Goal: Task Accomplishment & Management: Manage account settings

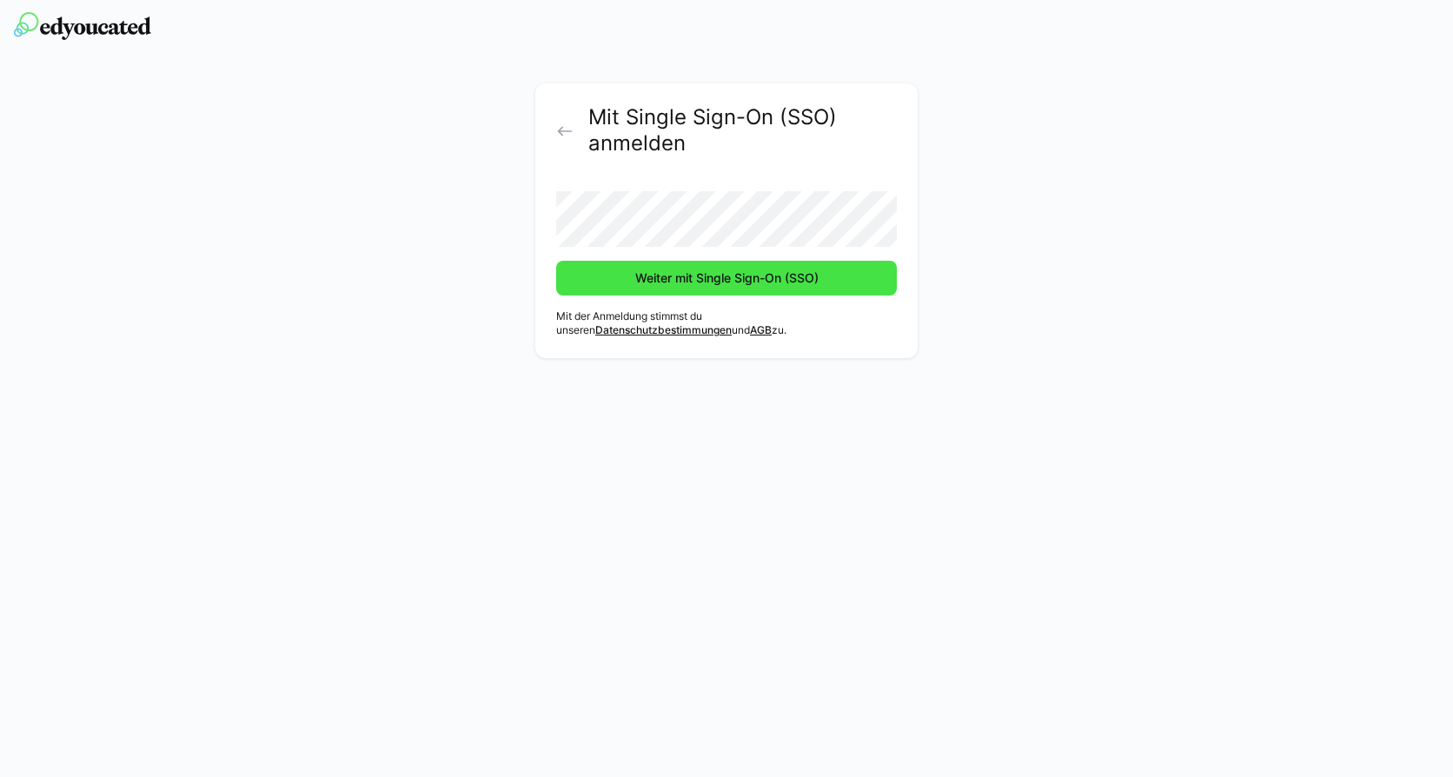
click at [682, 275] on span "Weiter mit Single Sign-On (SSO)" at bounding box center [726, 277] width 189 height 17
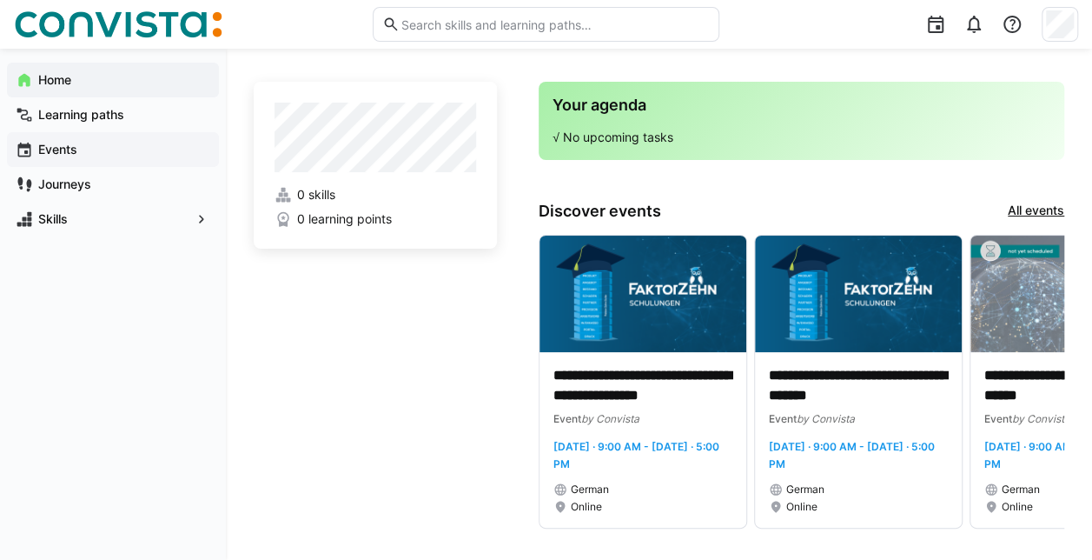
click at [0, 0] on app-navigation-label "Events" at bounding box center [0, 0] width 0 height 0
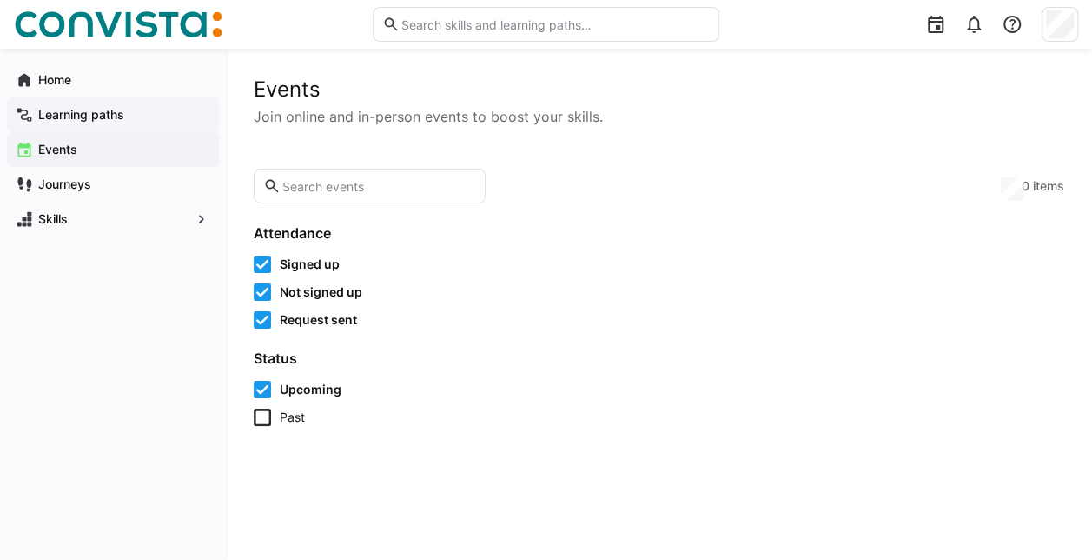
click at [0, 0] on app-navigation-label "Learning paths" at bounding box center [0, 0] width 0 height 0
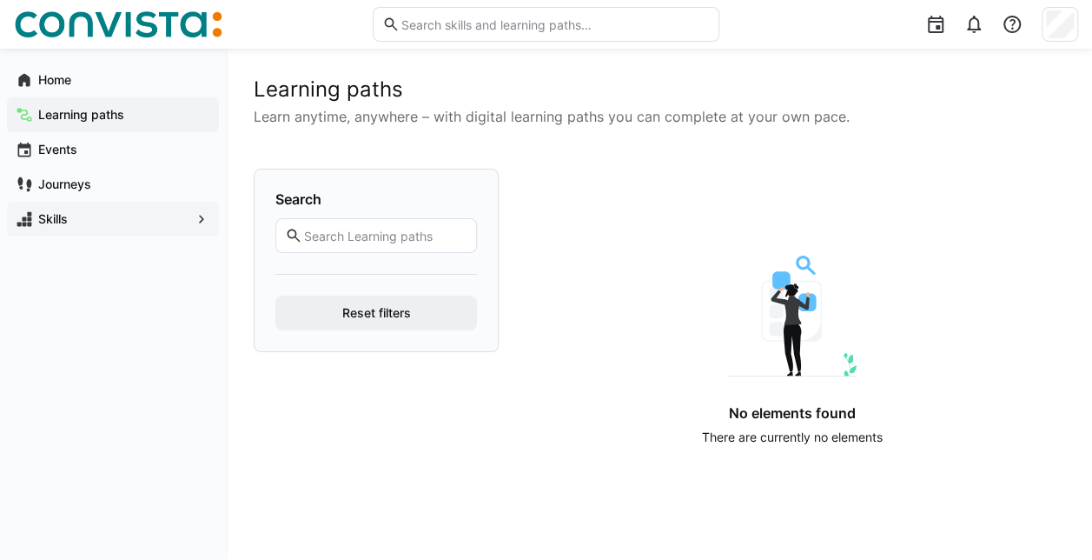
click at [68, 219] on span "Skills" at bounding box center [113, 218] width 155 height 17
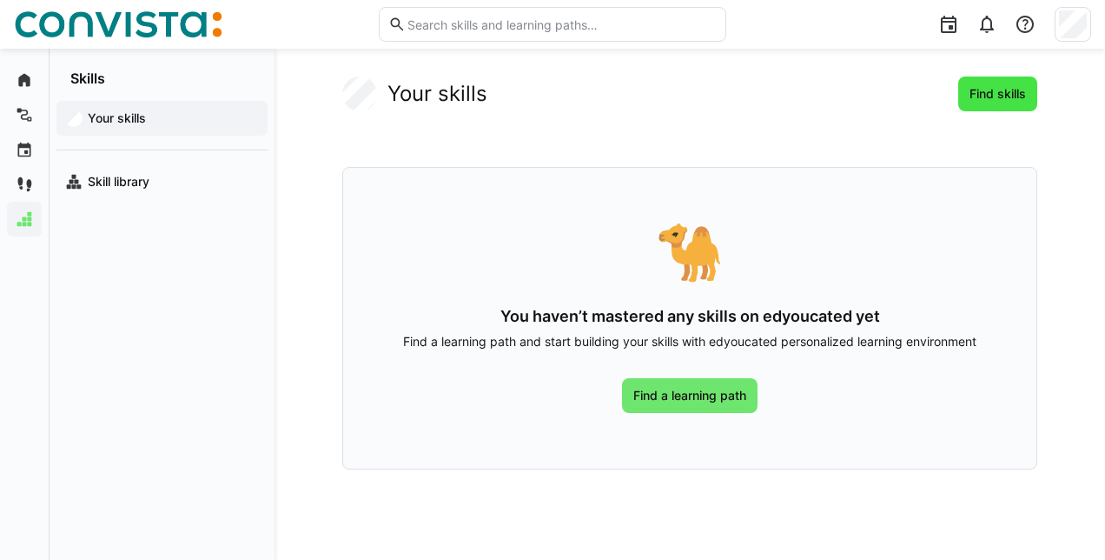
click at [975, 96] on span "Find skills" at bounding box center [998, 93] width 62 height 17
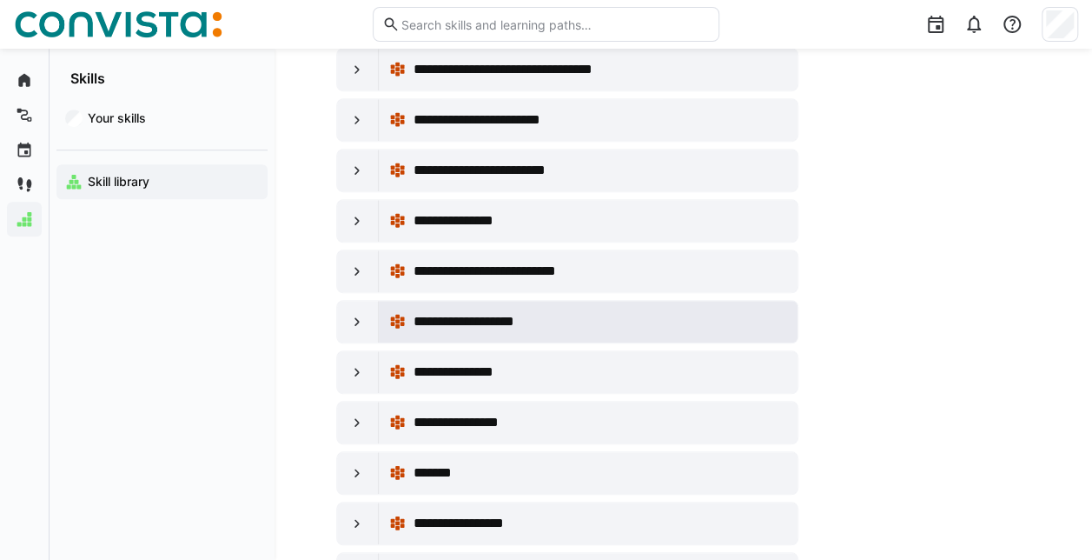
scroll to position [608, 0]
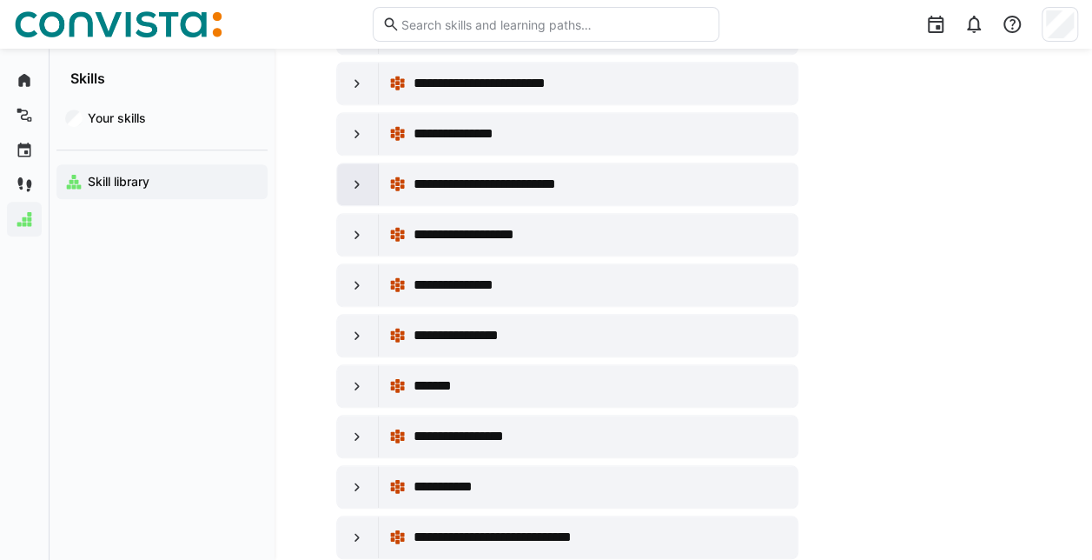
click at [354, 175] on eds-icon at bounding box center [356, 183] width 17 height 17
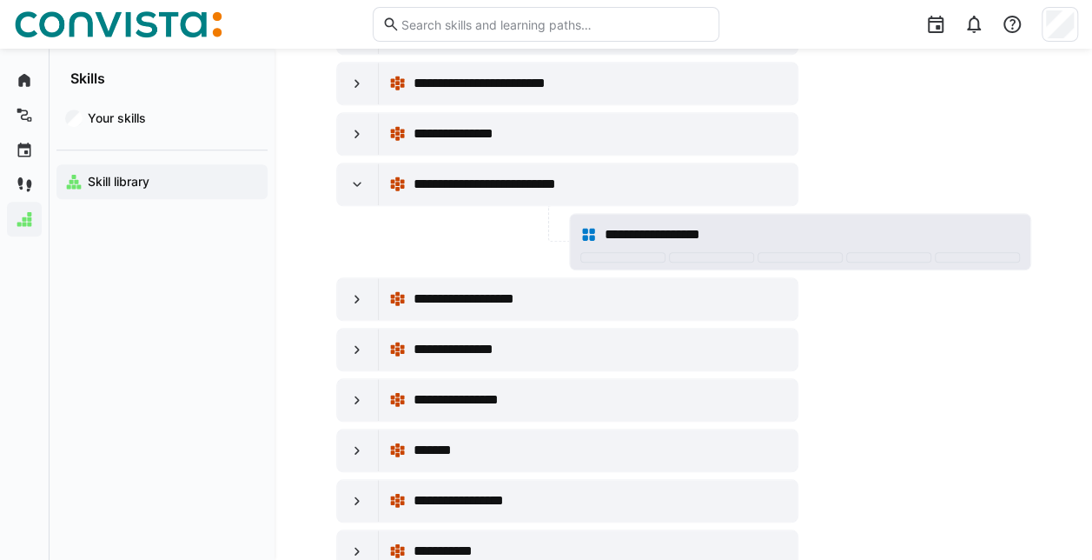
click at [626, 229] on span "**********" at bounding box center [665, 234] width 123 height 21
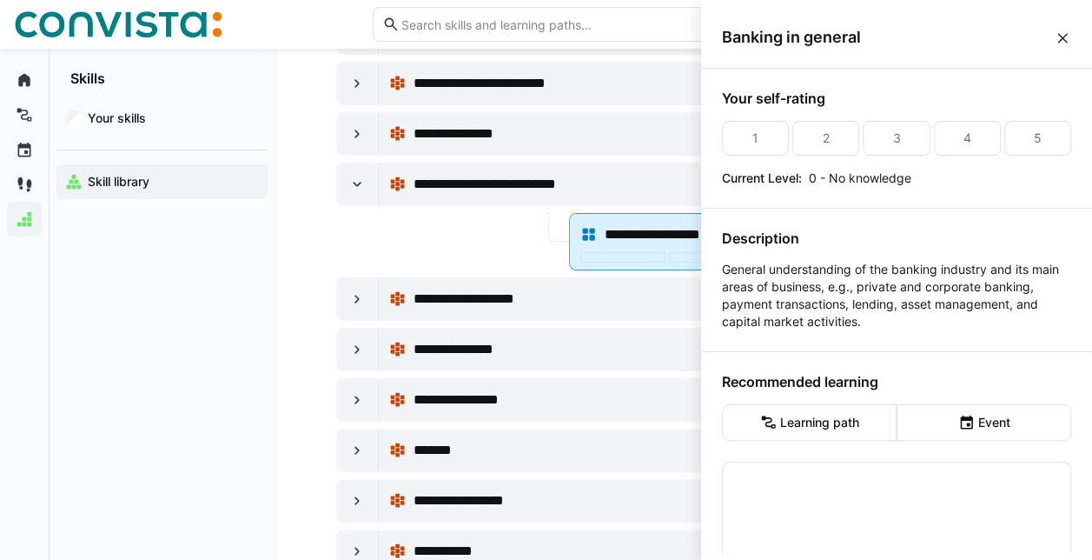
scroll to position [0, 0]
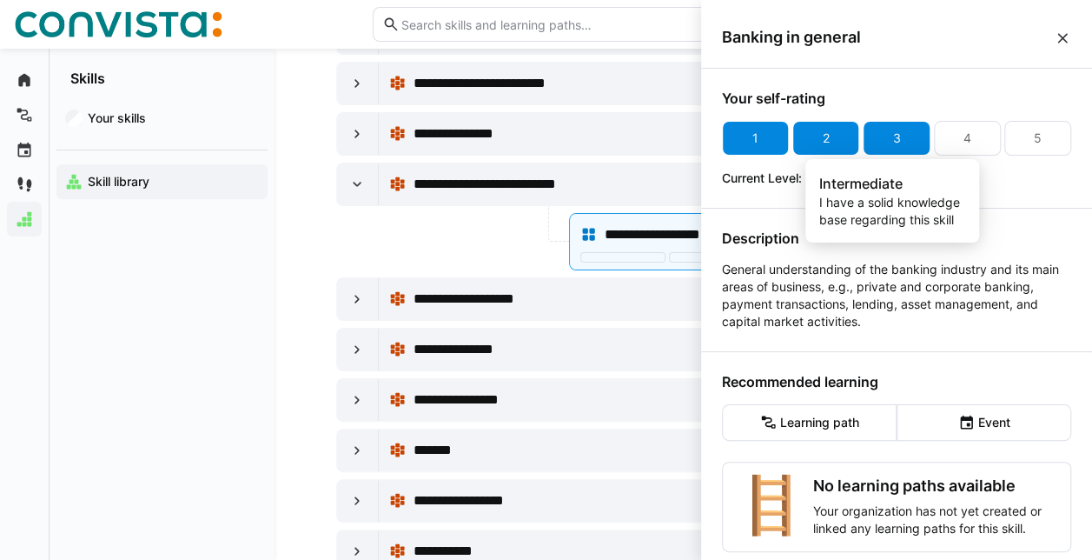
click at [895, 138] on div "3" at bounding box center [897, 137] width 8 height 17
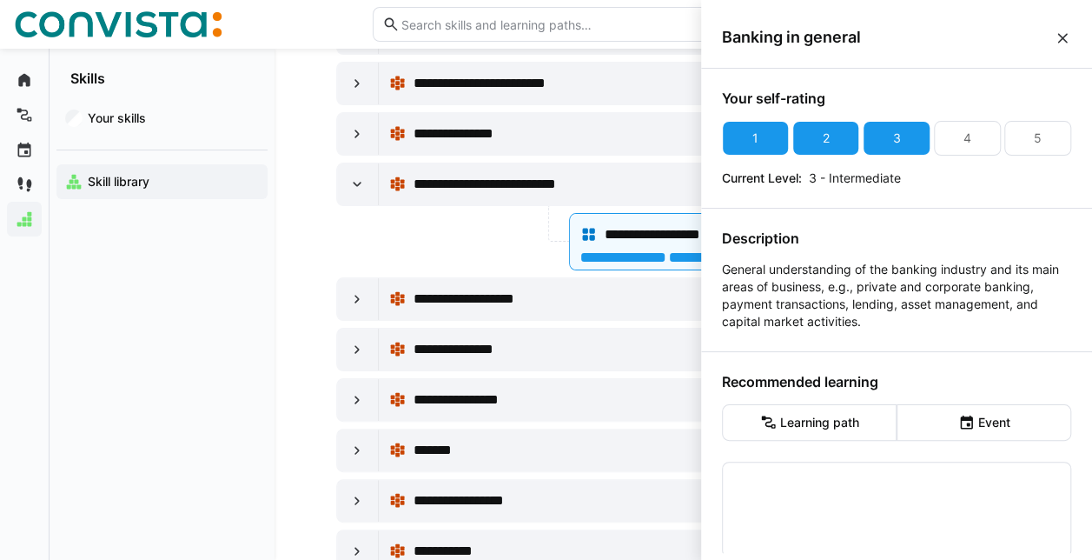
click at [346, 229] on div at bounding box center [450, 241] width 229 height 57
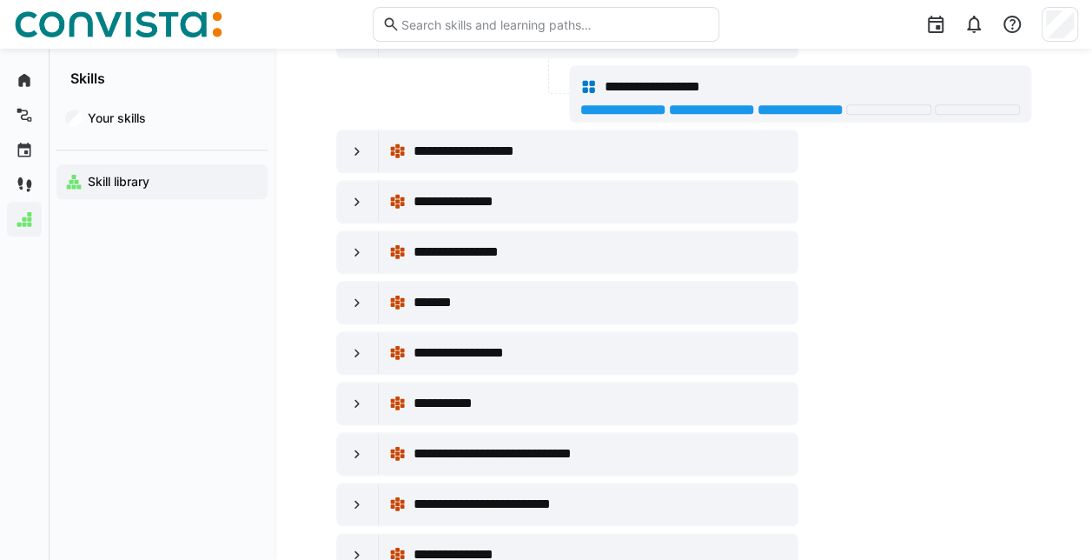
scroll to position [782, 0]
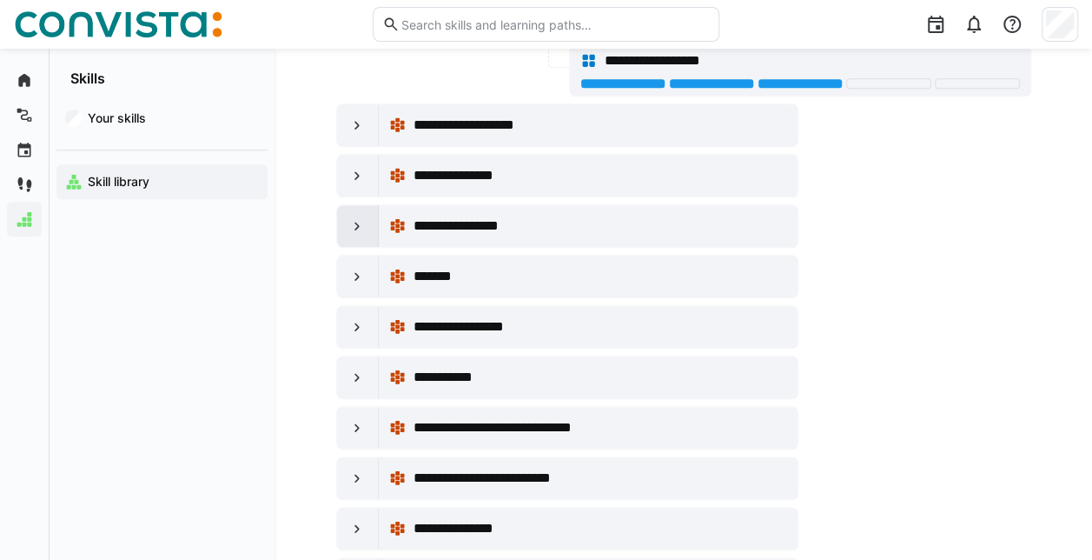
click at [357, 217] on eds-icon at bounding box center [356, 225] width 17 height 17
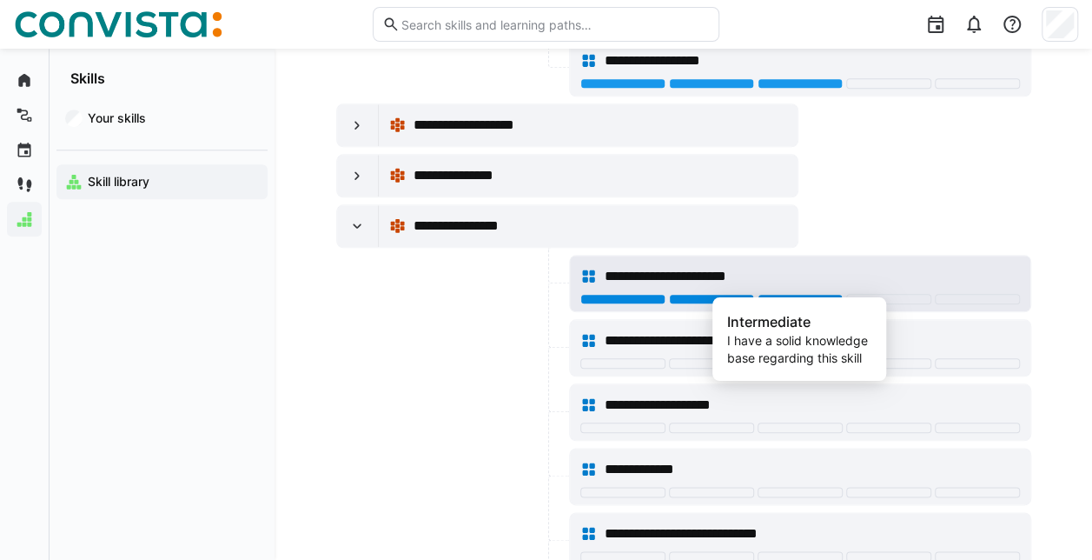
click at [789, 294] on div at bounding box center [800, 299] width 85 height 10
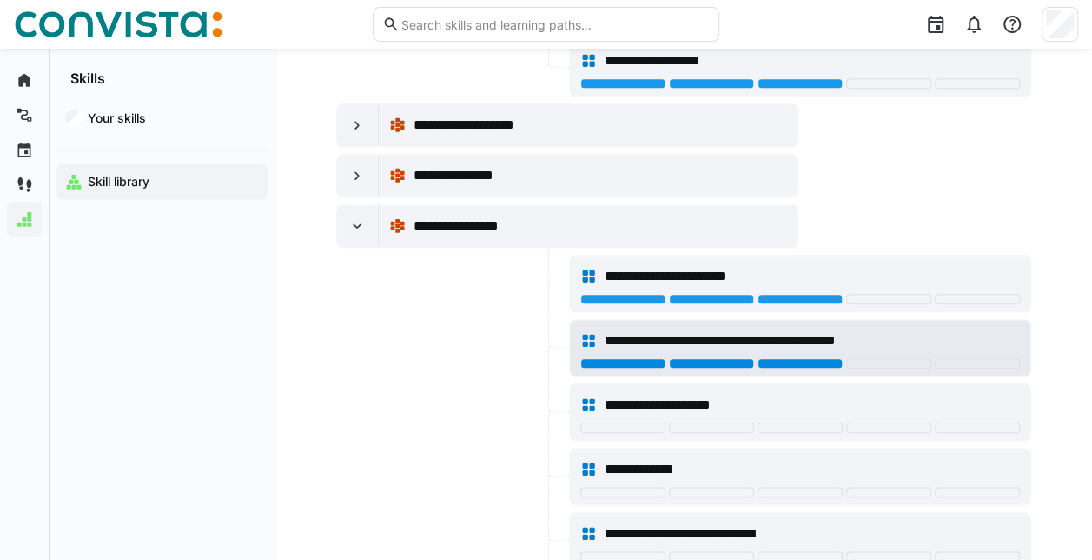
click at [787, 358] on div at bounding box center [800, 363] width 85 height 10
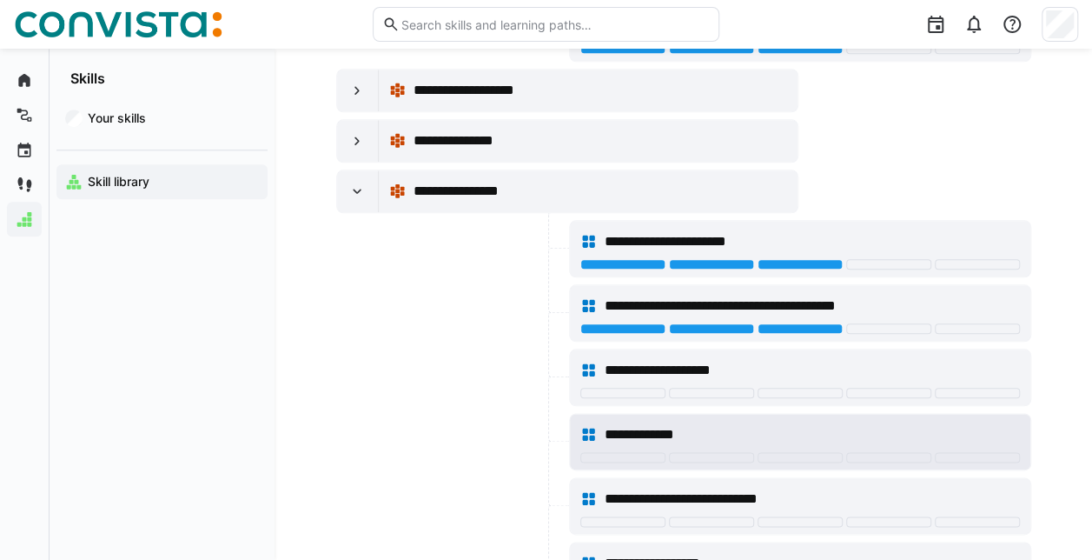
scroll to position [869, 0]
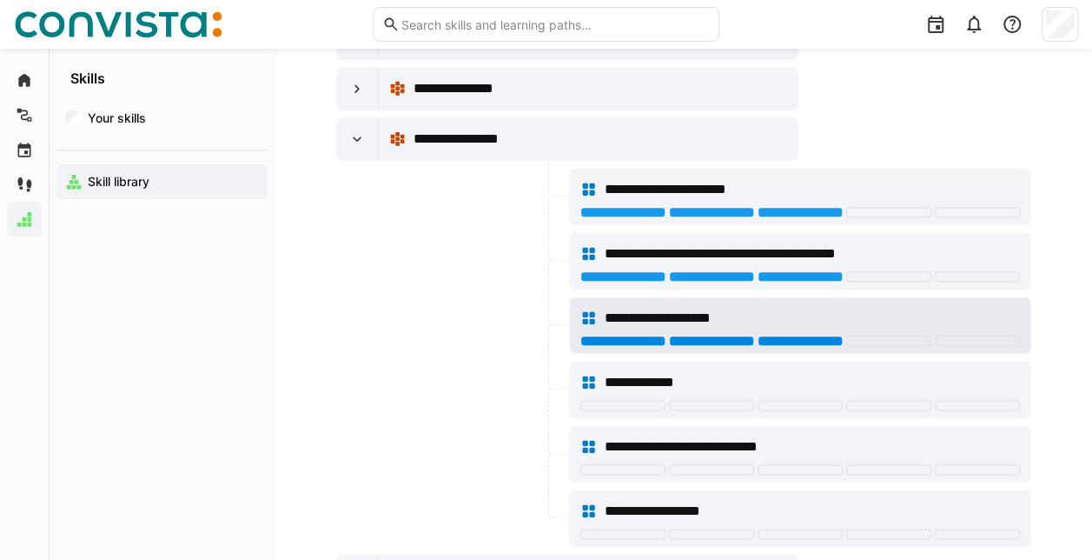
click at [788, 335] on div at bounding box center [800, 340] width 85 height 10
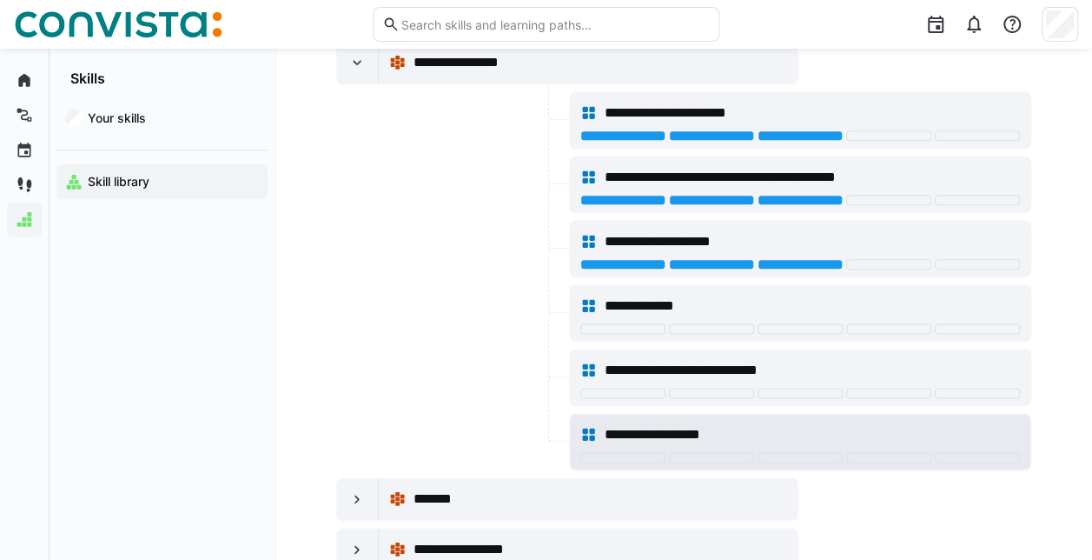
scroll to position [1129, 0]
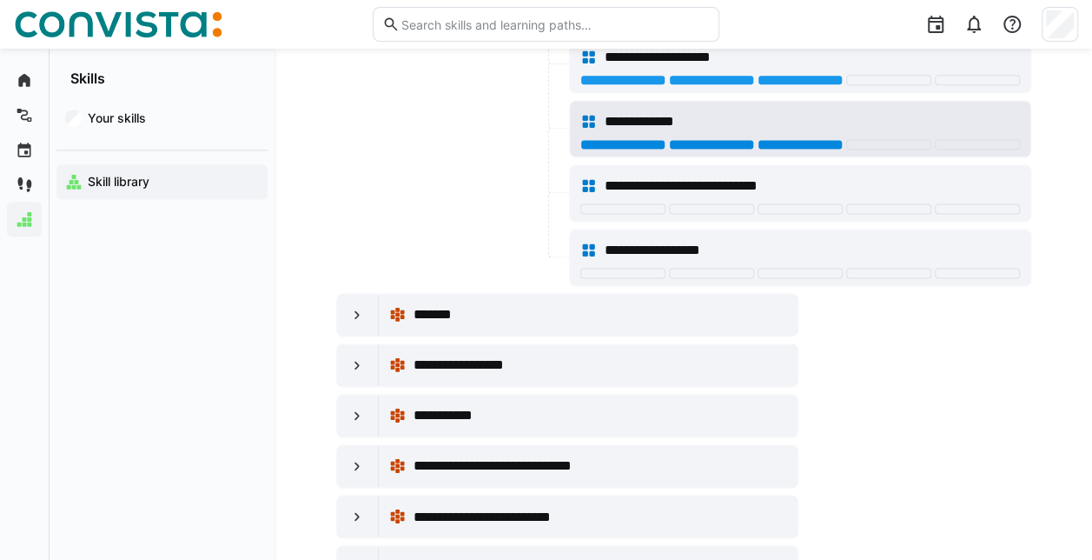
click at [787, 139] on div at bounding box center [800, 144] width 85 height 10
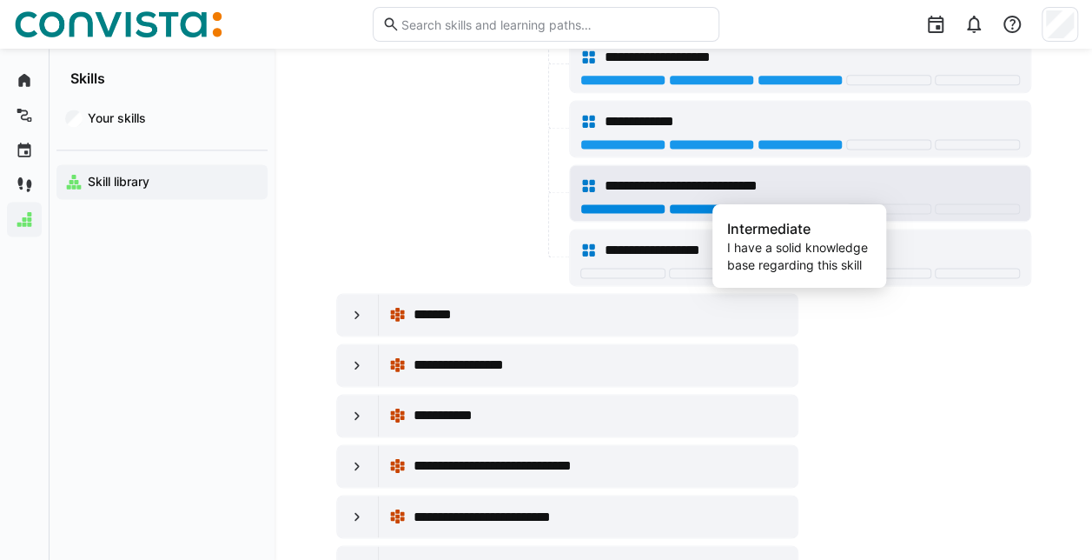
click at [785, 203] on div at bounding box center [800, 208] width 85 height 10
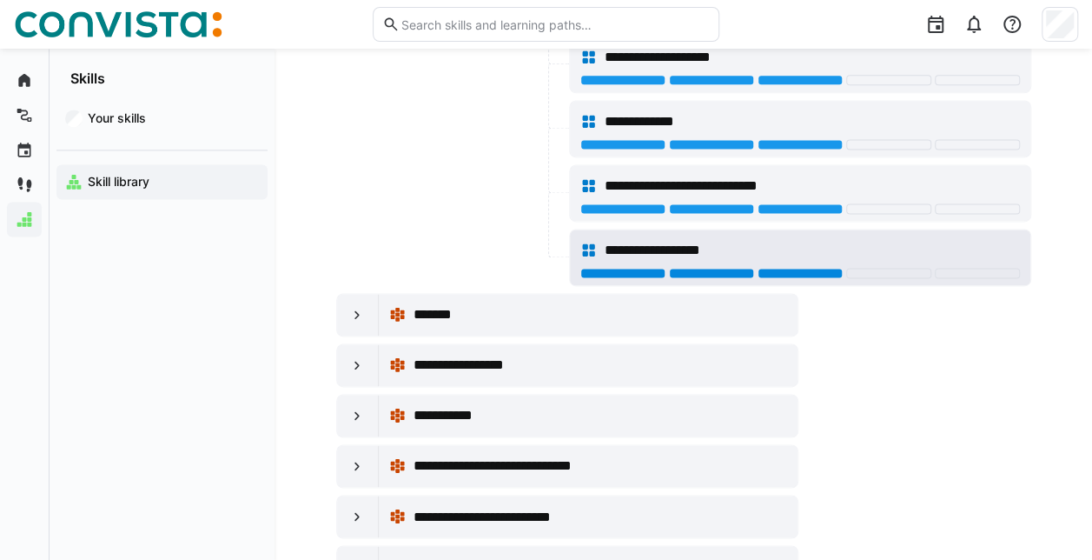
click at [799, 268] on div at bounding box center [800, 273] width 85 height 10
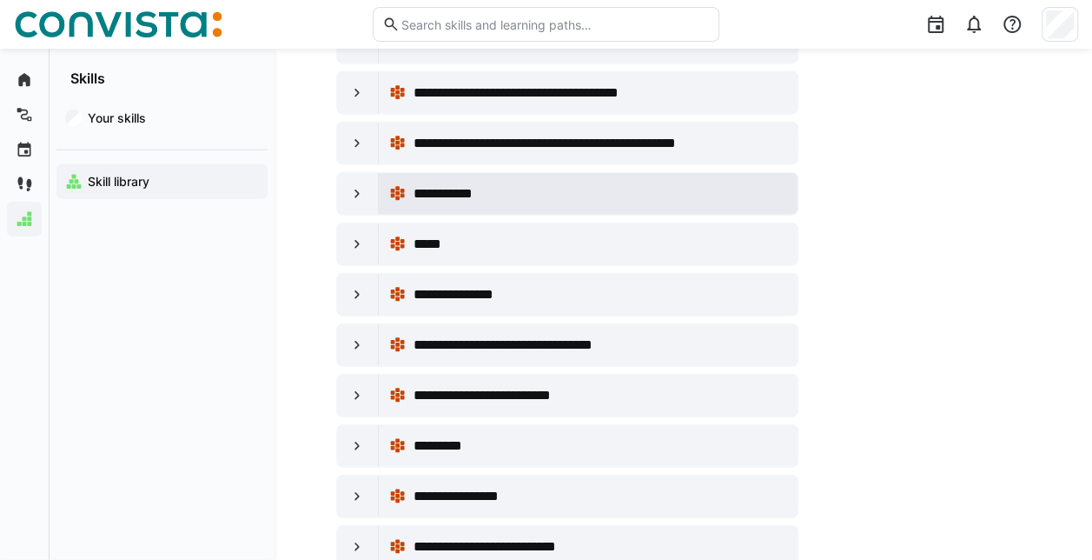
scroll to position [2172, 0]
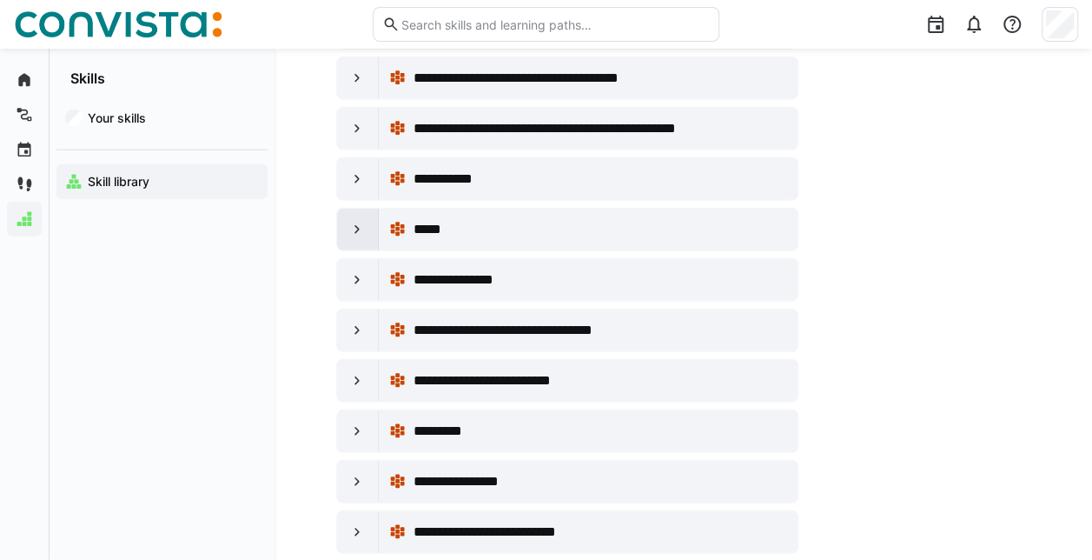
click at [358, 221] on eds-icon at bounding box center [356, 229] width 17 height 17
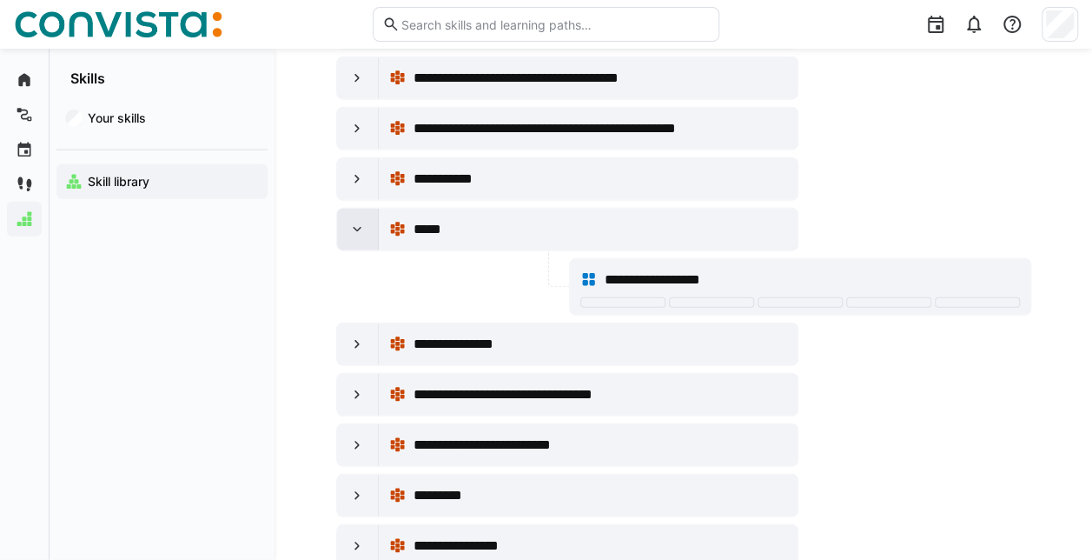
click at [358, 221] on eds-icon at bounding box center [356, 229] width 17 height 17
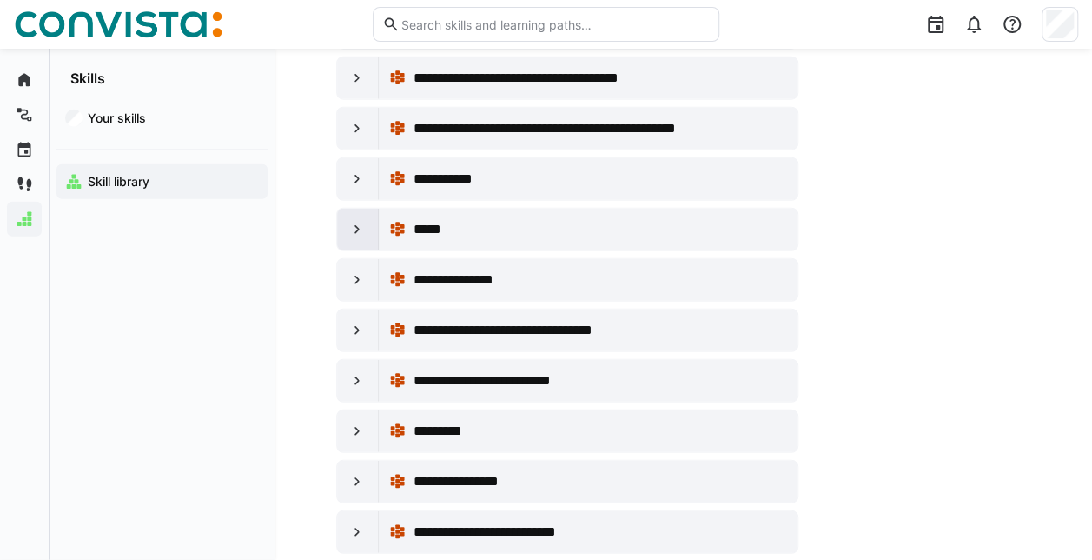
click at [357, 221] on eds-icon at bounding box center [356, 229] width 17 height 17
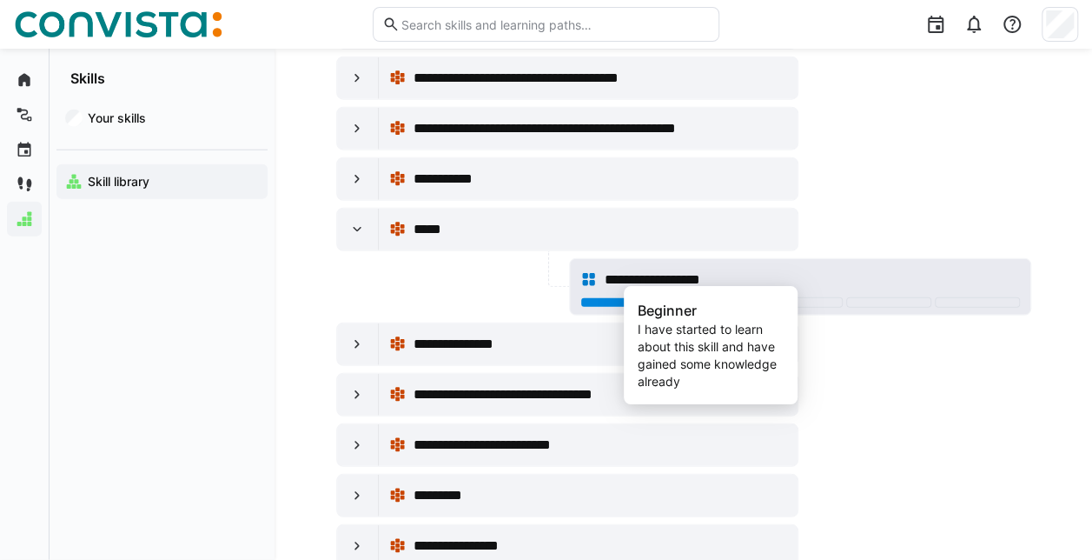
click at [699, 297] on div at bounding box center [711, 302] width 85 height 10
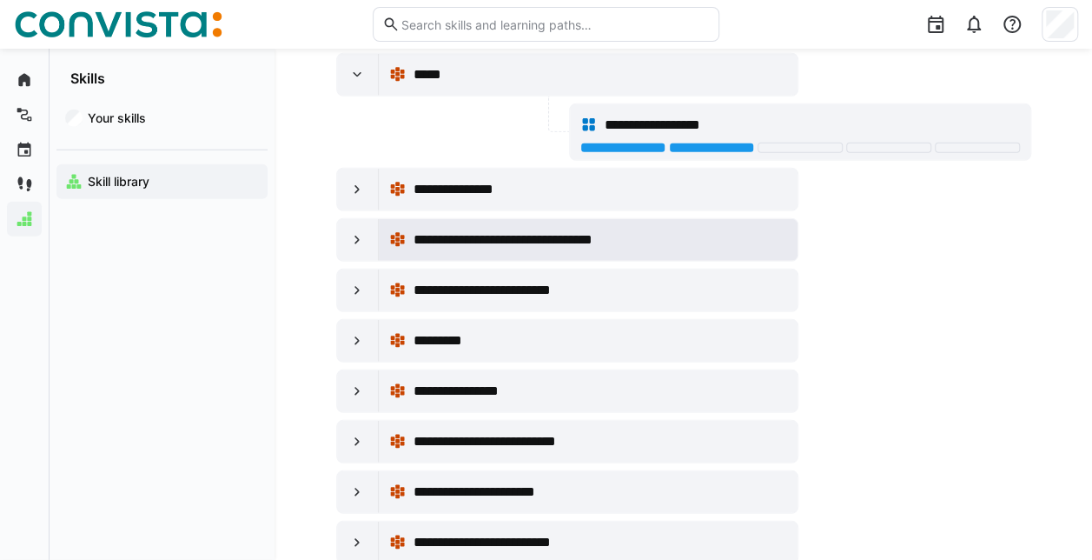
scroll to position [2346, 0]
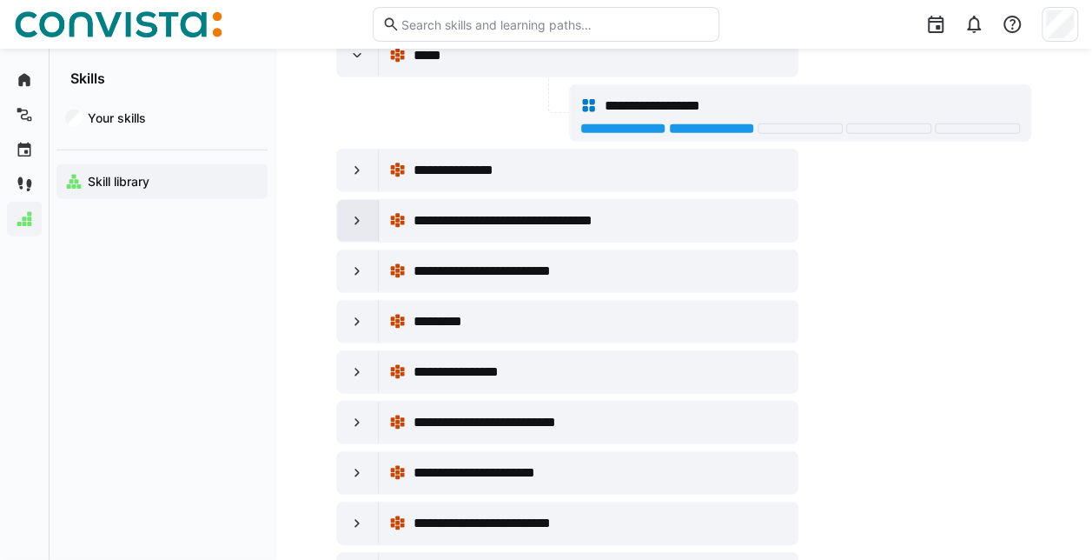
click at [357, 212] on eds-icon at bounding box center [356, 220] width 17 height 17
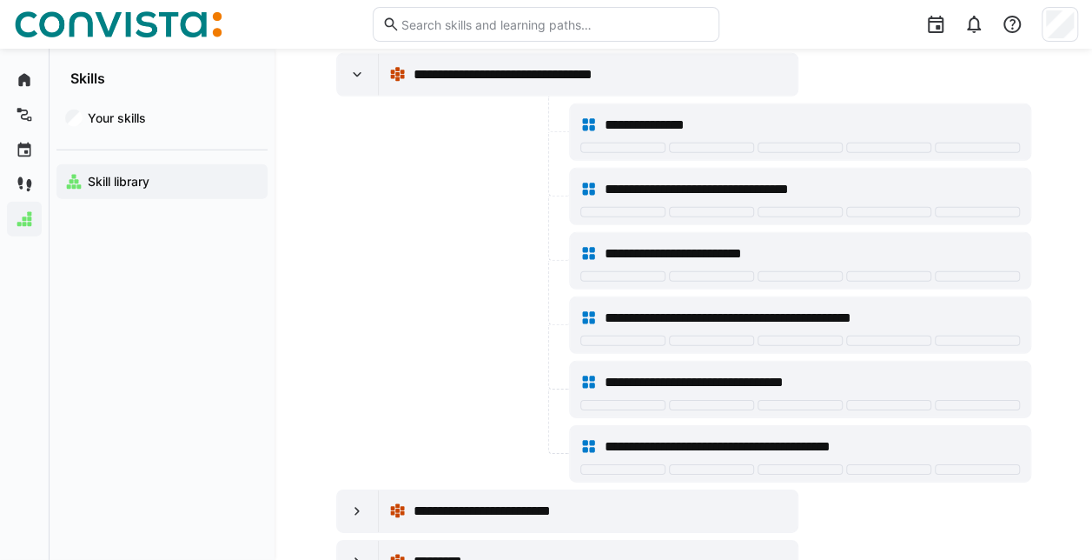
scroll to position [2520, 0]
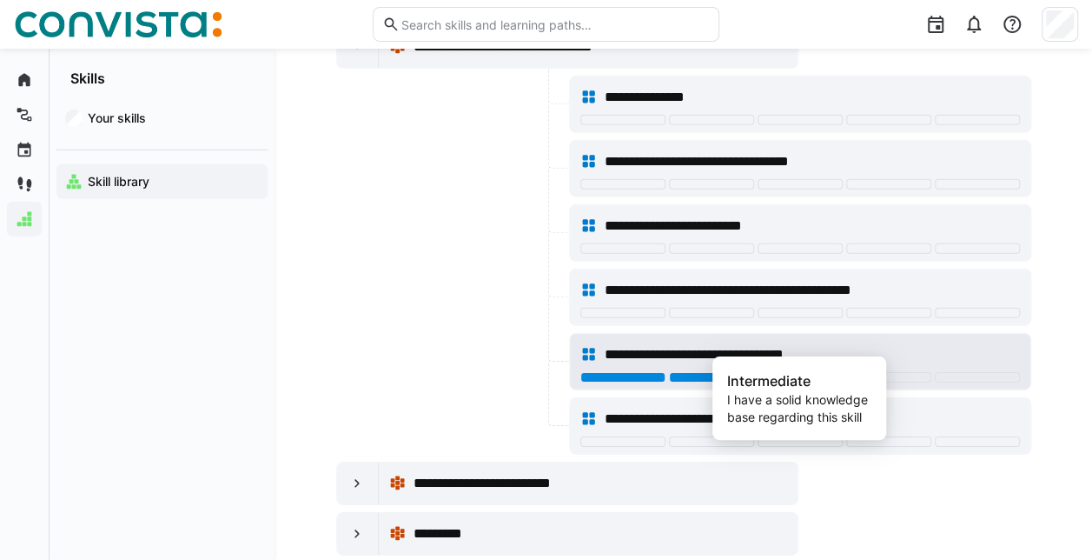
click at [792, 372] on div at bounding box center [800, 377] width 85 height 10
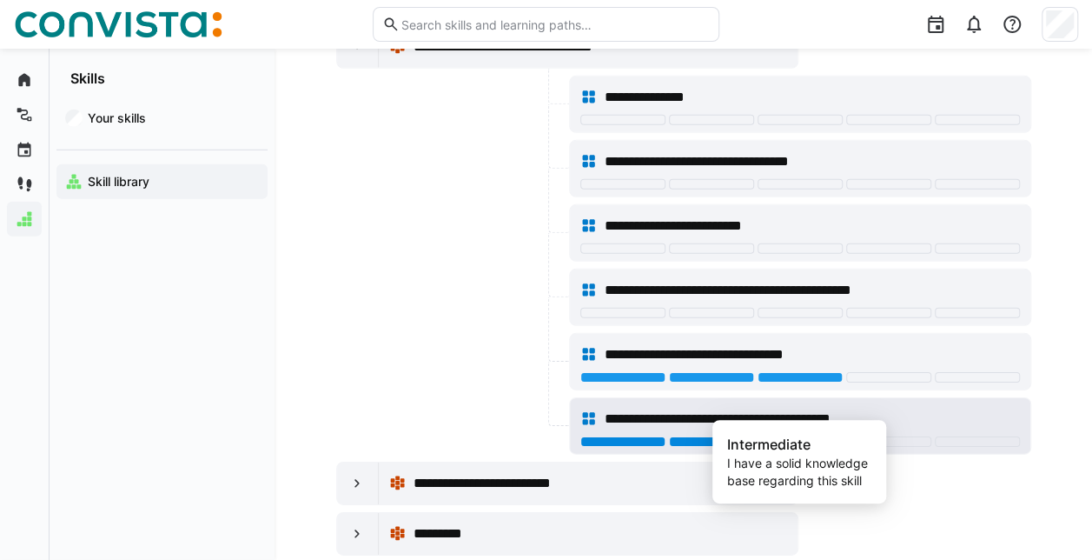
click at [767, 436] on div at bounding box center [800, 441] width 85 height 10
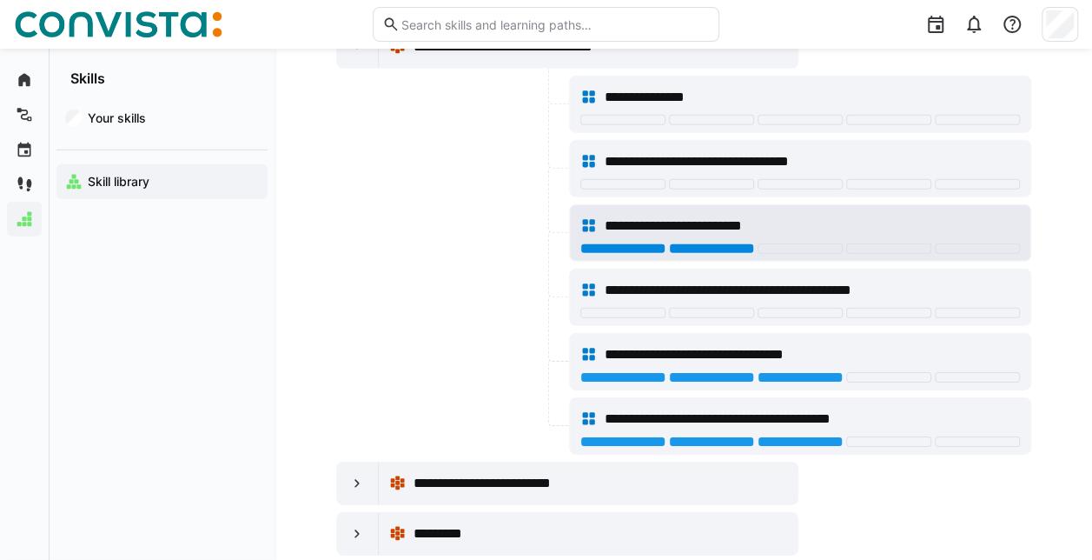
click at [699, 243] on div at bounding box center [711, 248] width 85 height 10
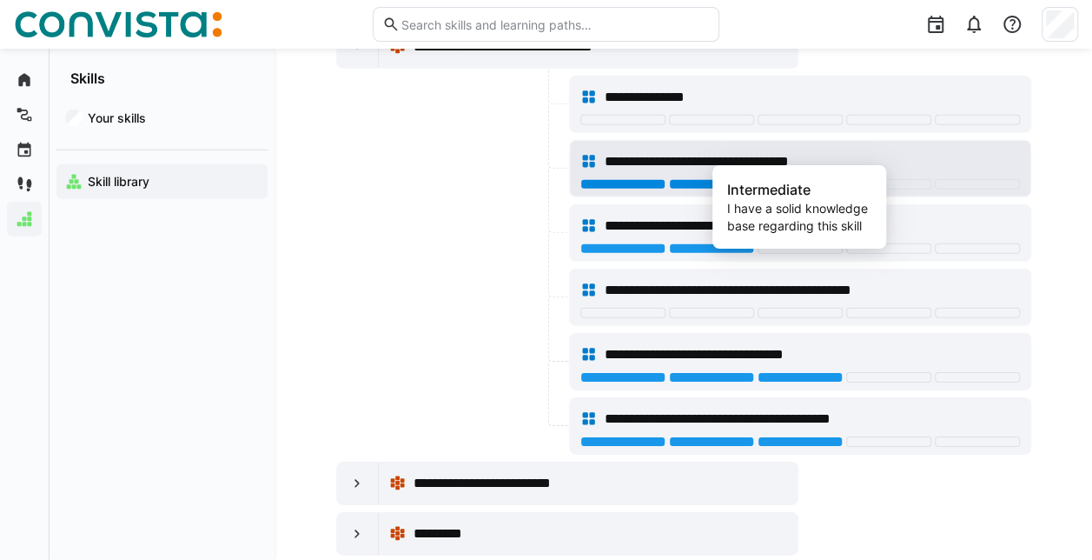
click at [779, 179] on div at bounding box center [800, 184] width 85 height 10
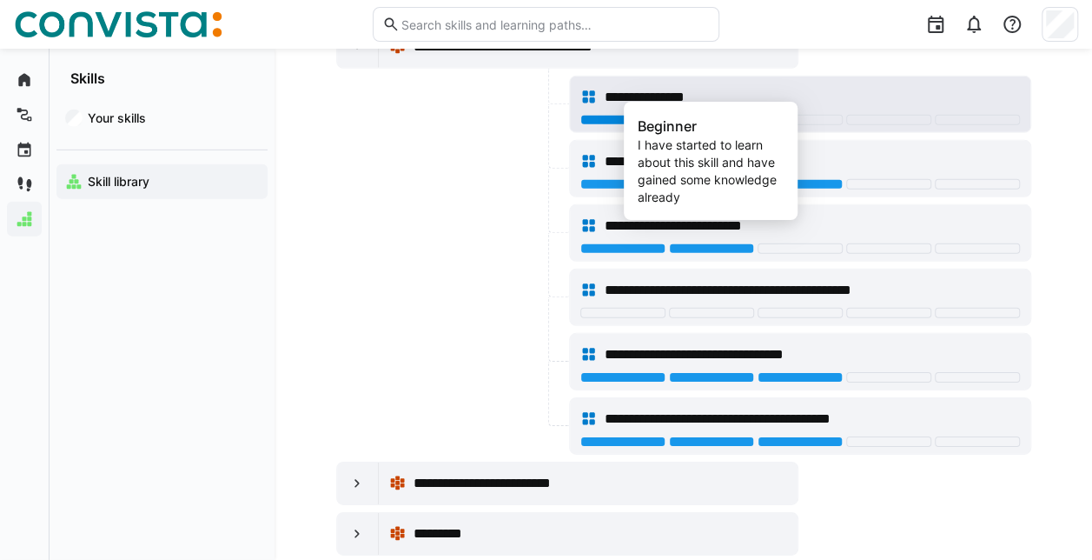
click at [705, 115] on div at bounding box center [711, 120] width 85 height 10
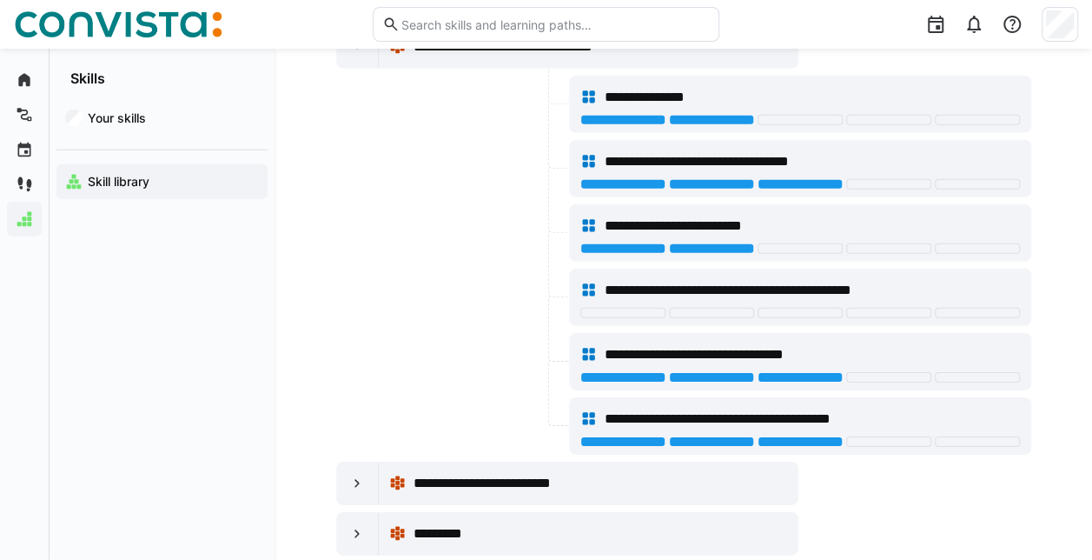
click at [365, 214] on div at bounding box center [450, 232] width 229 height 57
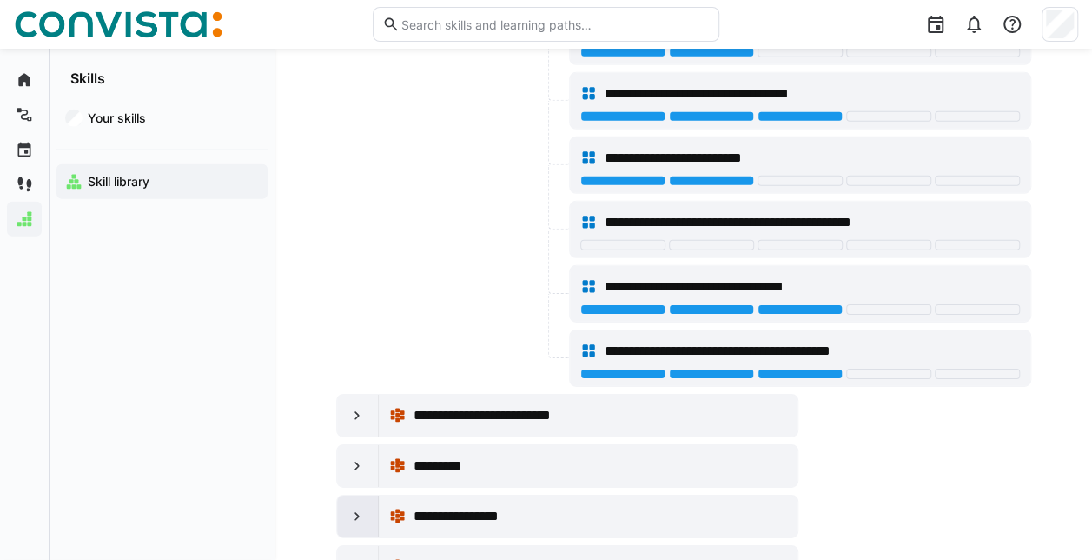
scroll to position [2780, 0]
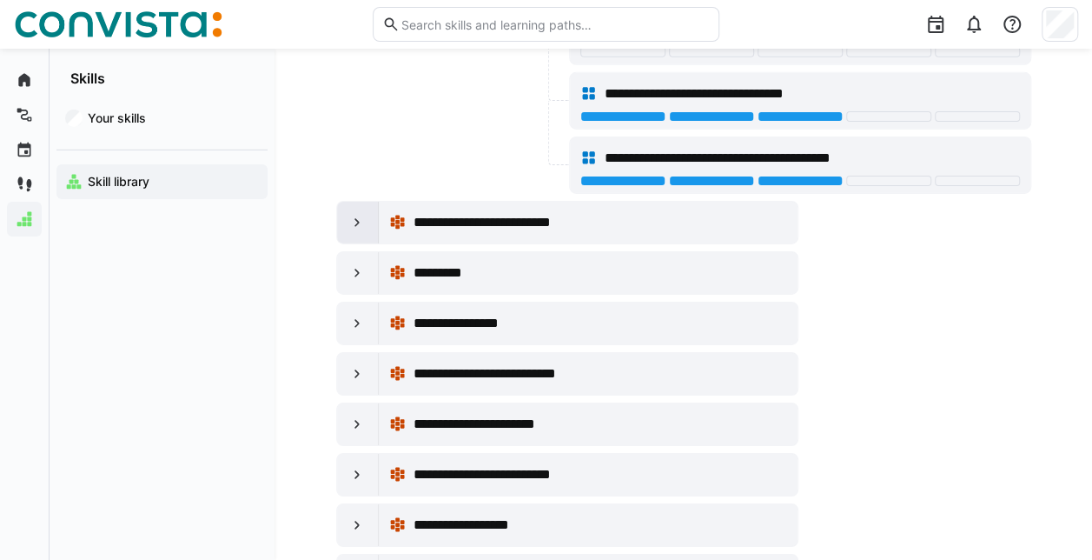
click at [354, 214] on eds-icon at bounding box center [356, 222] width 17 height 17
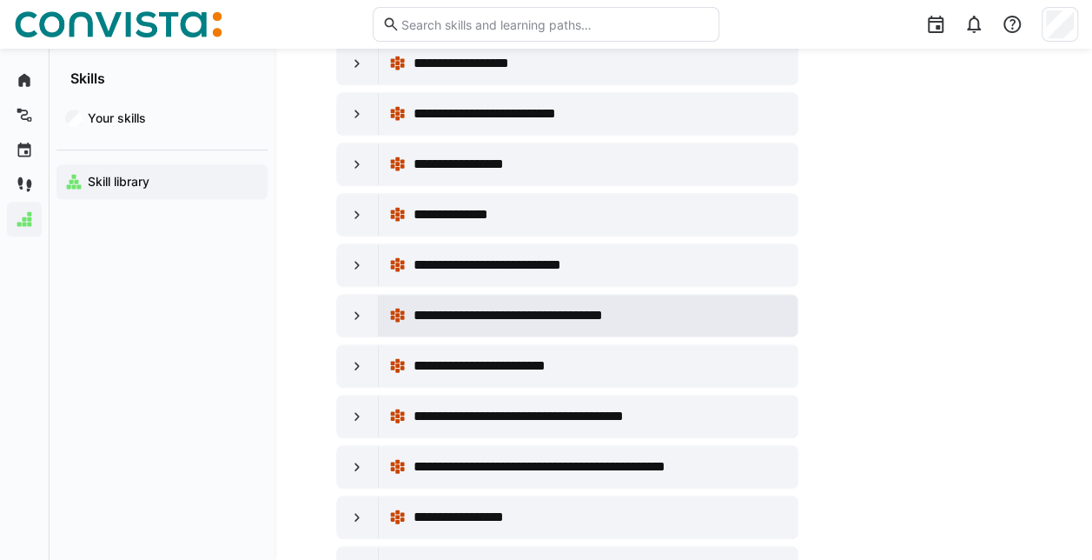
scroll to position [3649, 0]
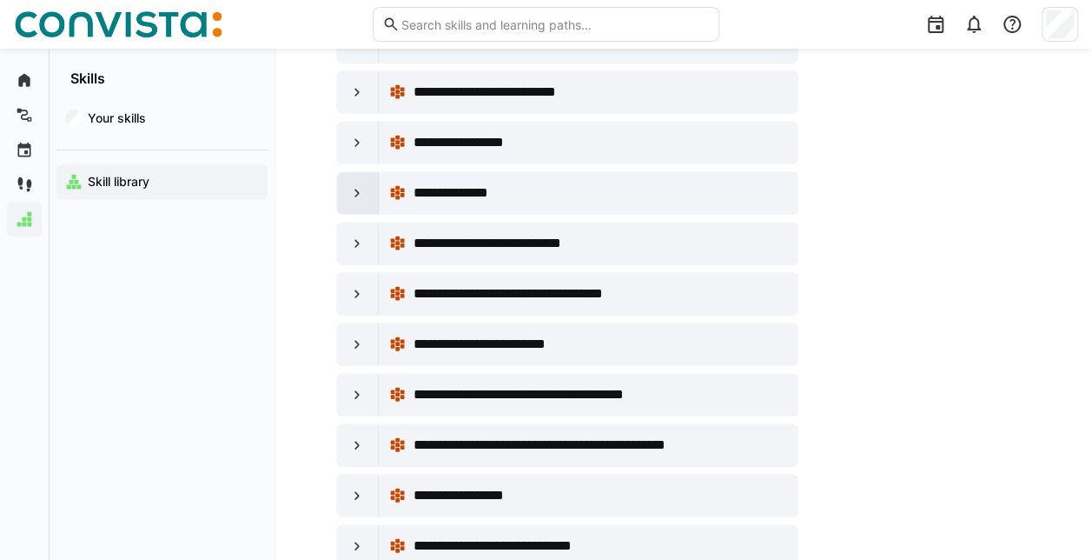
click at [359, 184] on eds-icon at bounding box center [356, 192] width 17 height 17
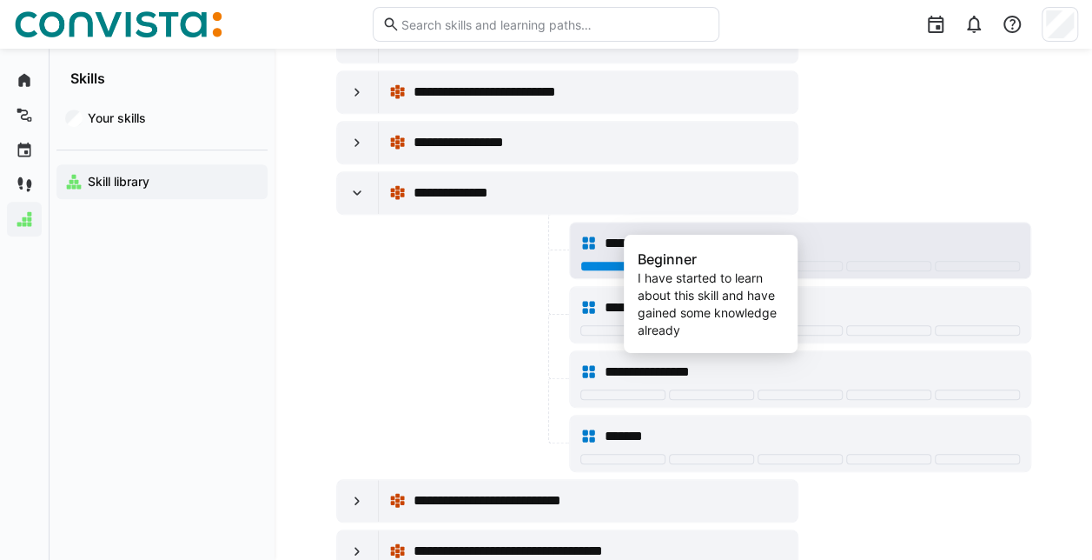
click at [692, 261] on div at bounding box center [711, 266] width 85 height 10
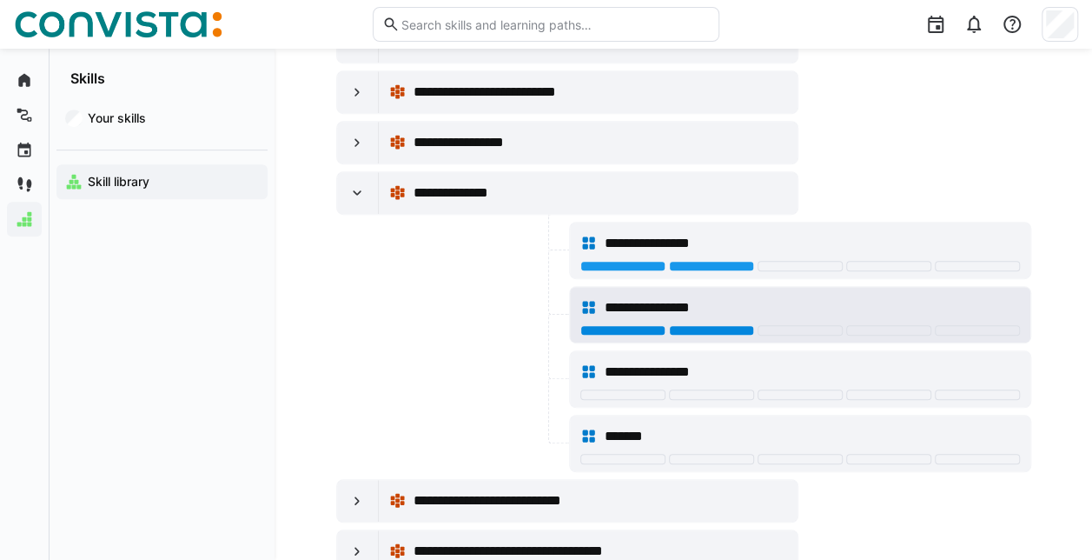
click at [700, 325] on div at bounding box center [711, 330] width 85 height 10
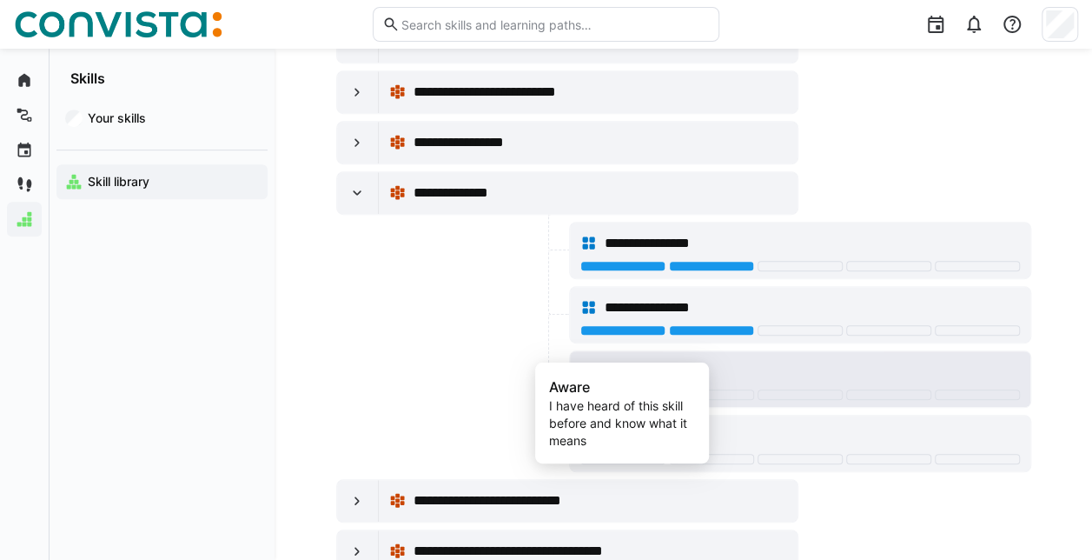
click at [629, 389] on div at bounding box center [622, 394] width 85 height 10
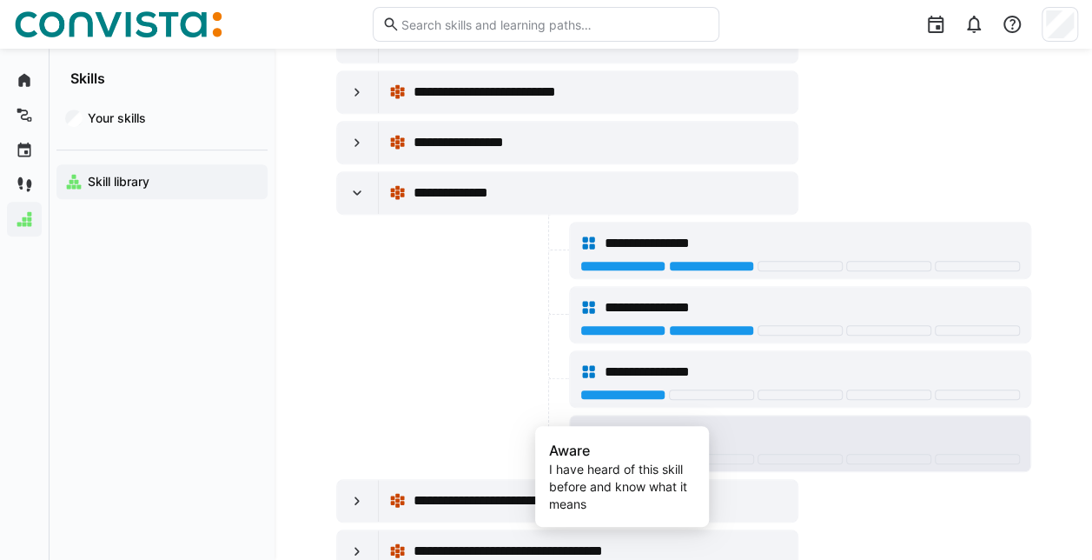
click at [641, 454] on div at bounding box center [622, 459] width 85 height 10
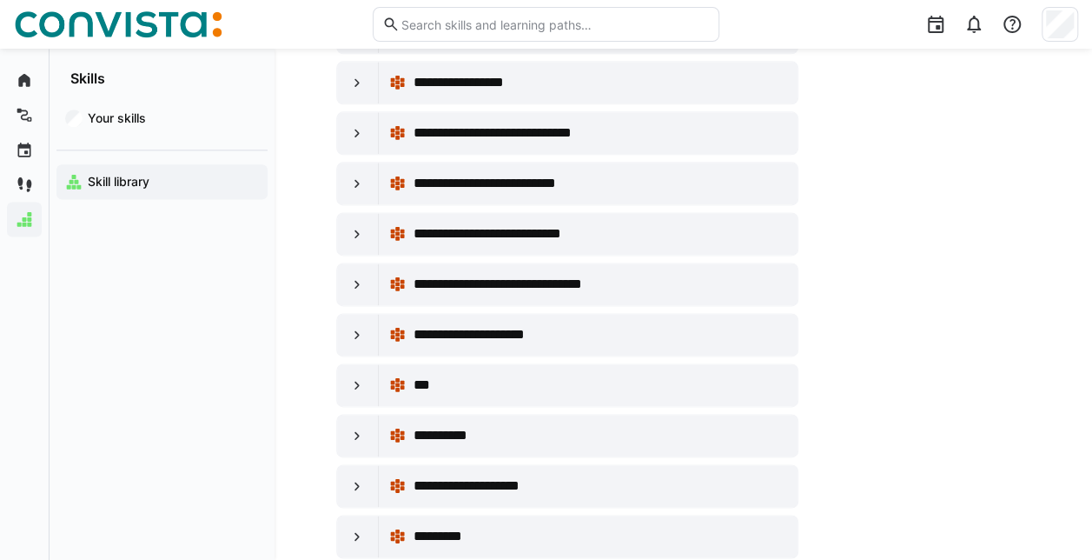
scroll to position [4344, 0]
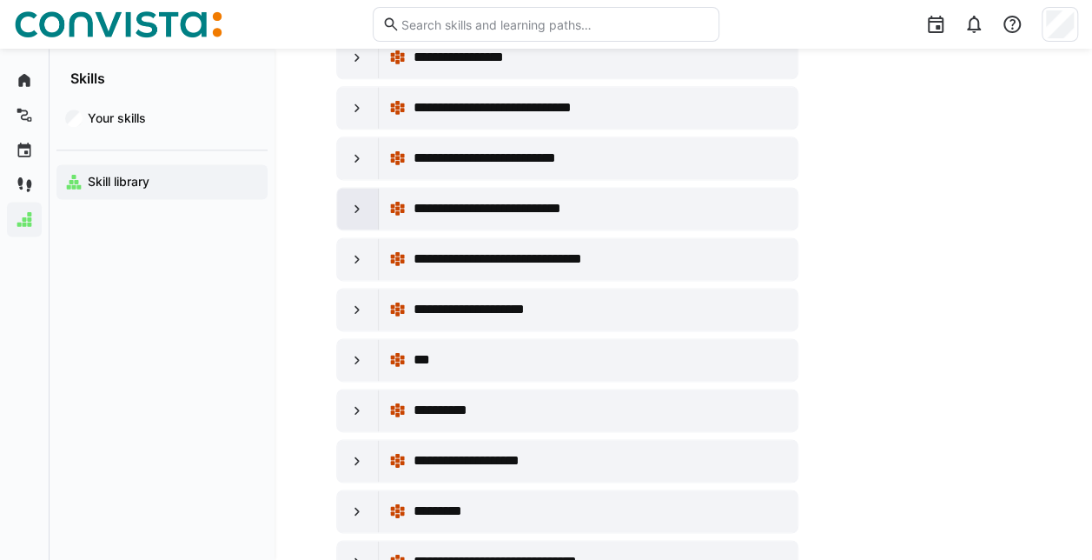
click at [354, 200] on eds-icon at bounding box center [356, 208] width 17 height 17
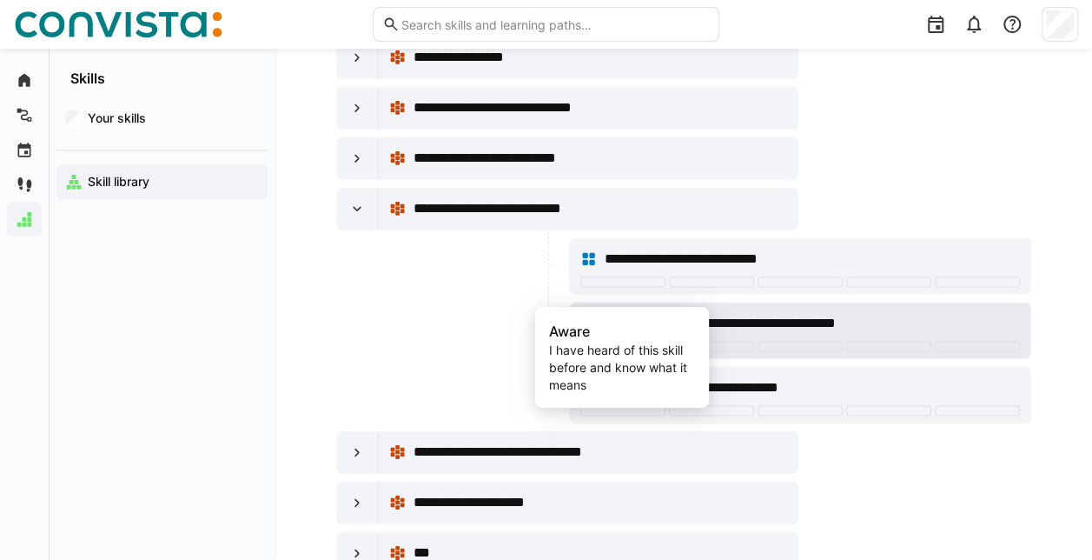
click at [599, 341] on div at bounding box center [622, 346] width 85 height 10
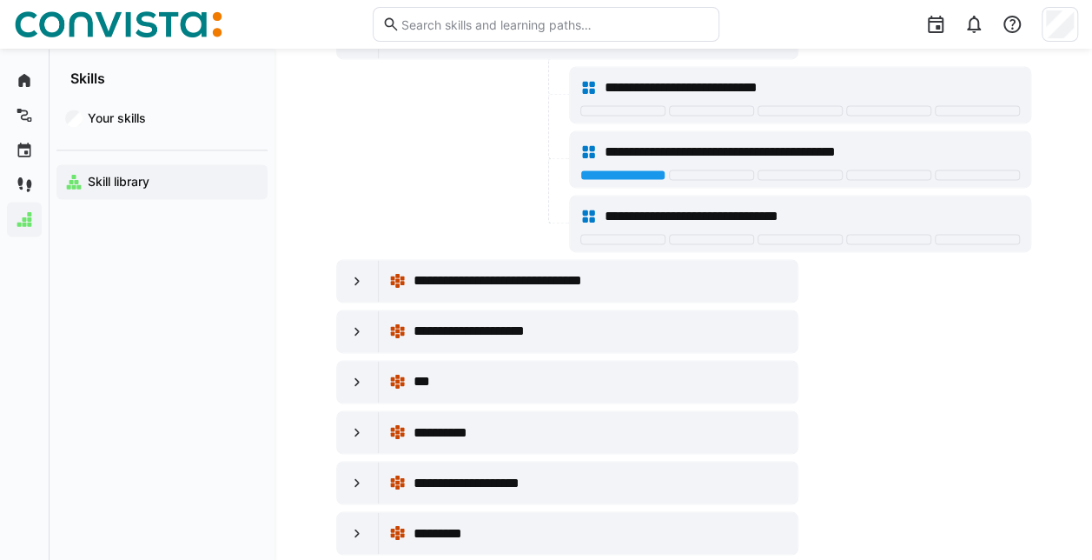
scroll to position [4518, 0]
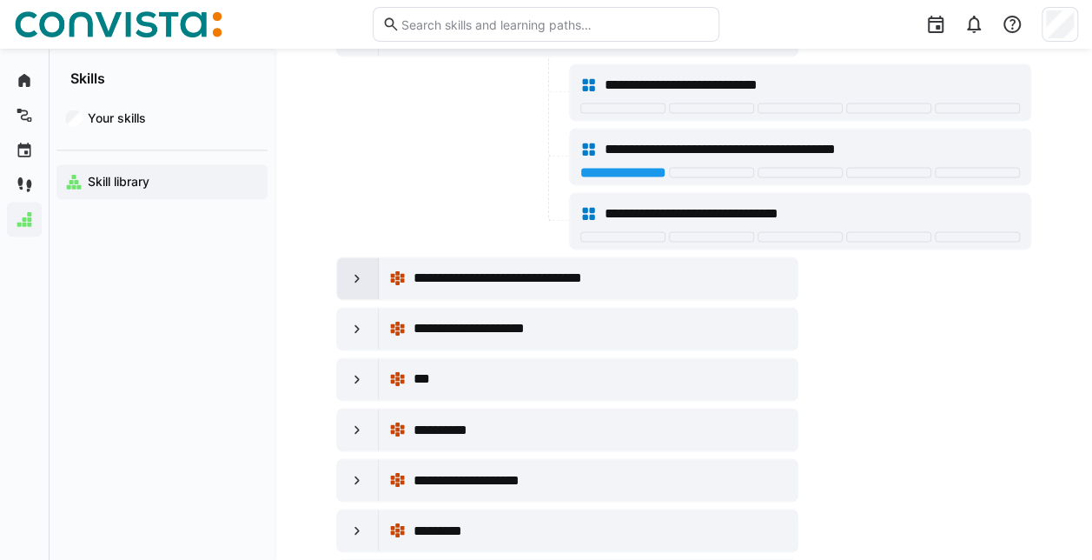
click at [354, 269] on eds-icon at bounding box center [356, 277] width 17 height 17
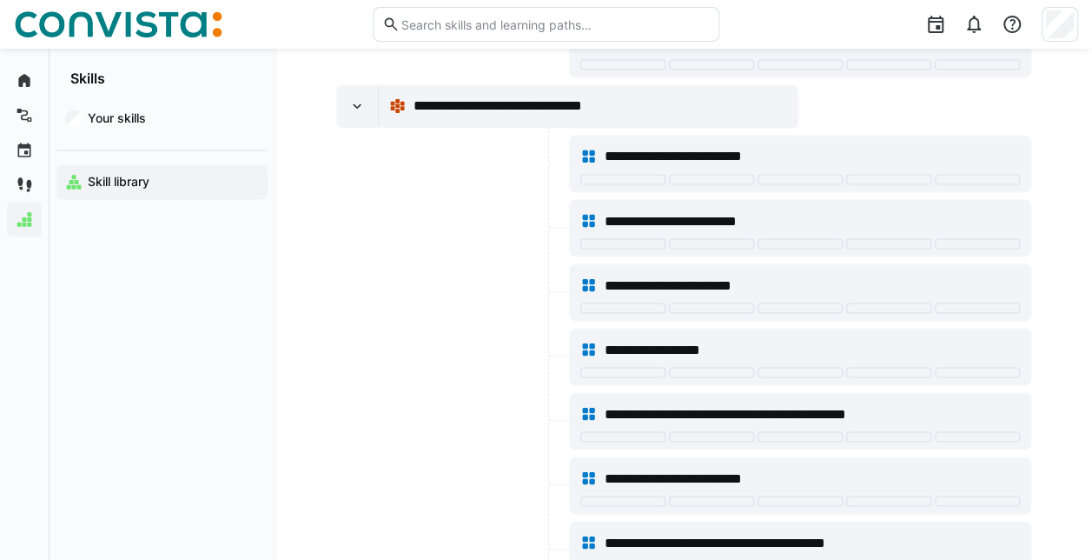
scroll to position [4692, 0]
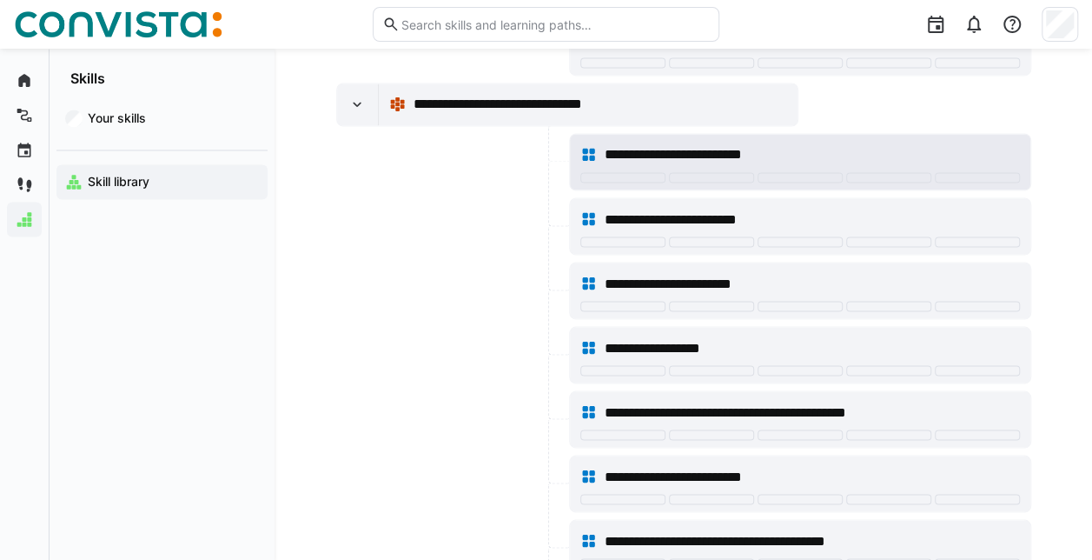
click at [596, 146] on eds-icon at bounding box center [588, 154] width 17 height 17
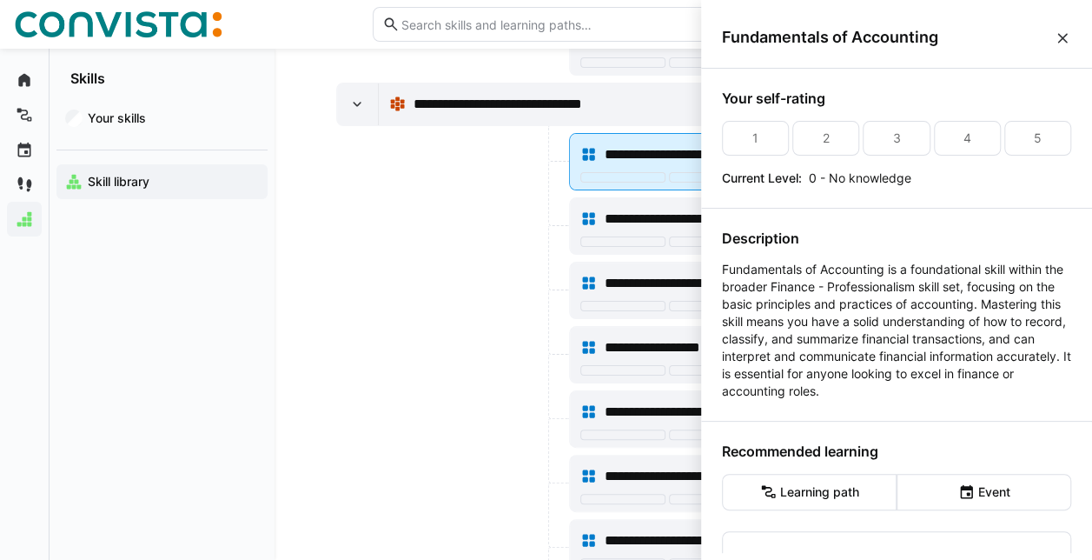
scroll to position [0, 0]
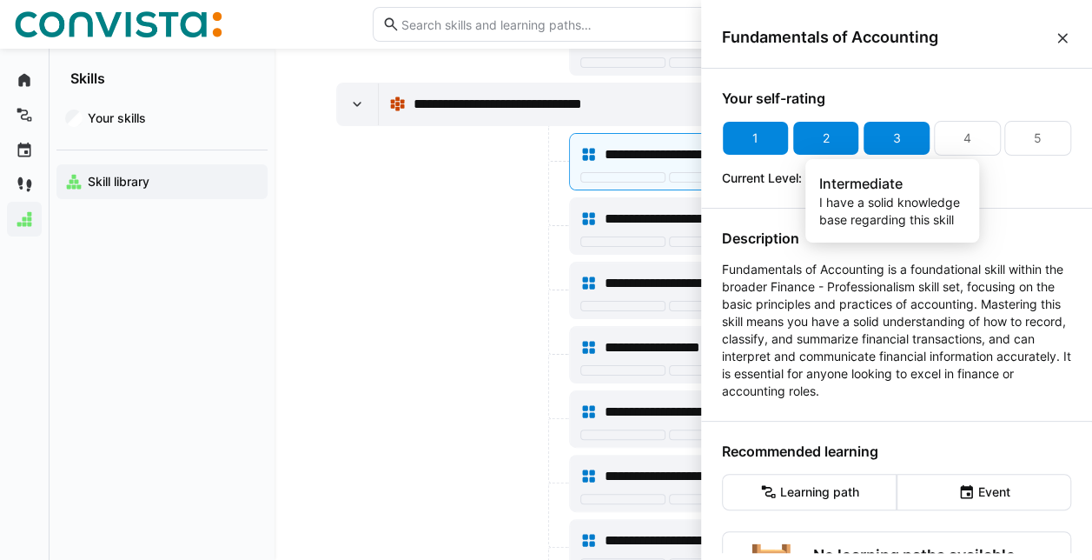
click at [893, 136] on div "3" at bounding box center [897, 137] width 8 height 17
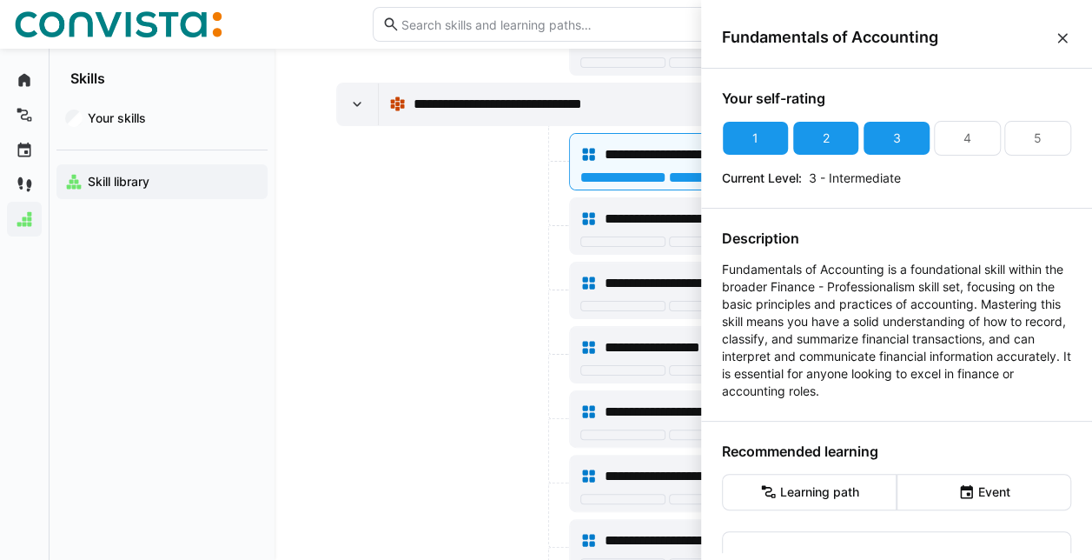
click at [447, 197] on div at bounding box center [450, 225] width 229 height 57
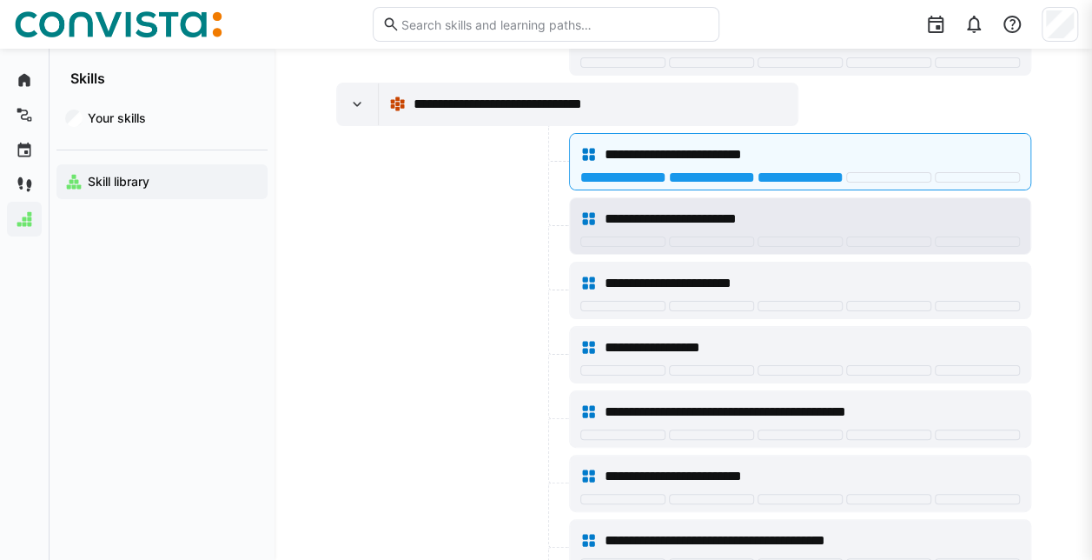
scroll to position [4692, 0]
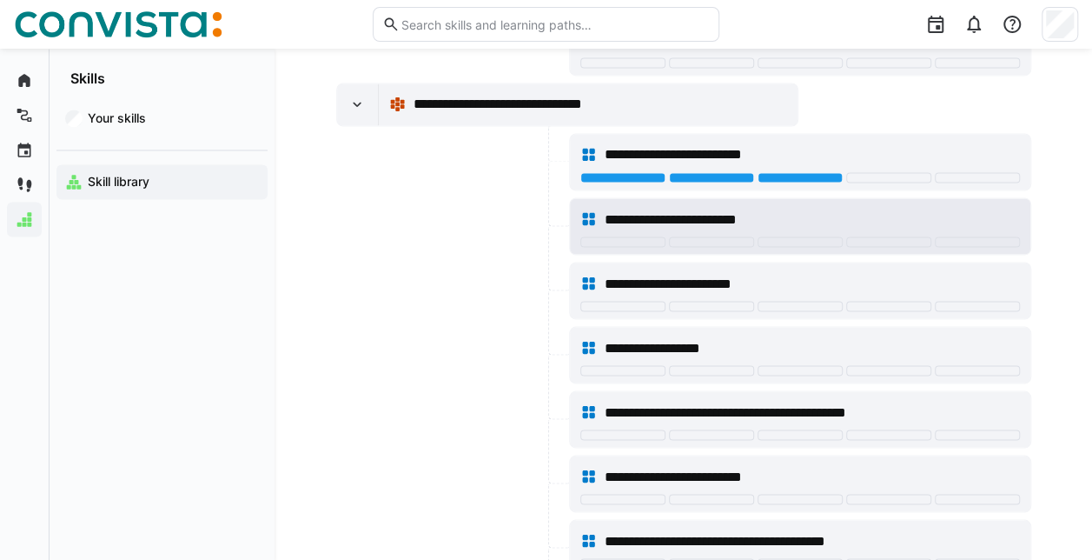
click at [805, 202] on div "**********" at bounding box center [800, 219] width 440 height 35
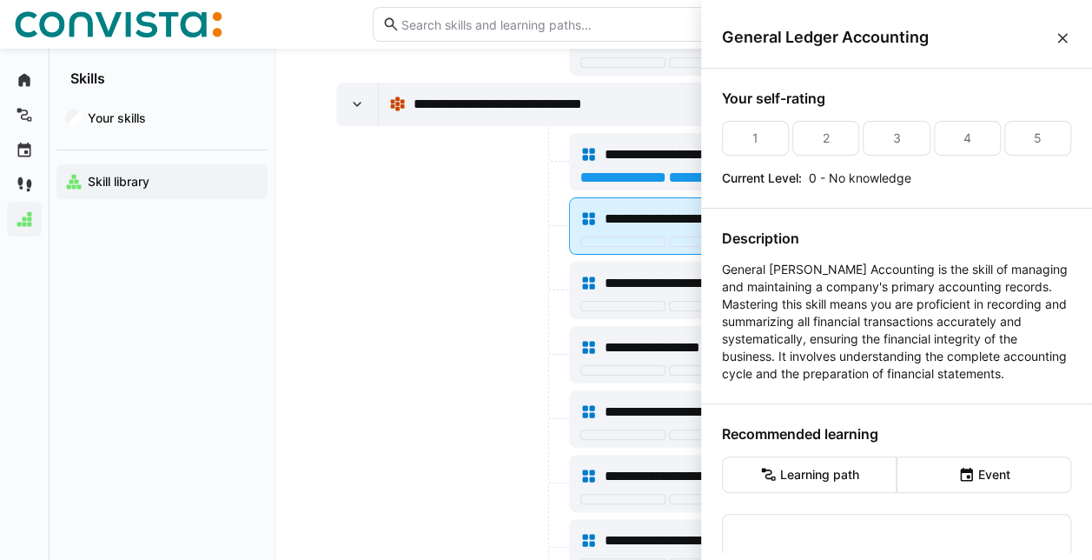
scroll to position [0, 0]
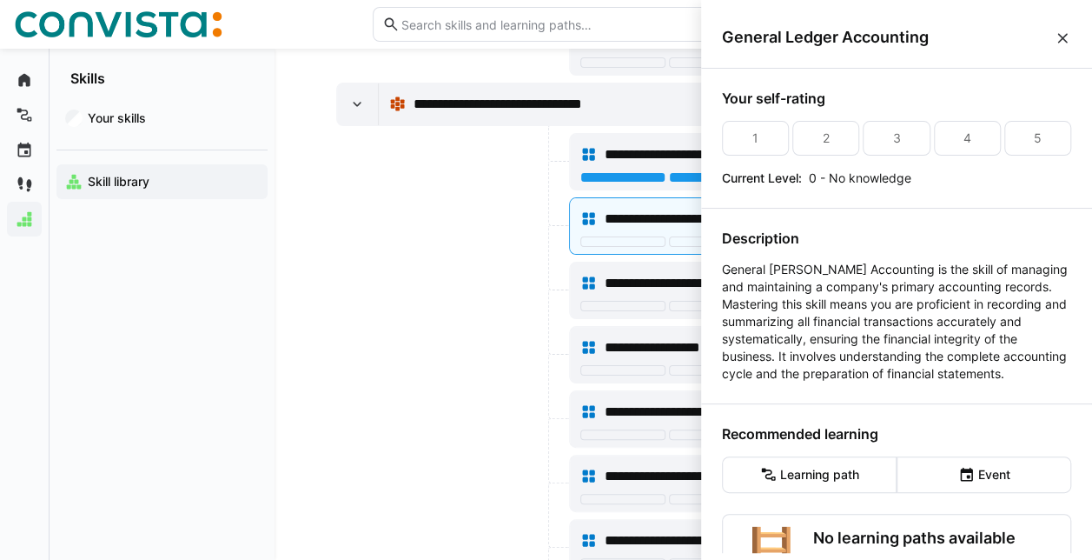
click at [1066, 36] on eds-icon at bounding box center [1062, 38] width 17 height 17
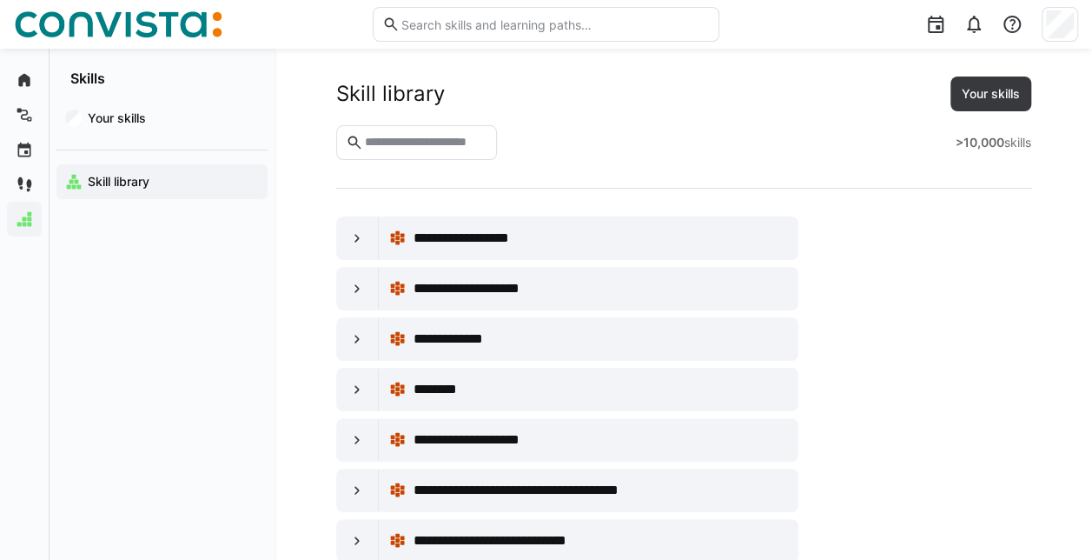
scroll to position [4692, 0]
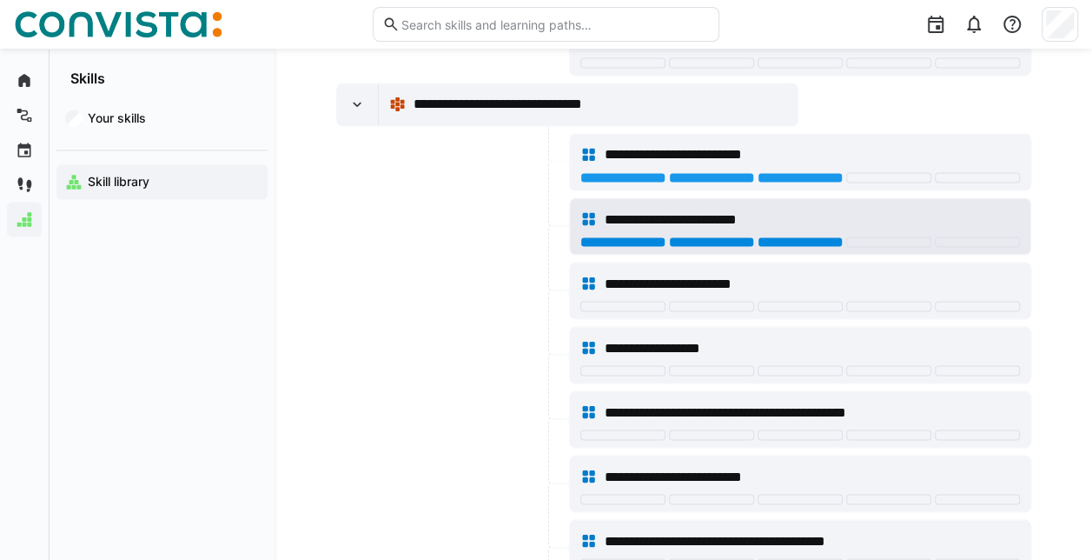
click at [801, 236] on div at bounding box center [800, 241] width 85 height 10
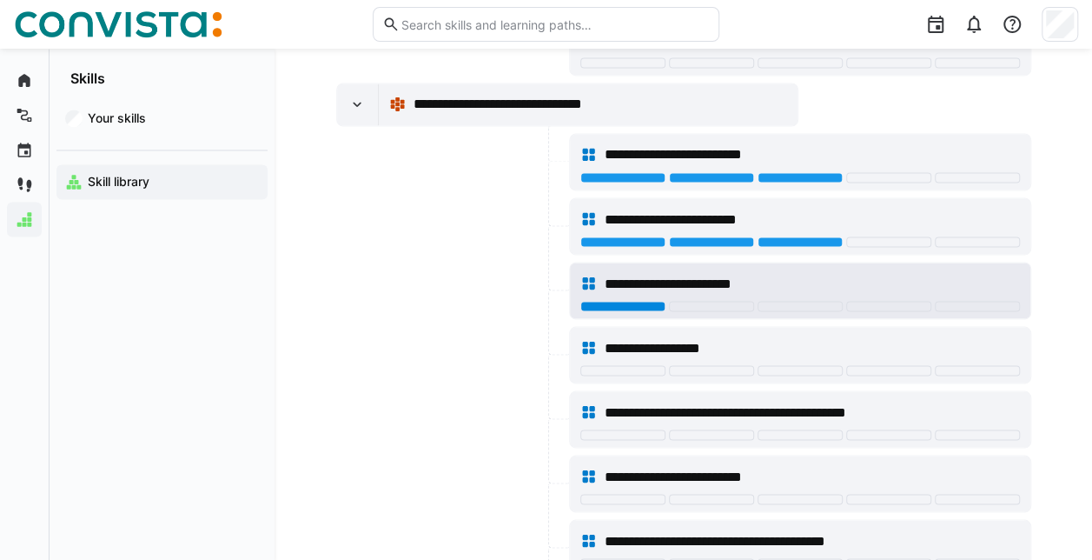
click at [640, 301] on div at bounding box center [622, 306] width 85 height 10
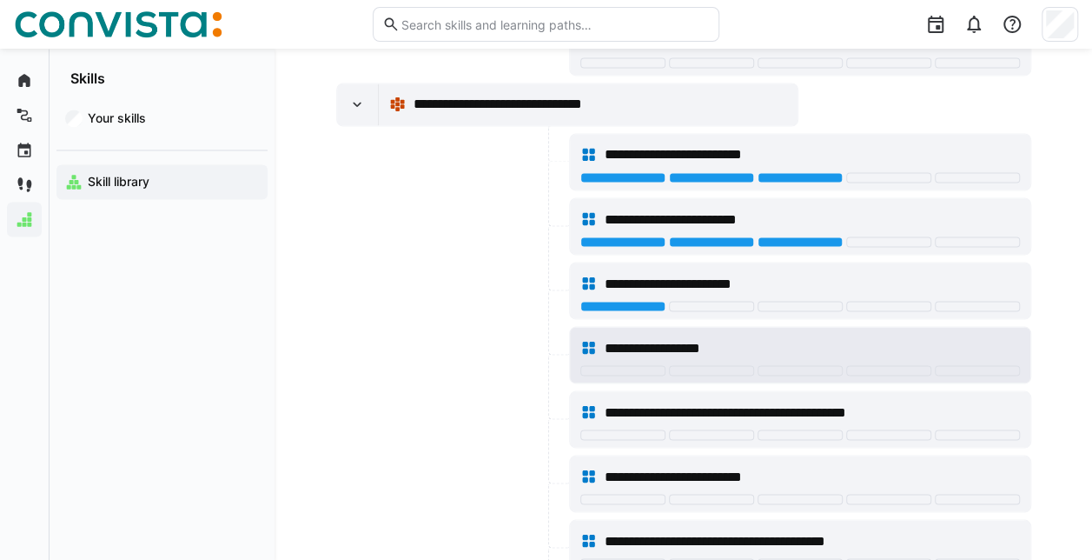
click at [688, 337] on span "**********" at bounding box center [669, 347] width 130 height 21
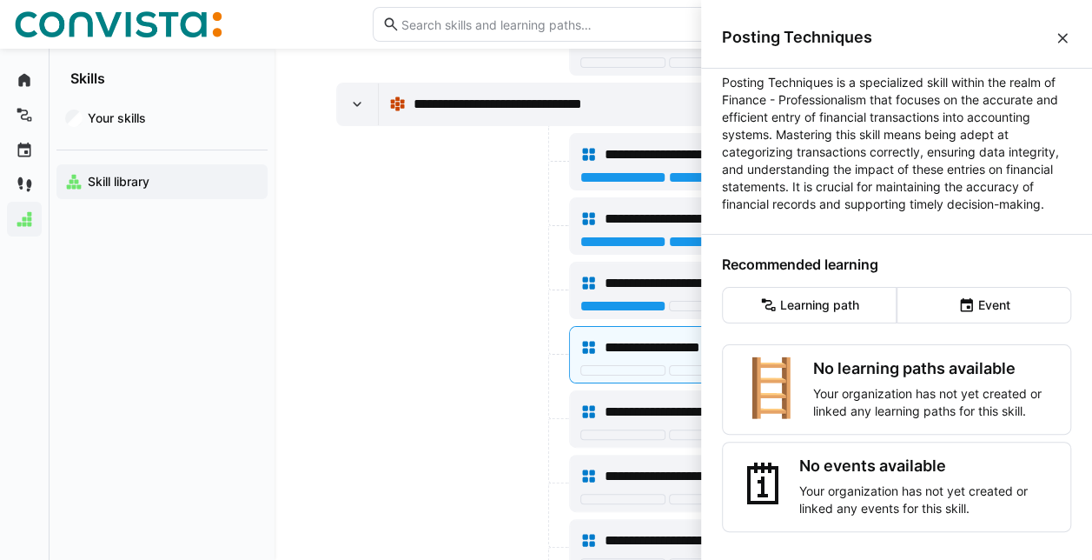
scroll to position [202, 0]
click at [1063, 38] on eds-icon at bounding box center [1062, 38] width 17 height 17
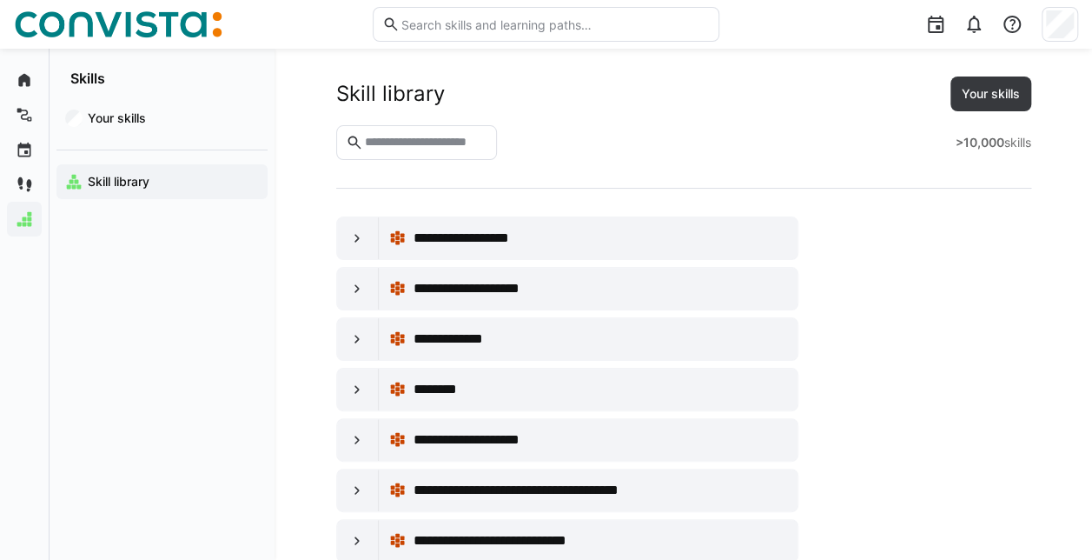
scroll to position [4692, 0]
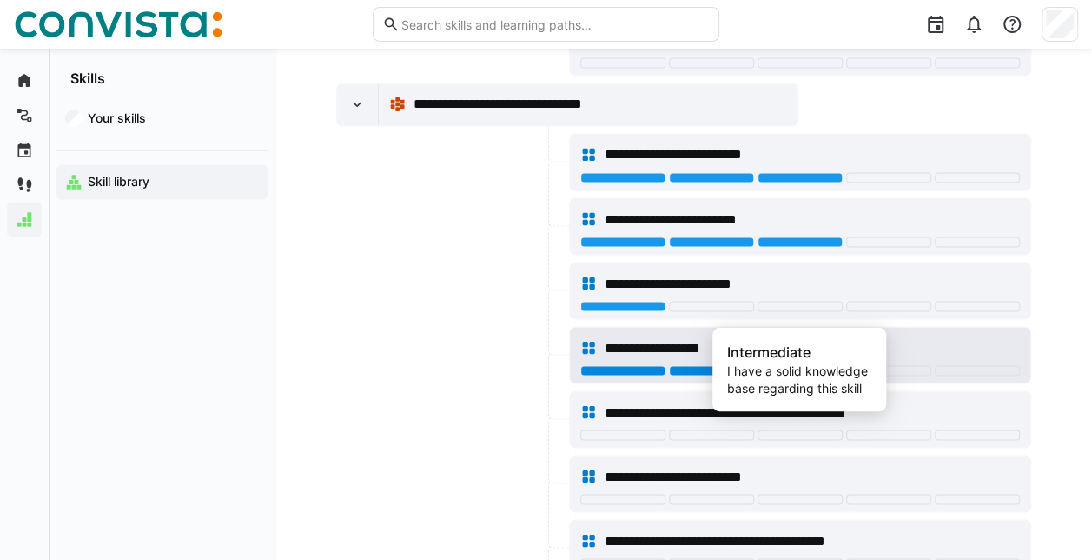
click at [790, 365] on div at bounding box center [800, 370] width 85 height 10
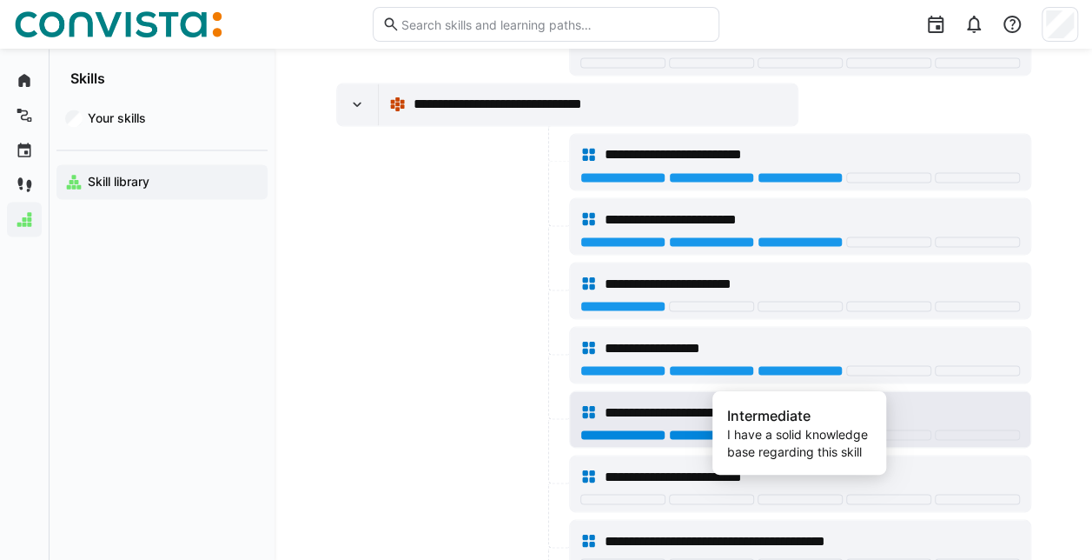
click at [796, 429] on div at bounding box center [800, 434] width 85 height 10
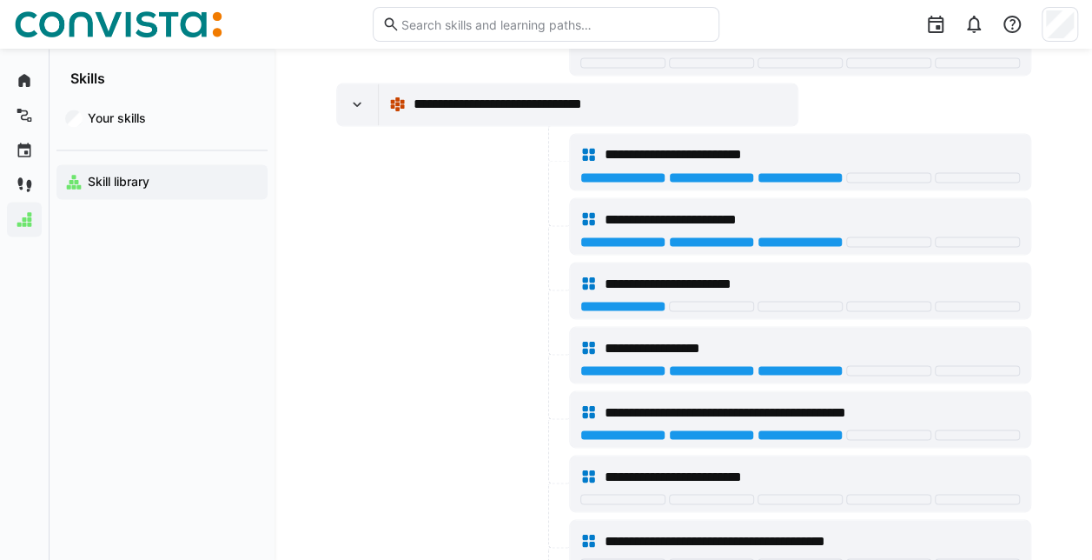
scroll to position [4865, 0]
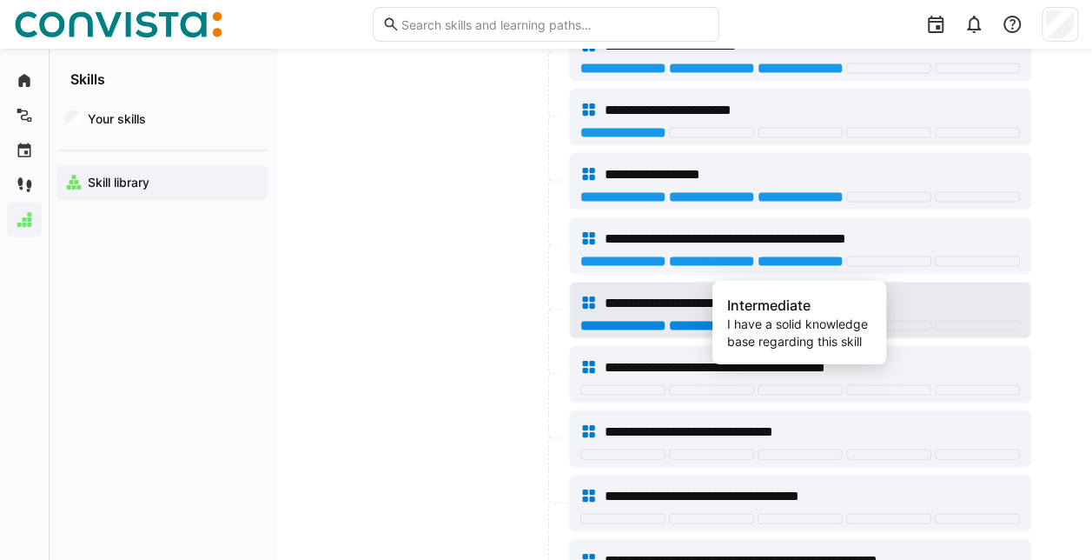
click at [807, 320] on div at bounding box center [800, 325] width 85 height 10
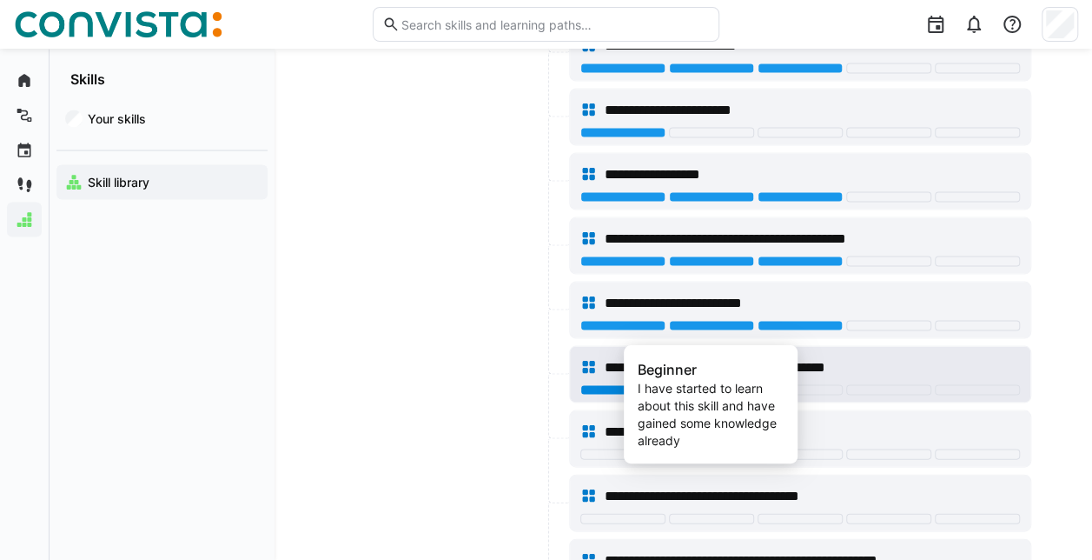
click at [700, 384] on div at bounding box center [711, 389] width 85 height 10
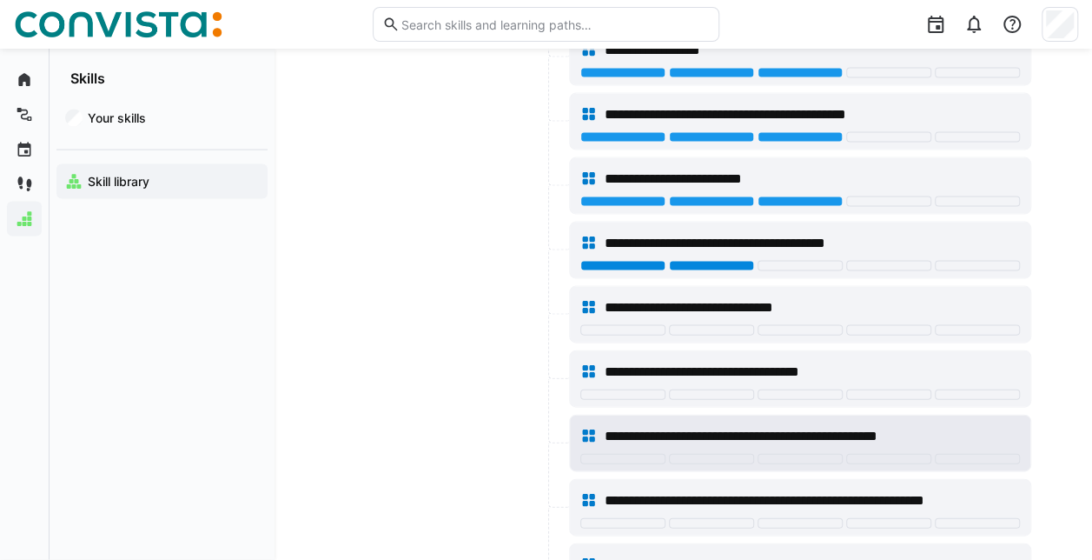
scroll to position [5126, 0]
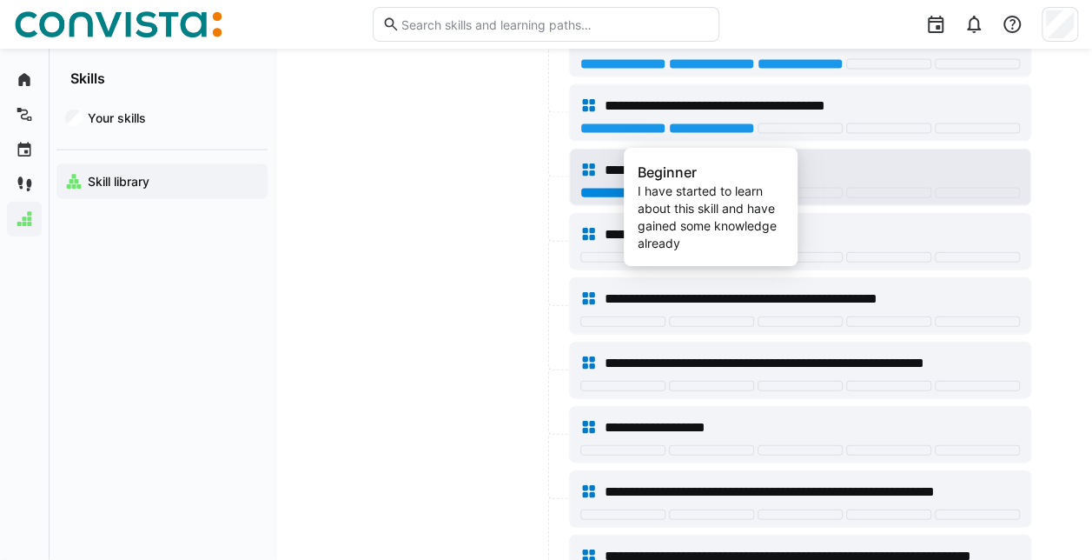
click at [692, 188] on div at bounding box center [711, 193] width 85 height 10
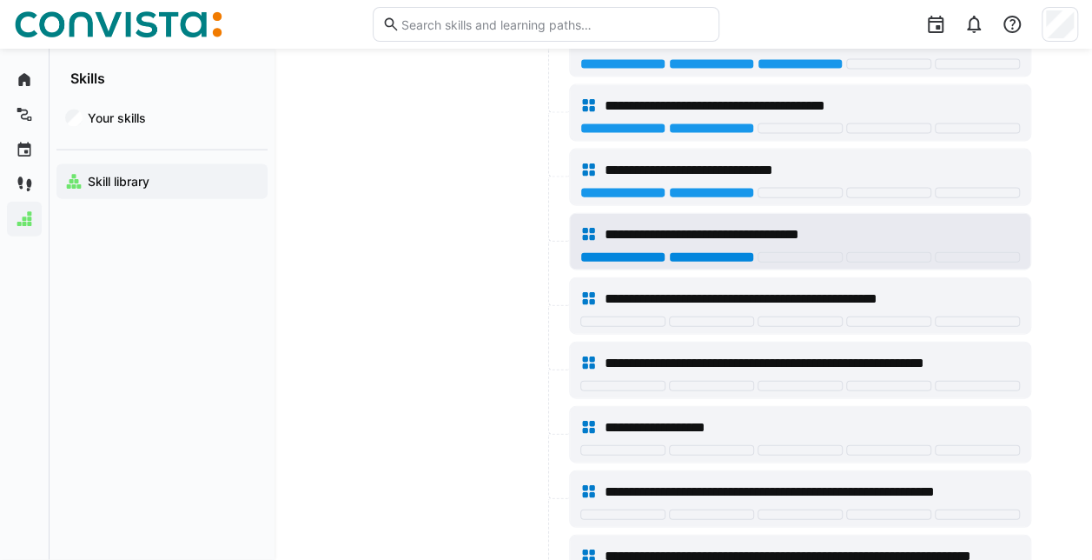
click at [711, 252] on div at bounding box center [711, 257] width 85 height 10
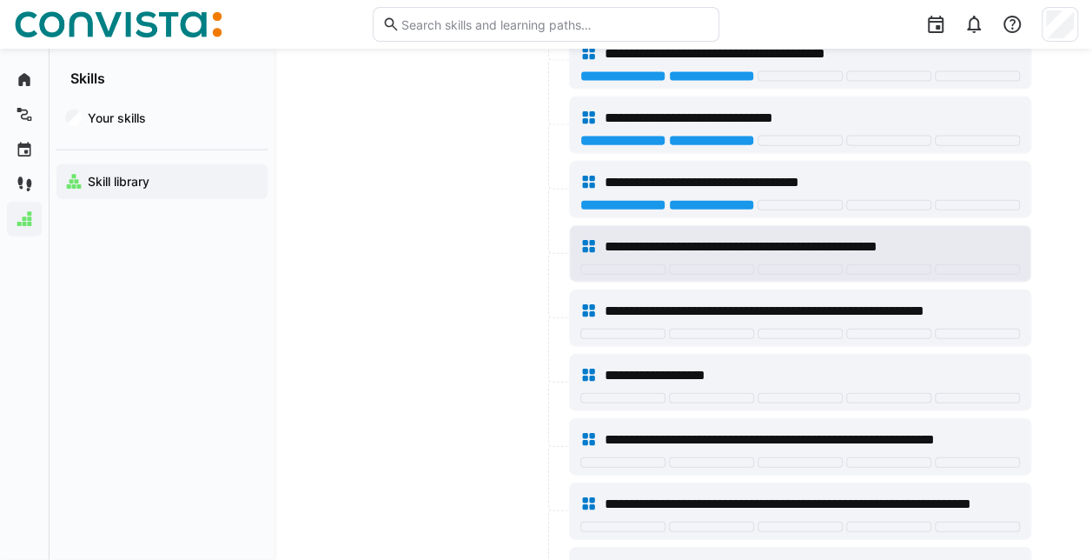
scroll to position [5213, 0]
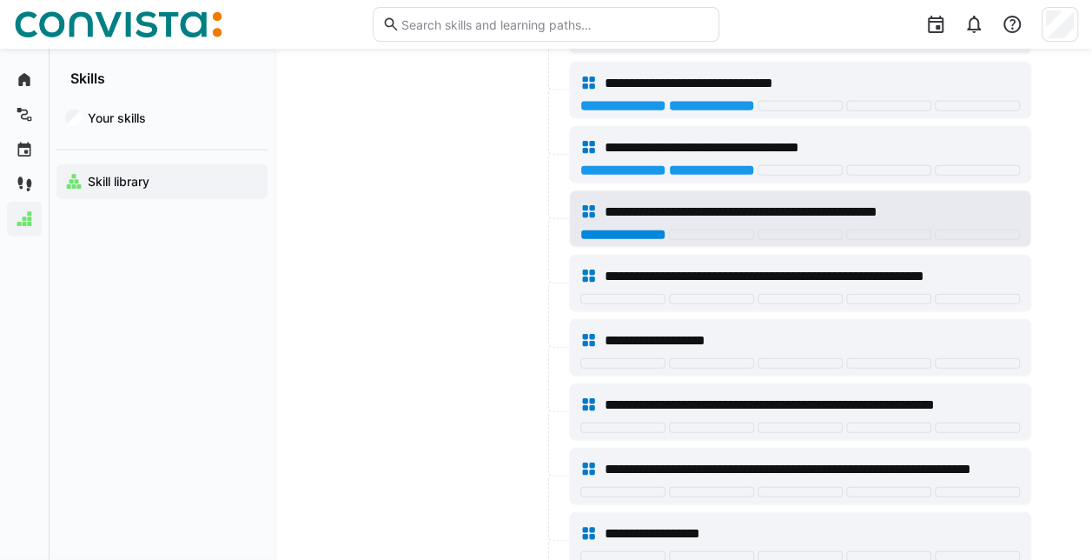
click at [633, 229] on div at bounding box center [622, 234] width 85 height 10
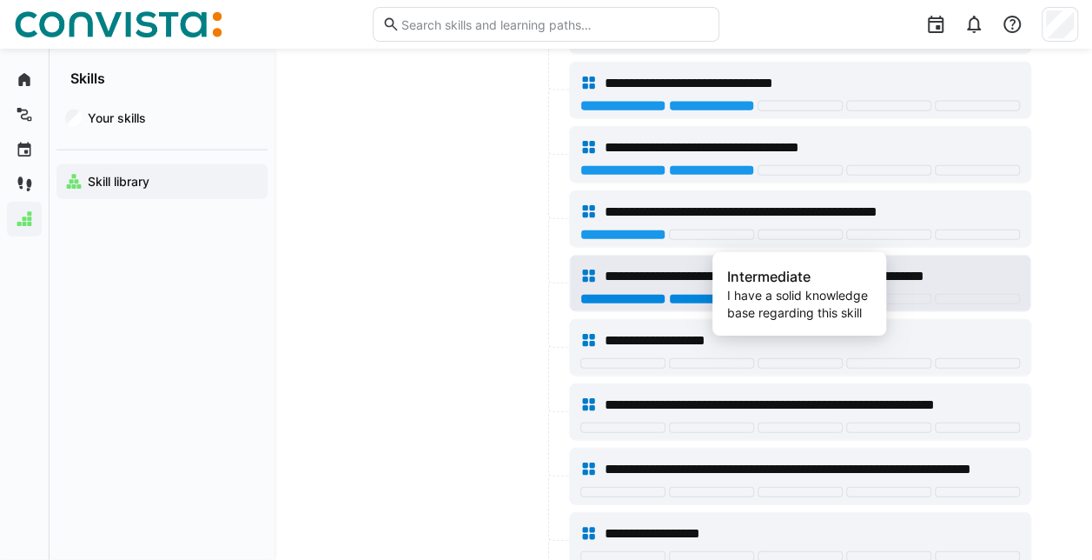
click at [783, 294] on div at bounding box center [800, 299] width 85 height 10
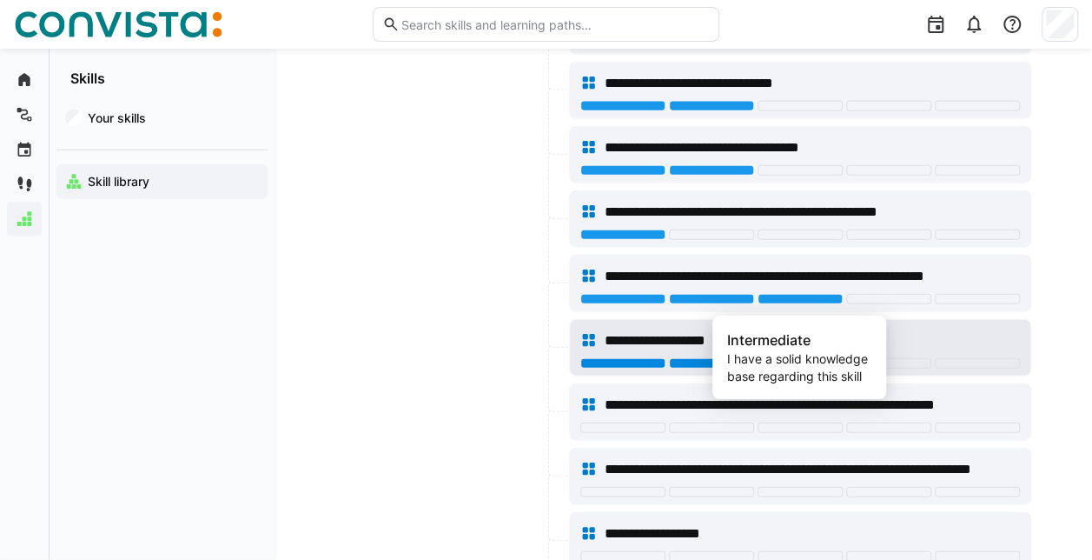
click at [824, 358] on div at bounding box center [800, 363] width 85 height 10
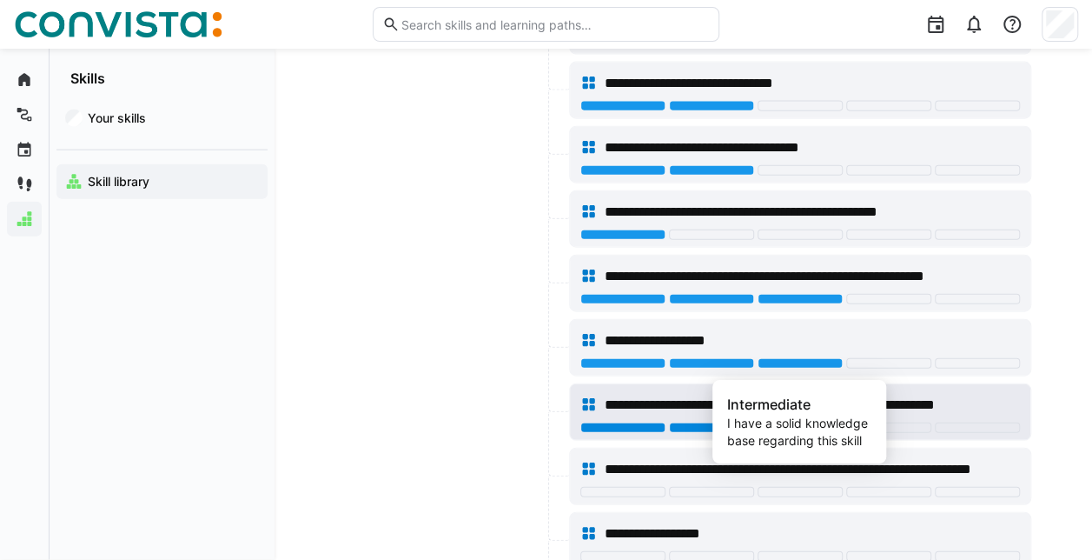
click at [785, 422] on div at bounding box center [800, 427] width 85 height 10
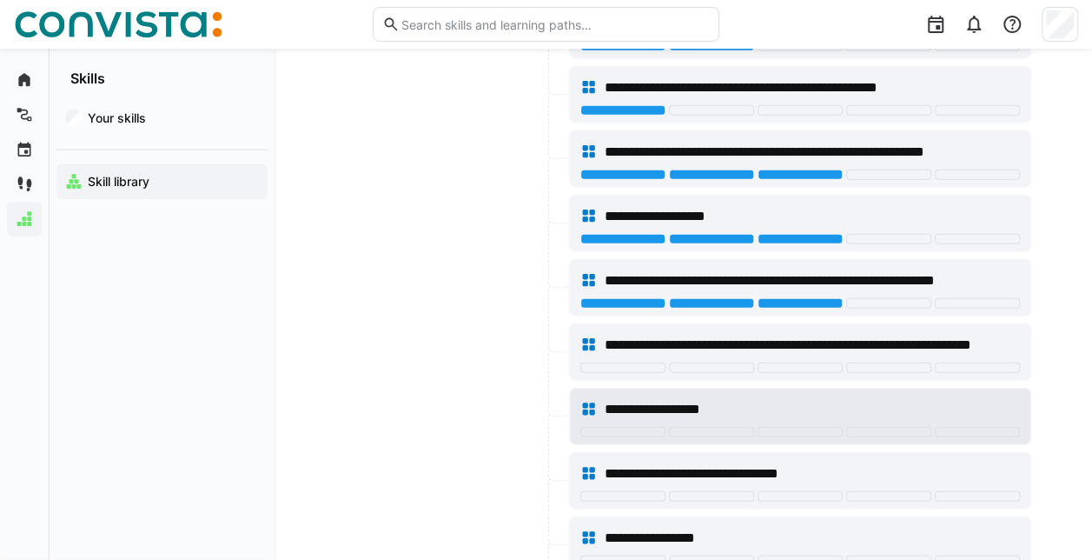
scroll to position [5387, 0]
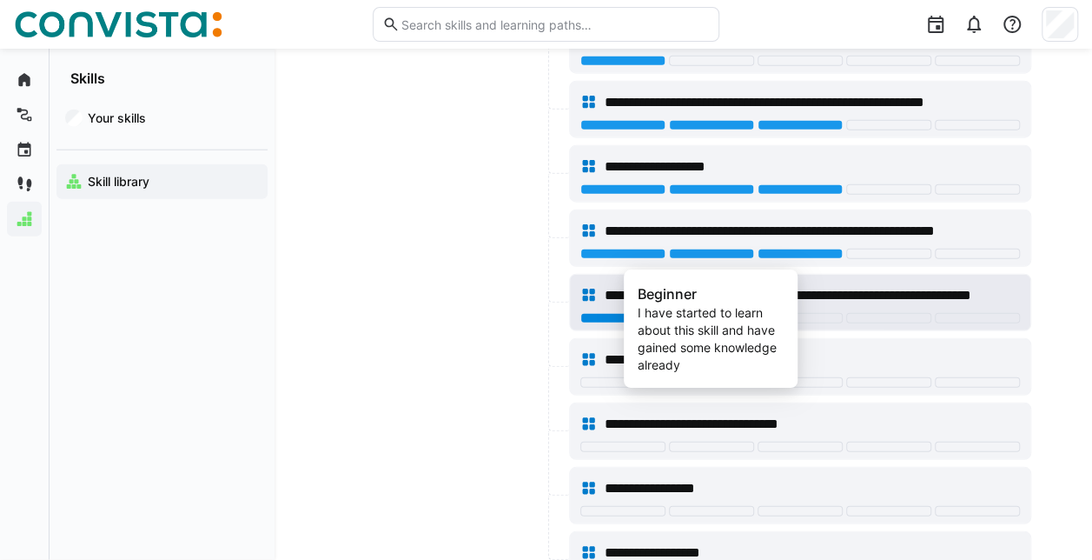
click at [702, 313] on div at bounding box center [711, 318] width 85 height 10
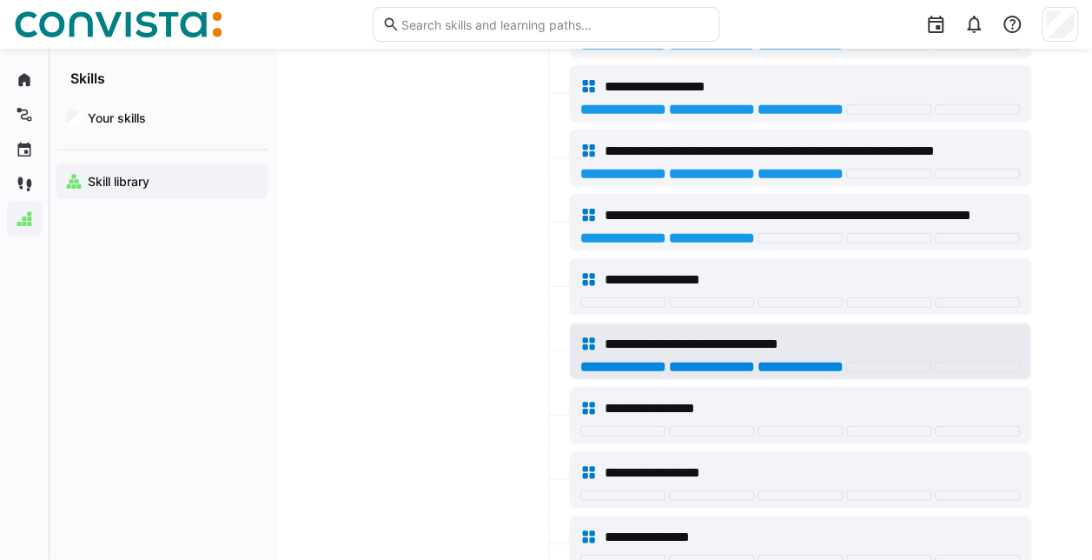
scroll to position [5473, 0]
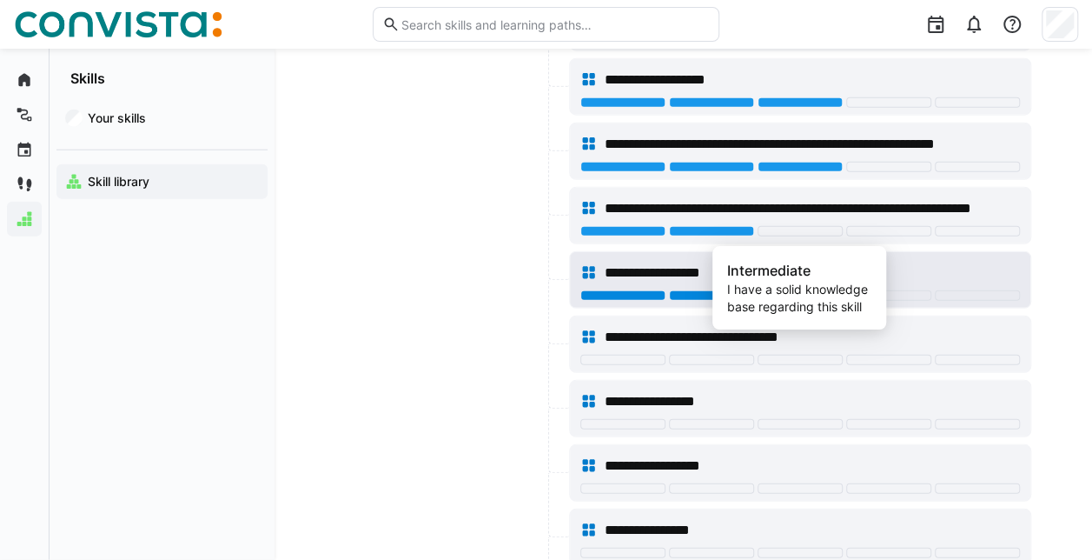
click at [798, 290] on div at bounding box center [800, 295] width 85 height 10
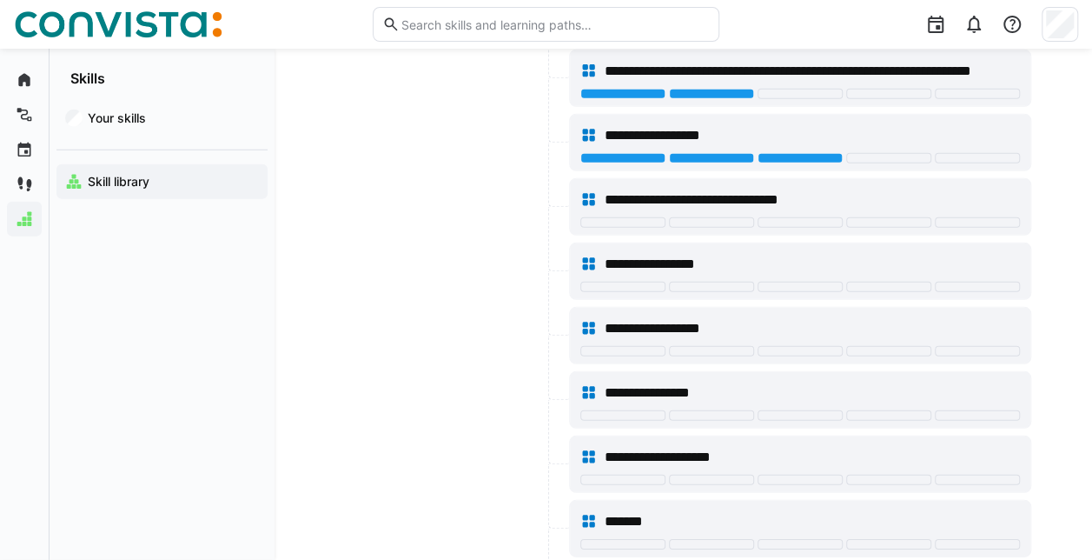
scroll to position [5647, 0]
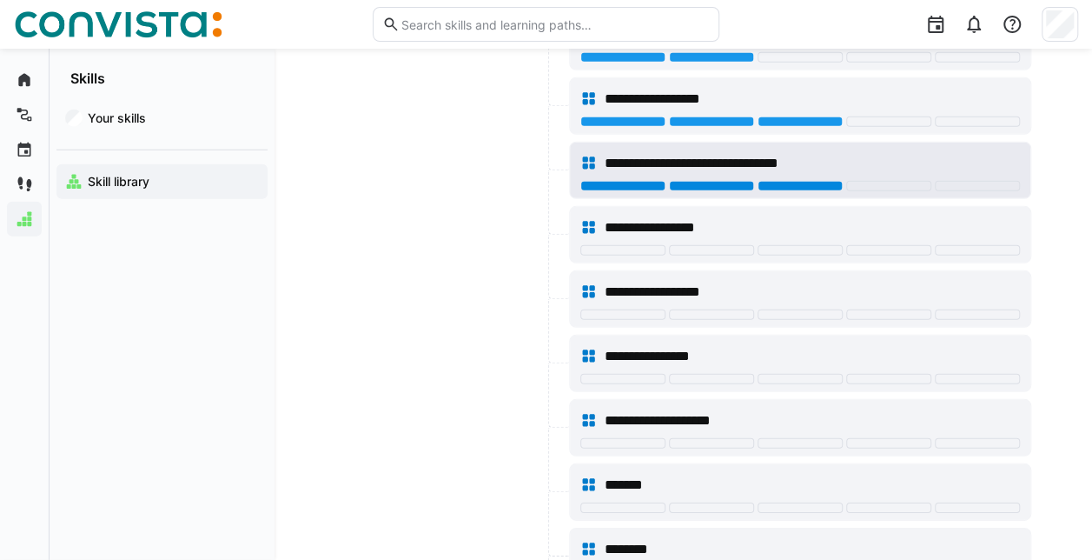
click at [784, 181] on div at bounding box center [800, 186] width 85 height 10
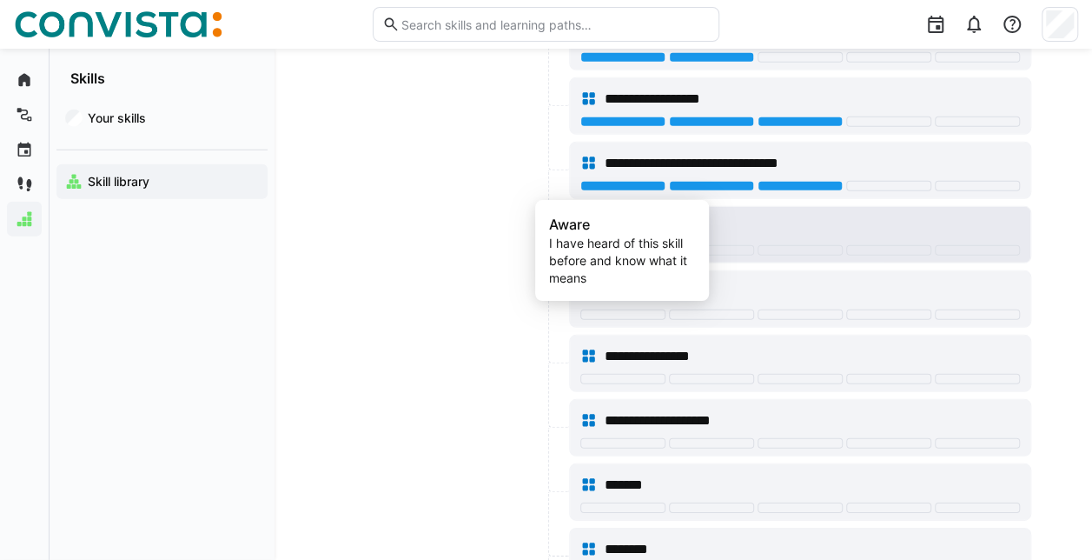
click at [625, 245] on div at bounding box center [622, 250] width 85 height 10
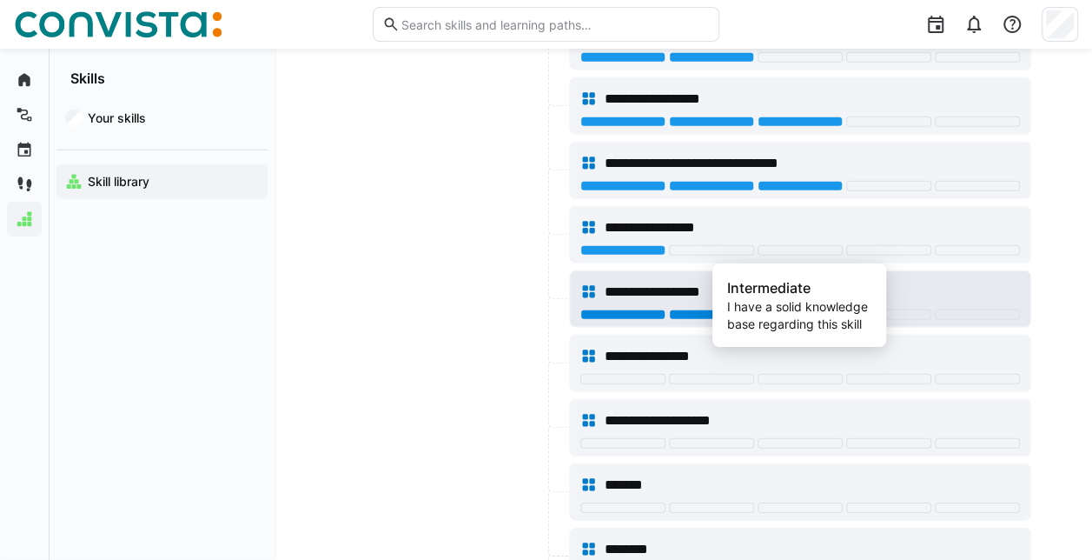
click at [768, 309] on div at bounding box center [800, 314] width 85 height 10
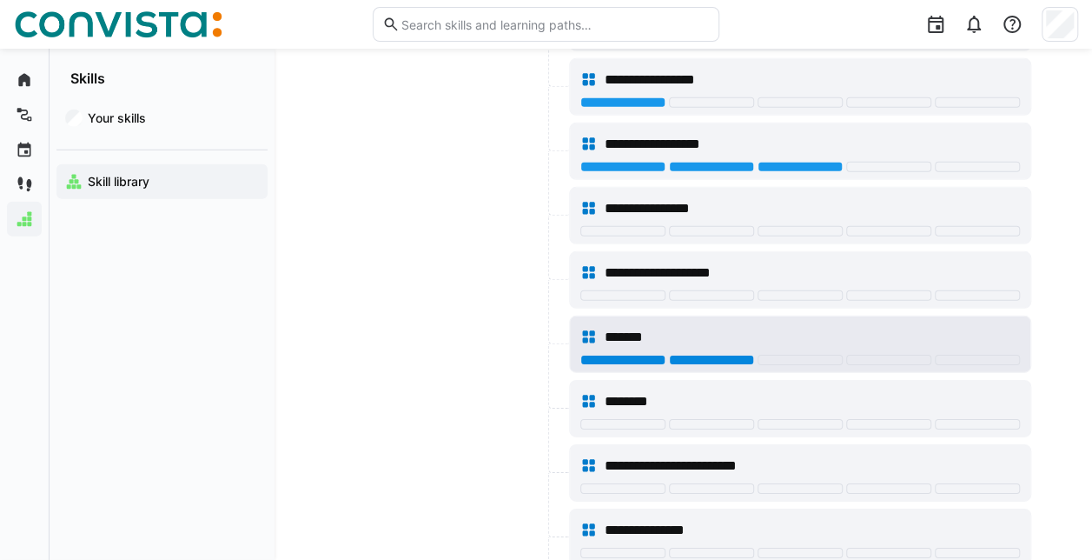
scroll to position [5821, 0]
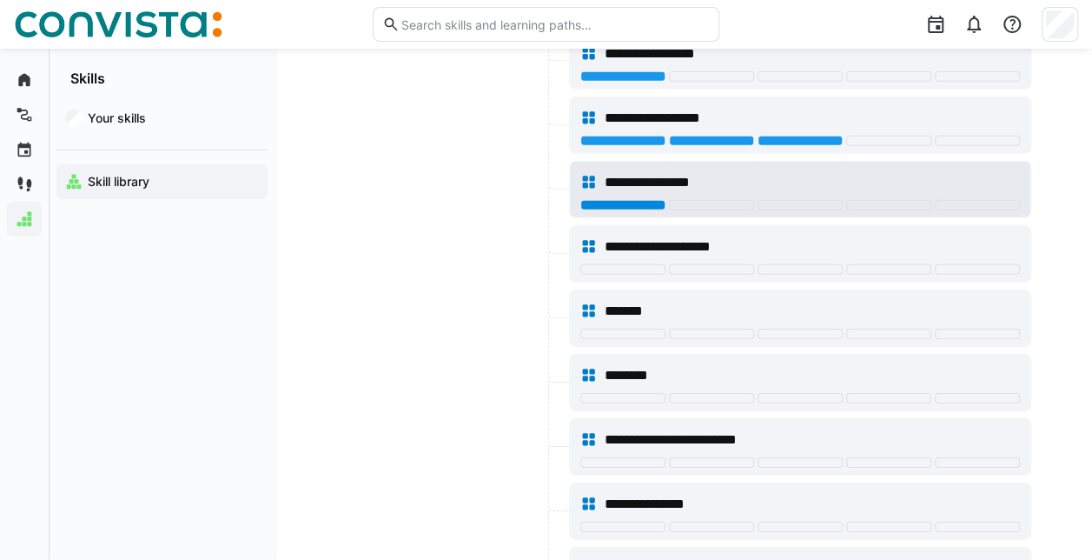
click at [640, 200] on div at bounding box center [622, 205] width 85 height 10
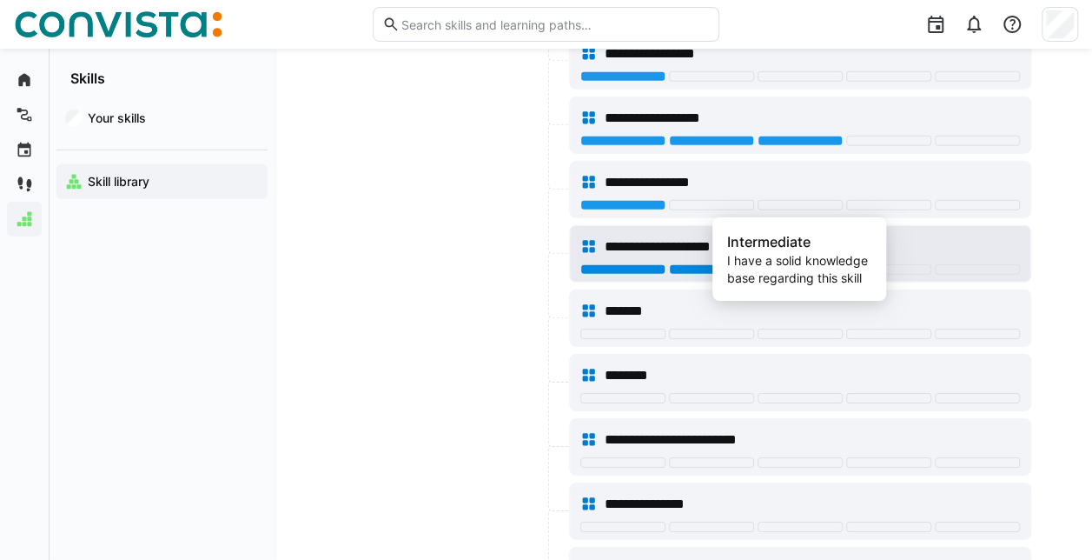
click at [823, 264] on div at bounding box center [800, 269] width 85 height 10
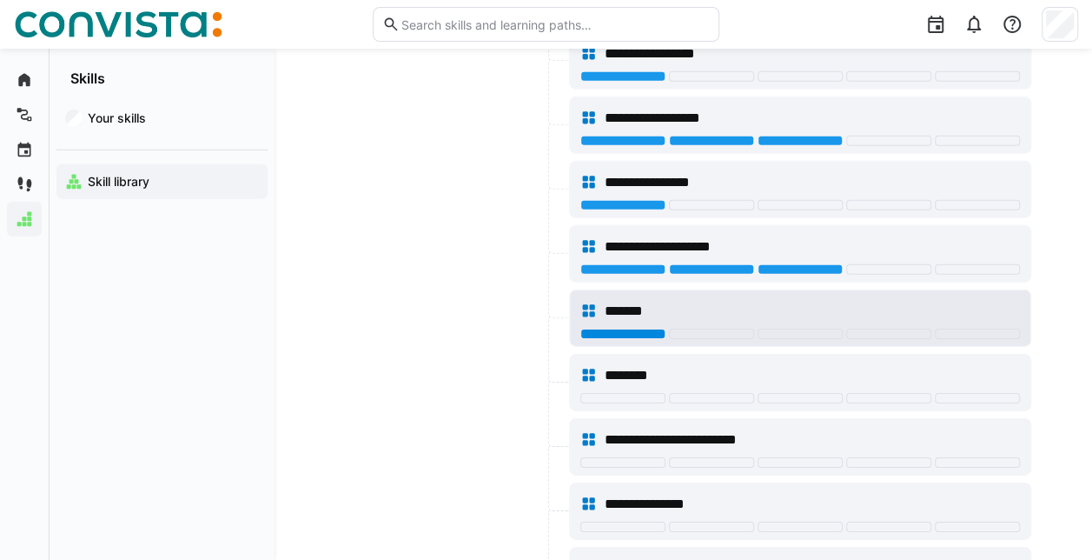
click at [615, 328] on div at bounding box center [622, 333] width 85 height 10
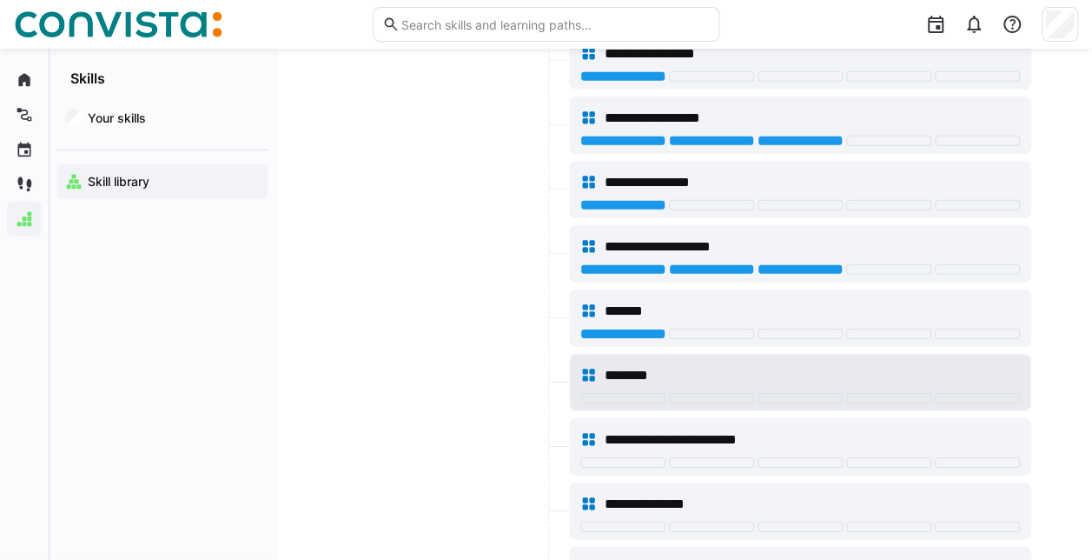
click at [614, 365] on span "********" at bounding box center [629, 375] width 51 height 21
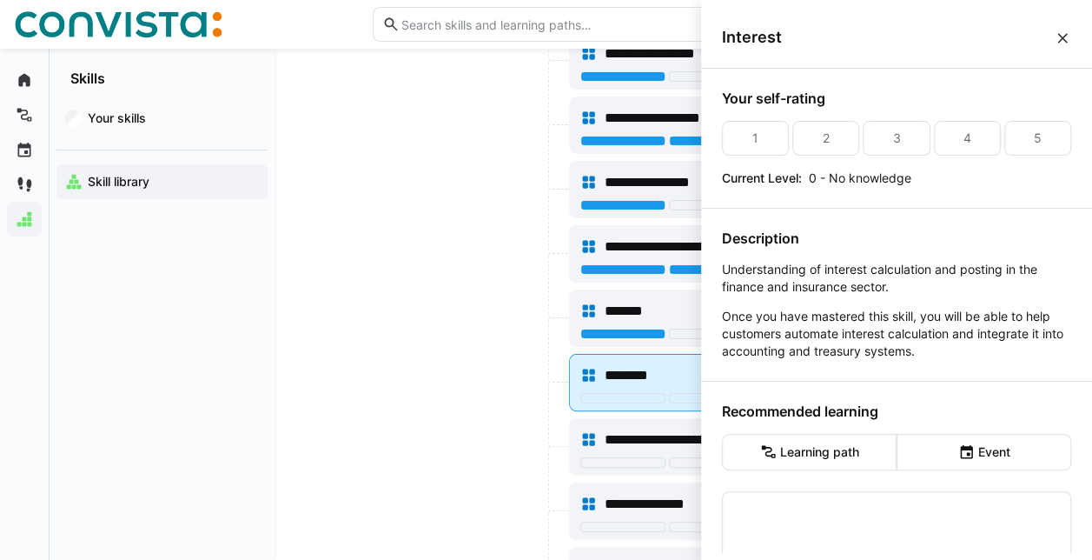
scroll to position [0, 0]
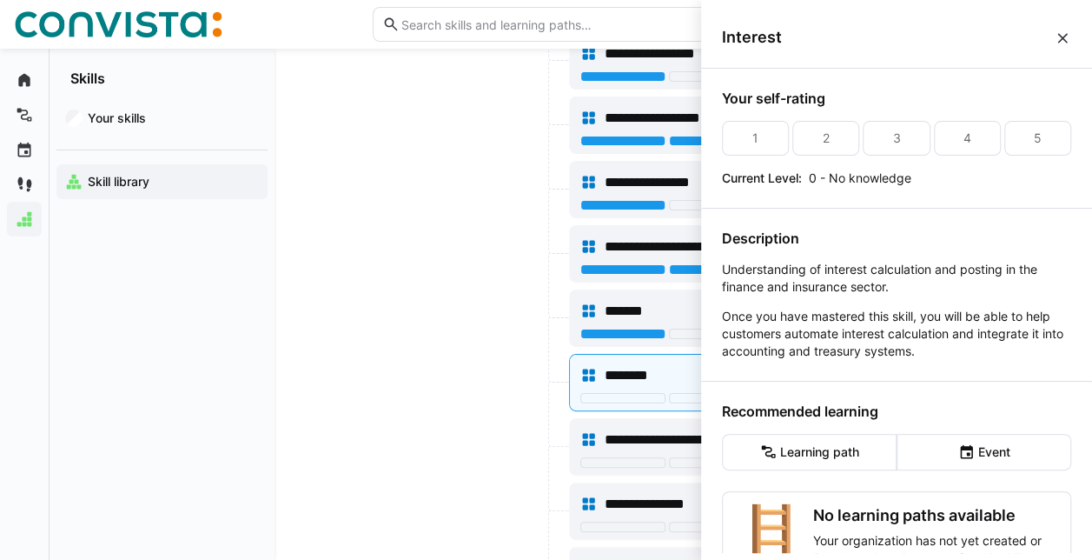
click at [455, 289] on div at bounding box center [450, 317] width 229 height 57
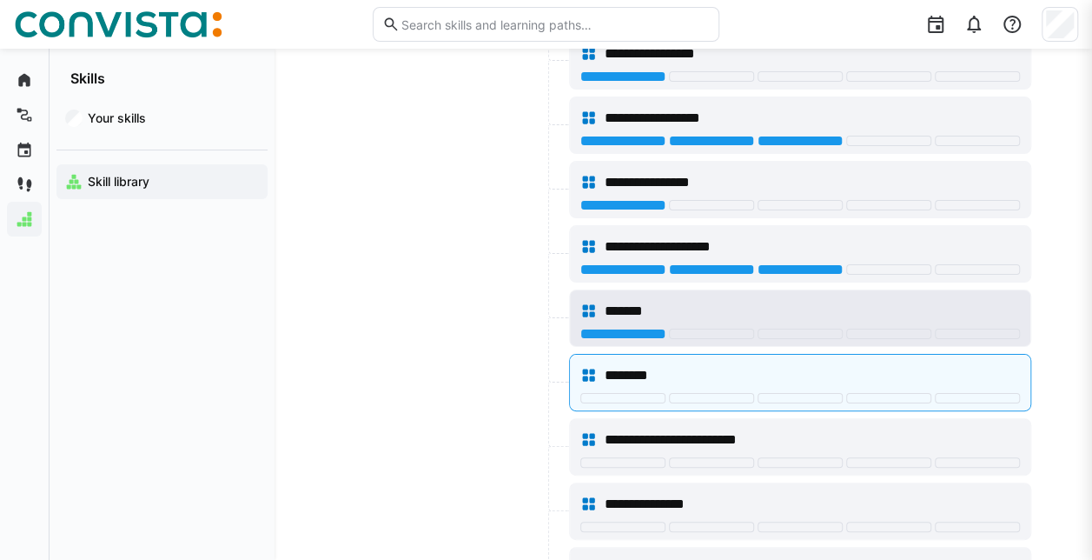
scroll to position [5821, 0]
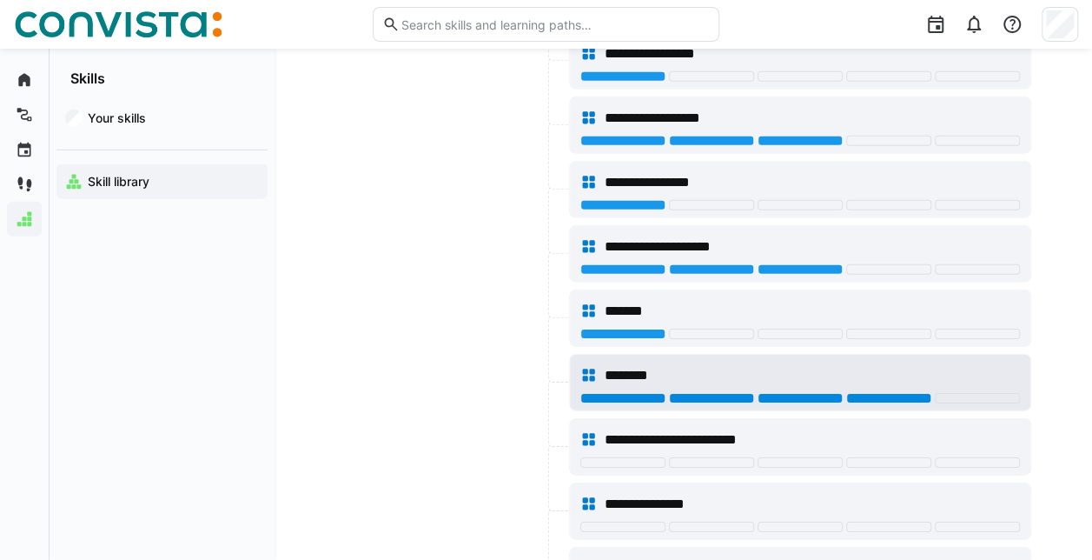
click at [887, 393] on div at bounding box center [888, 398] width 85 height 10
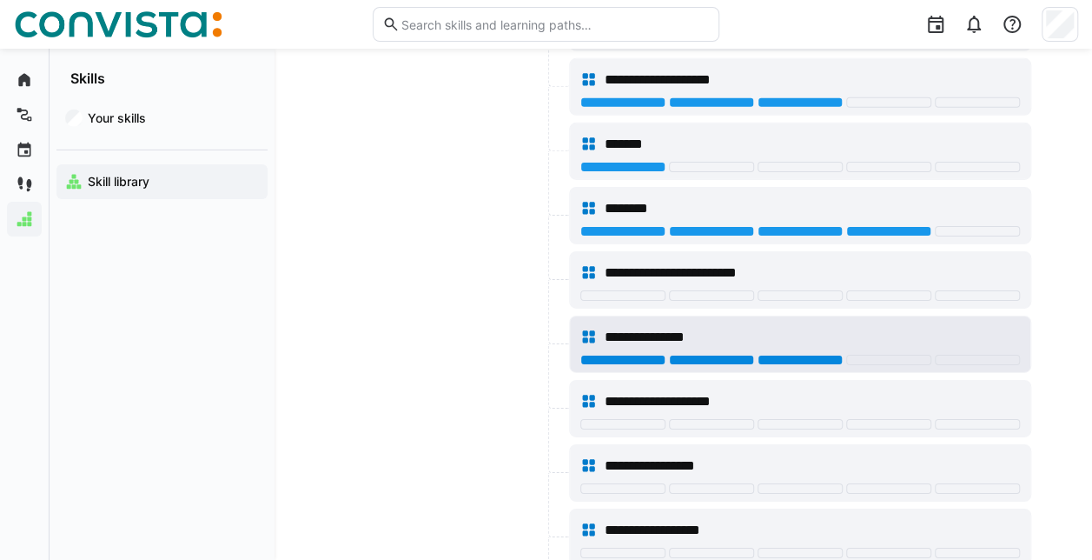
scroll to position [5995, 0]
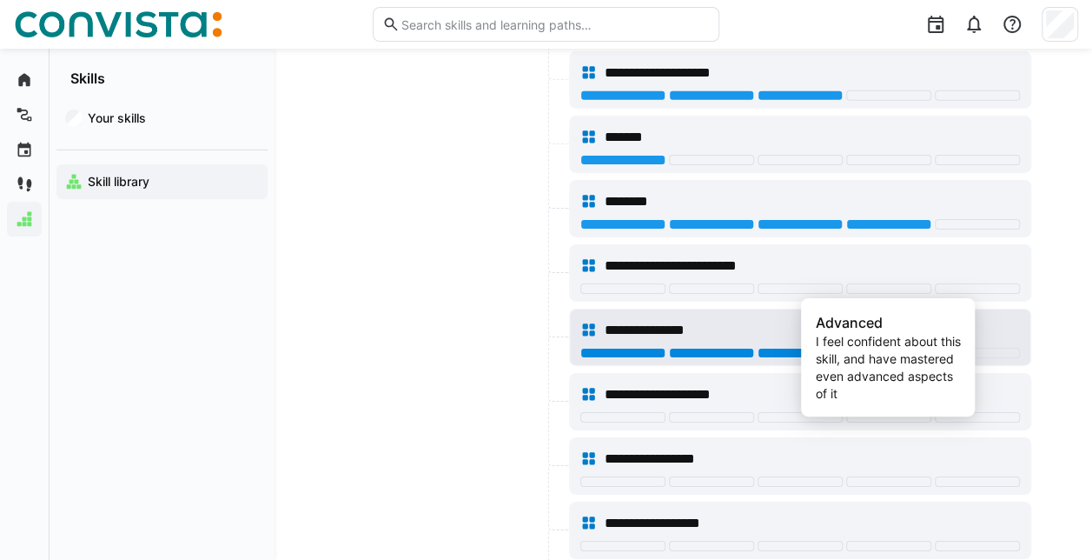
click at [879, 348] on div at bounding box center [888, 353] width 85 height 10
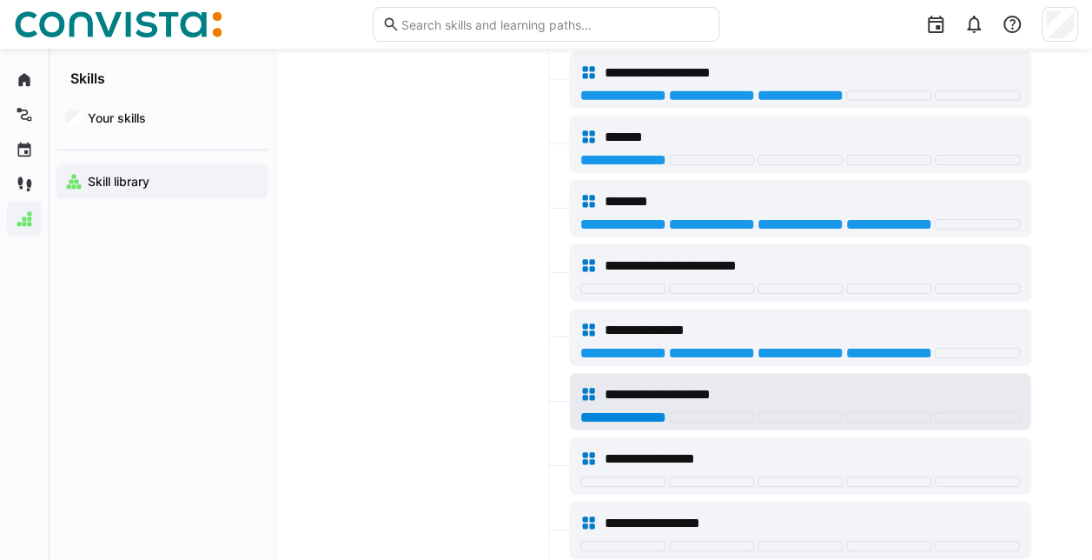
click at [610, 412] on div at bounding box center [622, 417] width 85 height 10
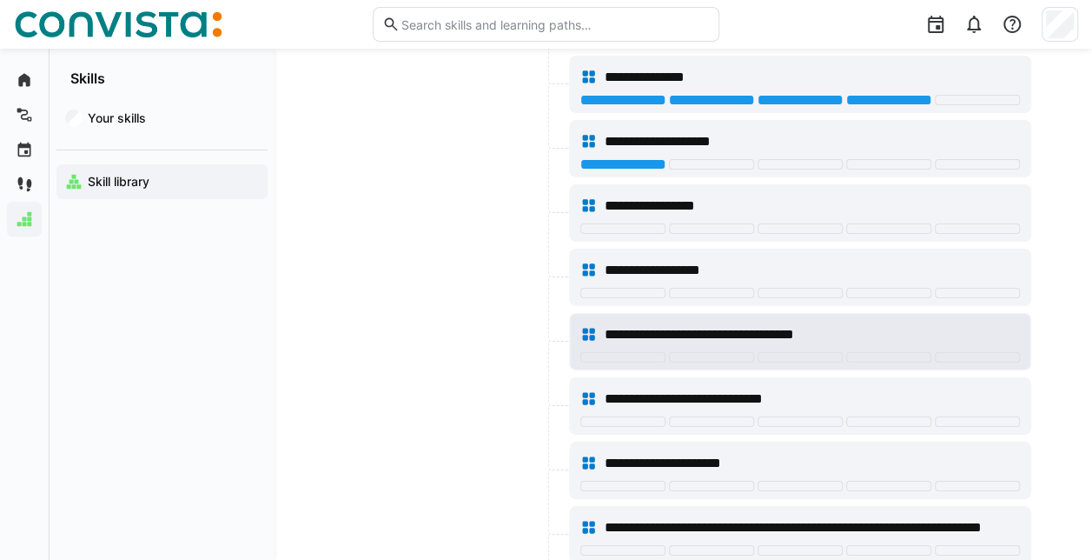
scroll to position [6255, 0]
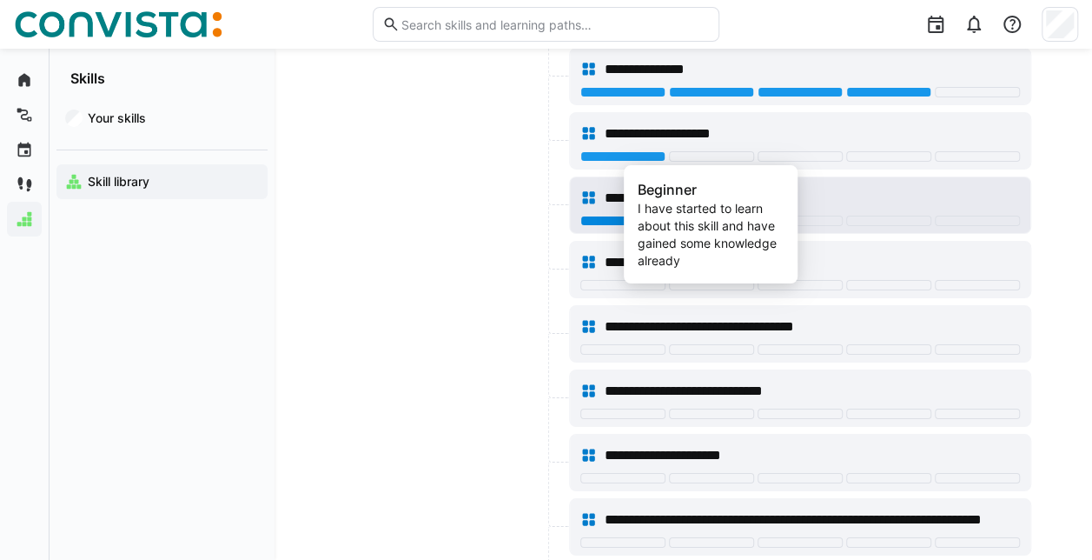
click at [725, 215] on div at bounding box center [711, 220] width 85 height 10
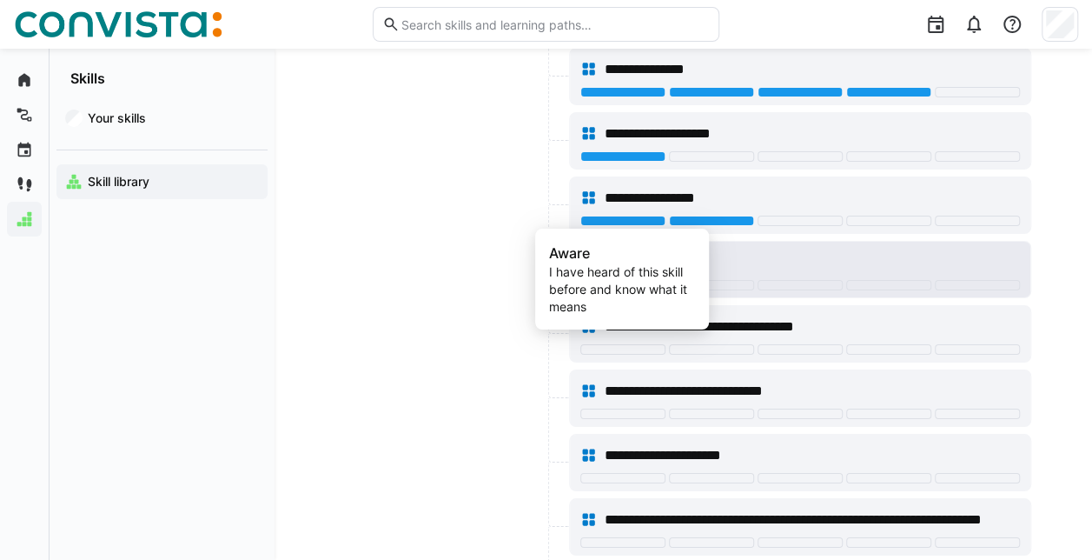
click at [629, 280] on div at bounding box center [622, 285] width 85 height 10
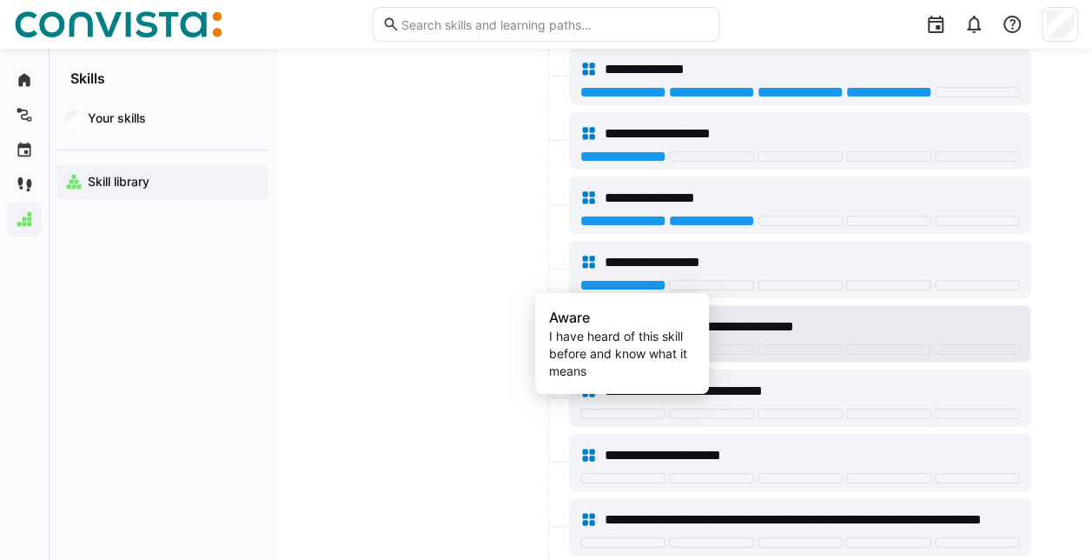
click at [610, 344] on div at bounding box center [622, 349] width 85 height 10
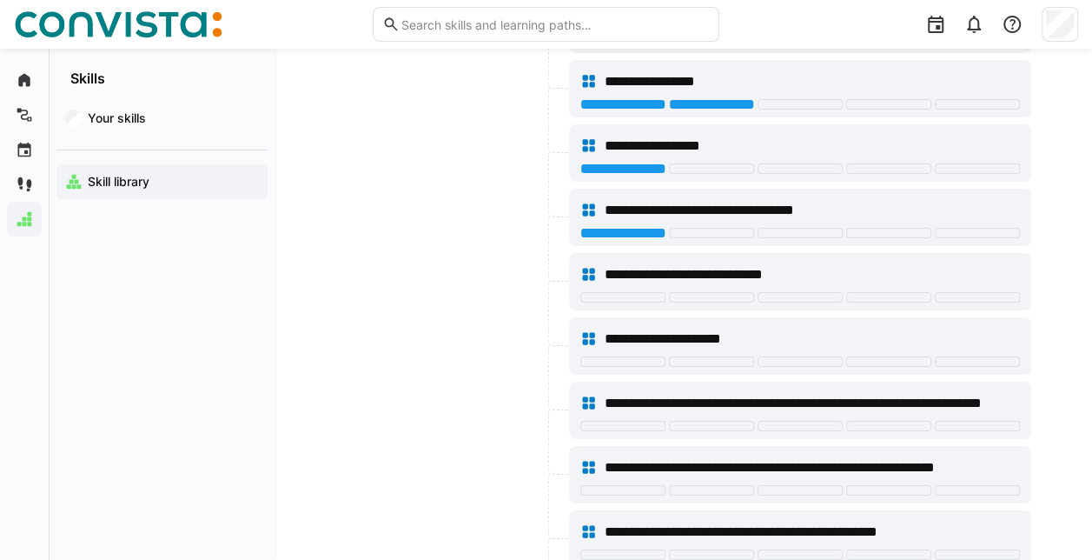
scroll to position [6429, 0]
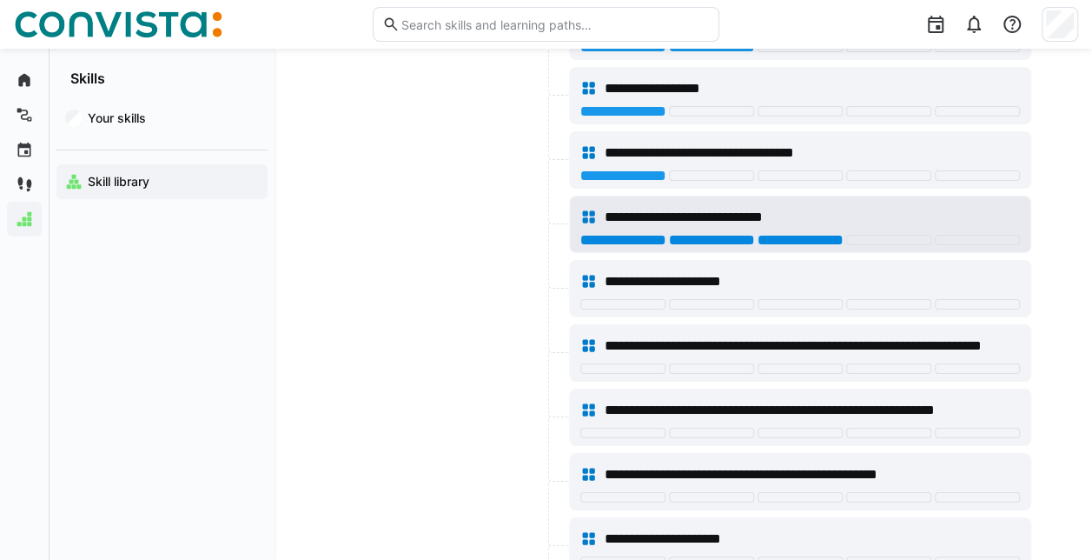
click at [806, 235] on div at bounding box center [800, 240] width 85 height 10
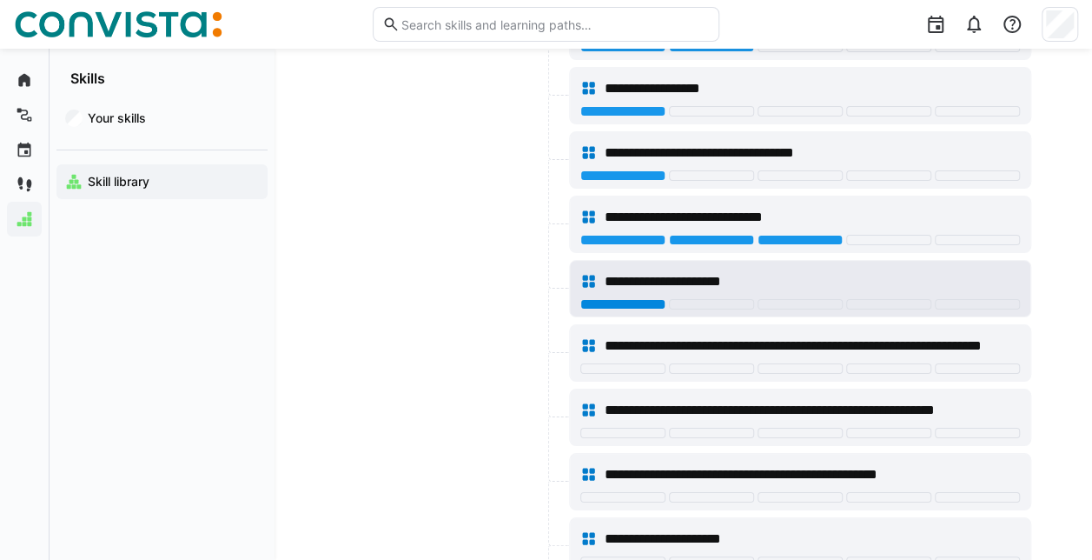
click at [623, 299] on div at bounding box center [622, 304] width 85 height 10
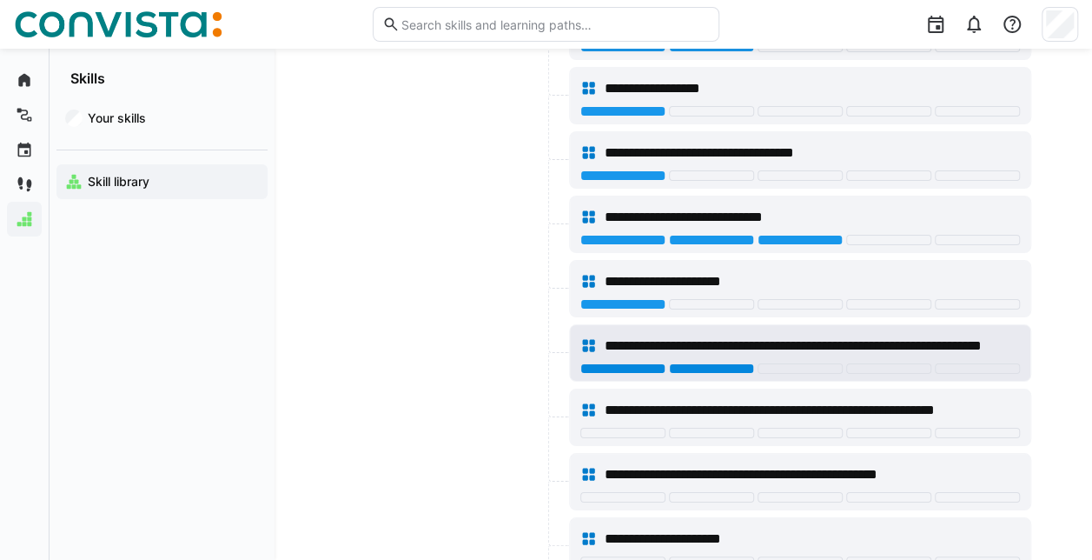
click at [700, 363] on div at bounding box center [711, 368] width 85 height 10
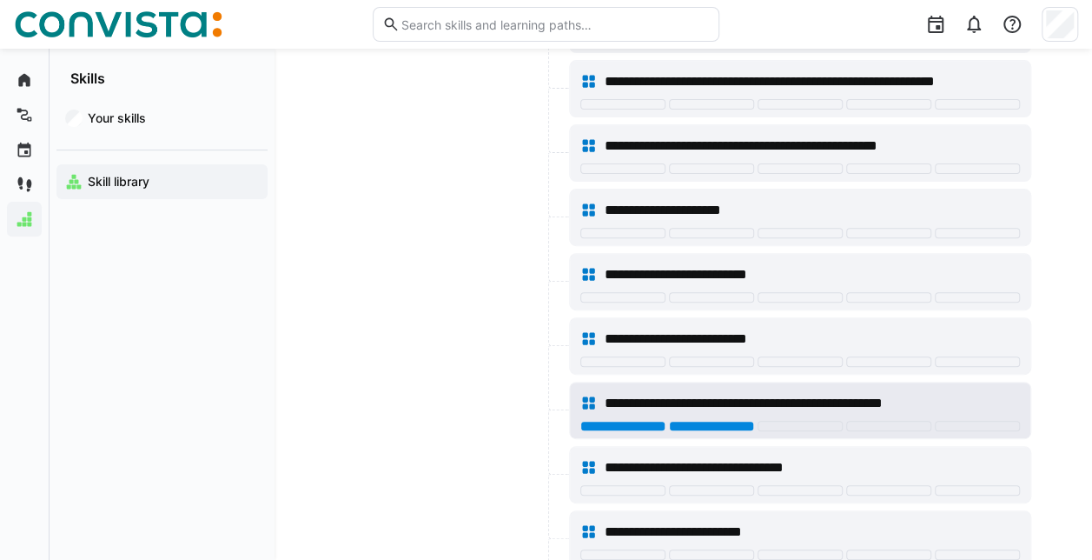
scroll to position [6777, 0]
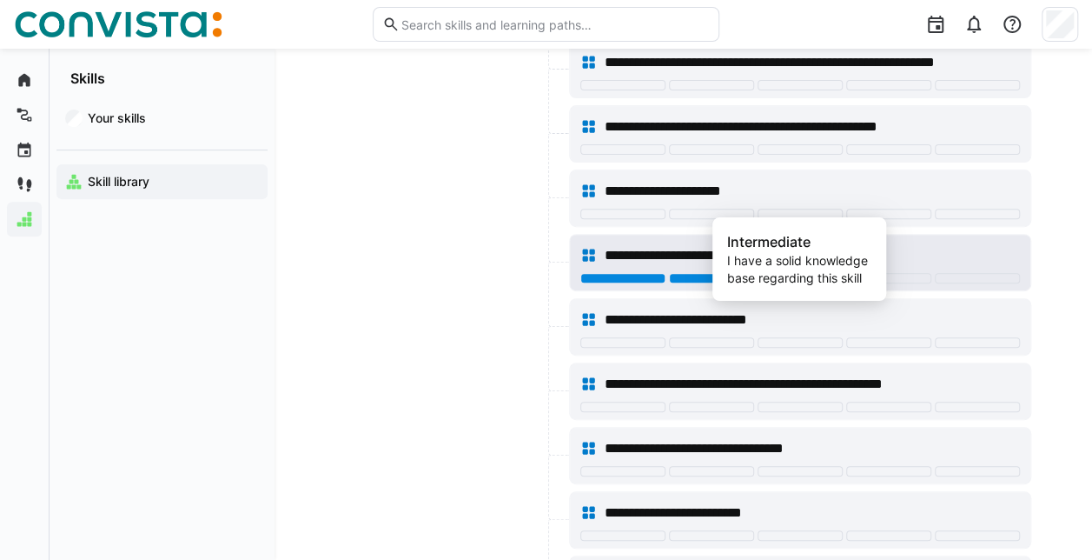
click at [783, 273] on div at bounding box center [800, 278] width 85 height 10
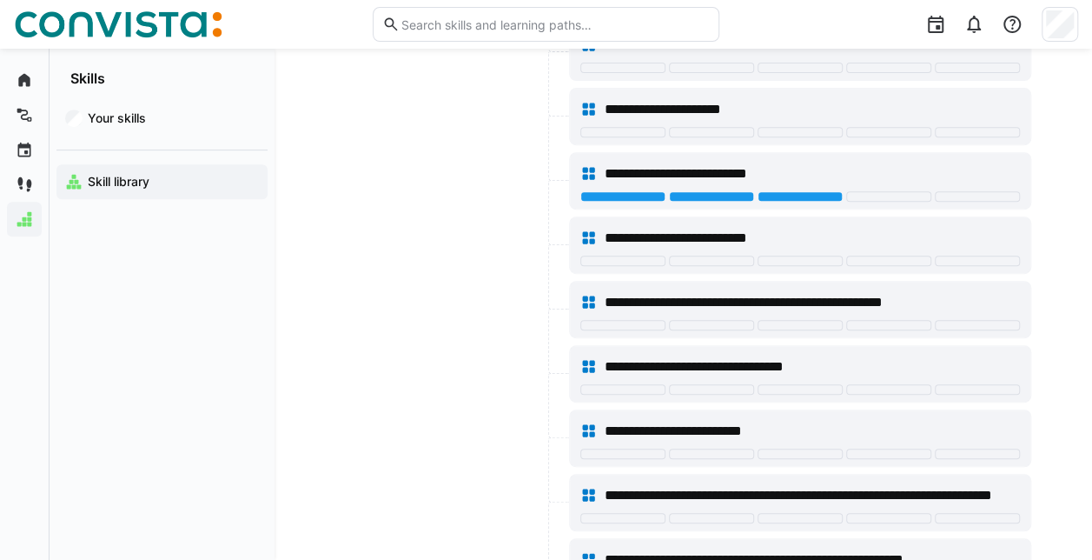
scroll to position [6950, 0]
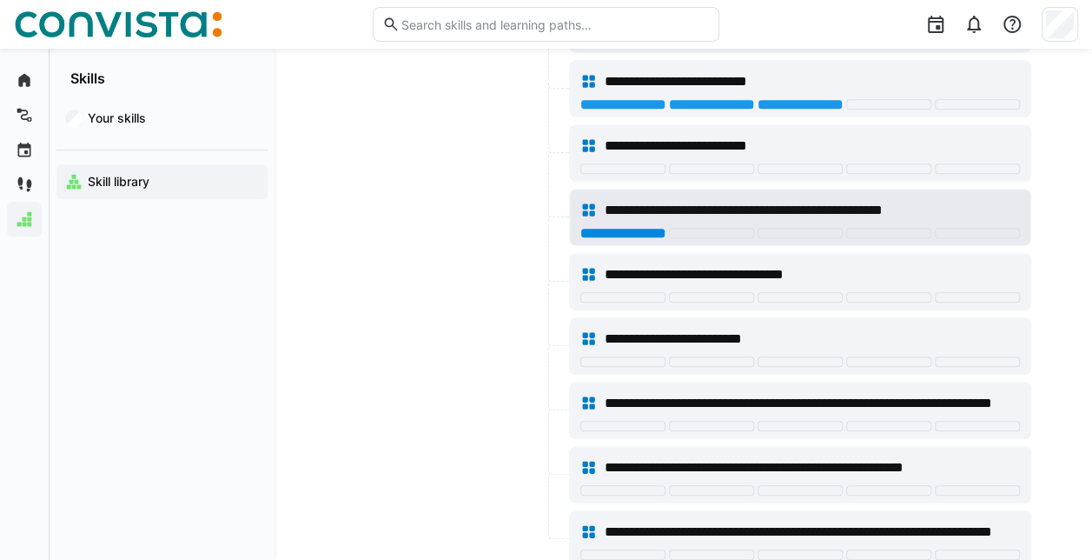
click at [638, 228] on div at bounding box center [622, 233] width 85 height 10
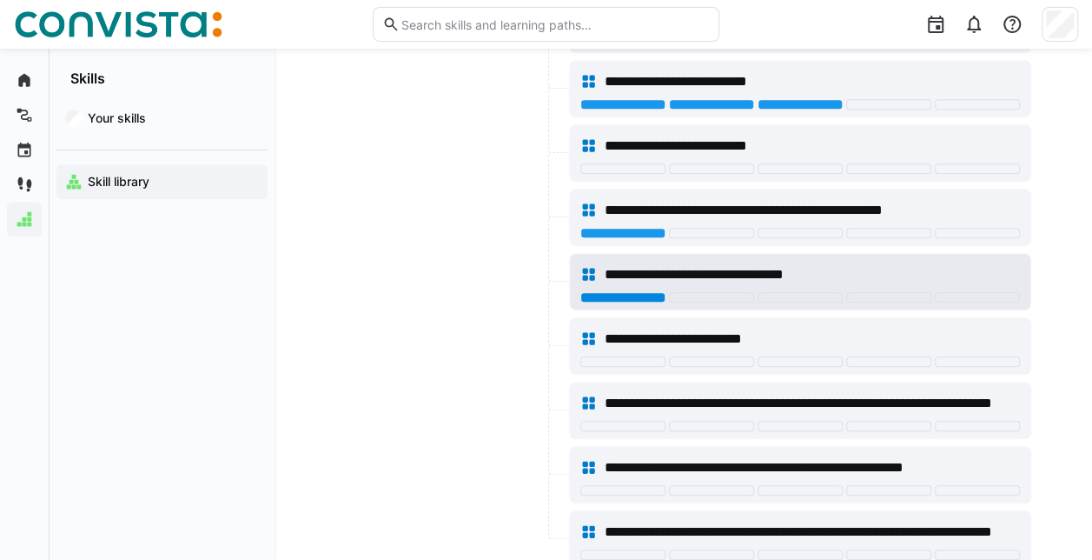
click at [615, 292] on div at bounding box center [622, 297] width 85 height 10
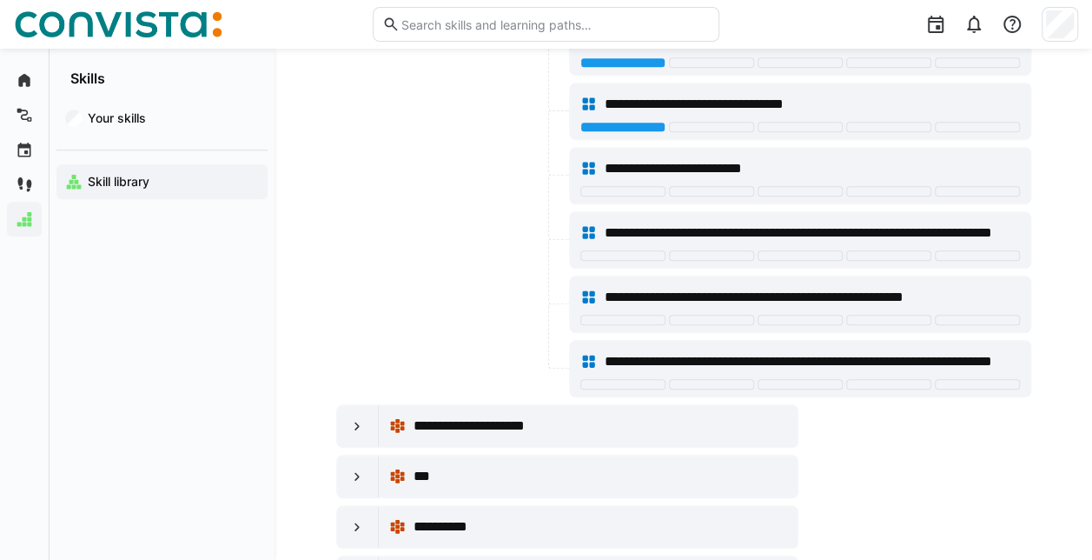
scroll to position [7124, 0]
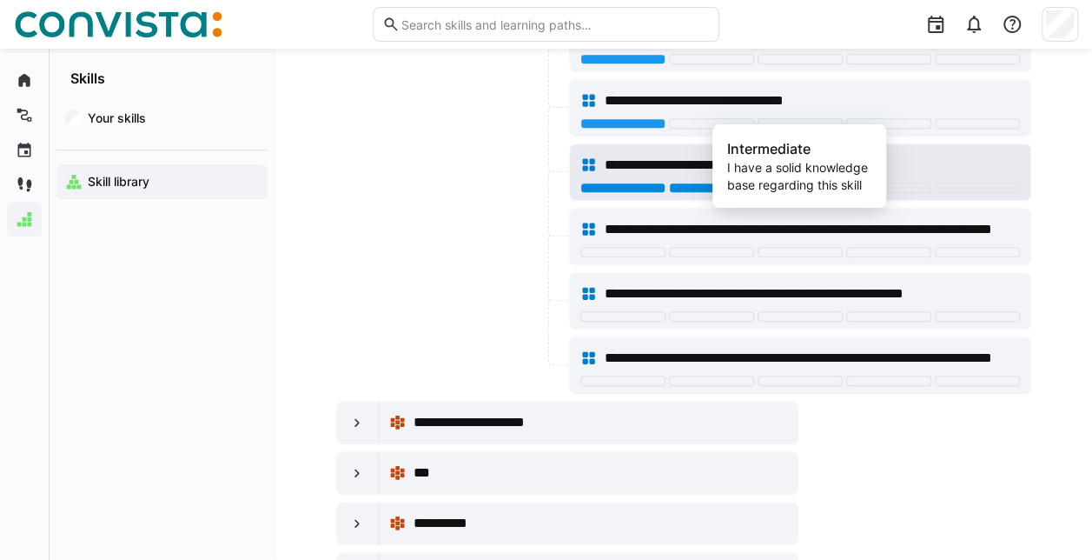
click at [796, 182] on div at bounding box center [800, 187] width 85 height 10
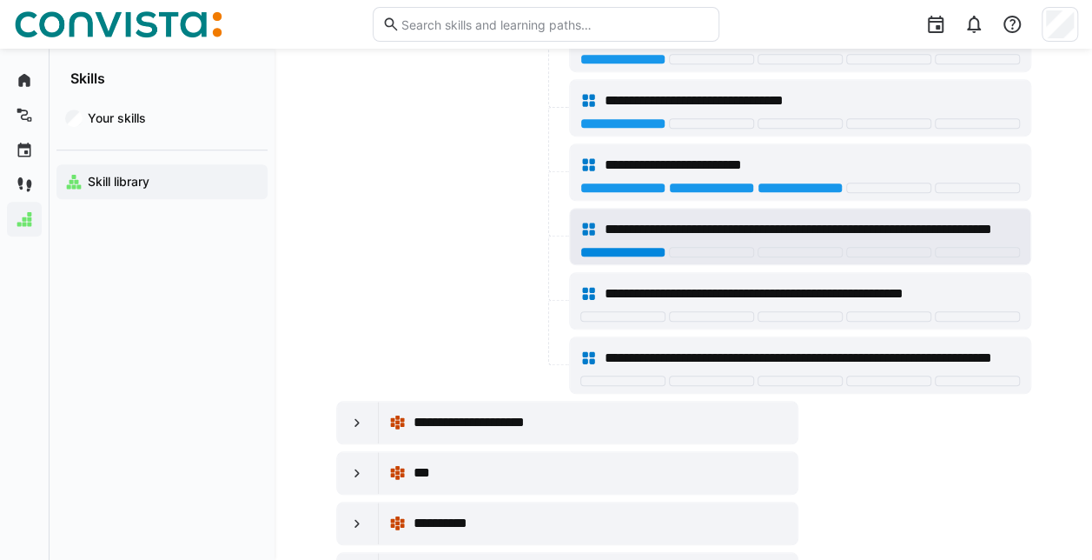
click at [614, 247] on div at bounding box center [622, 252] width 85 height 10
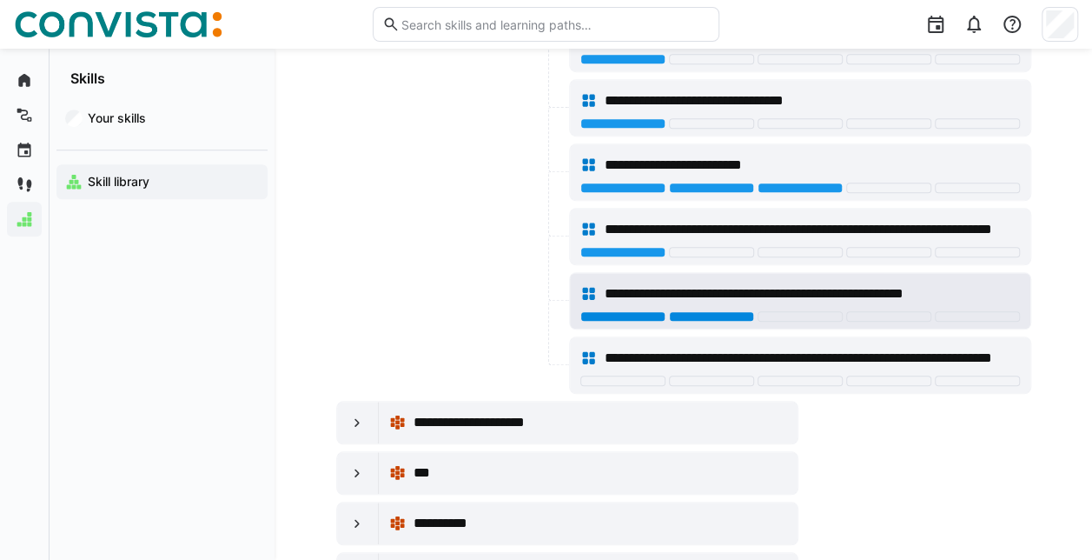
click at [725, 311] on div at bounding box center [711, 316] width 85 height 10
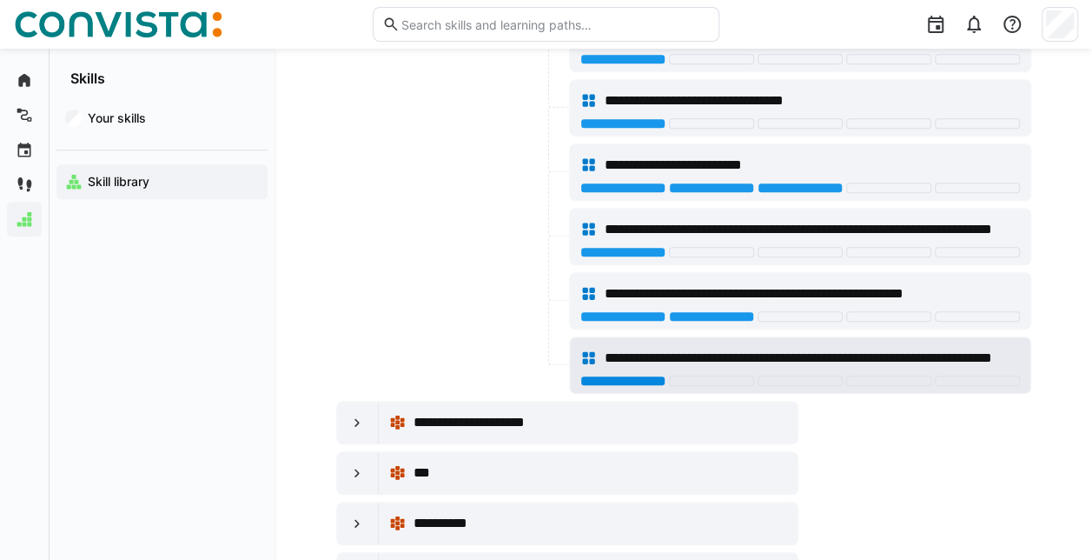
click at [627, 375] on div at bounding box center [622, 380] width 85 height 10
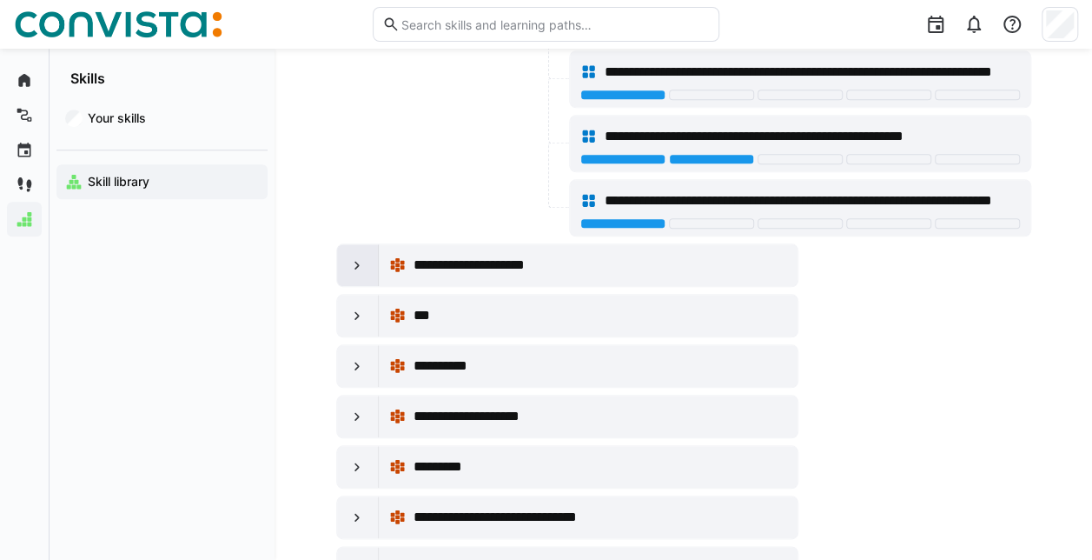
scroll to position [7298, 0]
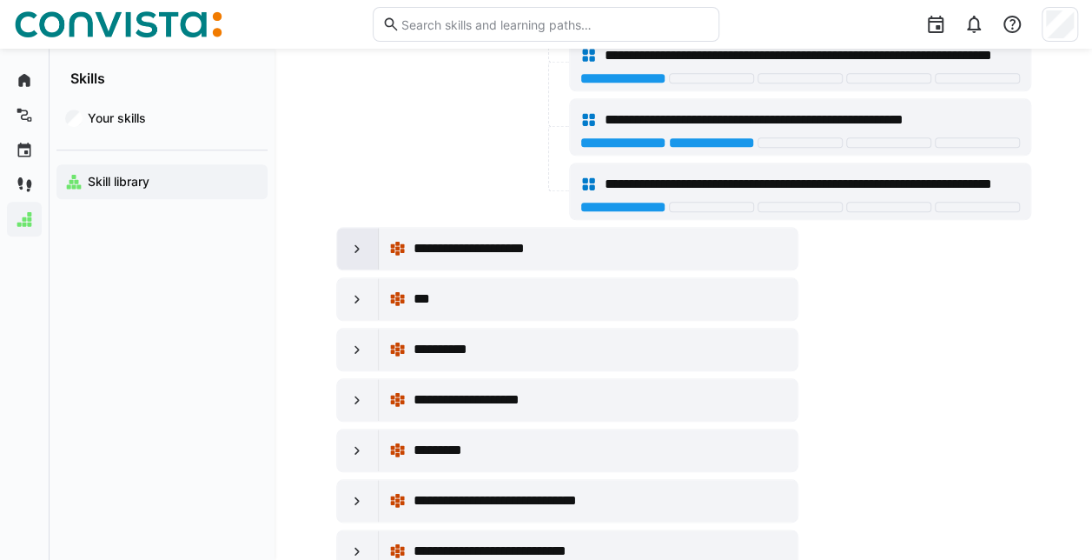
click at [358, 240] on eds-icon at bounding box center [356, 248] width 17 height 17
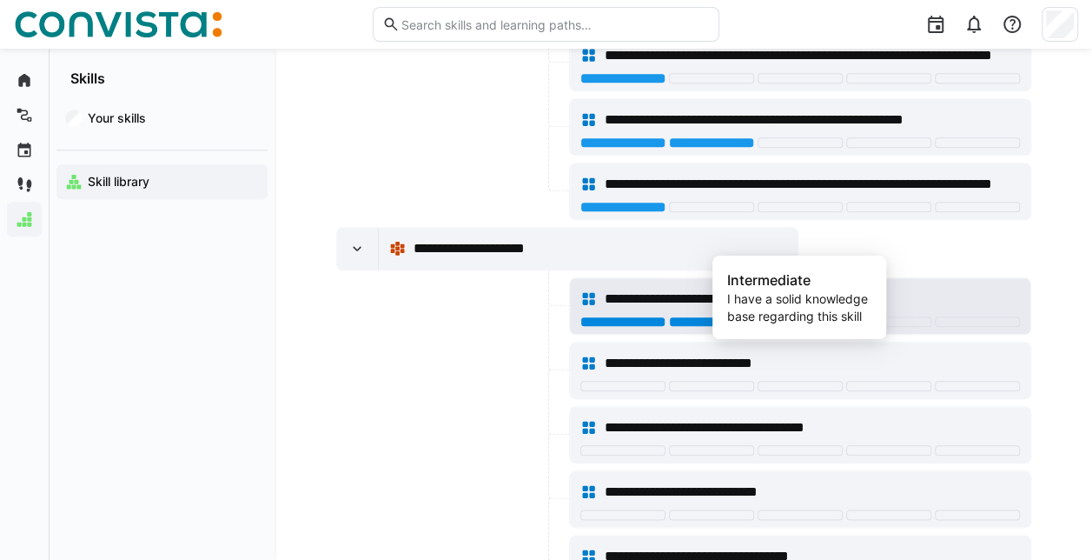
click at [784, 316] on div at bounding box center [800, 321] width 85 height 10
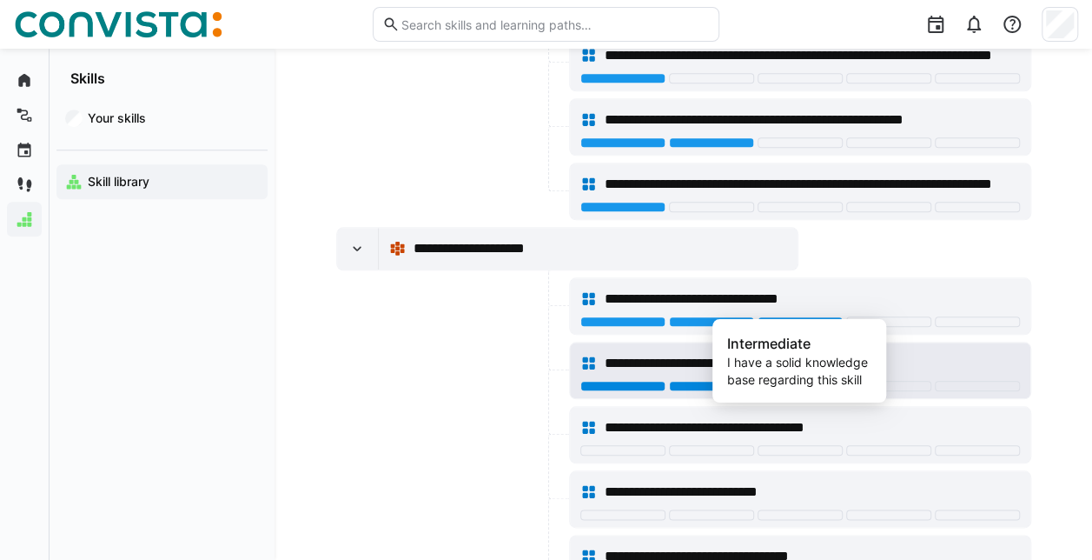
click at [765, 381] on div at bounding box center [800, 386] width 85 height 10
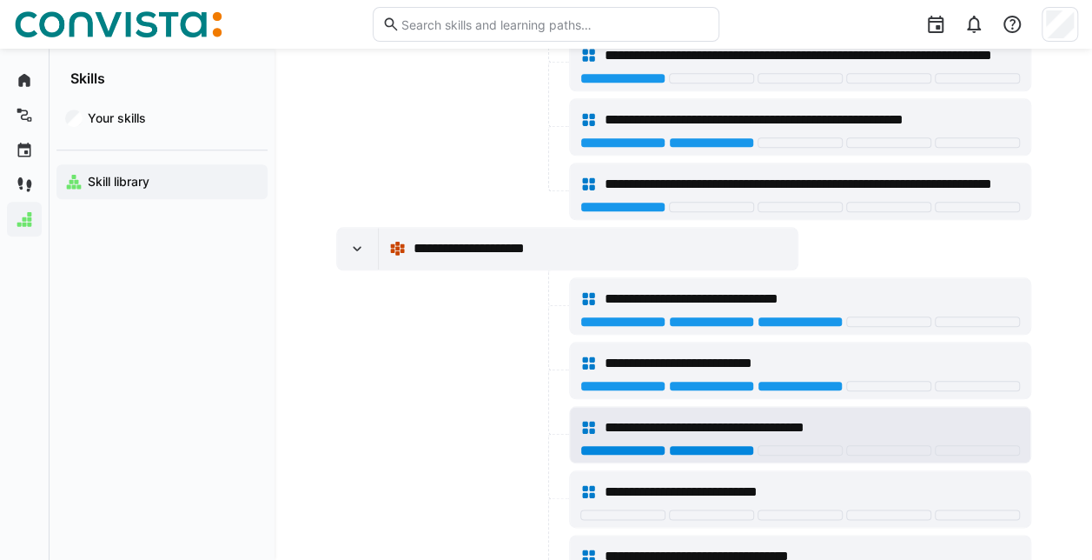
click at [679, 445] on div at bounding box center [711, 450] width 85 height 10
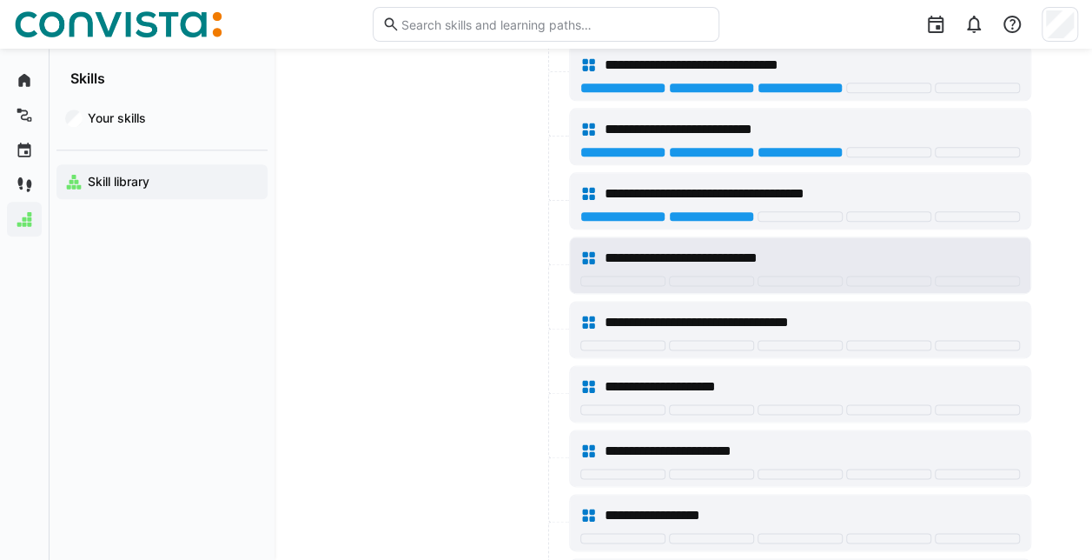
scroll to position [7559, 0]
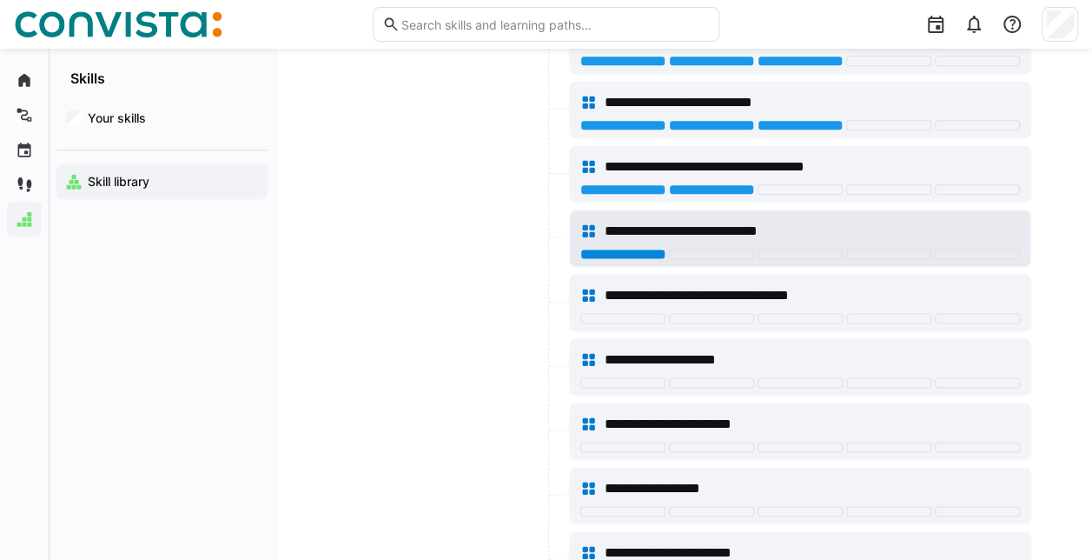
click at [622, 248] on div at bounding box center [622, 253] width 85 height 10
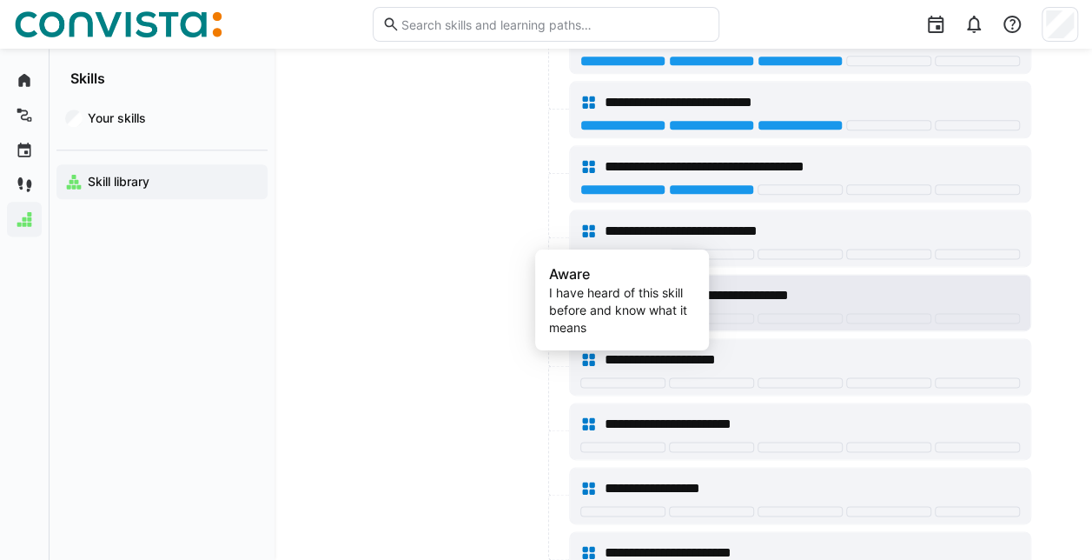
click at [648, 313] on div at bounding box center [622, 318] width 85 height 10
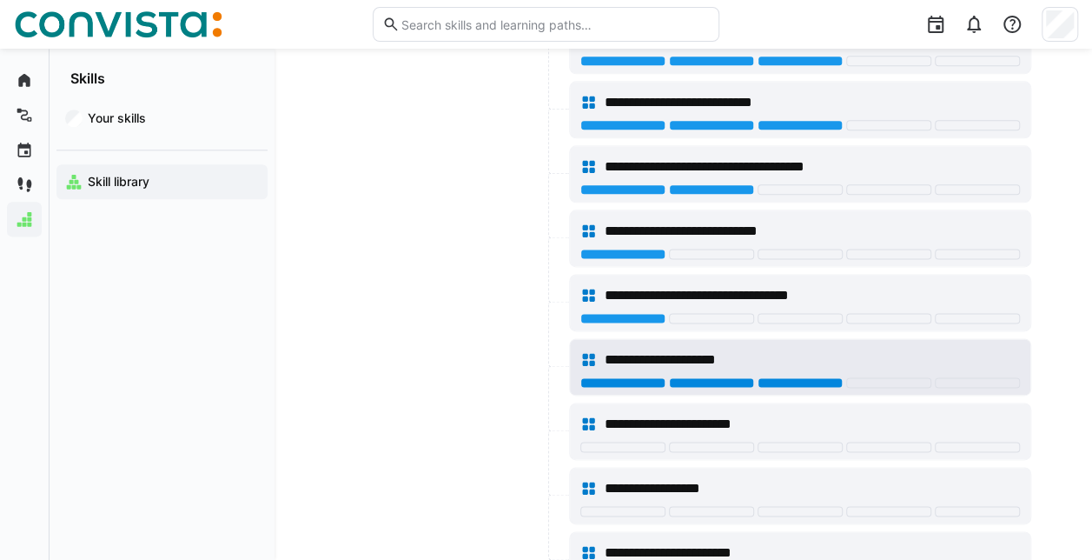
click at [776, 377] on div at bounding box center [800, 382] width 85 height 10
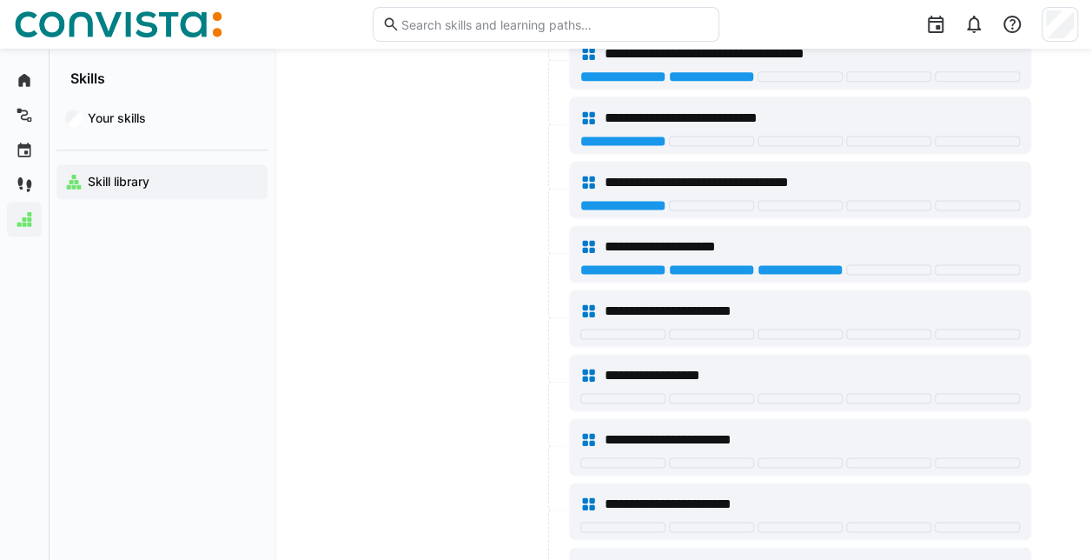
scroll to position [7732, 0]
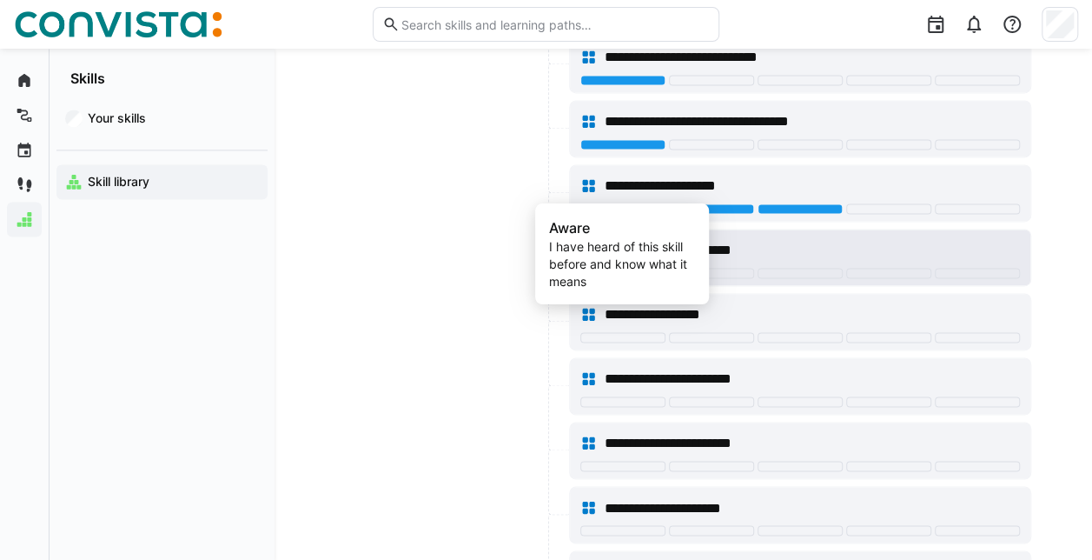
click at [646, 268] on div at bounding box center [622, 273] width 85 height 10
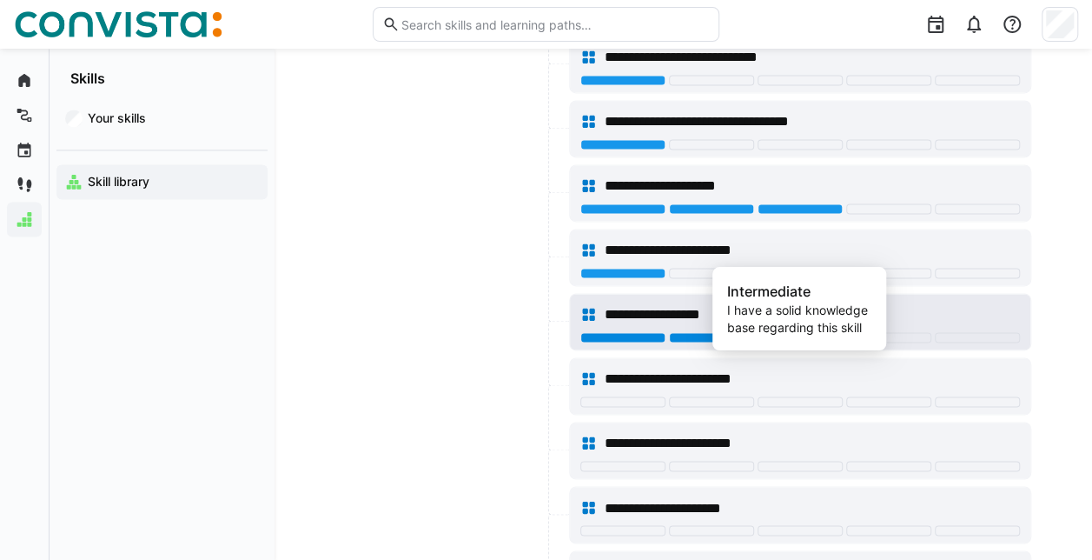
click at [801, 332] on div at bounding box center [800, 337] width 85 height 10
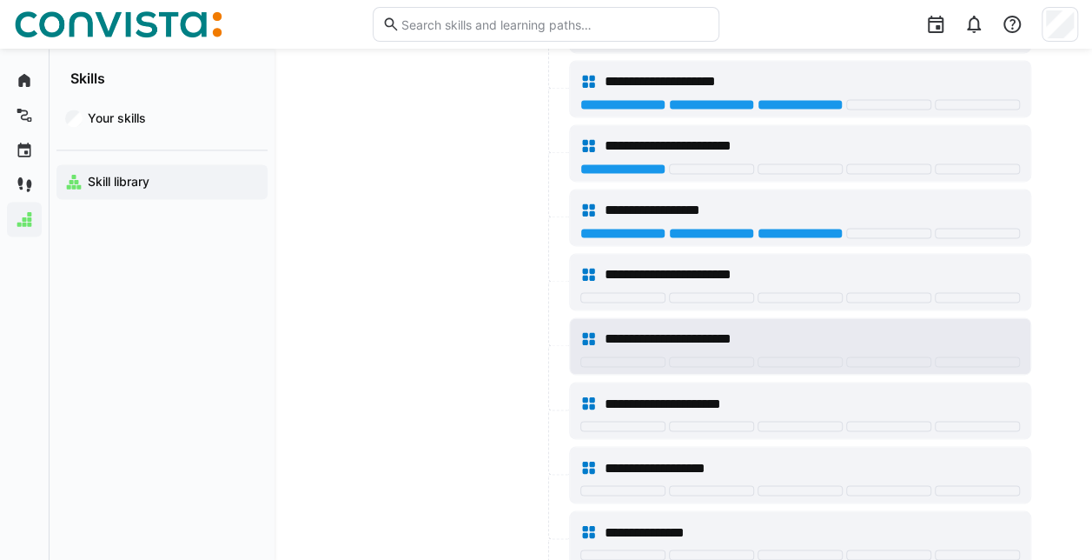
scroll to position [7906, 0]
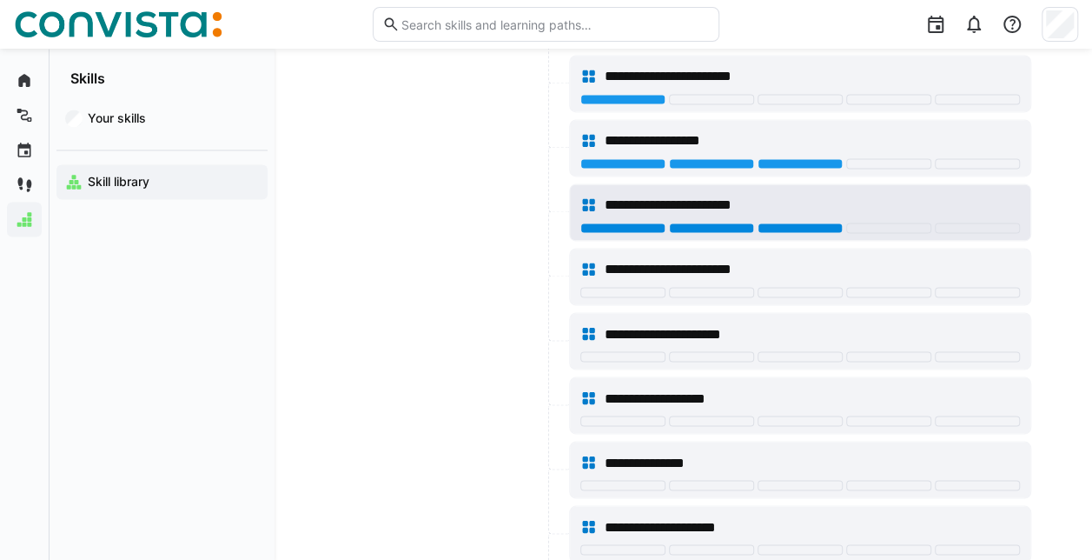
click at [791, 222] on div at bounding box center [800, 227] width 85 height 10
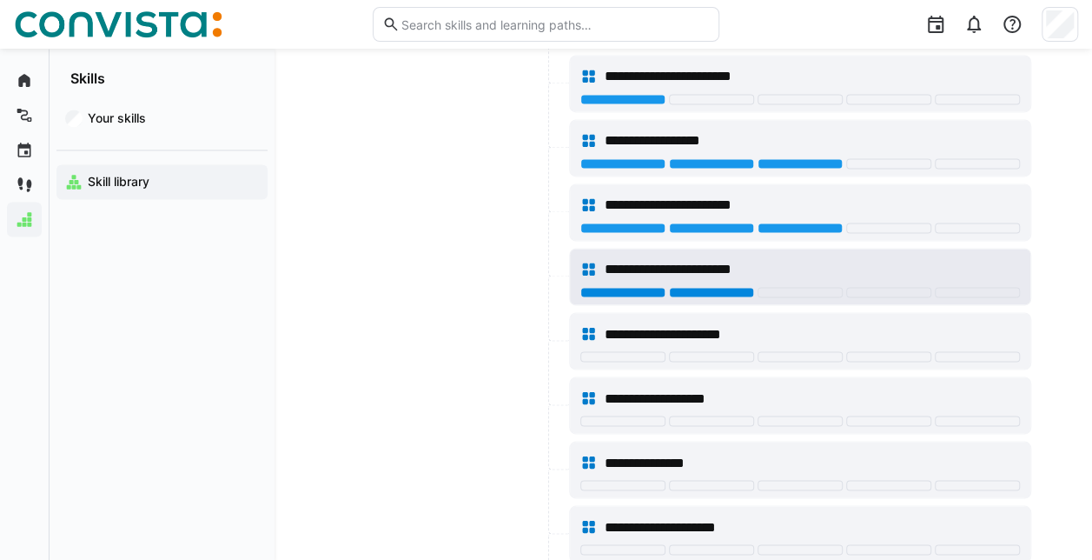
click at [721, 287] on div at bounding box center [711, 292] width 85 height 10
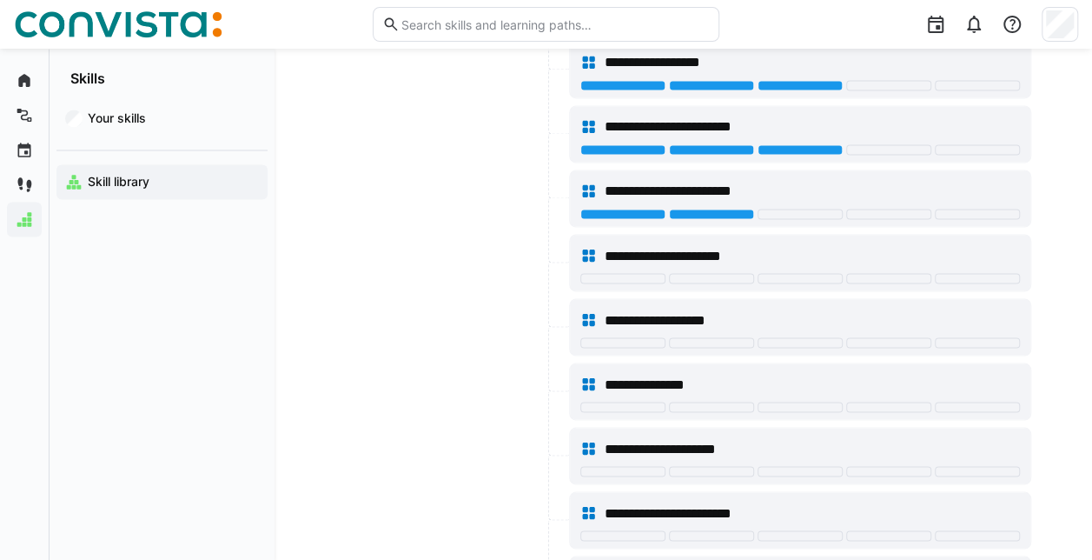
scroll to position [8080, 0]
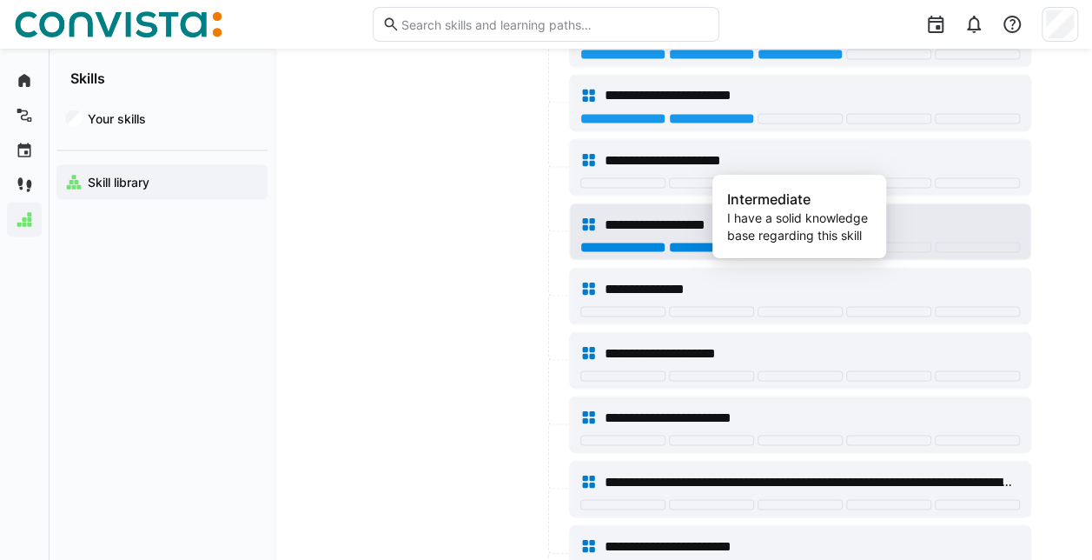
click at [791, 242] on div at bounding box center [800, 247] width 85 height 10
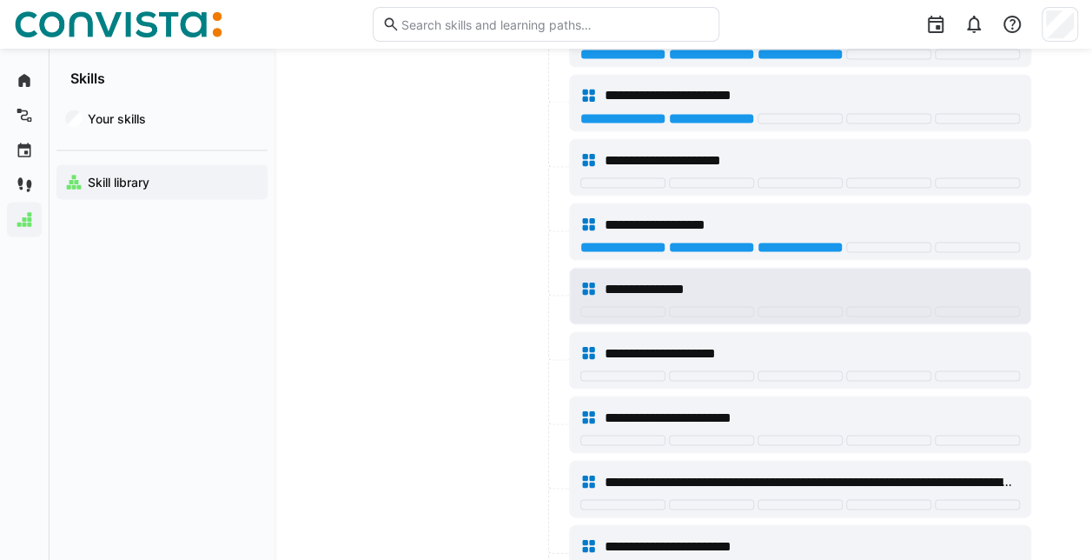
click at [710, 271] on div "**********" at bounding box center [800, 288] width 440 height 35
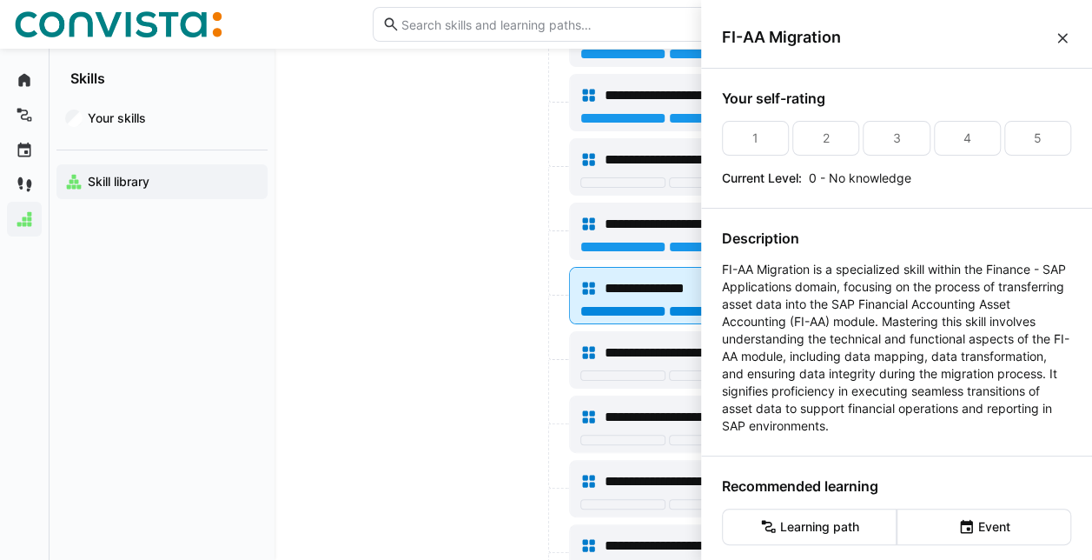
scroll to position [0, 0]
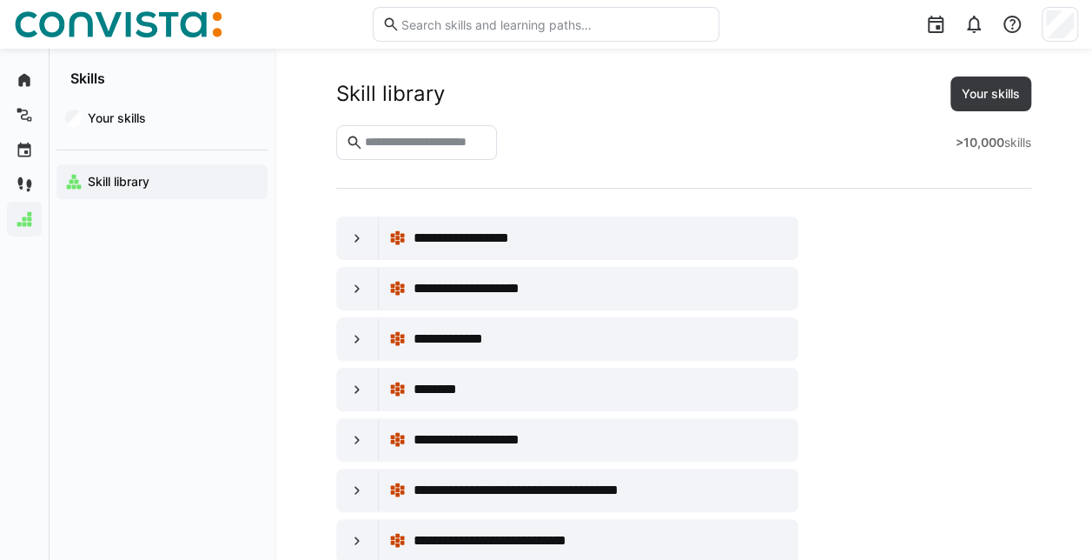
scroll to position [8080, 0]
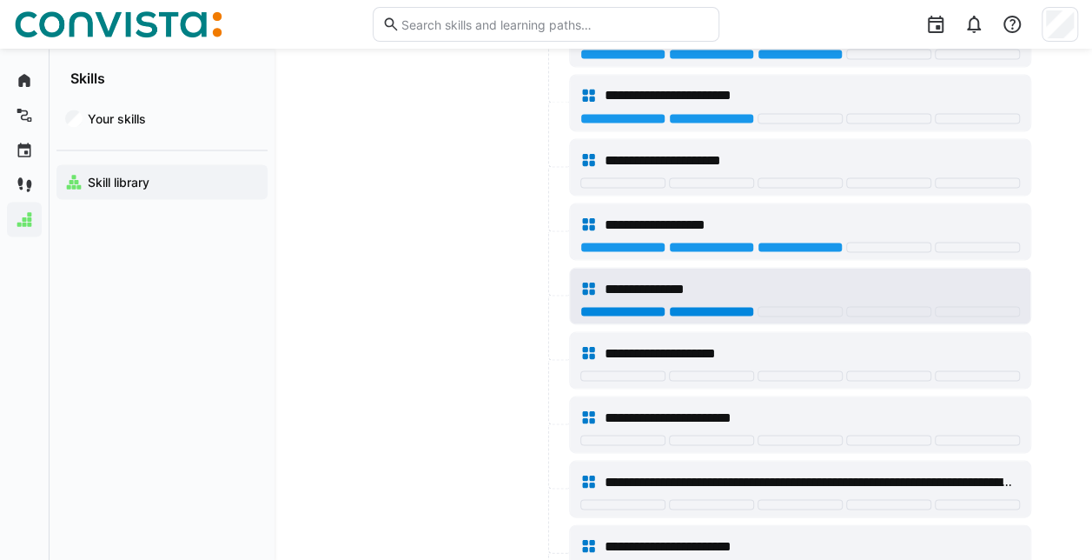
click at [697, 306] on div at bounding box center [711, 311] width 85 height 10
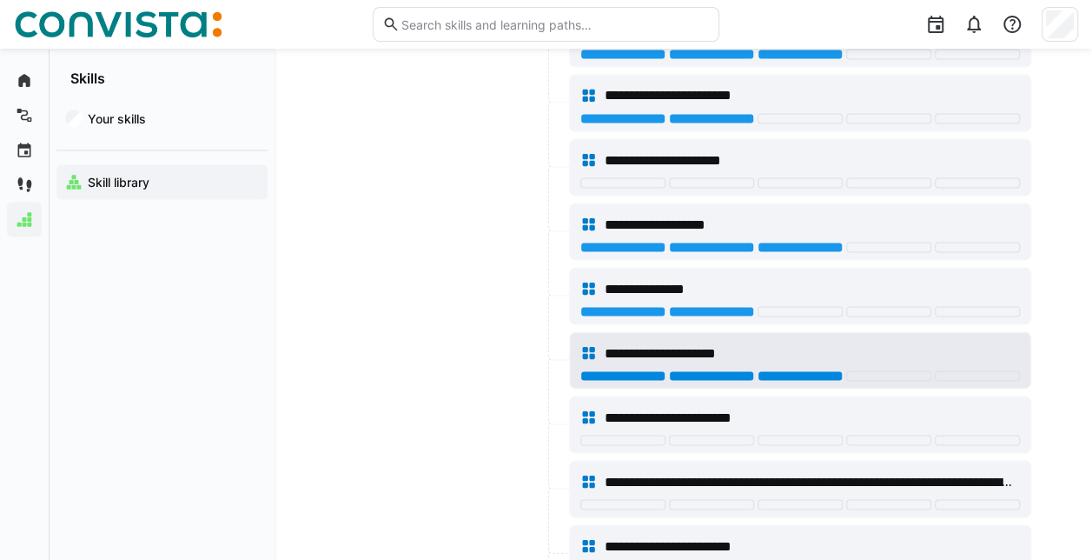
click at [775, 370] on div at bounding box center [800, 375] width 85 height 10
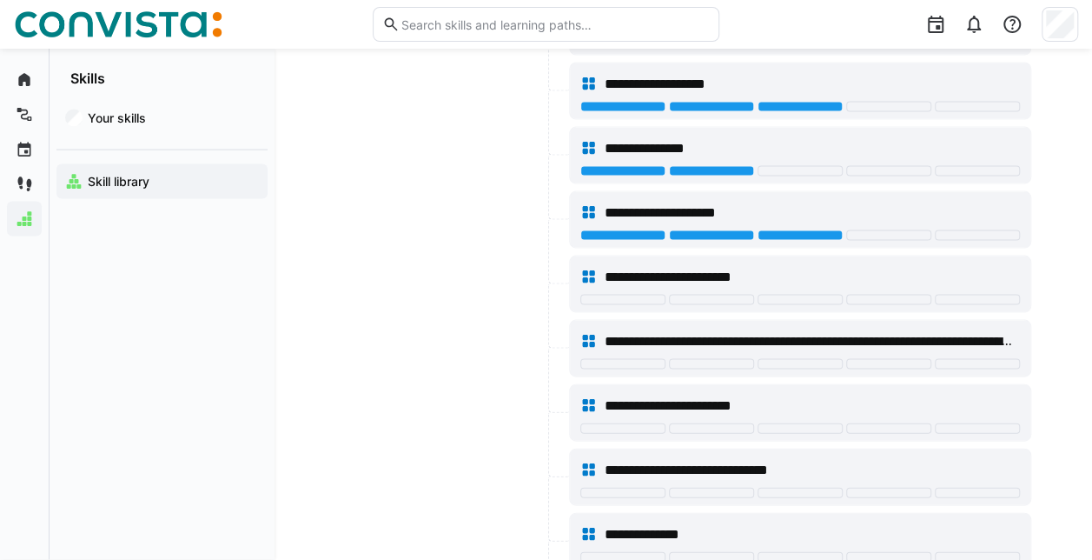
scroll to position [8254, 0]
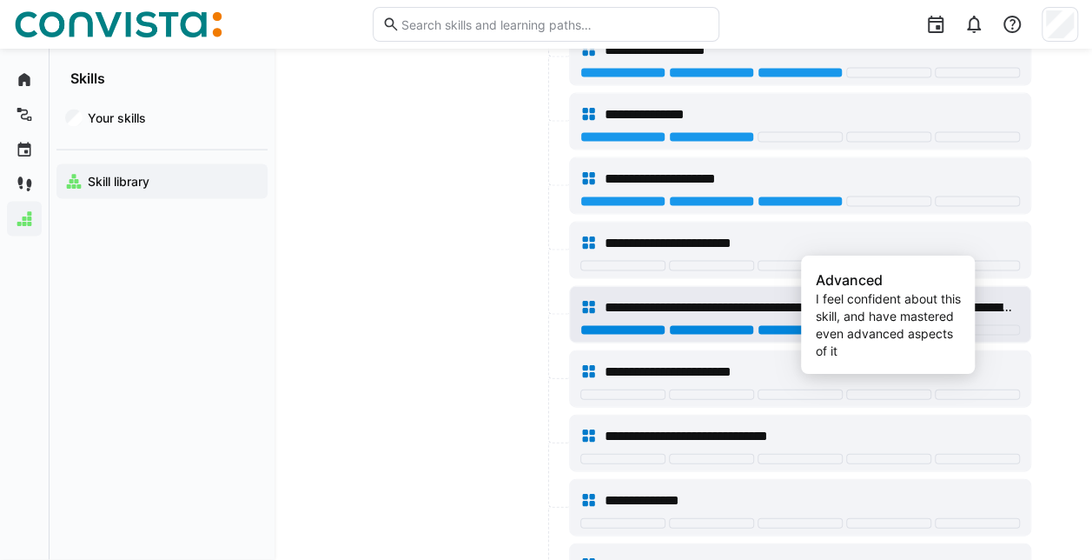
click at [864, 325] on div at bounding box center [888, 330] width 85 height 10
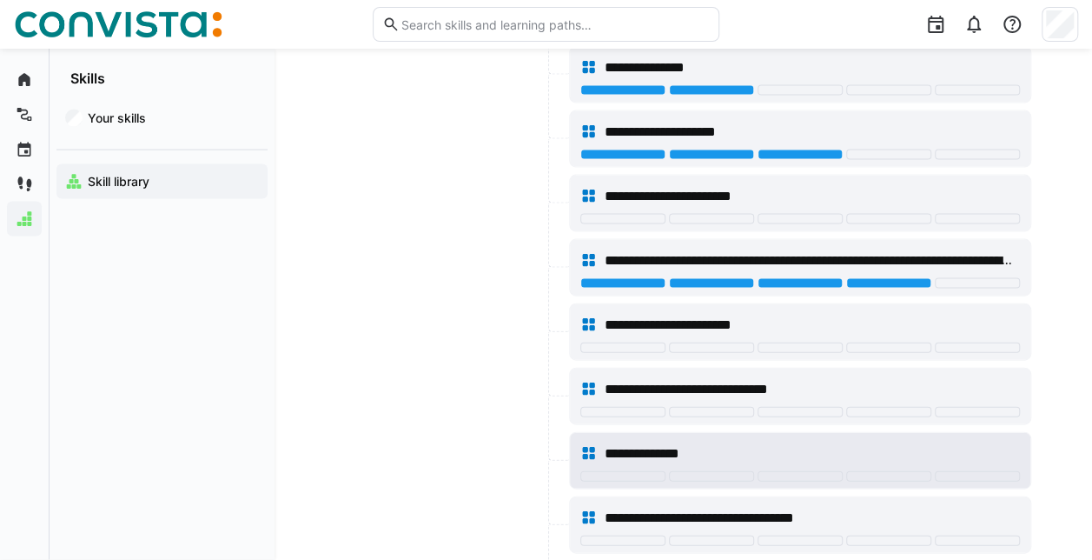
scroll to position [8341, 0]
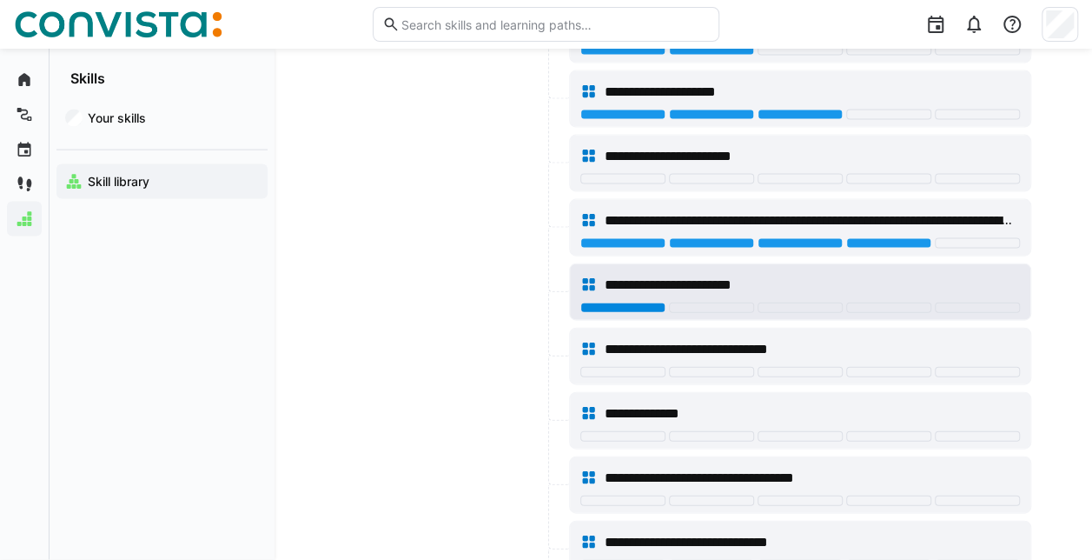
click at [637, 302] on div at bounding box center [622, 307] width 85 height 10
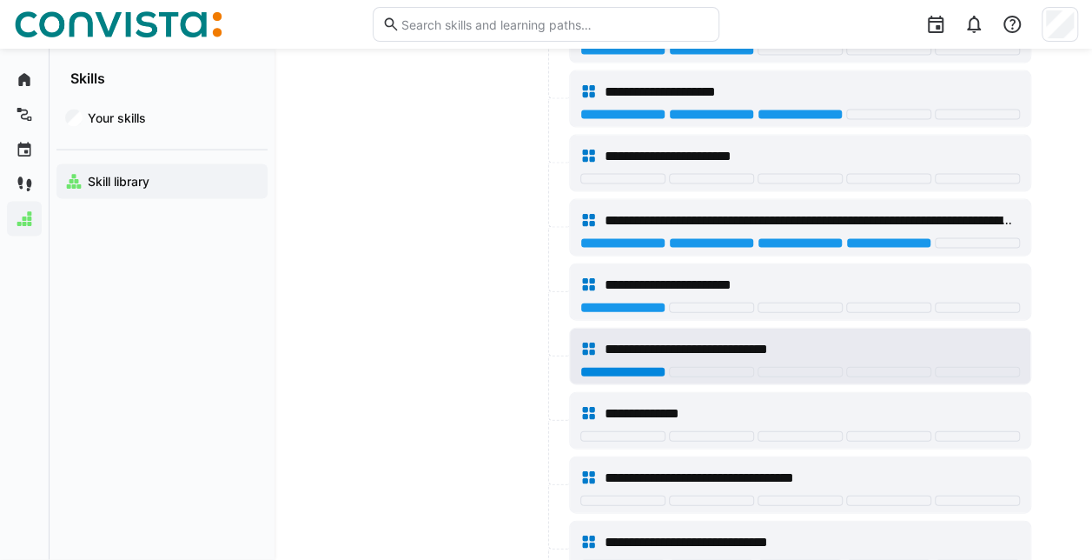
click at [620, 367] on div at bounding box center [622, 372] width 85 height 10
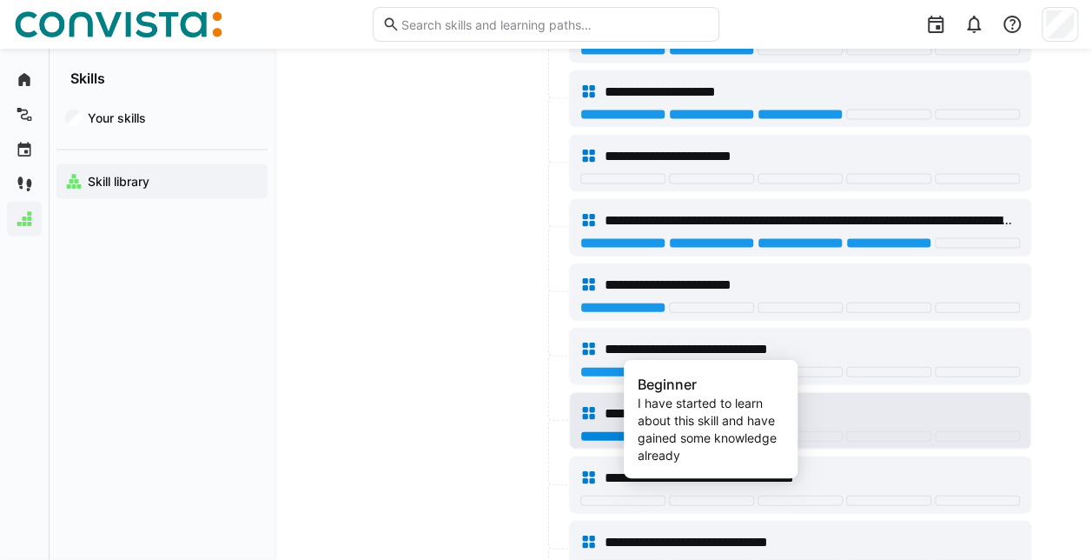
click at [717, 431] on div at bounding box center [711, 436] width 85 height 10
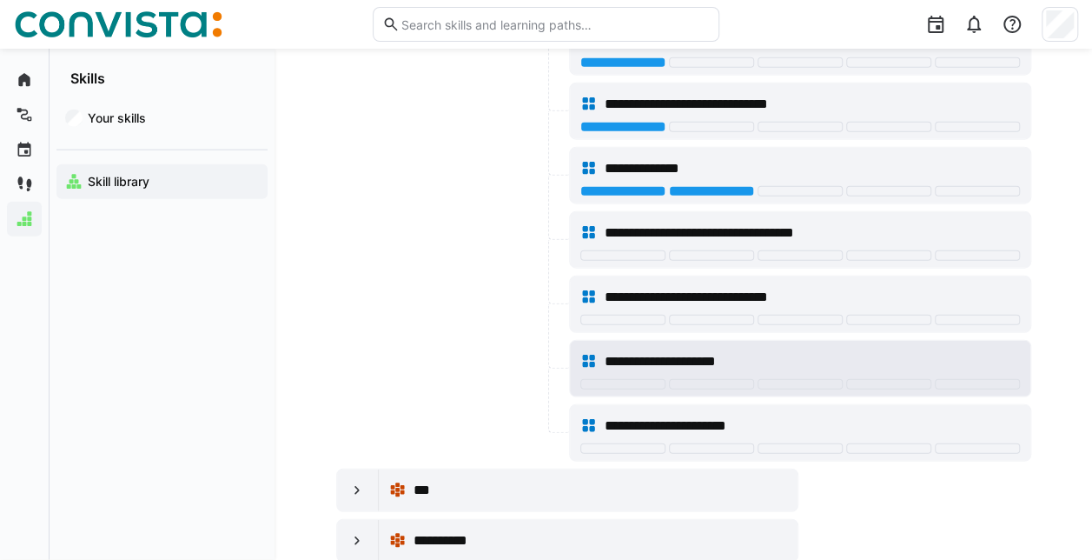
scroll to position [8601, 0]
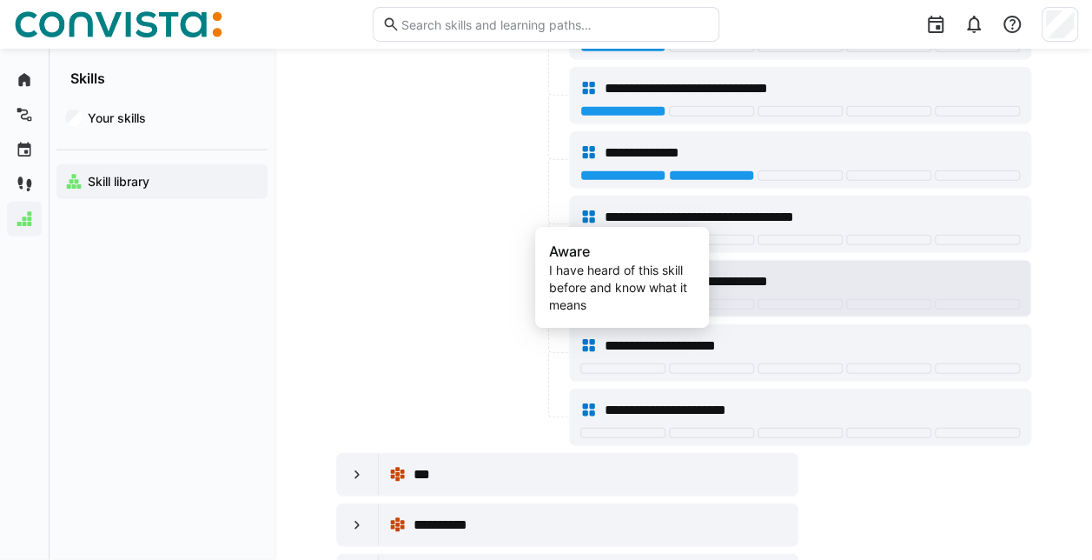
click at [625, 299] on div at bounding box center [622, 304] width 85 height 10
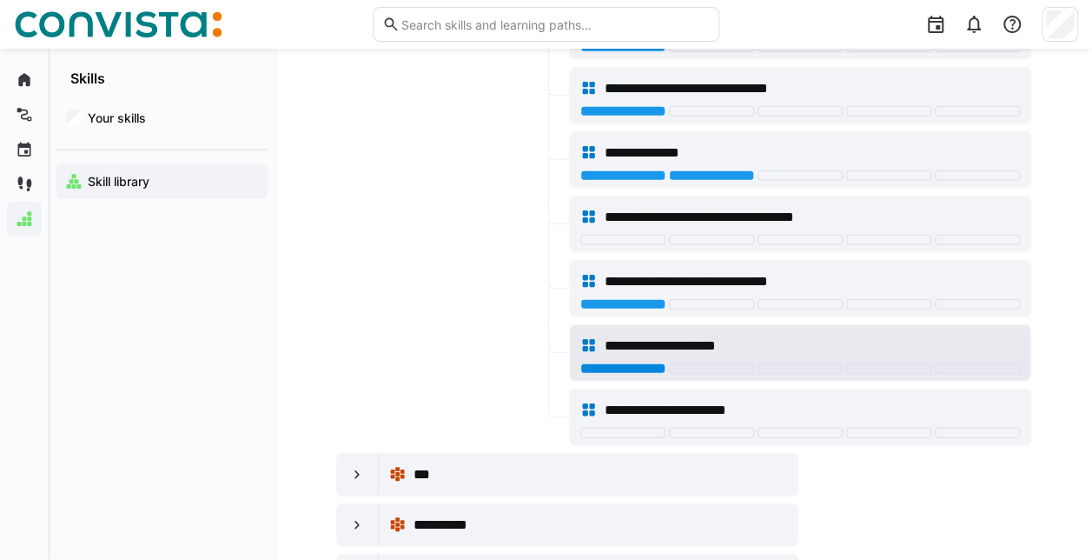
click at [625, 363] on div at bounding box center [622, 368] width 85 height 10
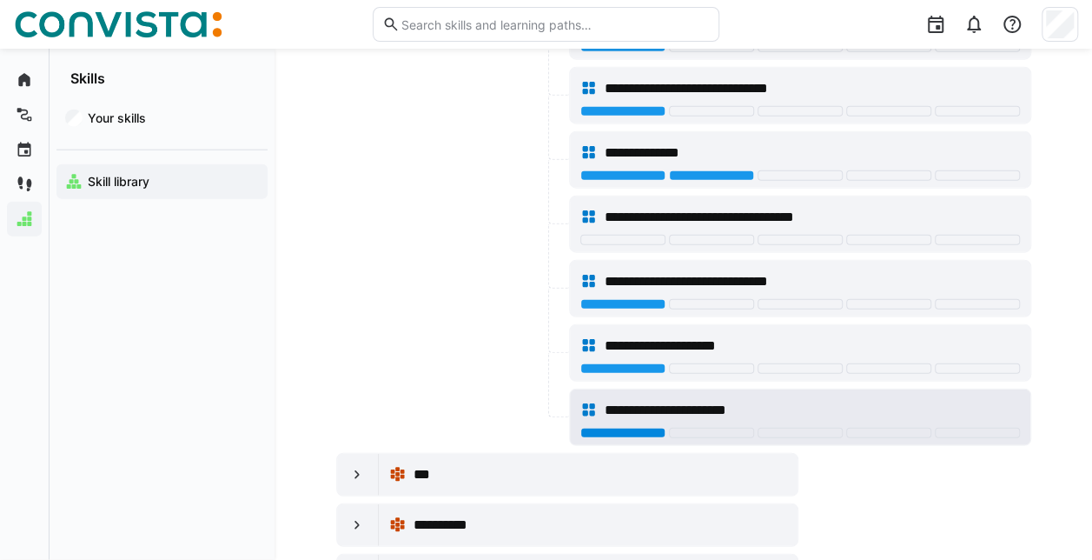
click at [622, 427] on div at bounding box center [622, 432] width 85 height 10
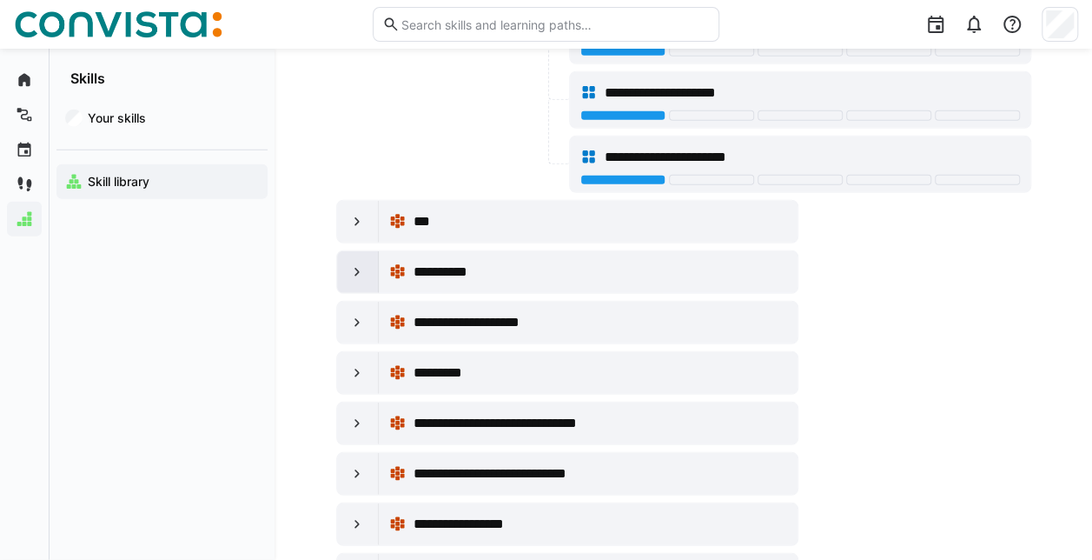
scroll to position [8862, 0]
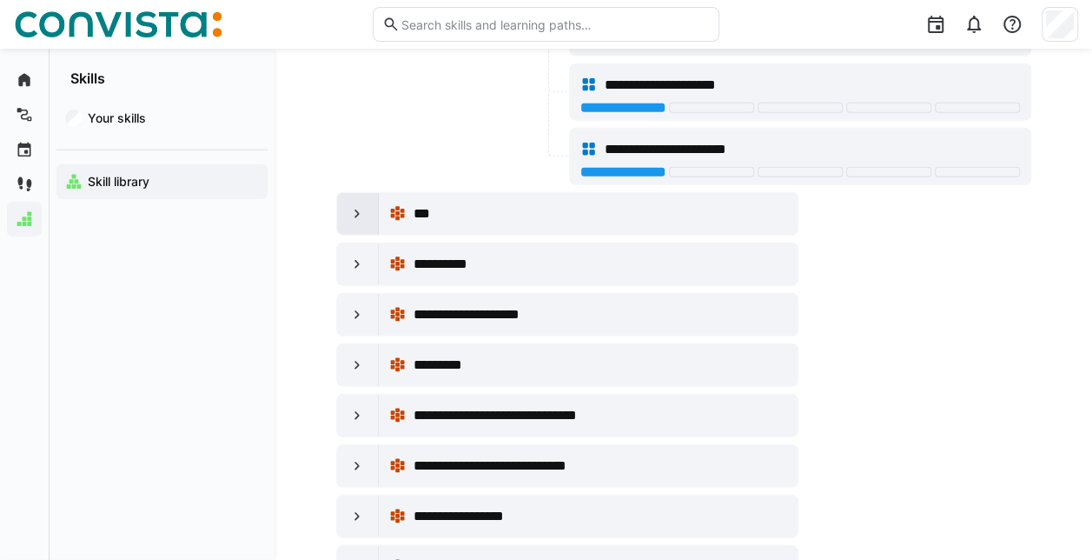
click at [360, 205] on eds-icon at bounding box center [356, 213] width 17 height 17
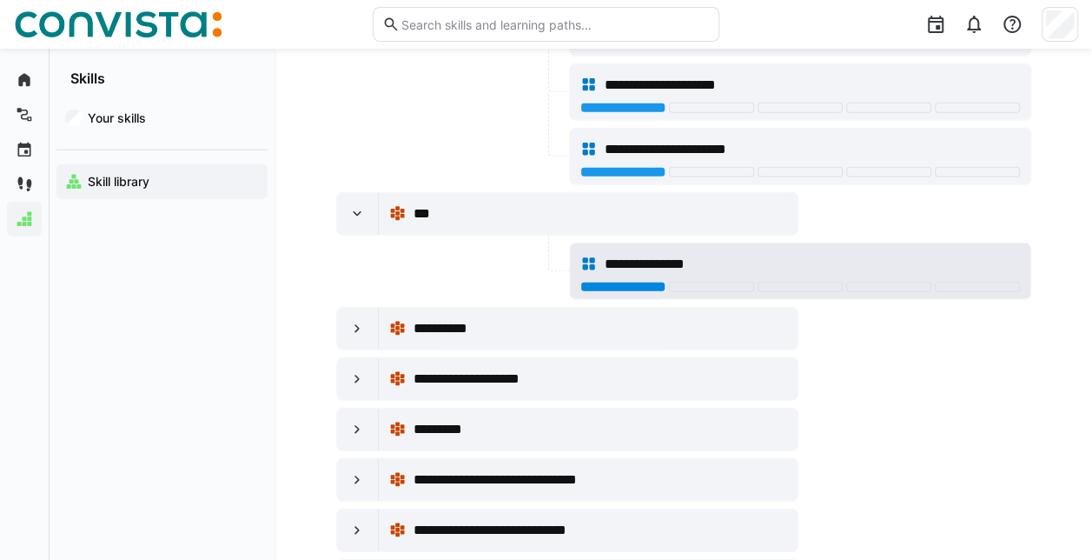
click at [620, 281] on div at bounding box center [622, 286] width 85 height 10
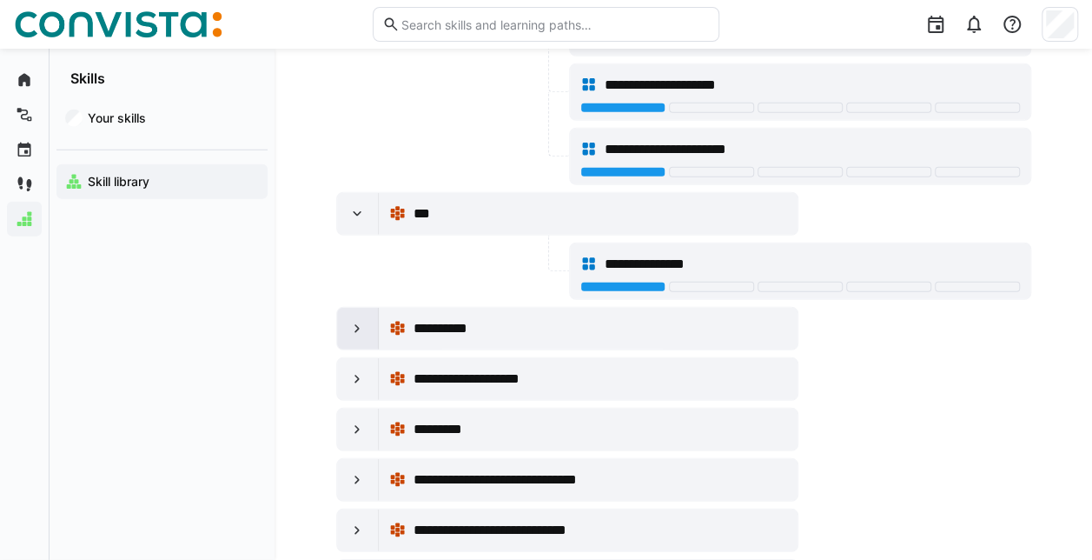
click at [354, 320] on eds-icon at bounding box center [356, 328] width 17 height 17
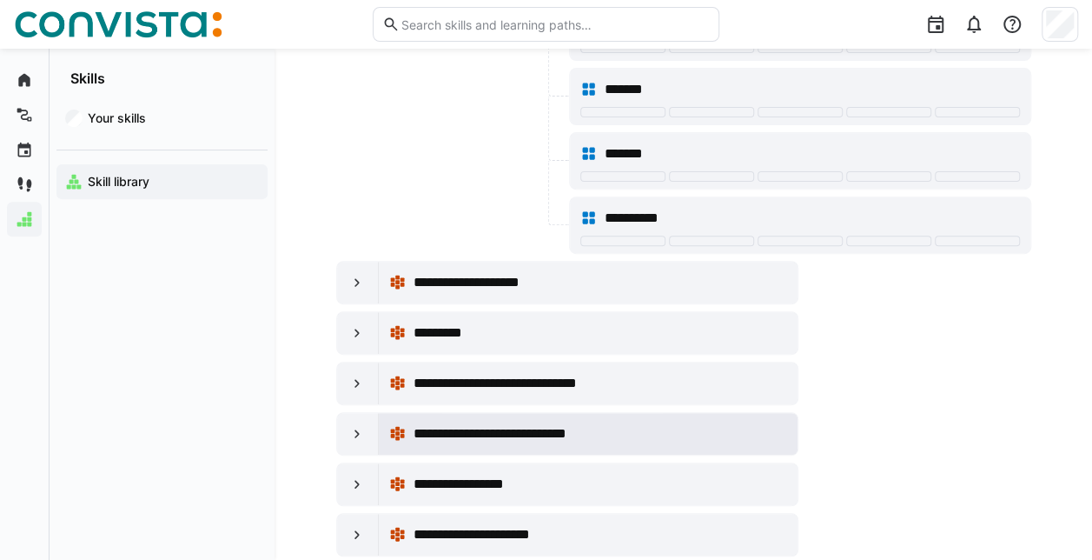
scroll to position [10078, 0]
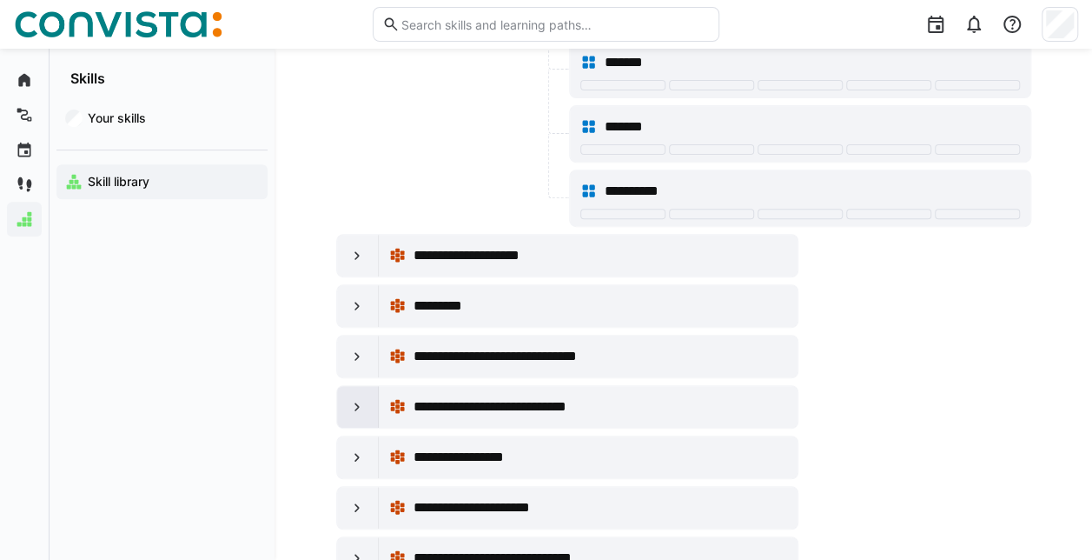
click at [357, 398] on eds-icon at bounding box center [356, 406] width 17 height 17
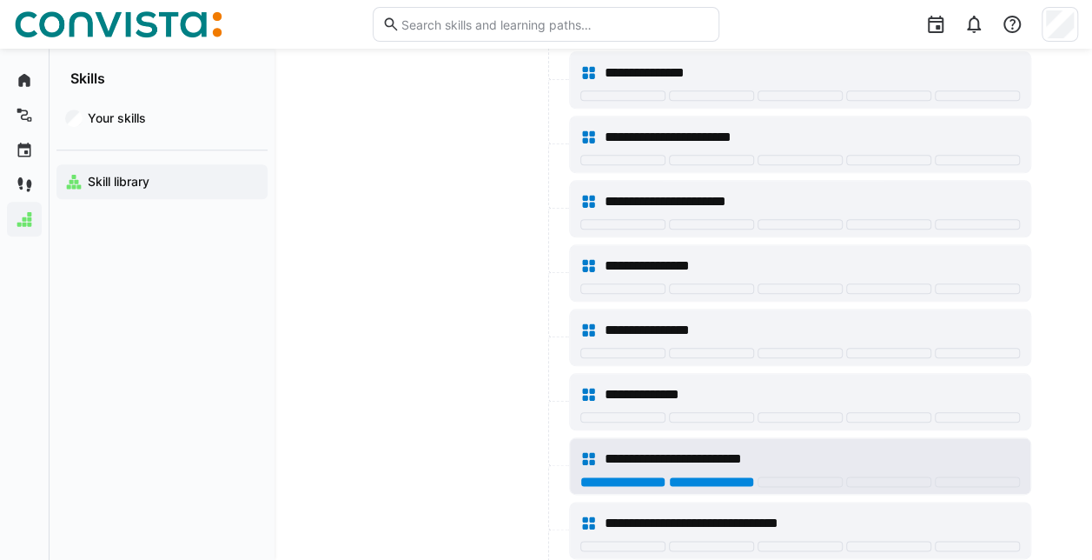
scroll to position [10599, 0]
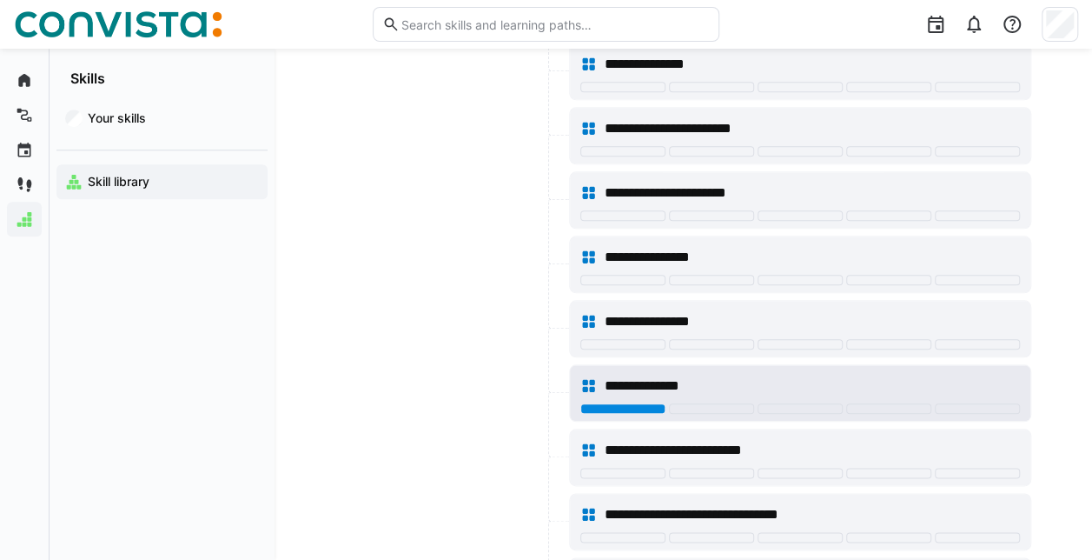
click at [627, 403] on div at bounding box center [622, 408] width 85 height 10
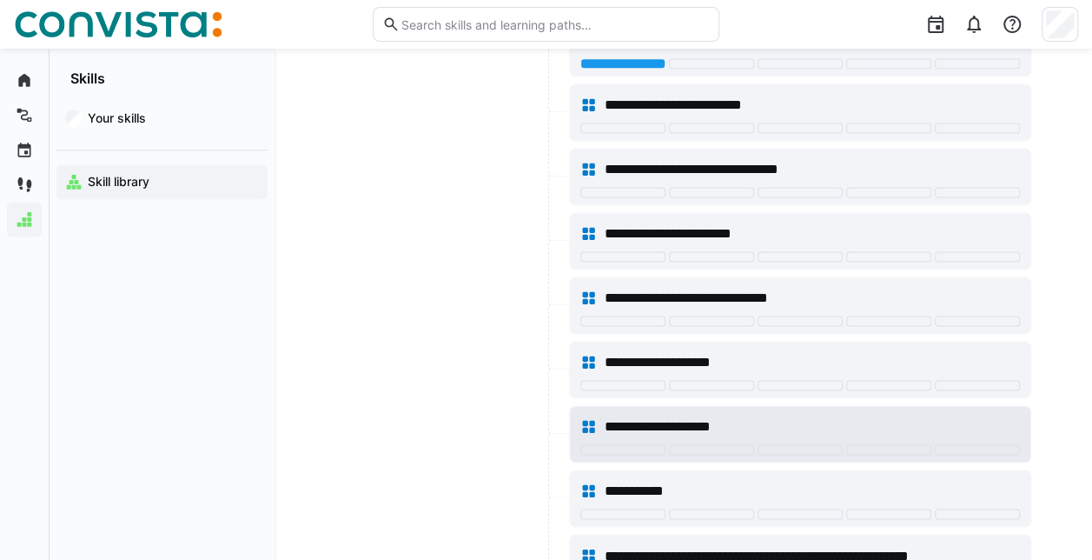
scroll to position [10947, 0]
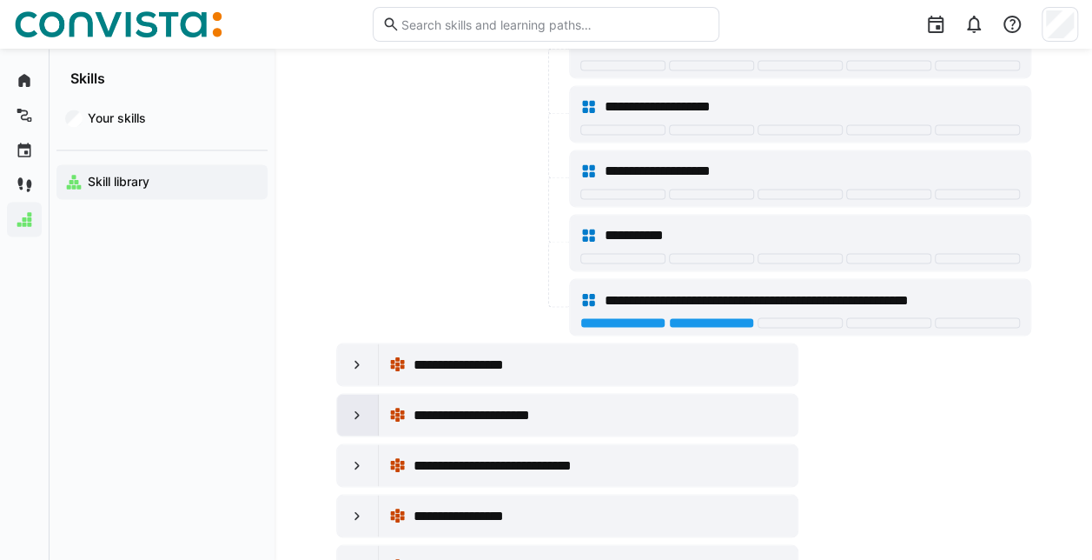
scroll to position [11208, 0]
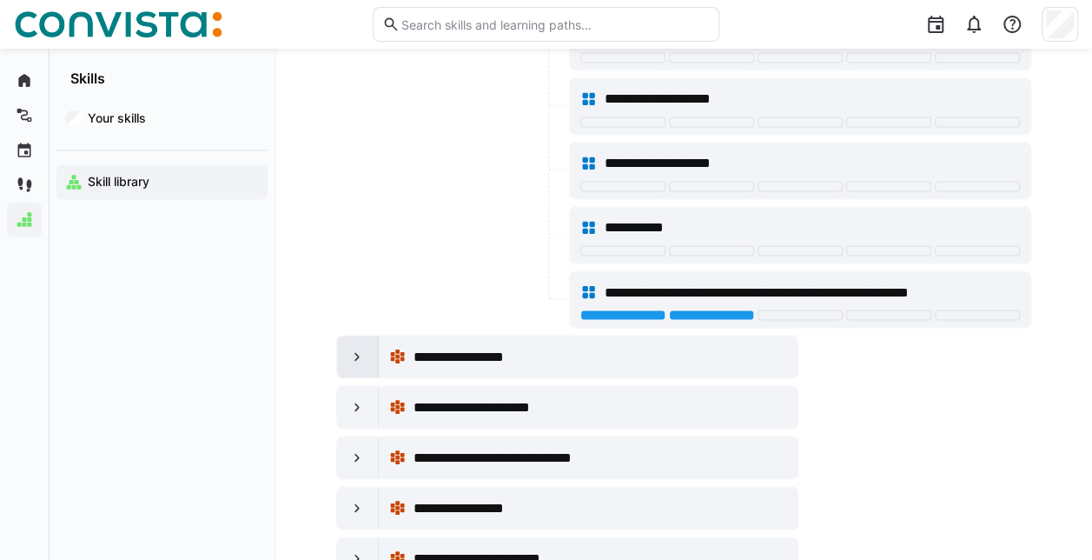
click at [353, 348] on eds-icon at bounding box center [356, 356] width 17 height 17
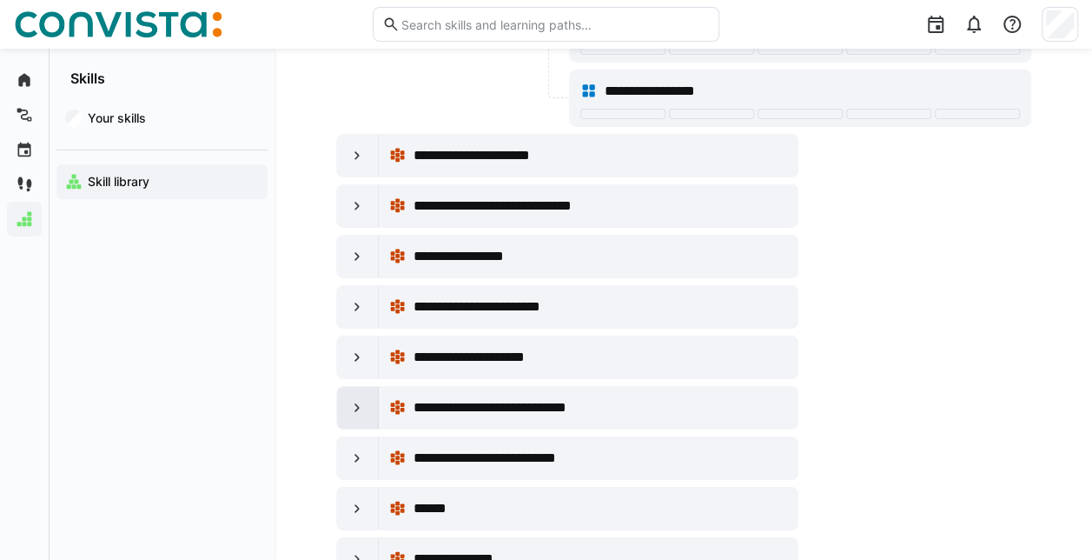
scroll to position [12771, 0]
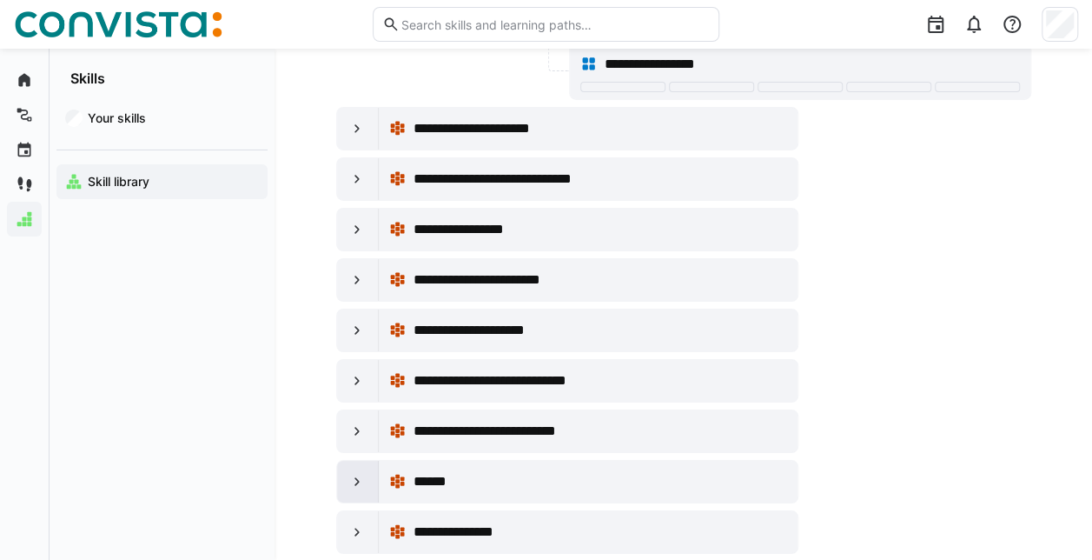
click at [354, 473] on eds-icon at bounding box center [356, 481] width 17 height 17
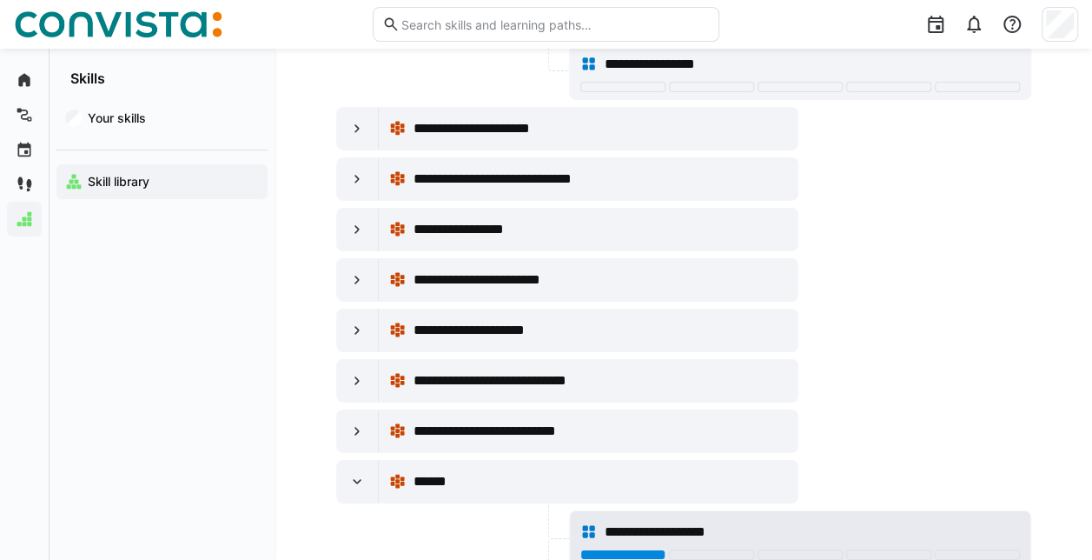
click at [608, 549] on div at bounding box center [622, 554] width 85 height 10
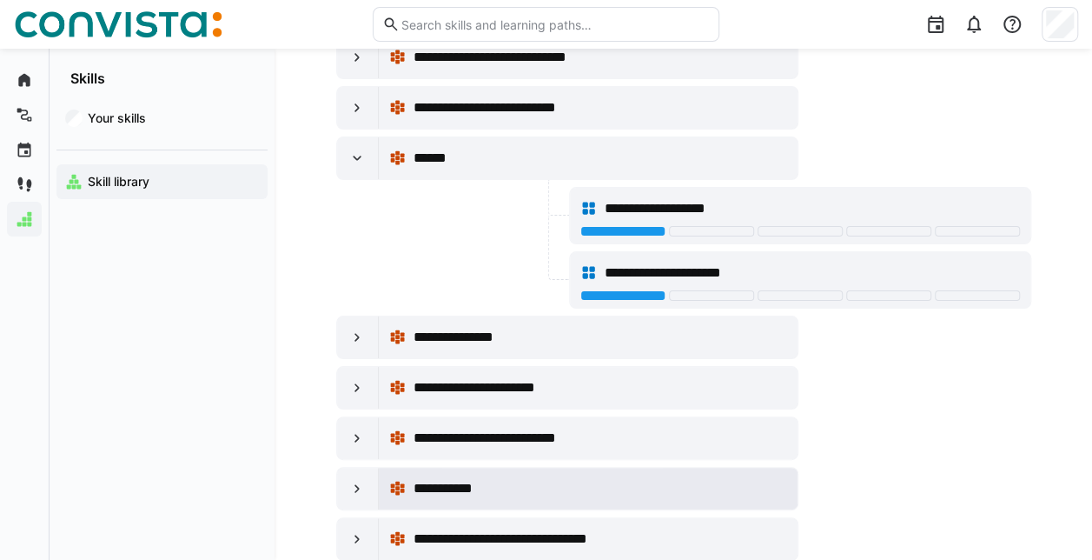
scroll to position [13119, 0]
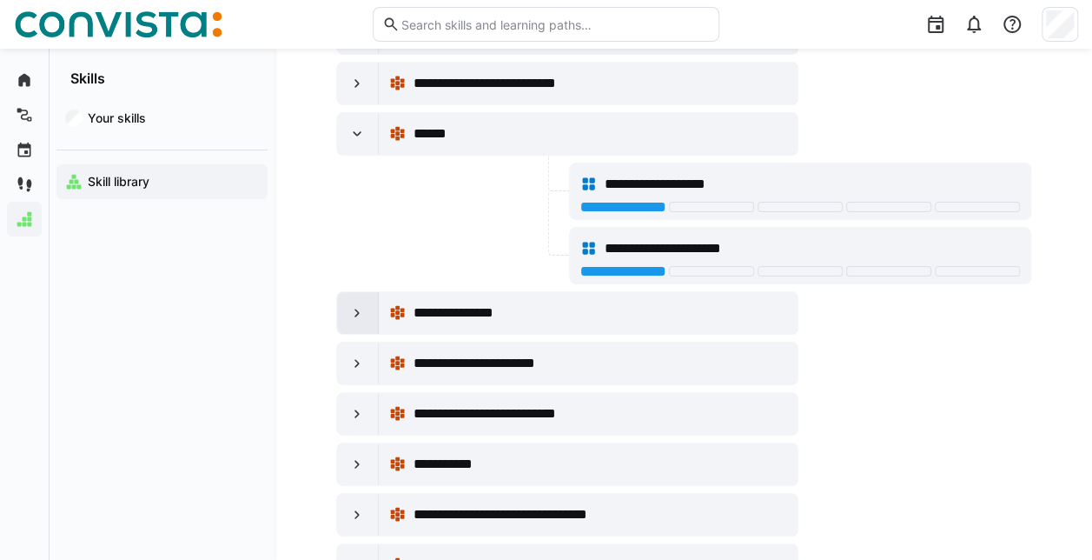
click at [355, 304] on eds-icon at bounding box center [356, 312] width 17 height 17
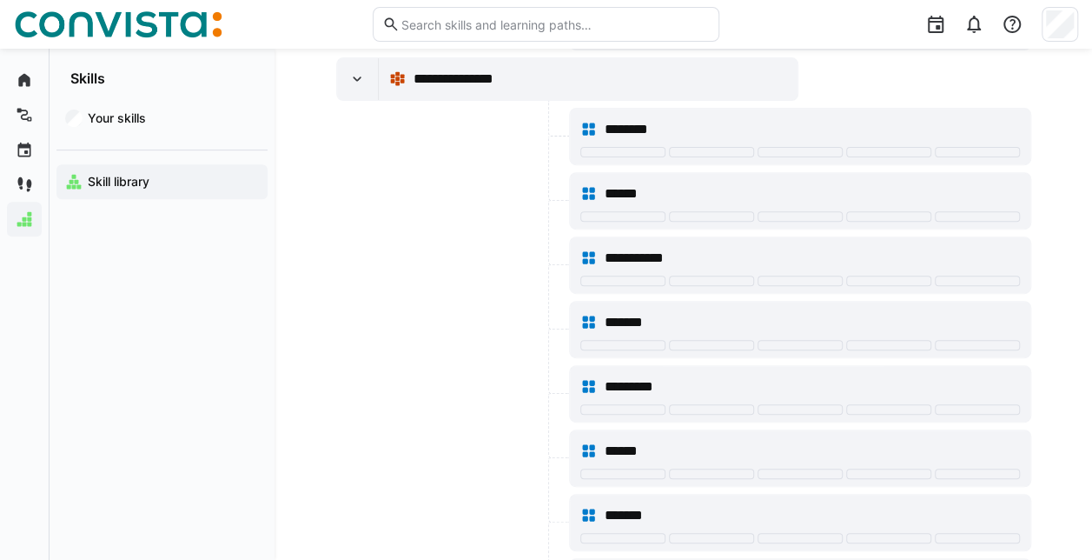
scroll to position [13380, 0]
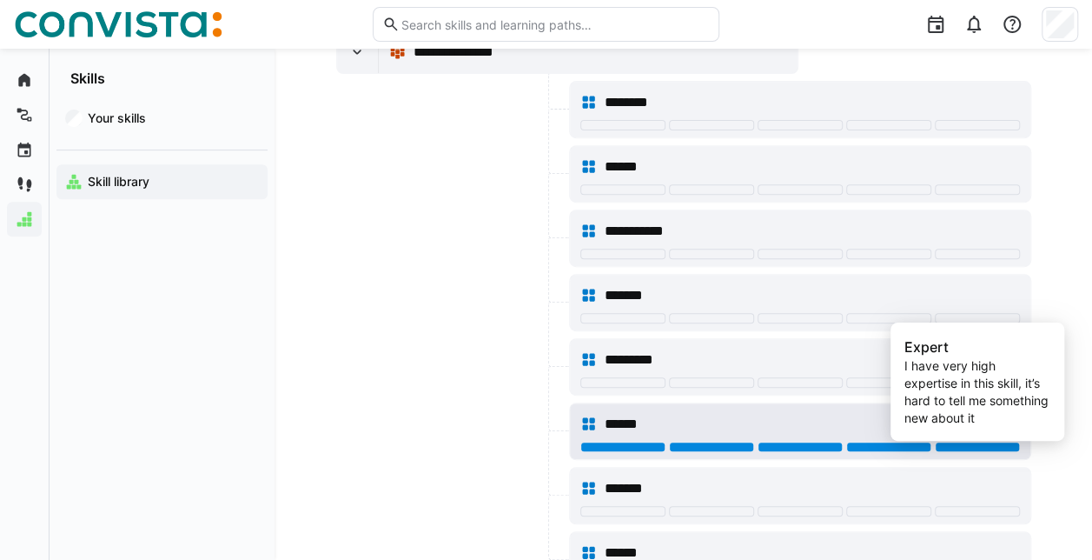
click at [961, 441] on div at bounding box center [977, 446] width 85 height 10
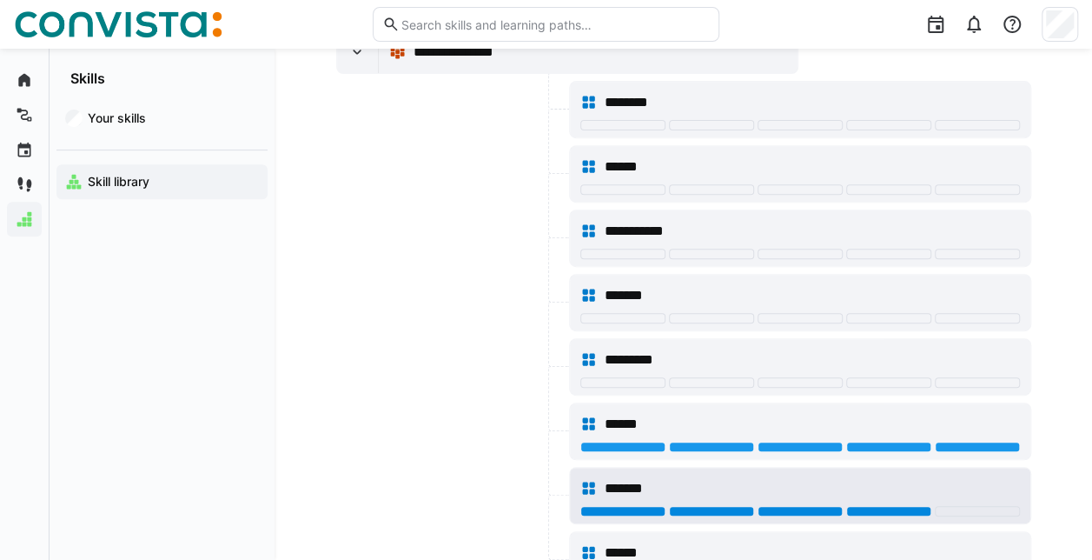
click at [890, 506] on div at bounding box center [888, 511] width 85 height 10
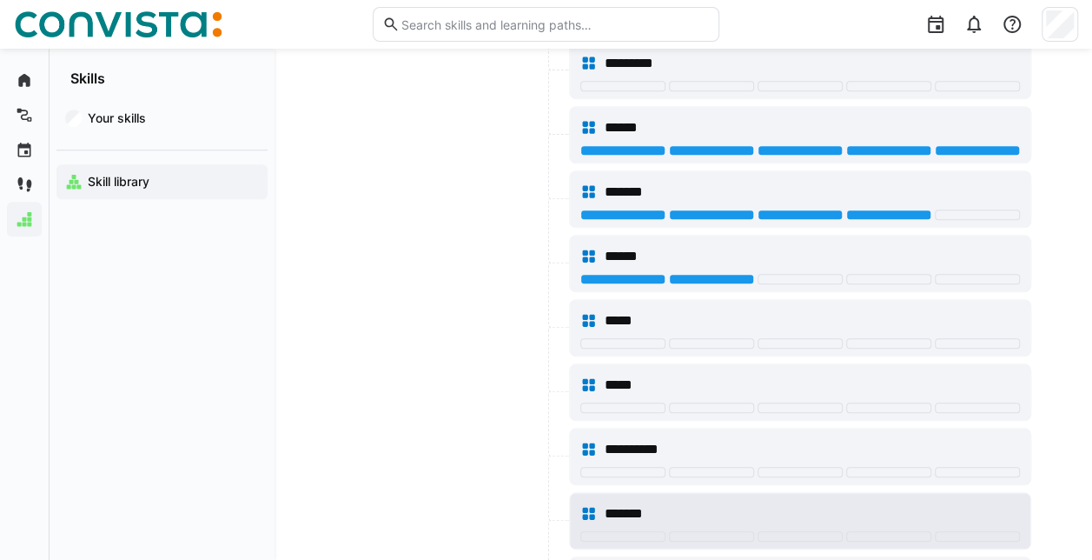
scroll to position [13727, 0]
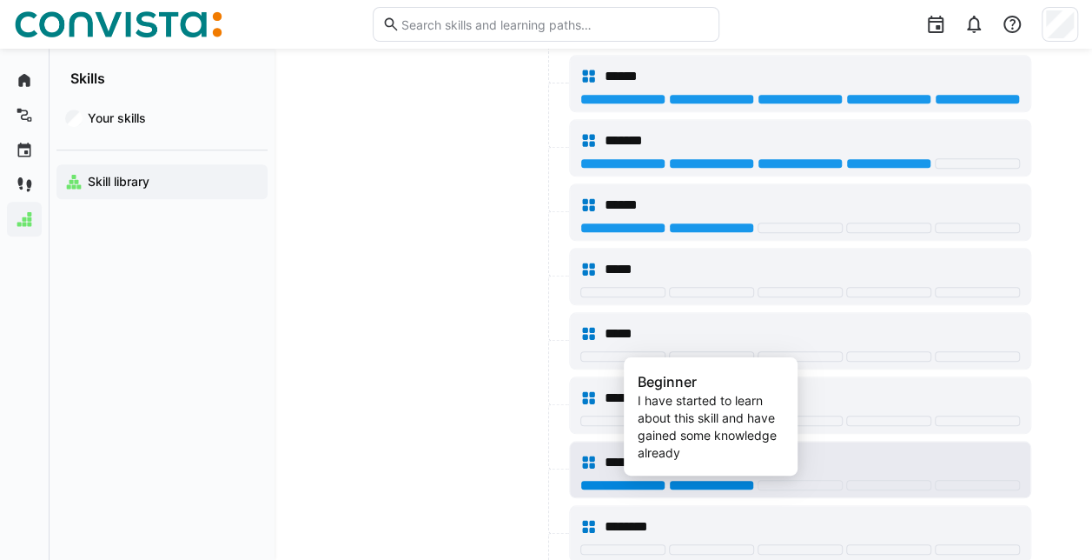
click at [715, 480] on div at bounding box center [711, 485] width 85 height 10
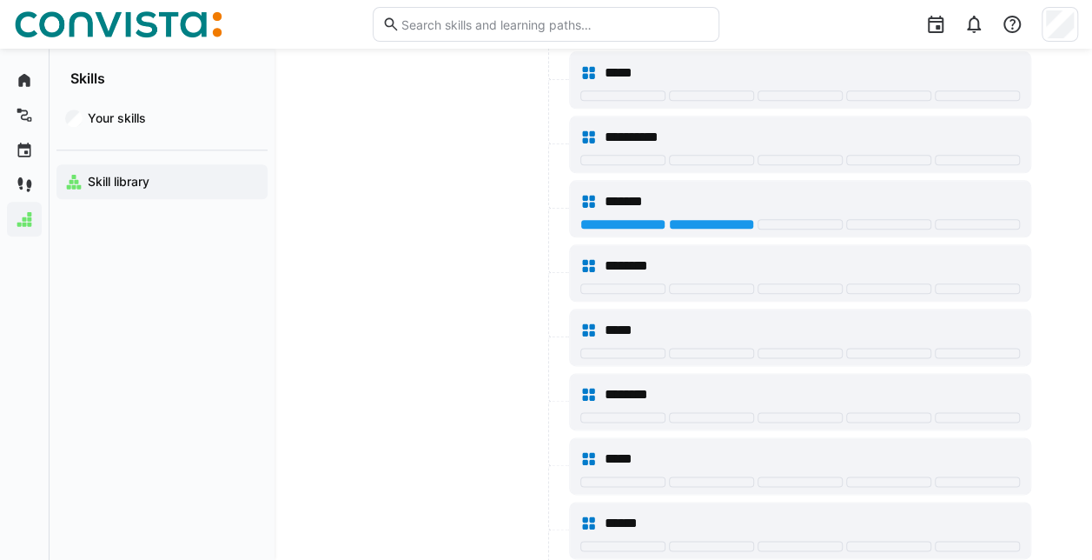
scroll to position [14075, 0]
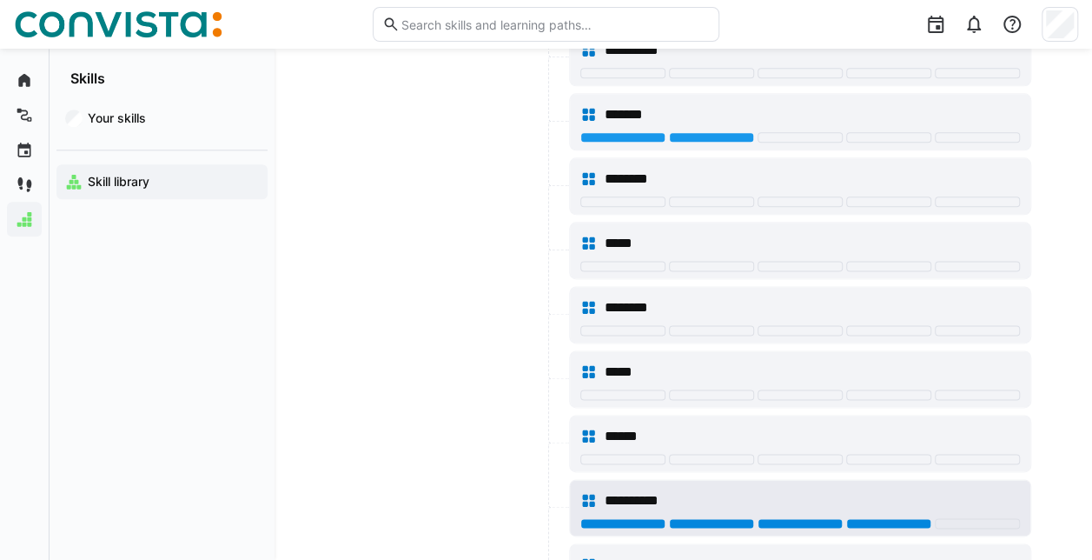
click at [879, 518] on div at bounding box center [888, 523] width 85 height 10
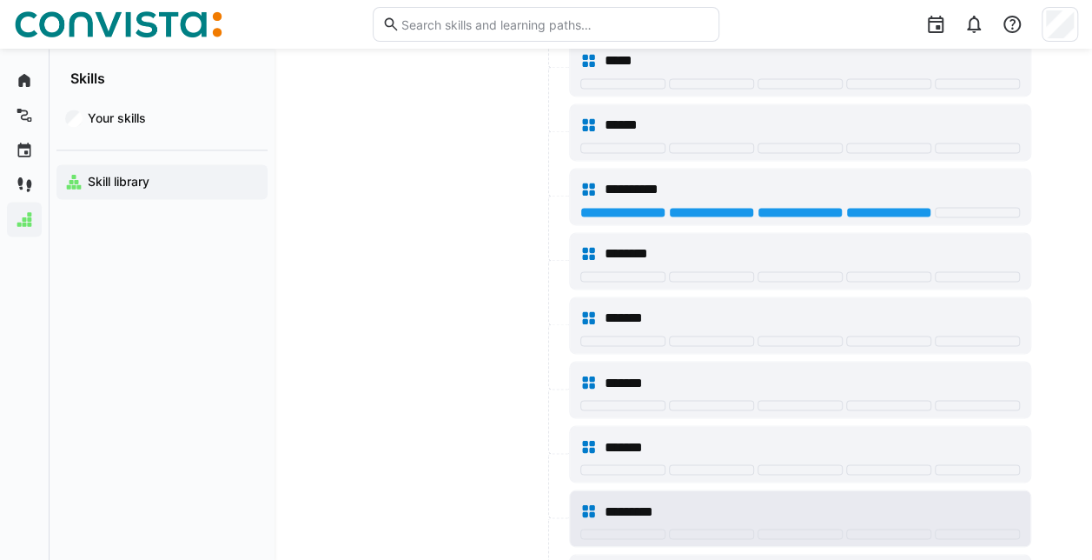
scroll to position [14422, 0]
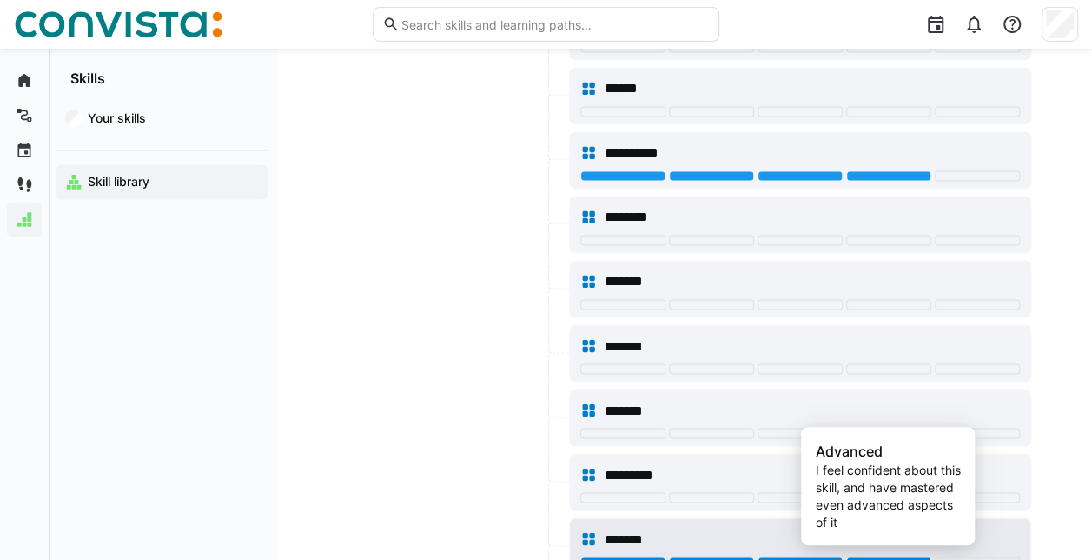
click at [888, 556] on div at bounding box center [888, 561] width 85 height 10
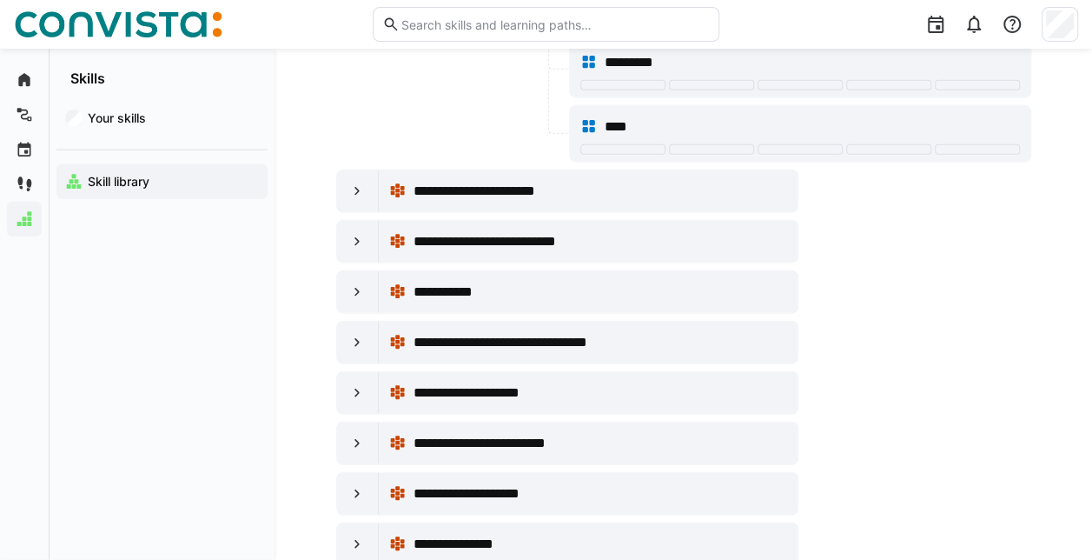
scroll to position [15117, 0]
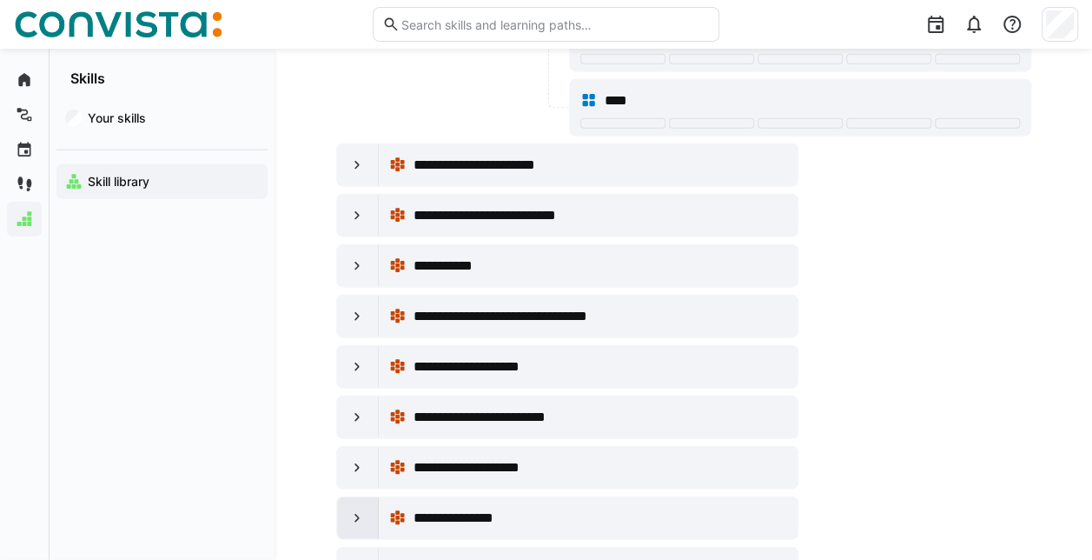
click at [358, 509] on eds-icon at bounding box center [356, 517] width 17 height 17
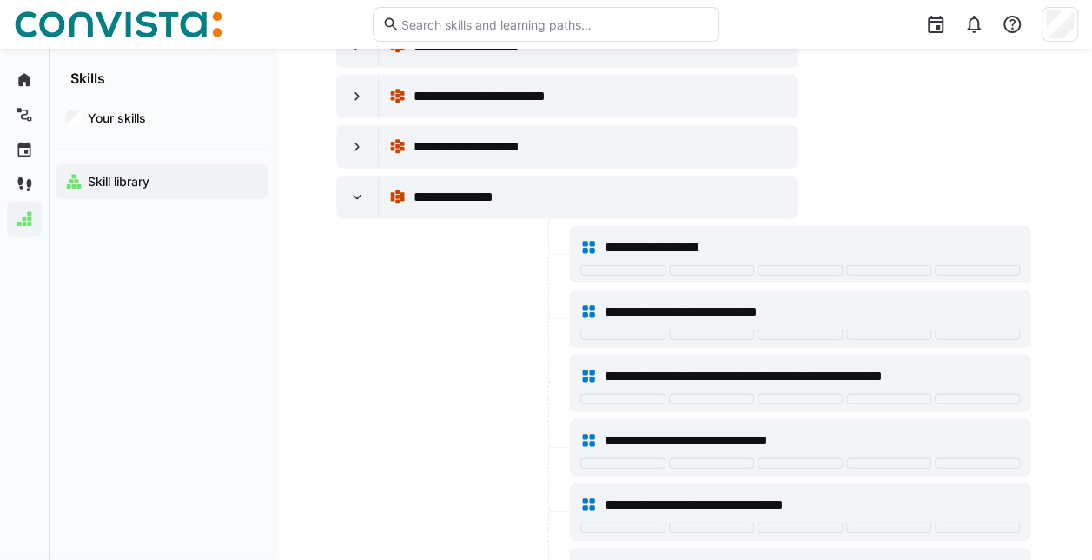
scroll to position [15465, 0]
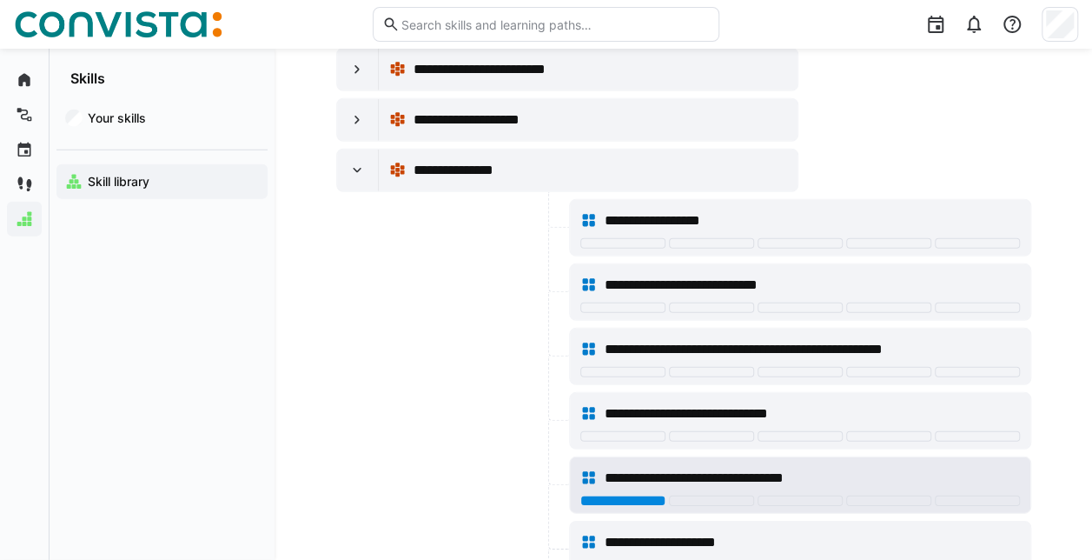
click at [599, 495] on div at bounding box center [622, 500] width 85 height 10
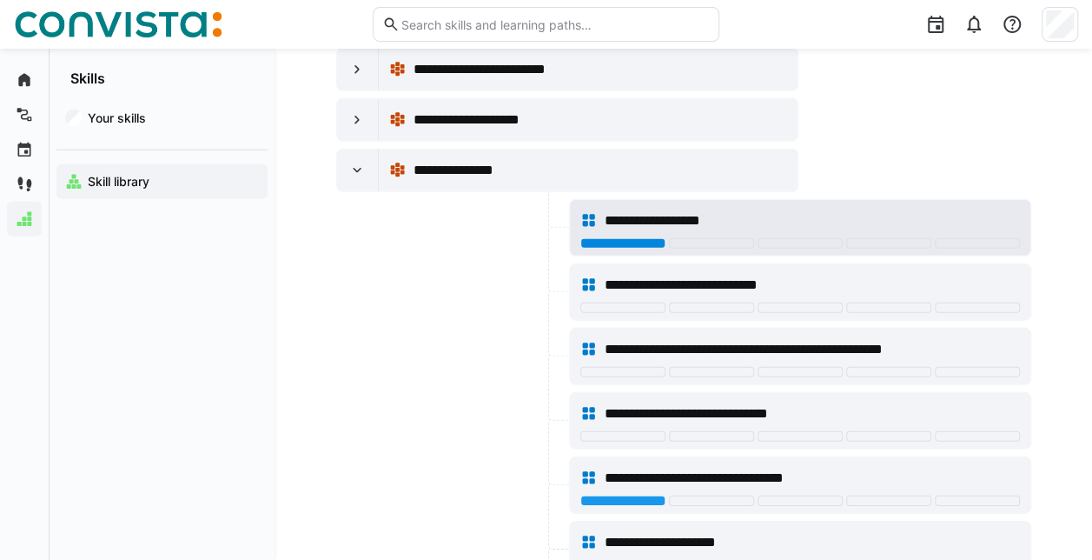
click at [615, 238] on div at bounding box center [622, 243] width 85 height 10
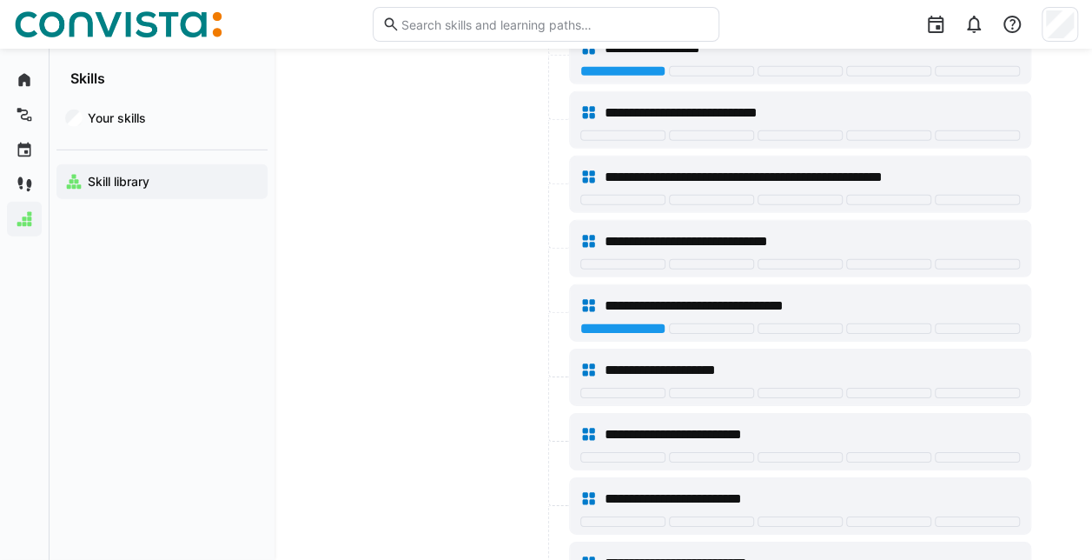
scroll to position [15639, 0]
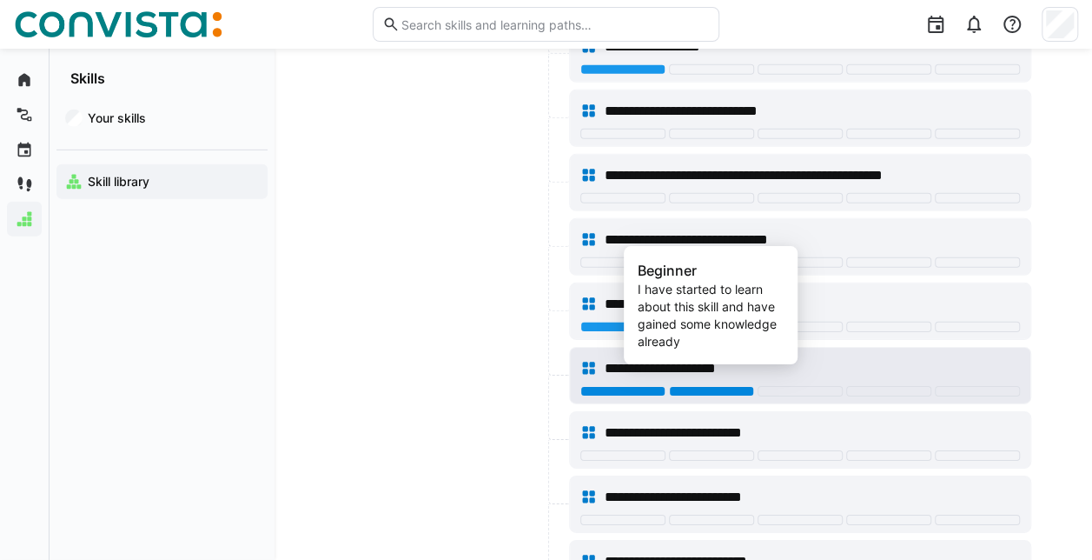
click at [731, 386] on div at bounding box center [711, 391] width 85 height 10
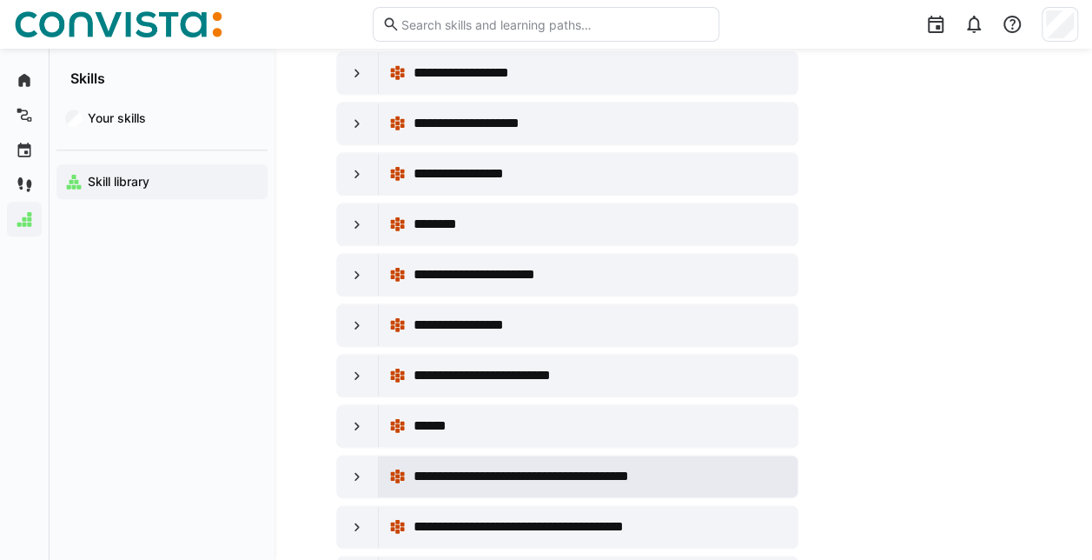
scroll to position [17202, 0]
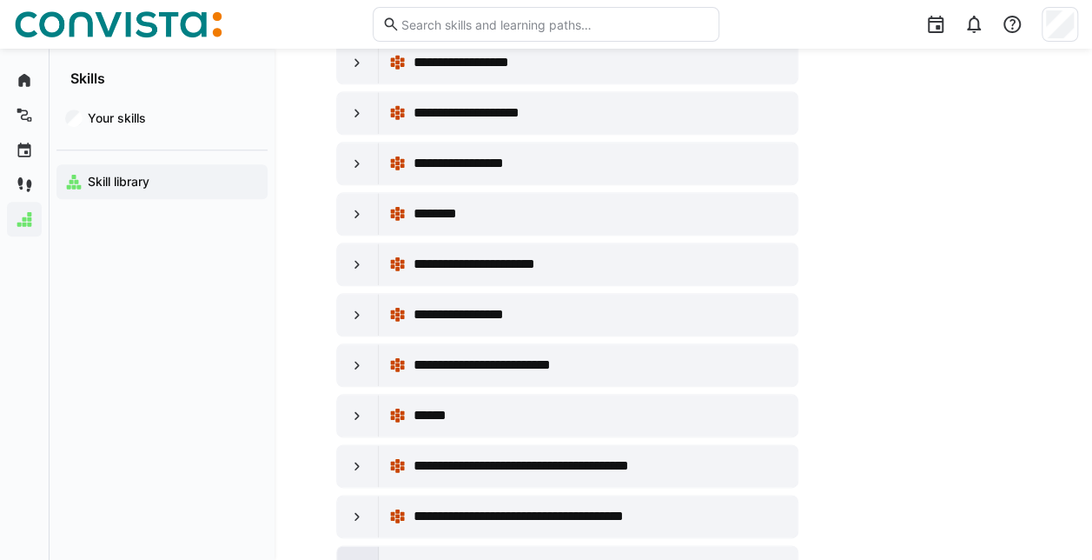
click at [357, 558] on eds-icon at bounding box center [356, 566] width 17 height 17
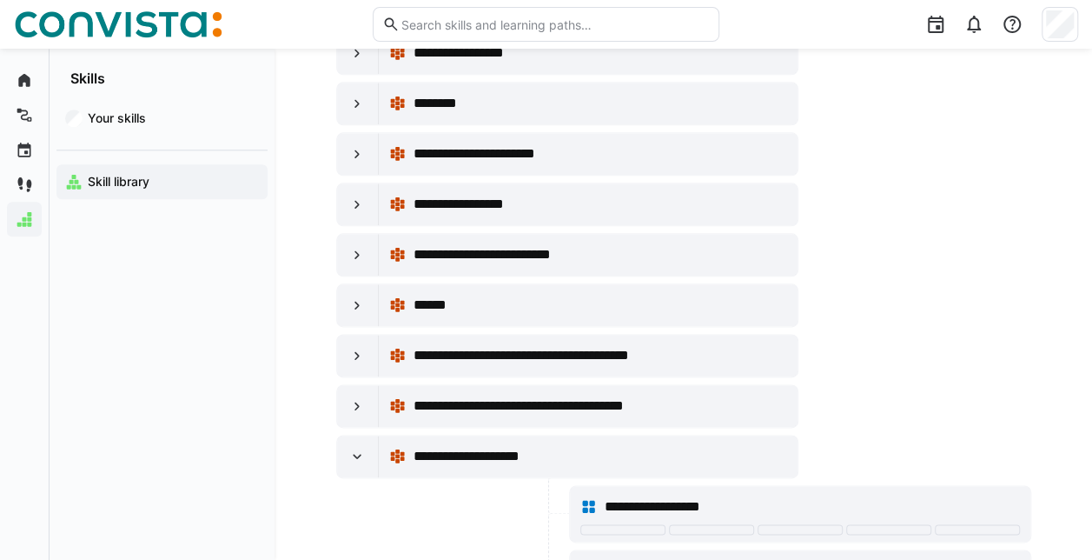
scroll to position [17550, 0]
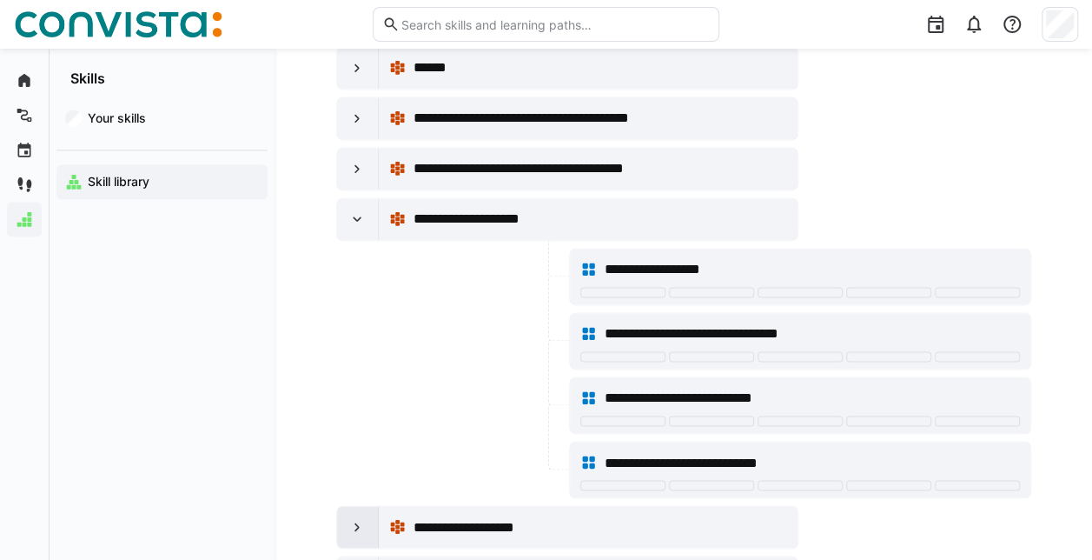
click at [356, 518] on eds-icon at bounding box center [356, 526] width 17 height 17
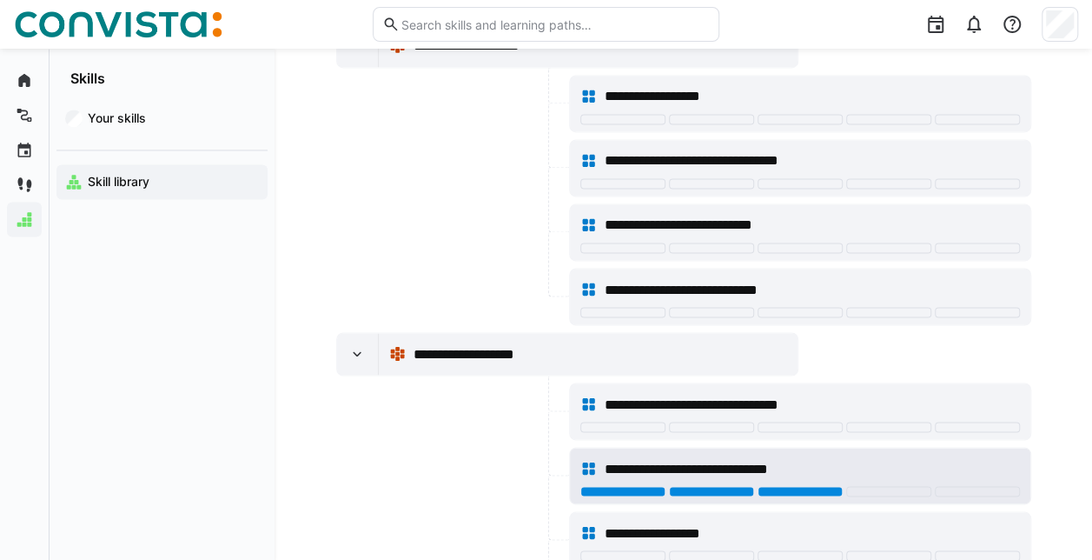
scroll to position [17724, 0]
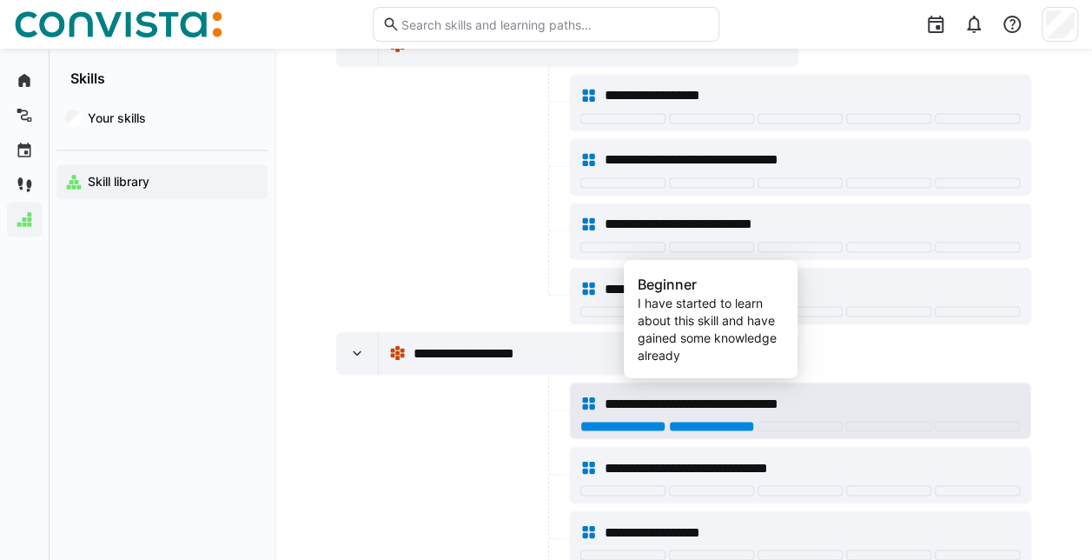
click at [701, 421] on div at bounding box center [711, 426] width 85 height 10
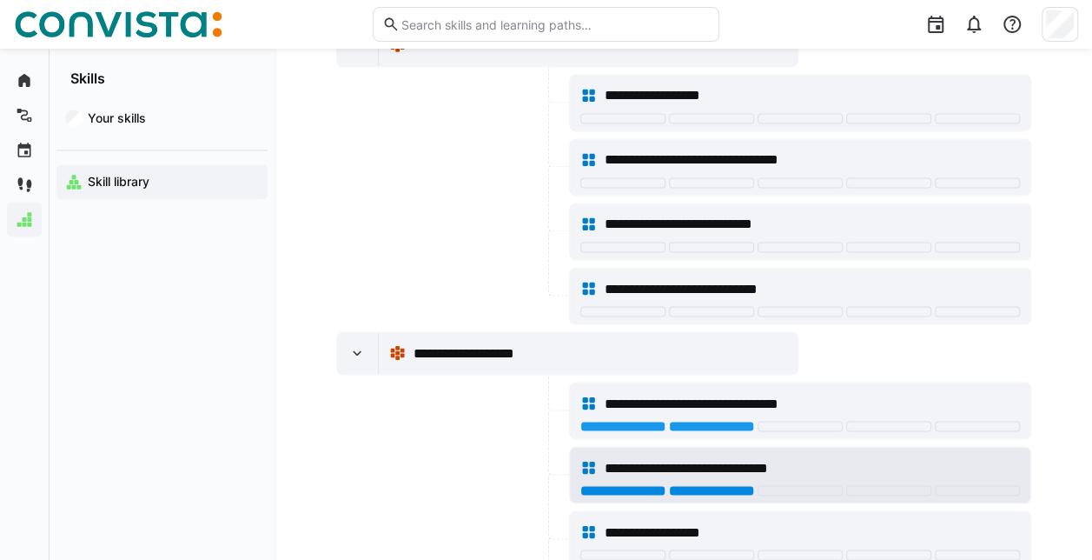
click at [706, 485] on div at bounding box center [711, 490] width 85 height 10
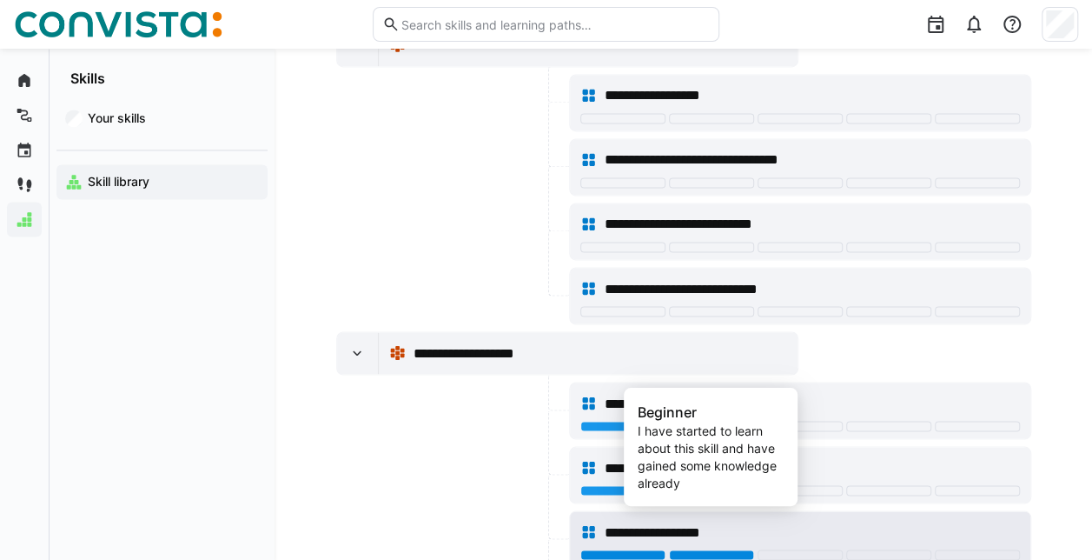
click at [712, 549] on div at bounding box center [711, 554] width 85 height 10
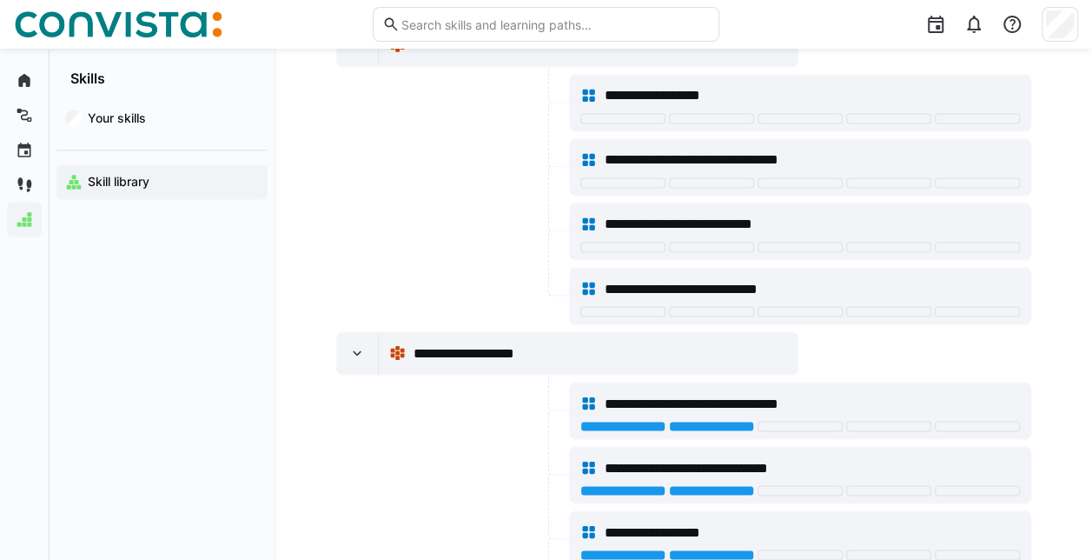
click at [359, 344] on eds-icon at bounding box center [356, 352] width 17 height 17
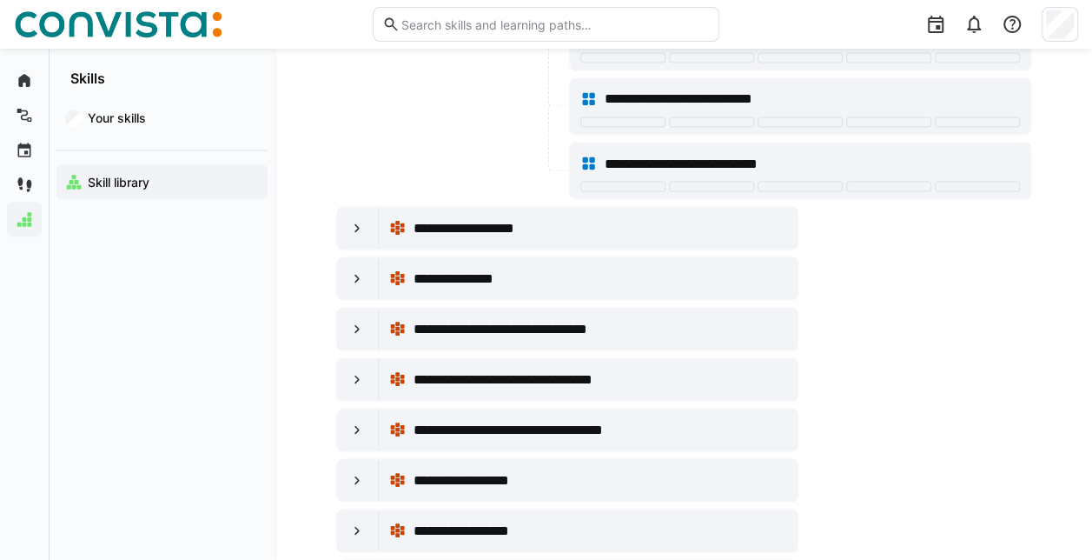
scroll to position [17897, 0]
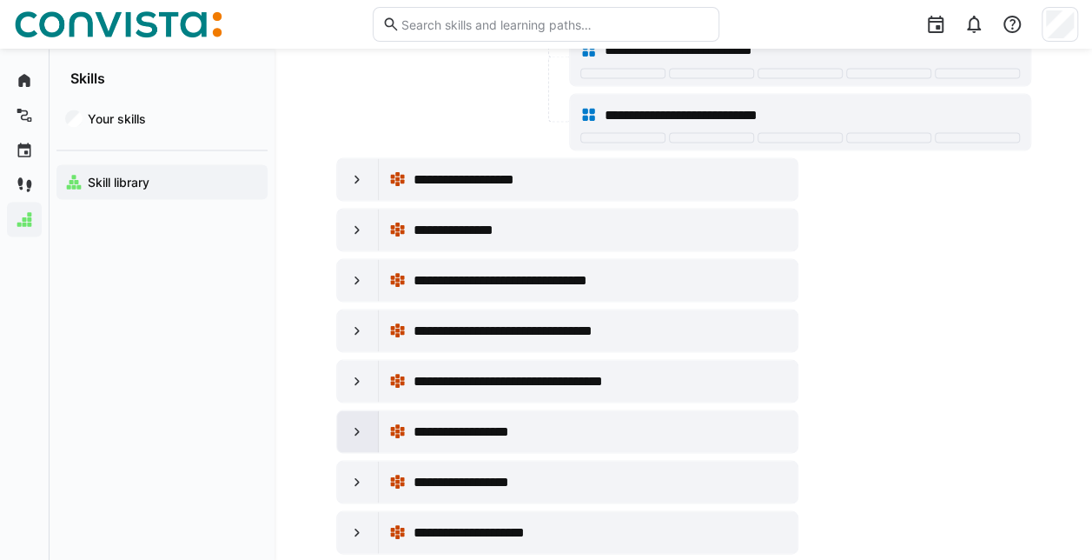
click at [360, 422] on eds-icon at bounding box center [356, 430] width 17 height 17
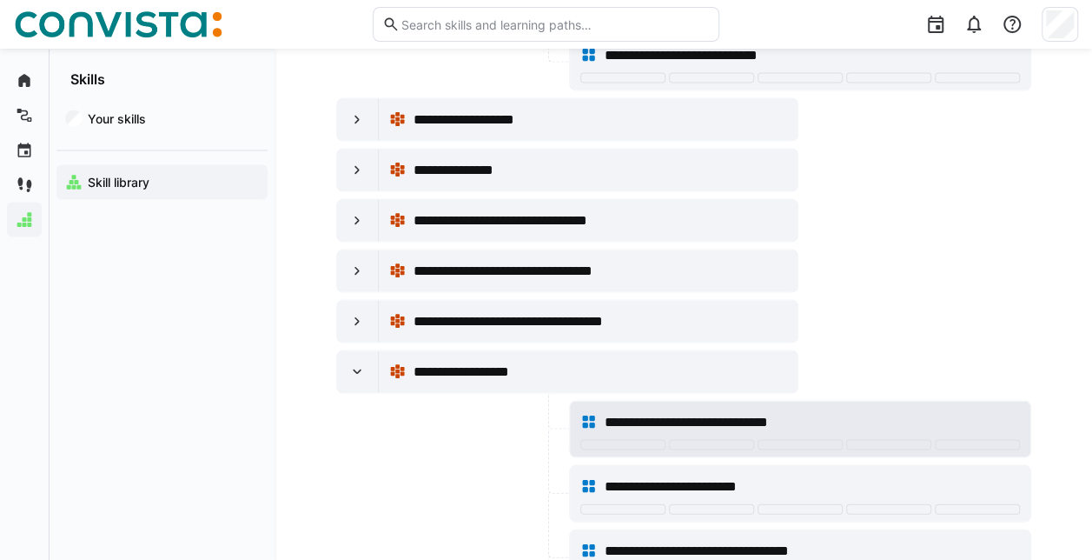
scroll to position [17984, 0]
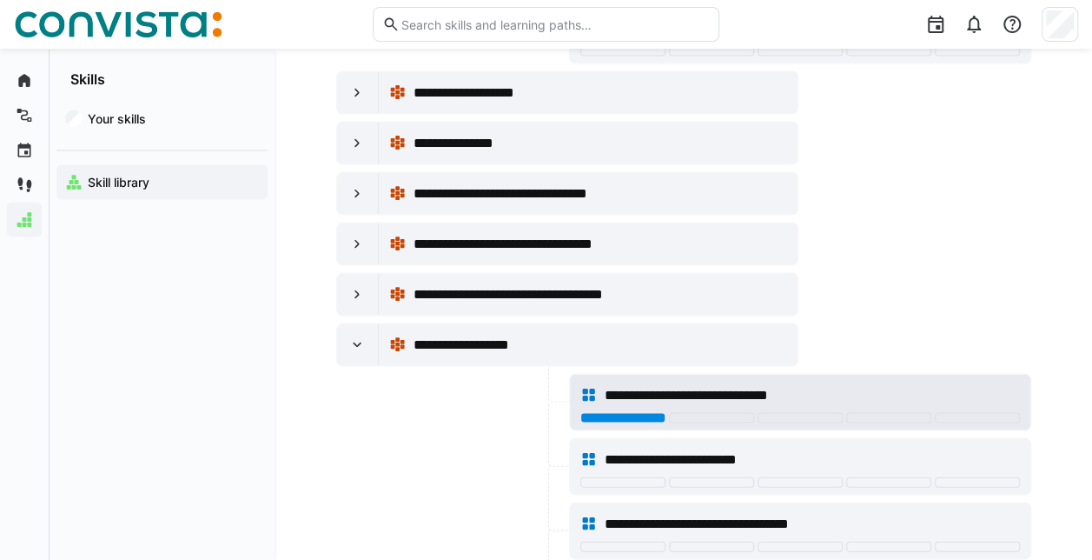
click at [615, 412] on div at bounding box center [622, 417] width 85 height 10
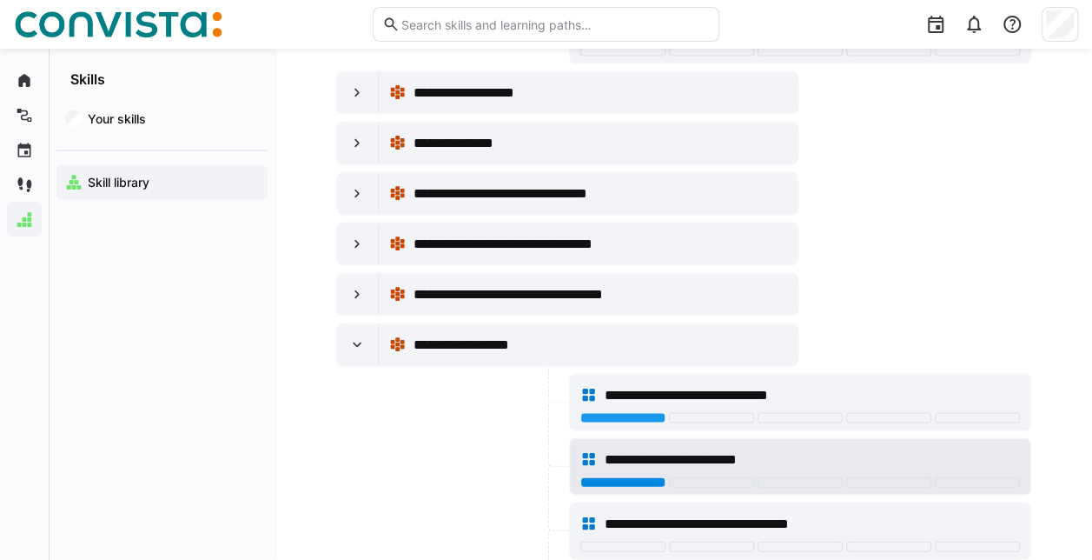
click at [622, 476] on div at bounding box center [622, 481] width 85 height 10
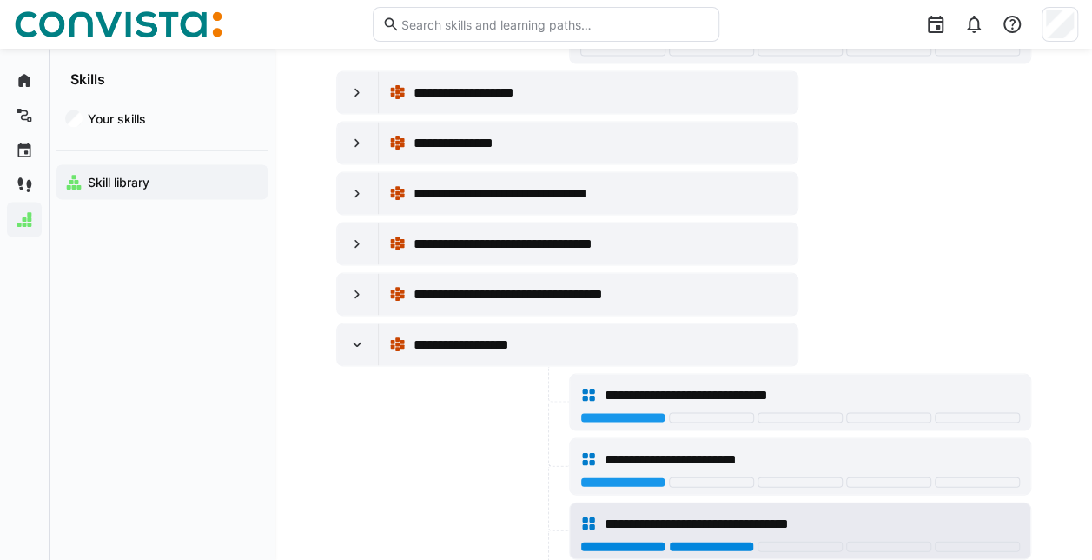
click at [702, 540] on div at bounding box center [711, 545] width 85 height 10
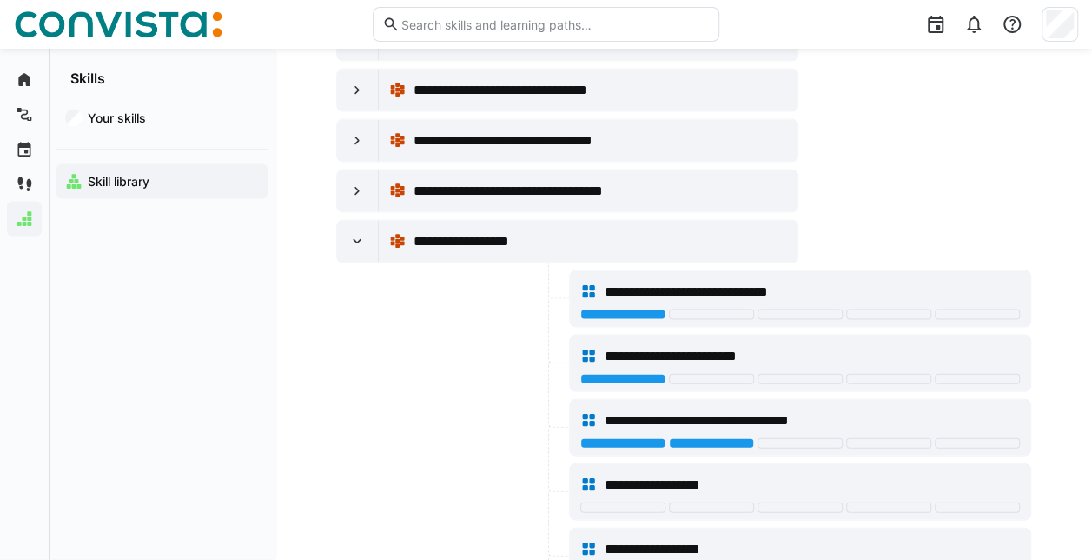
scroll to position [18245, 0]
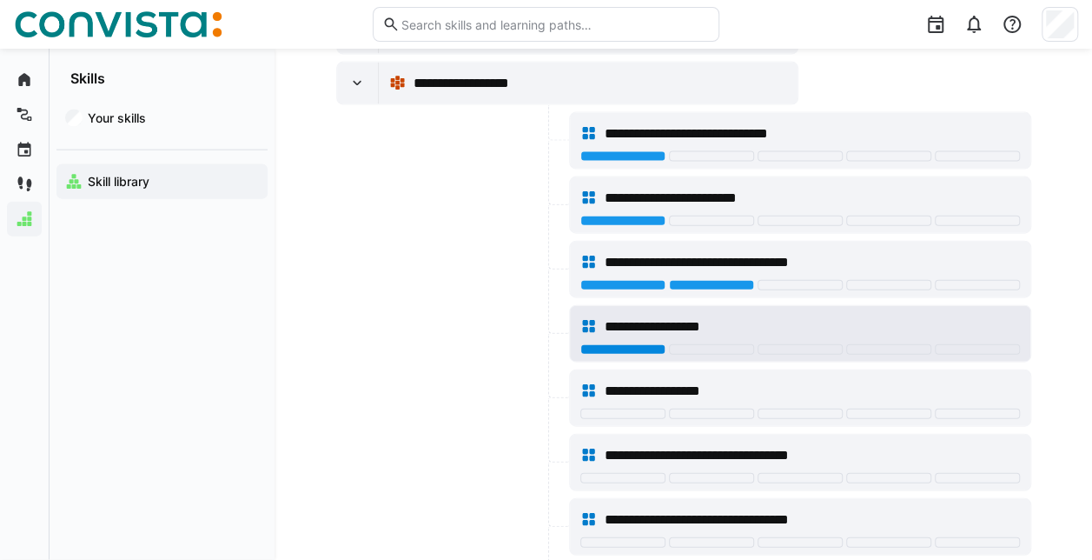
click at [603, 344] on div at bounding box center [622, 349] width 85 height 10
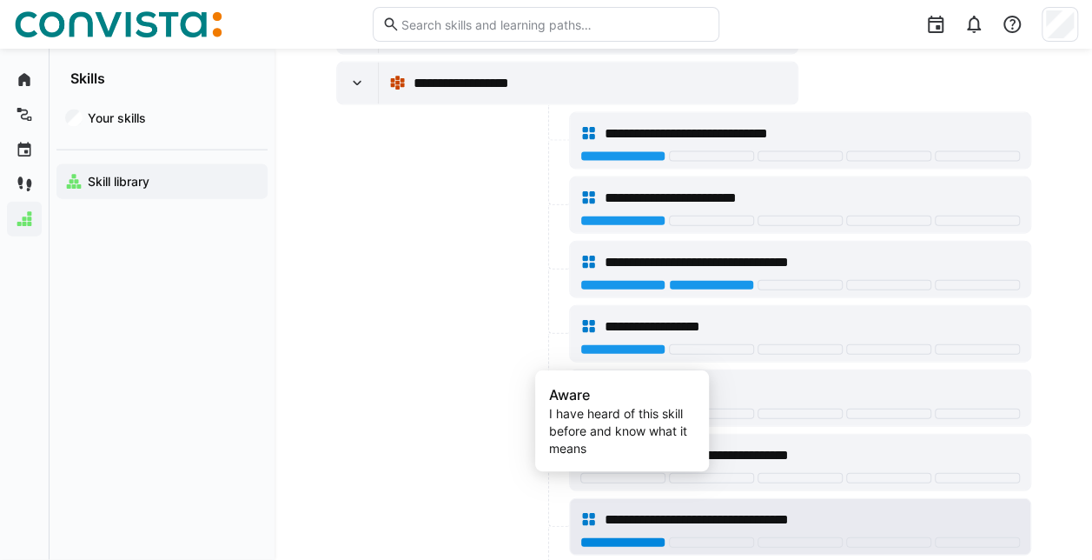
click at [632, 537] on div at bounding box center [622, 542] width 85 height 10
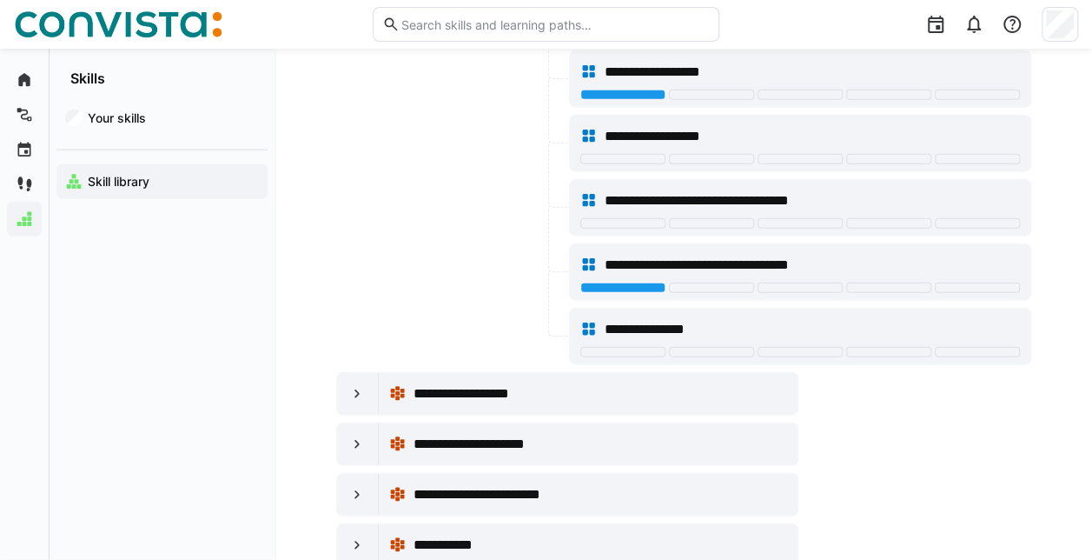
scroll to position [18506, 0]
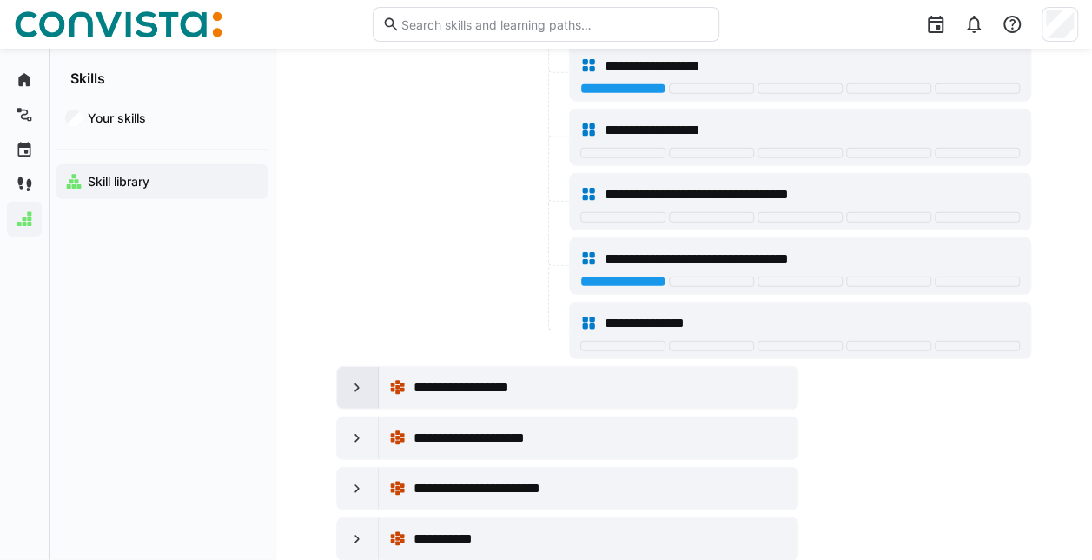
click at [357, 379] on eds-icon at bounding box center [356, 387] width 17 height 17
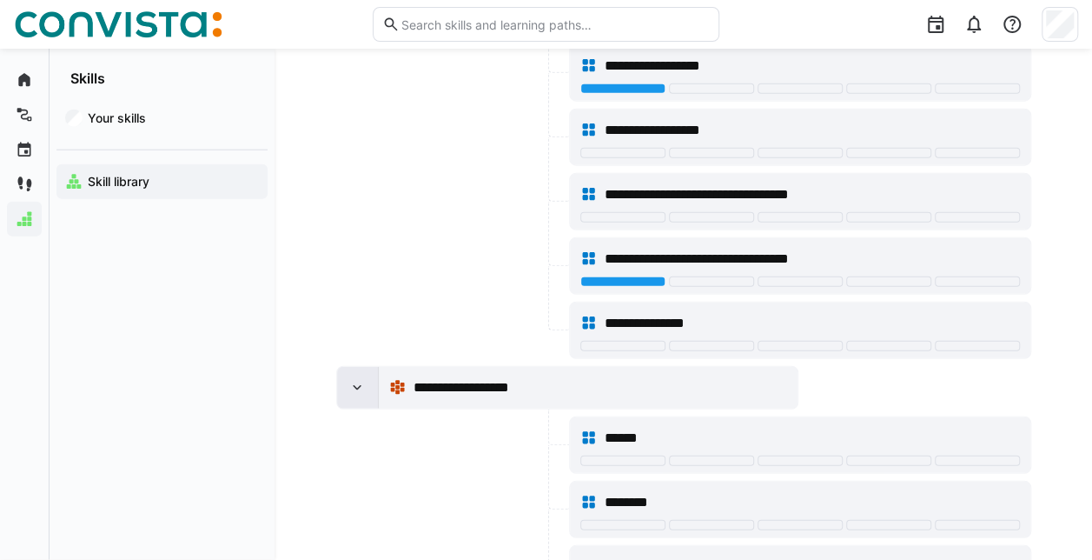
click at [357, 379] on eds-icon at bounding box center [356, 387] width 17 height 17
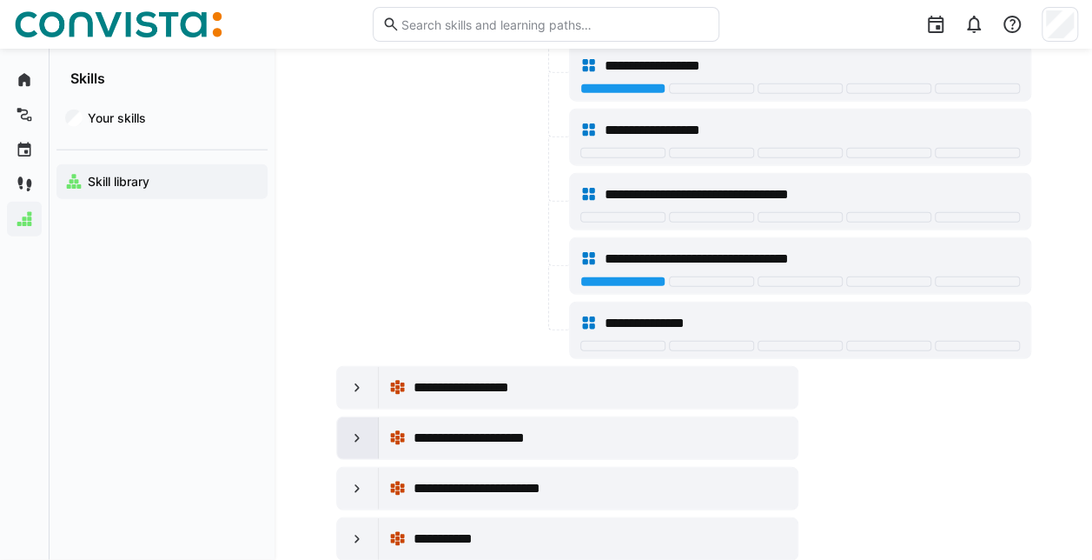
click at [357, 429] on eds-icon at bounding box center [356, 437] width 17 height 17
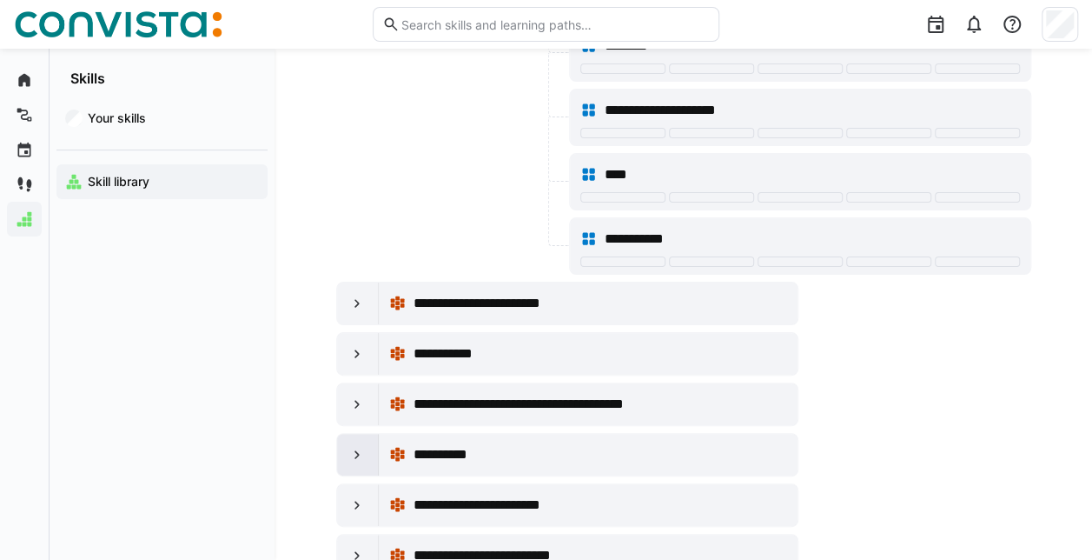
scroll to position [19722, 0]
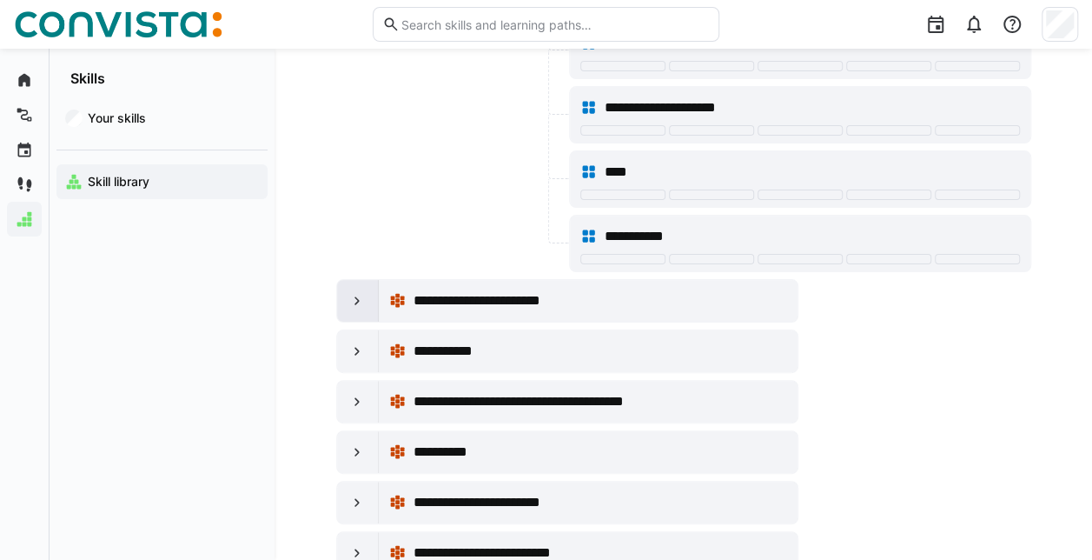
click at [360, 292] on eds-icon at bounding box center [356, 300] width 17 height 17
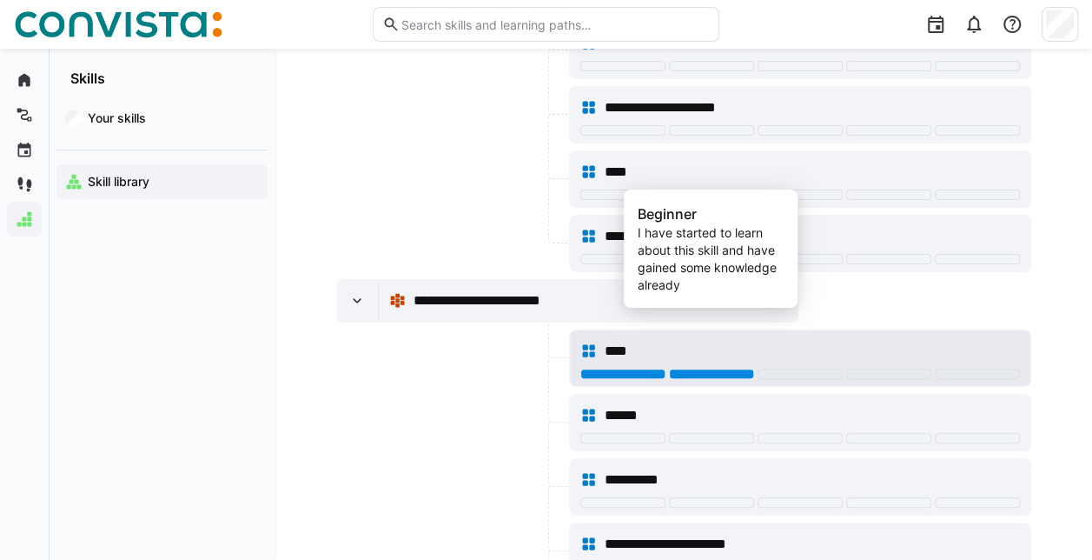
click at [709, 368] on div at bounding box center [711, 373] width 85 height 10
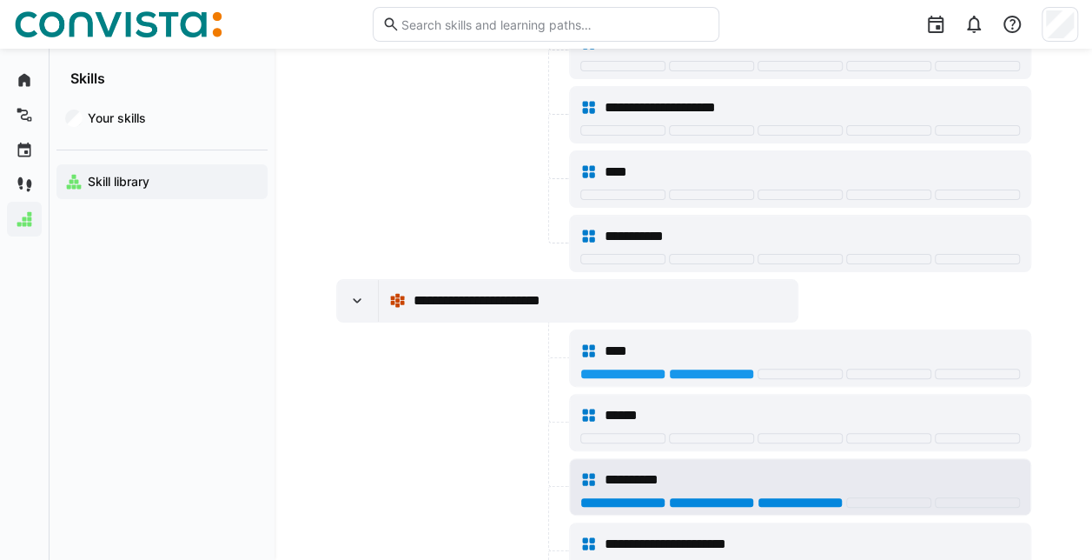
click at [775, 497] on div at bounding box center [800, 502] width 85 height 10
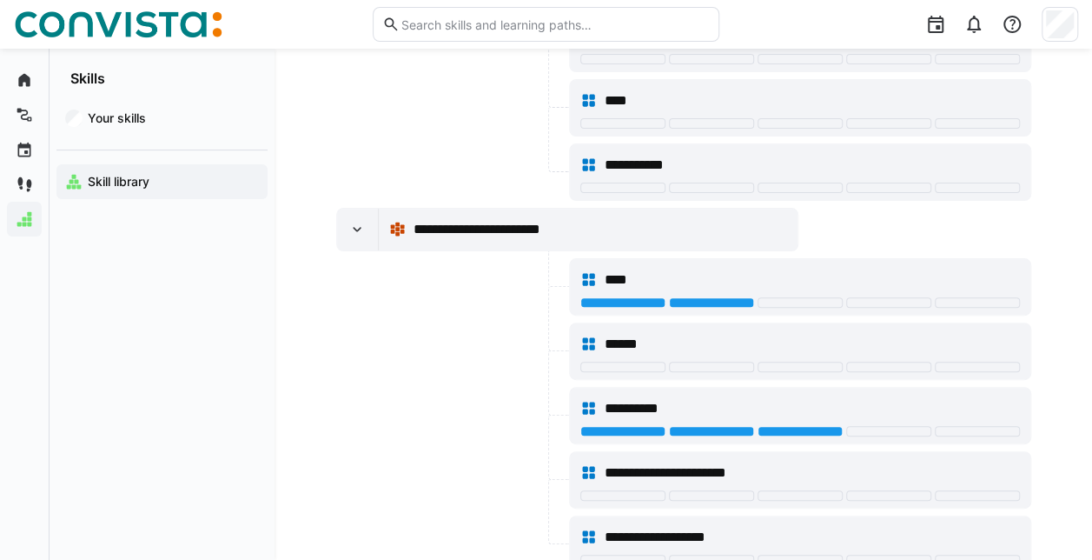
scroll to position [19896, 0]
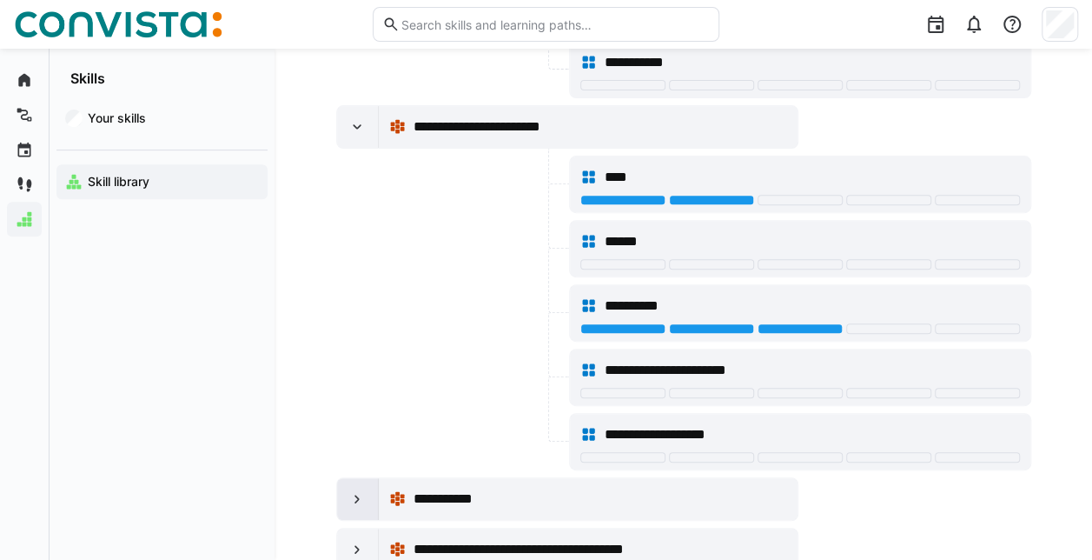
click at [360, 490] on eds-icon at bounding box center [356, 498] width 17 height 17
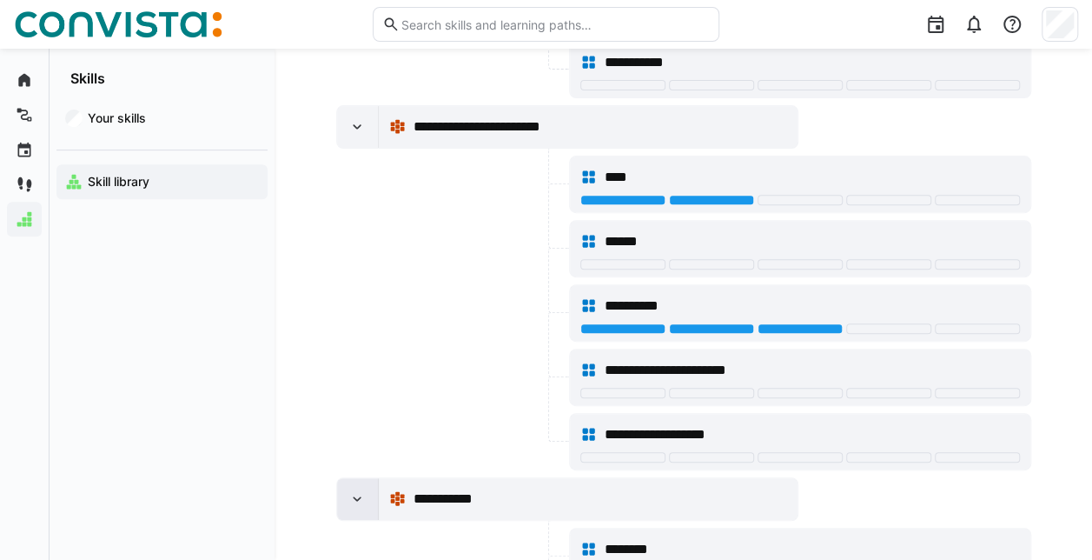
click at [360, 490] on eds-icon at bounding box center [356, 498] width 17 height 17
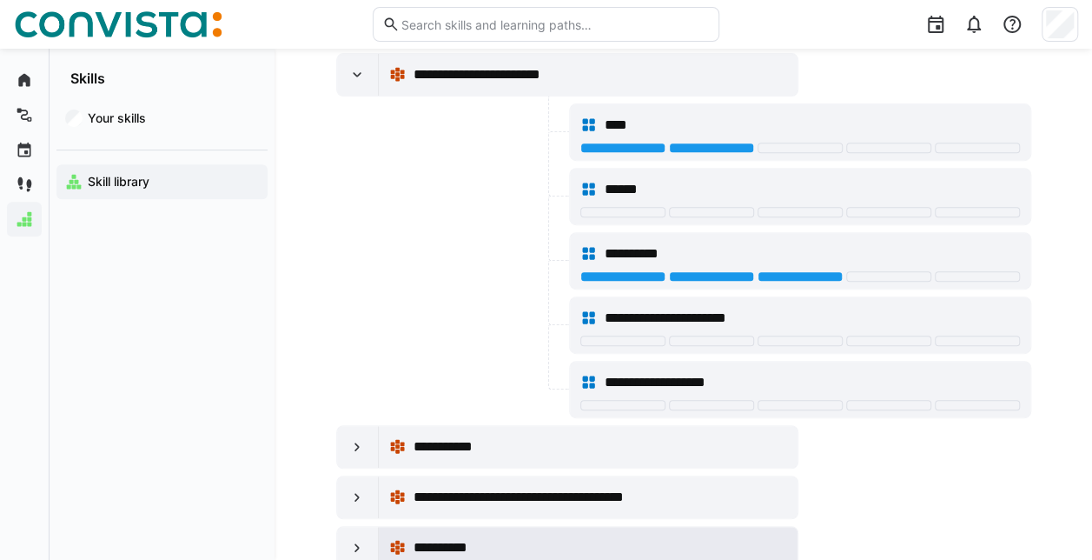
scroll to position [20069, 0]
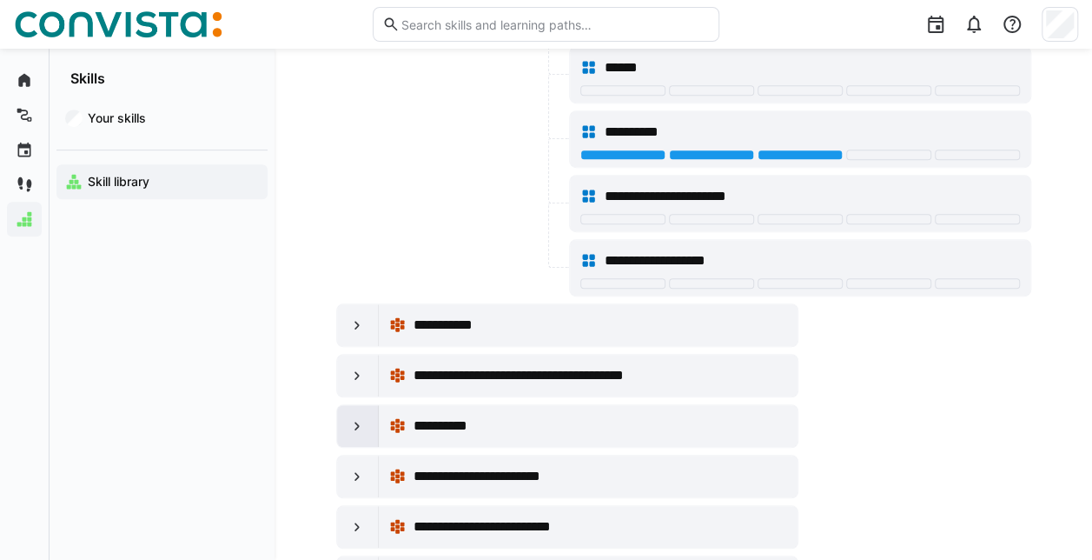
click at [358, 417] on eds-icon at bounding box center [356, 425] width 17 height 17
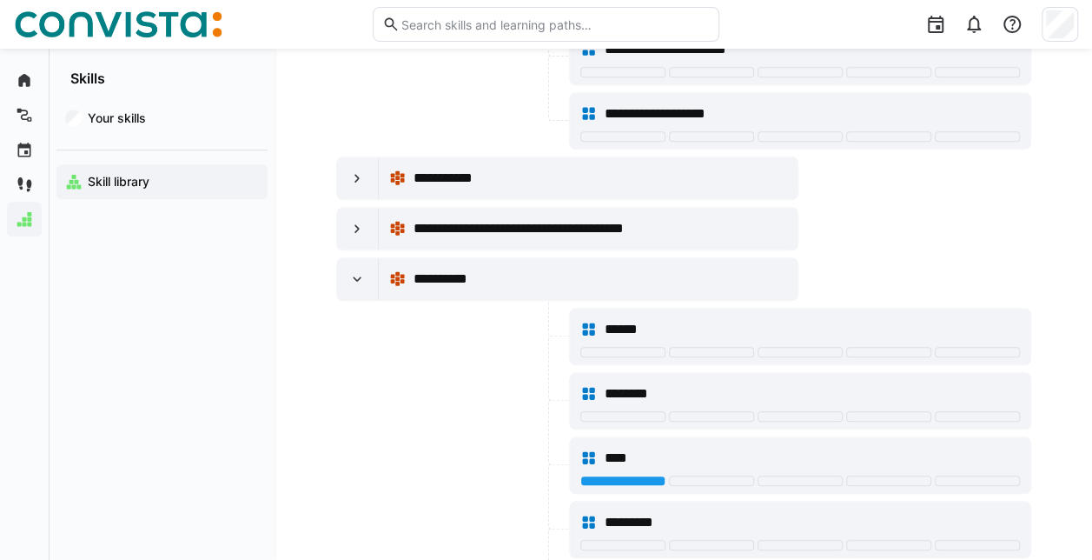
scroll to position [20243, 0]
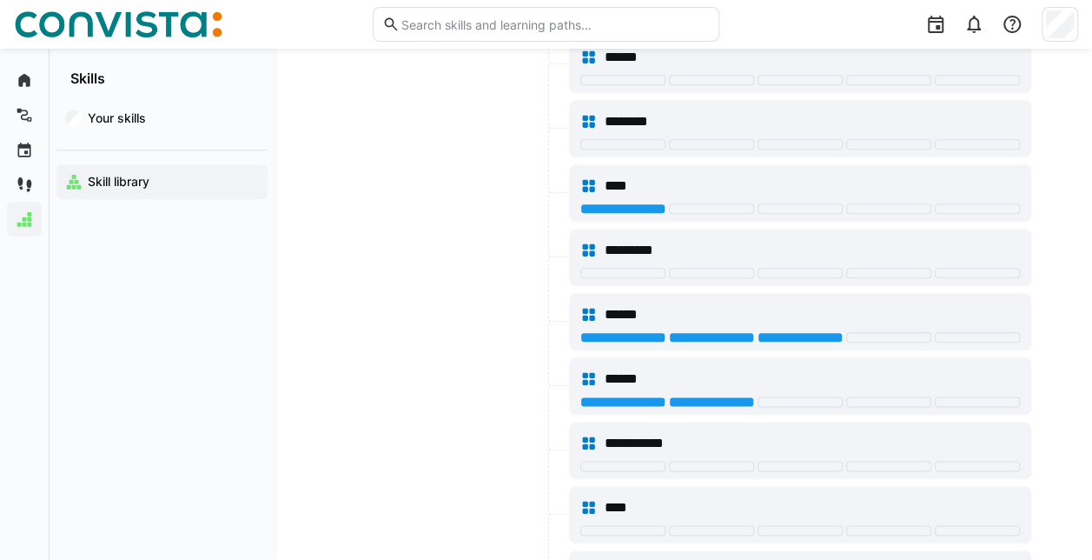
scroll to position [20504, 0]
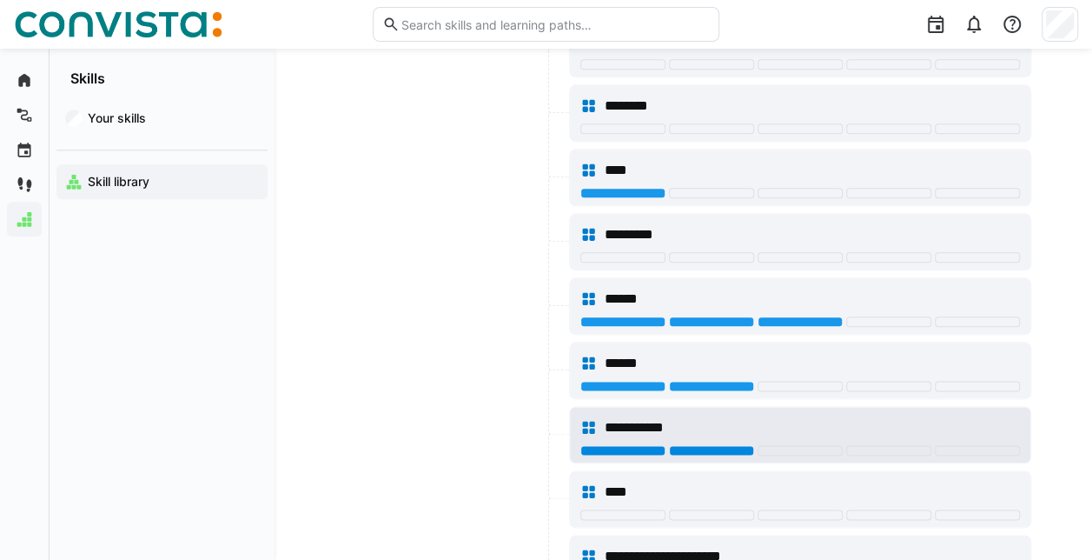
click at [686, 445] on div at bounding box center [711, 450] width 85 height 10
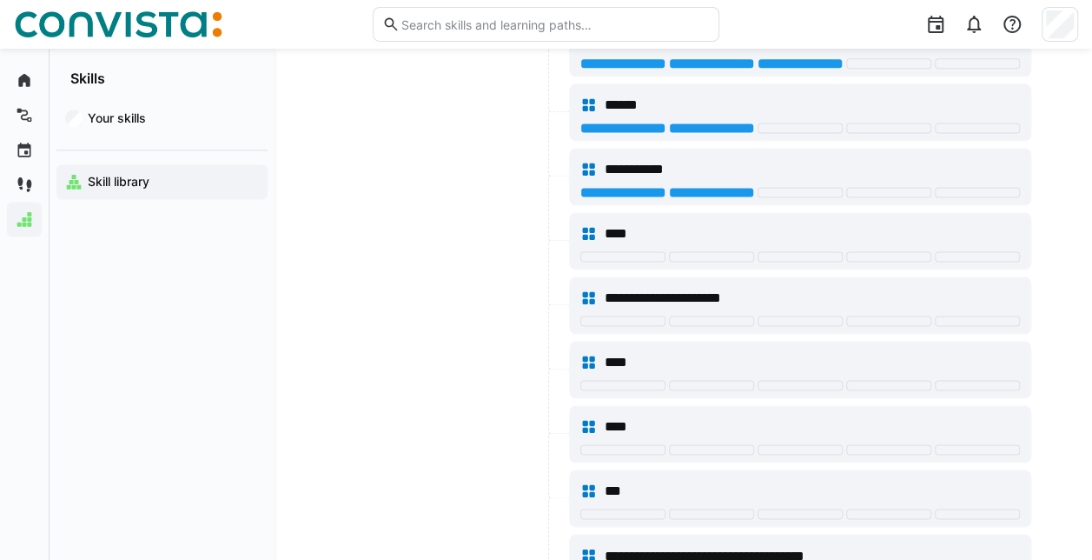
scroll to position [20765, 0]
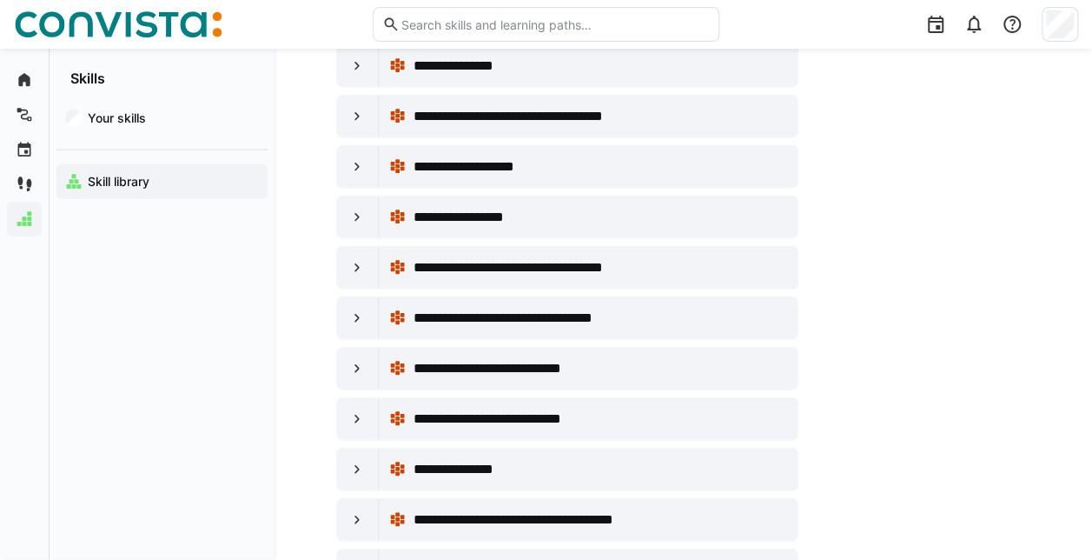
scroll to position [21807, 0]
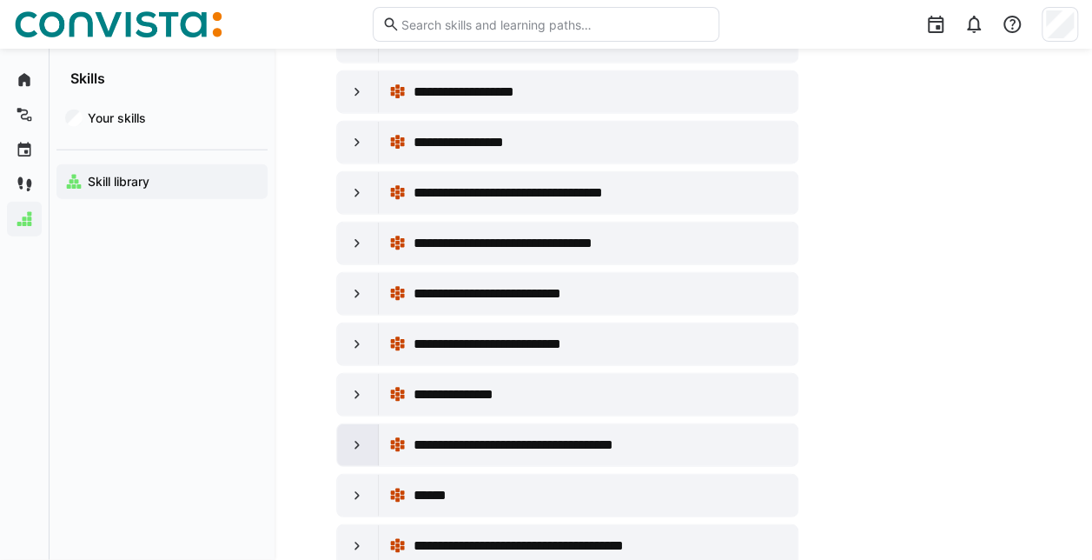
click at [359, 436] on eds-icon at bounding box center [356, 444] width 17 height 17
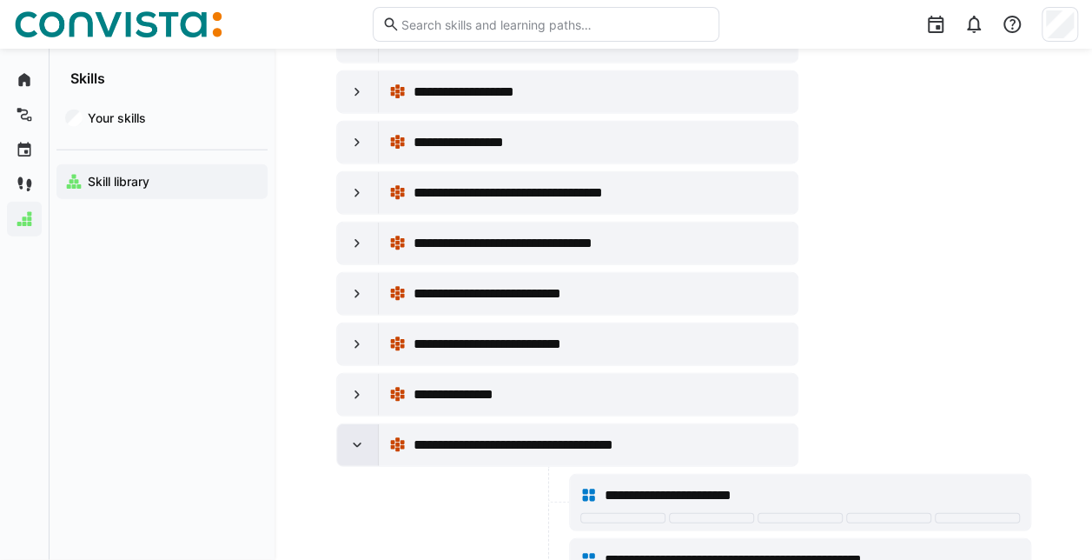
click at [359, 436] on eds-icon at bounding box center [356, 444] width 17 height 17
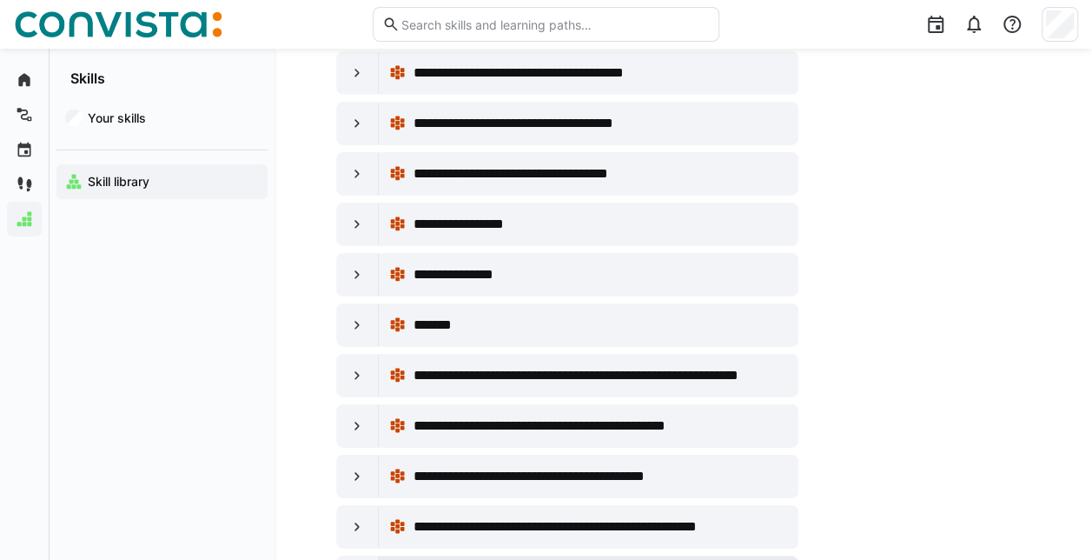
scroll to position [22415, 0]
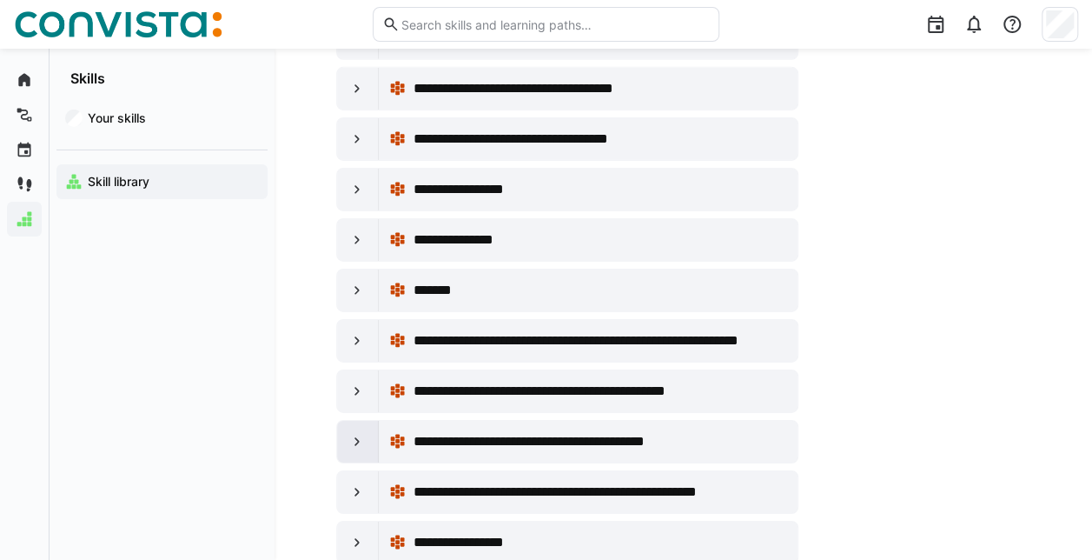
click at [354, 433] on eds-icon at bounding box center [356, 441] width 17 height 17
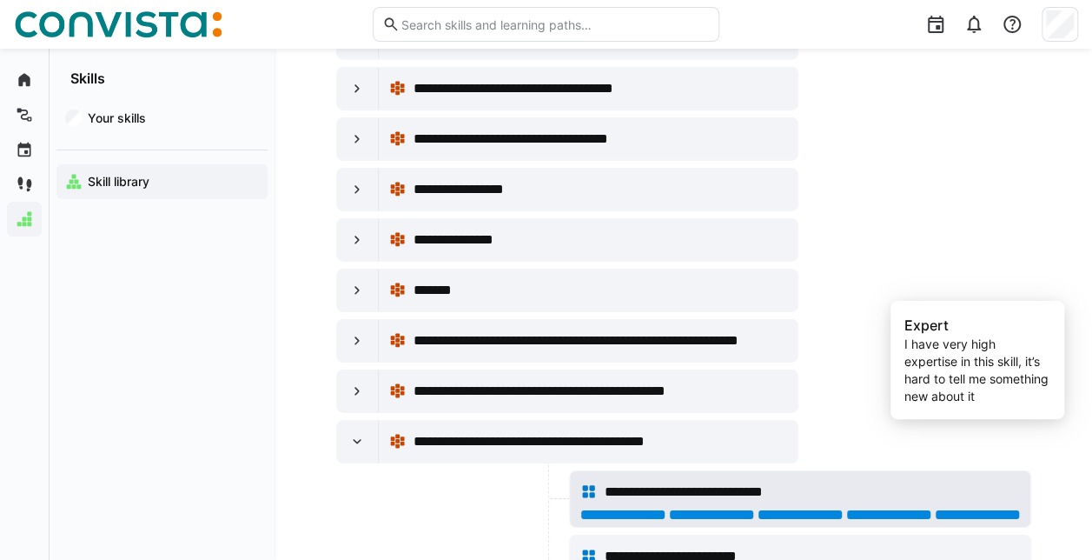
click at [968, 509] on div at bounding box center [977, 514] width 85 height 10
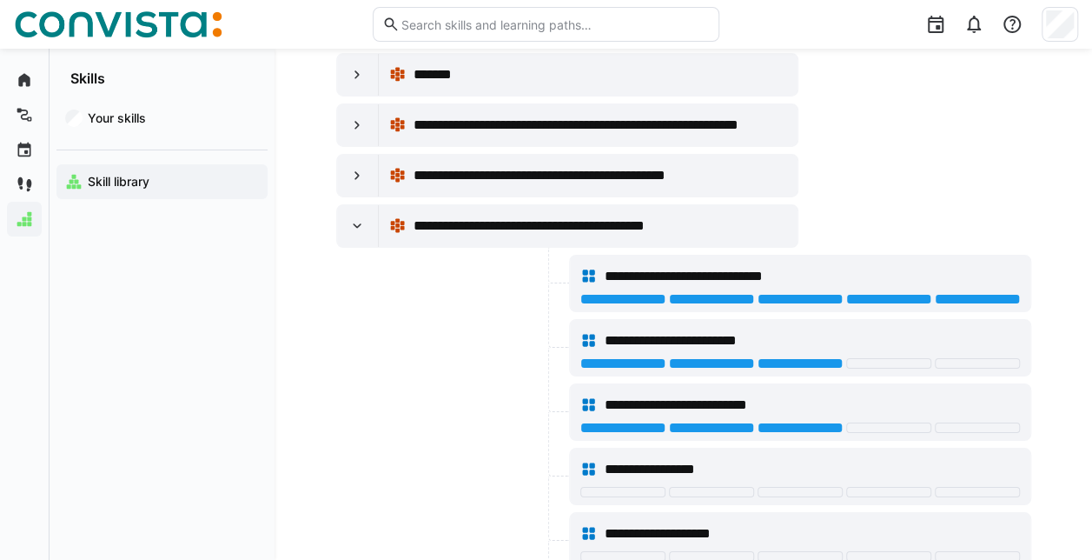
scroll to position [22676, 0]
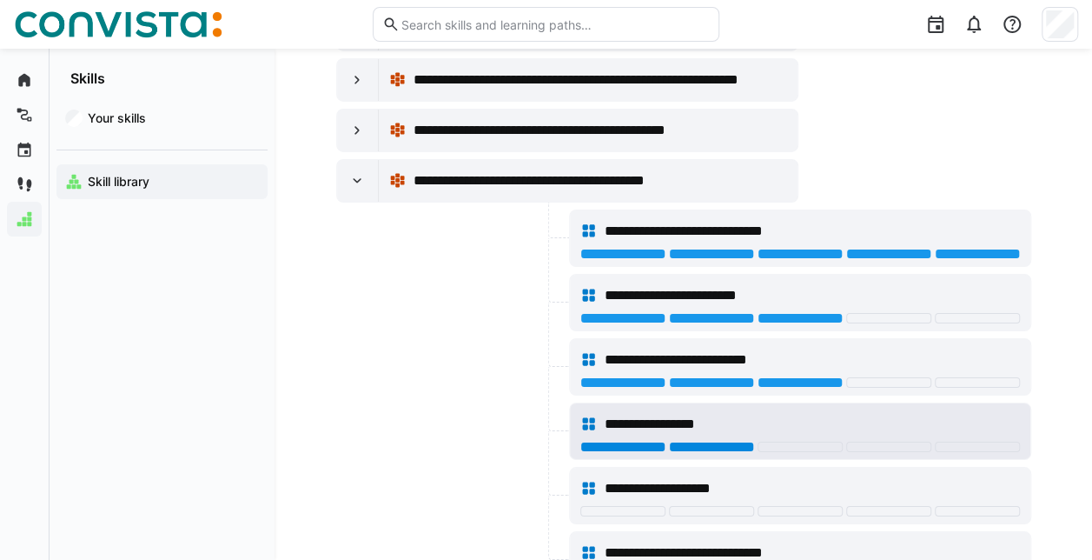
click at [717, 441] on div at bounding box center [711, 446] width 85 height 10
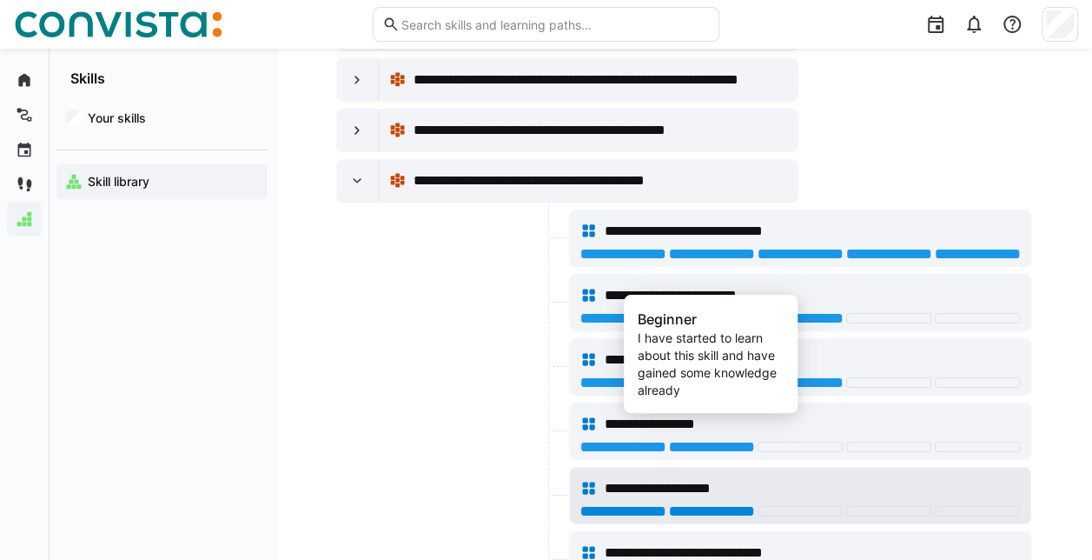
click at [730, 506] on div at bounding box center [711, 511] width 85 height 10
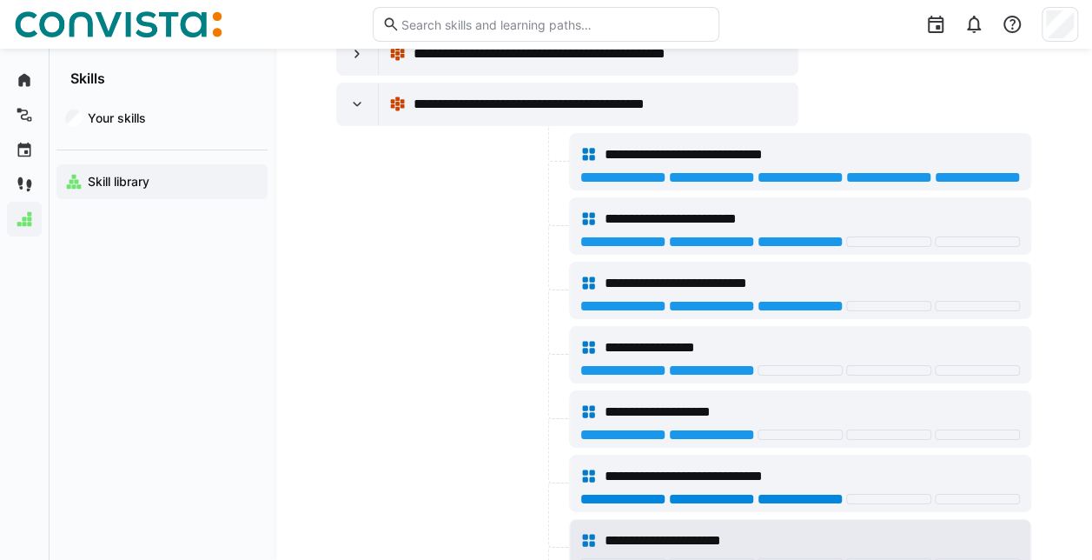
scroll to position [22850, 0]
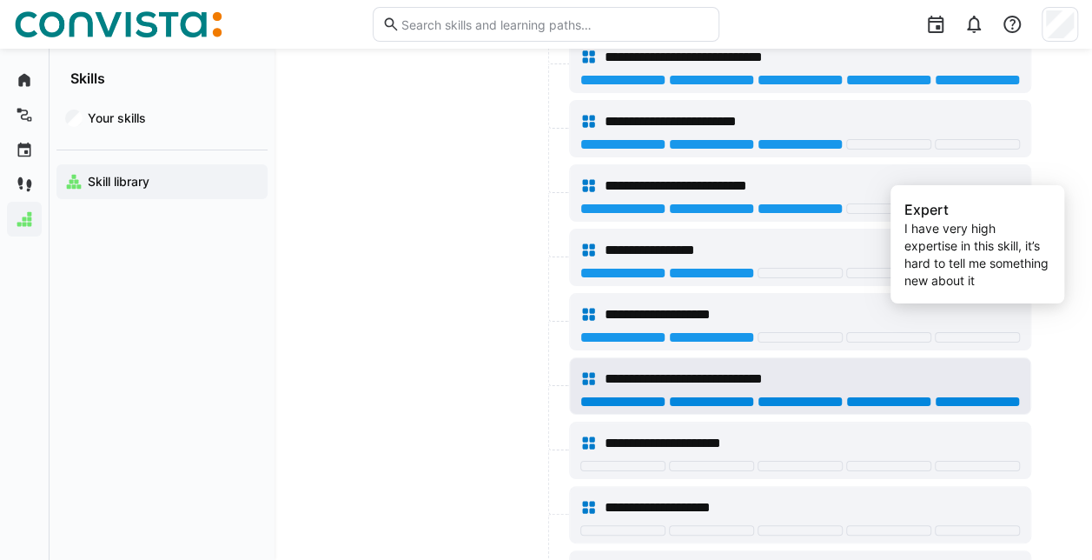
click at [964, 396] on div at bounding box center [977, 401] width 85 height 10
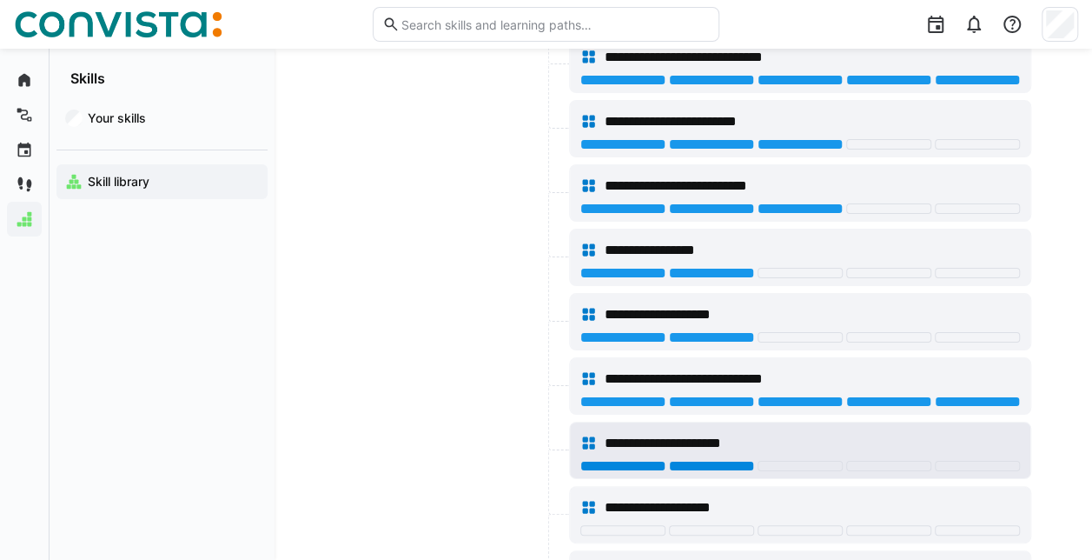
click at [727, 460] on div at bounding box center [711, 465] width 85 height 10
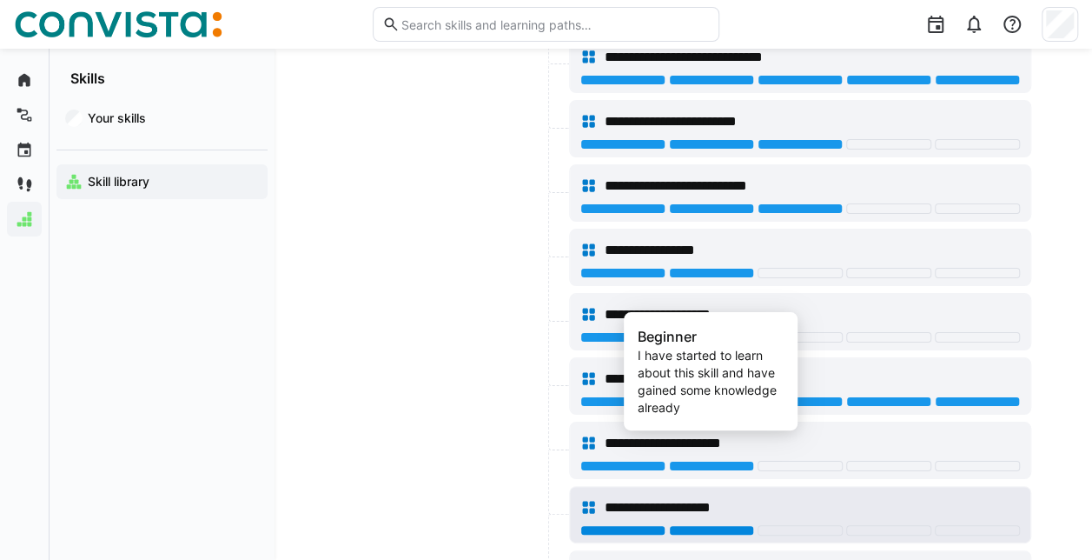
click at [728, 525] on div at bounding box center [711, 530] width 85 height 10
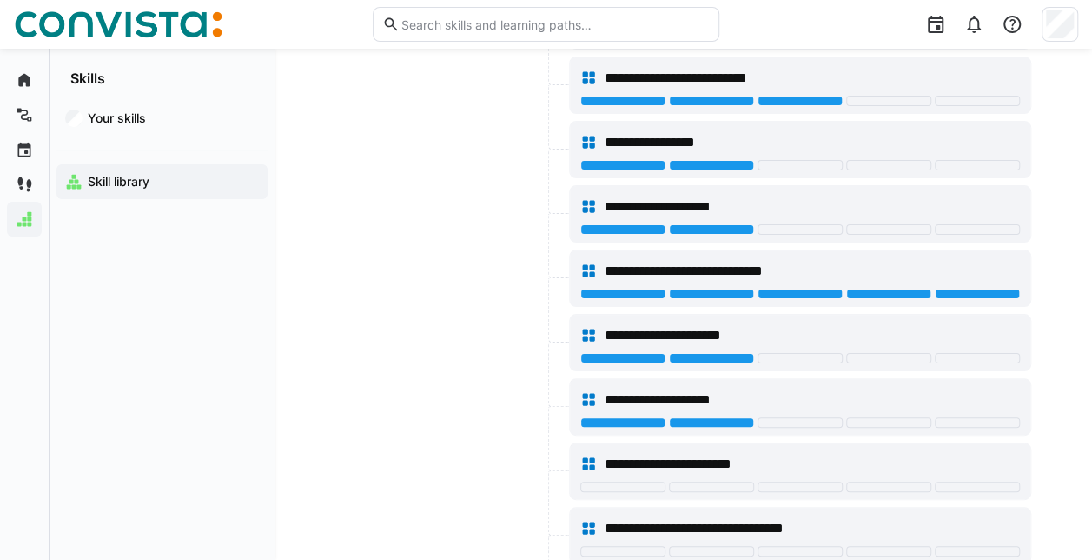
scroll to position [23023, 0]
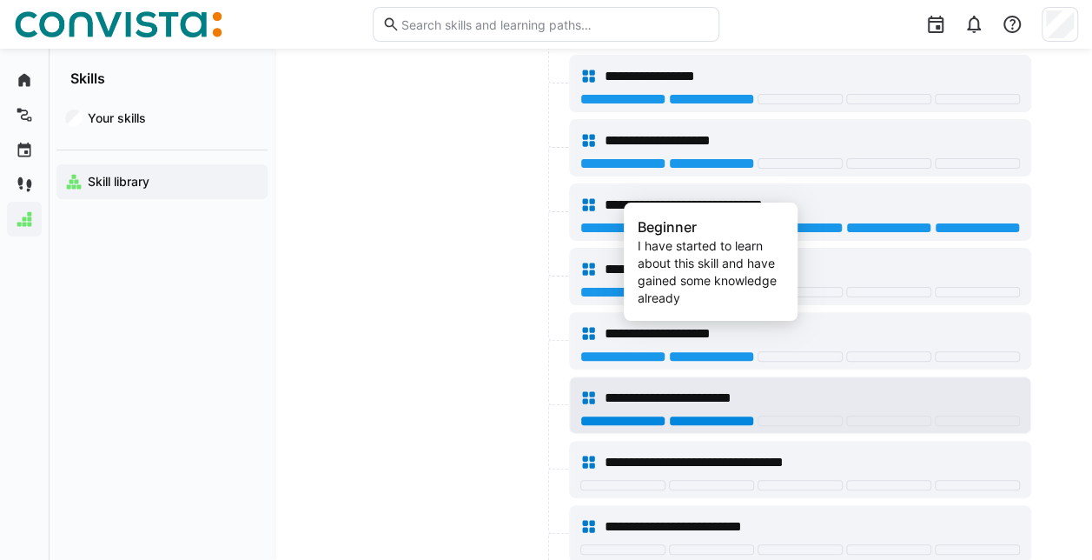
click at [722, 415] on div at bounding box center [711, 420] width 85 height 10
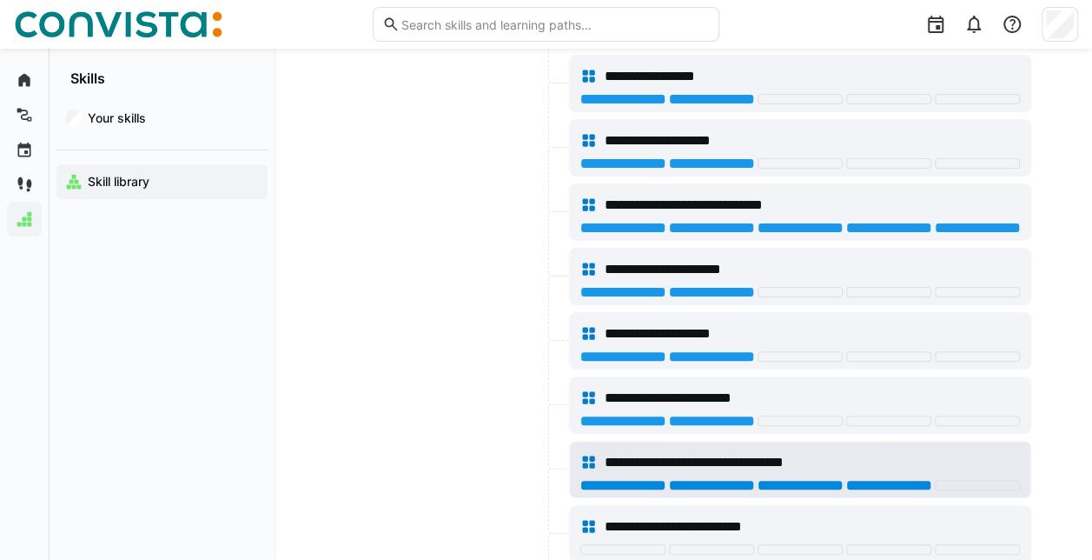
click at [904, 480] on div at bounding box center [888, 485] width 85 height 10
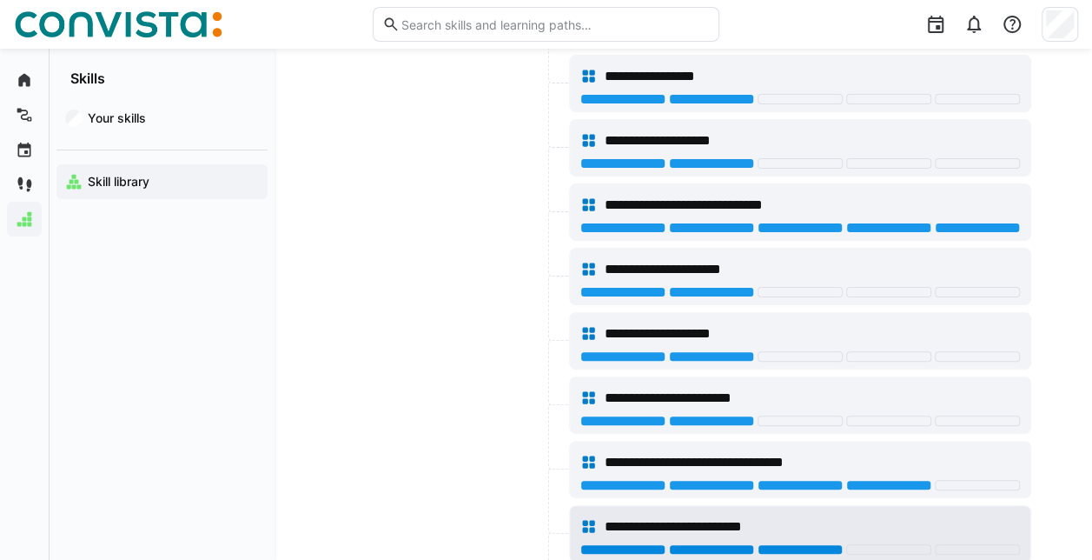
click at [791, 544] on div at bounding box center [800, 549] width 85 height 10
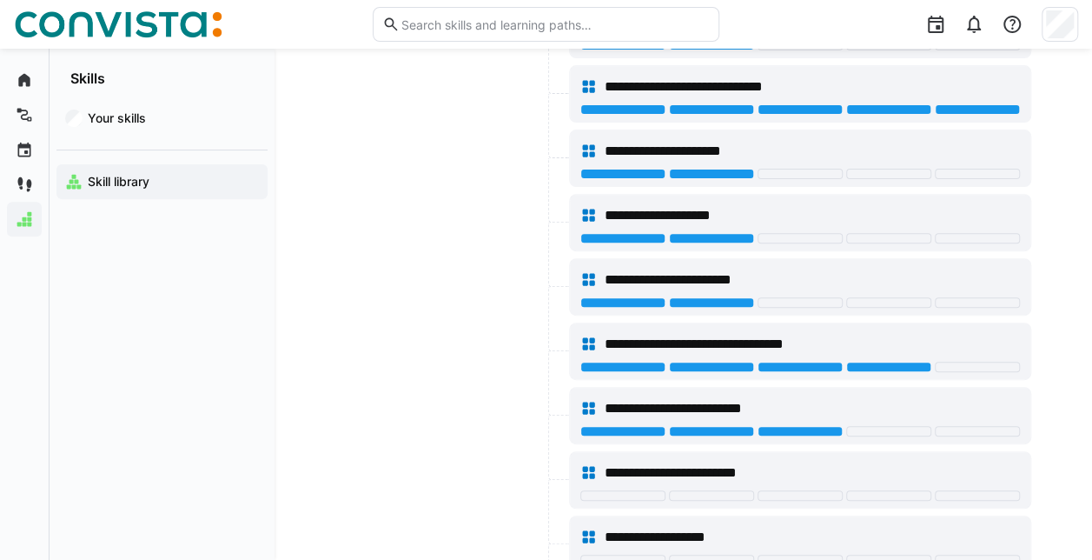
scroll to position [23197, 0]
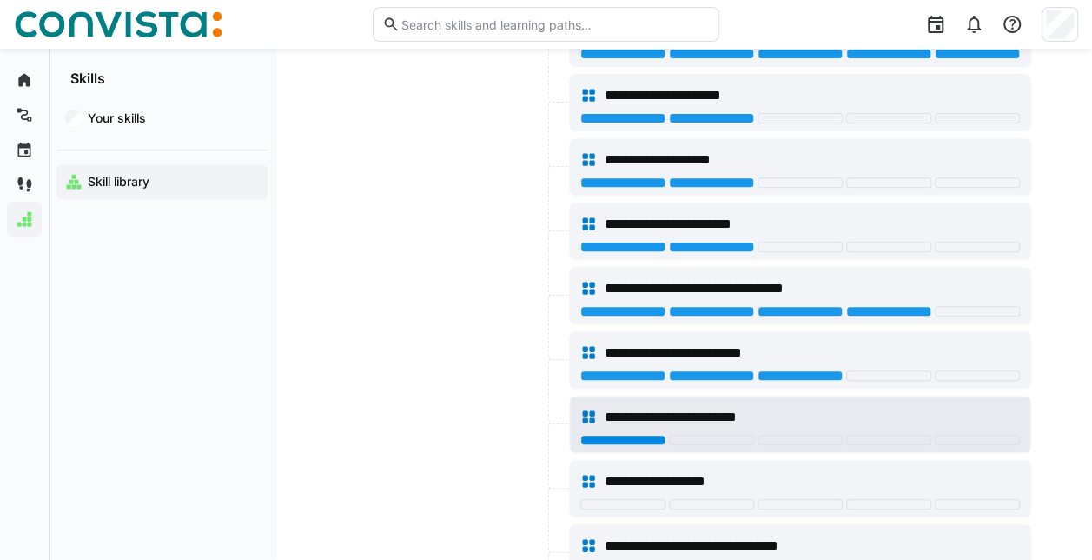
click at [641, 434] on div at bounding box center [622, 439] width 85 height 10
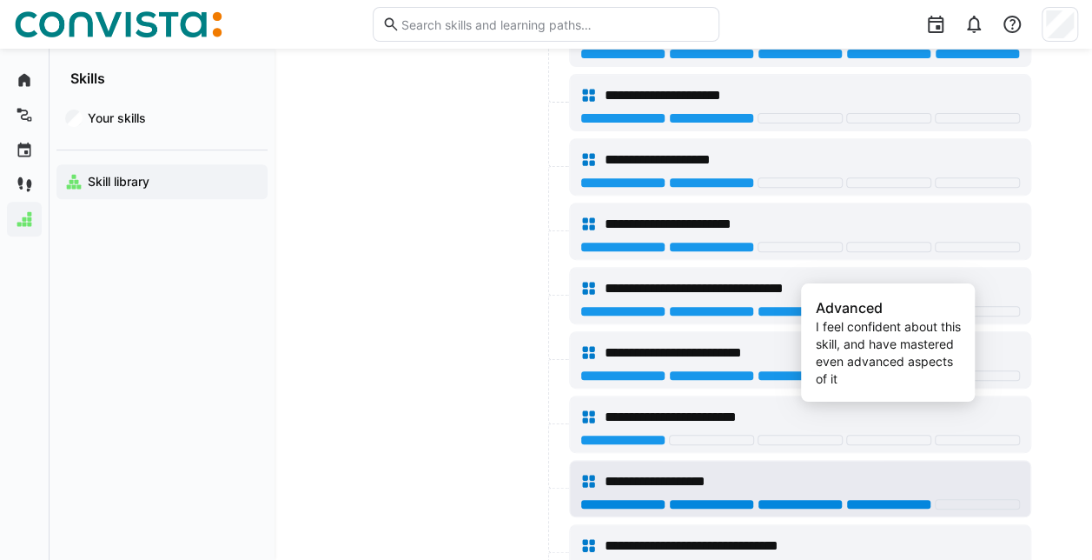
click at [864, 499] on div at bounding box center [888, 504] width 85 height 10
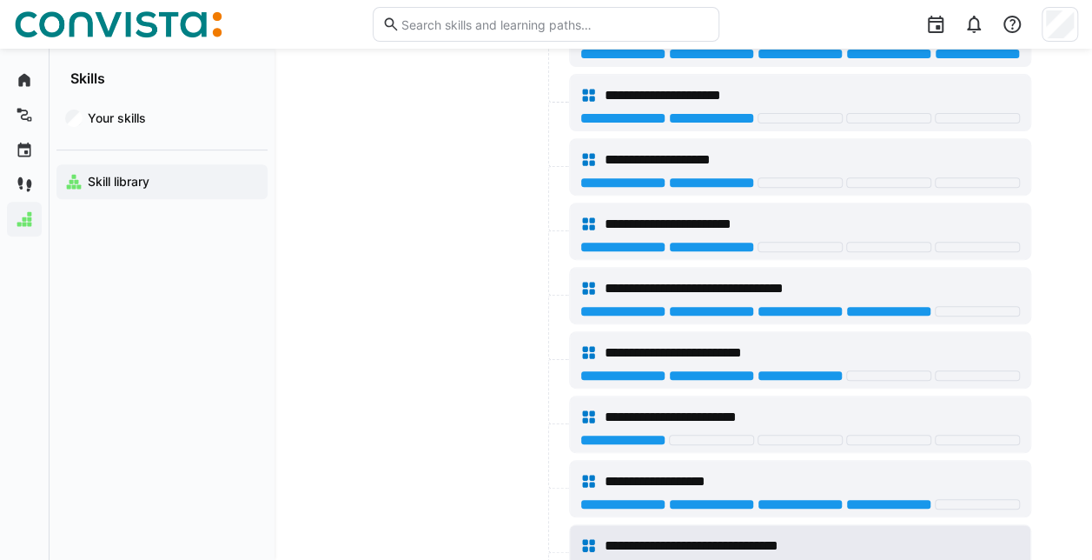
click at [871, 563] on div at bounding box center [888, 568] width 85 height 10
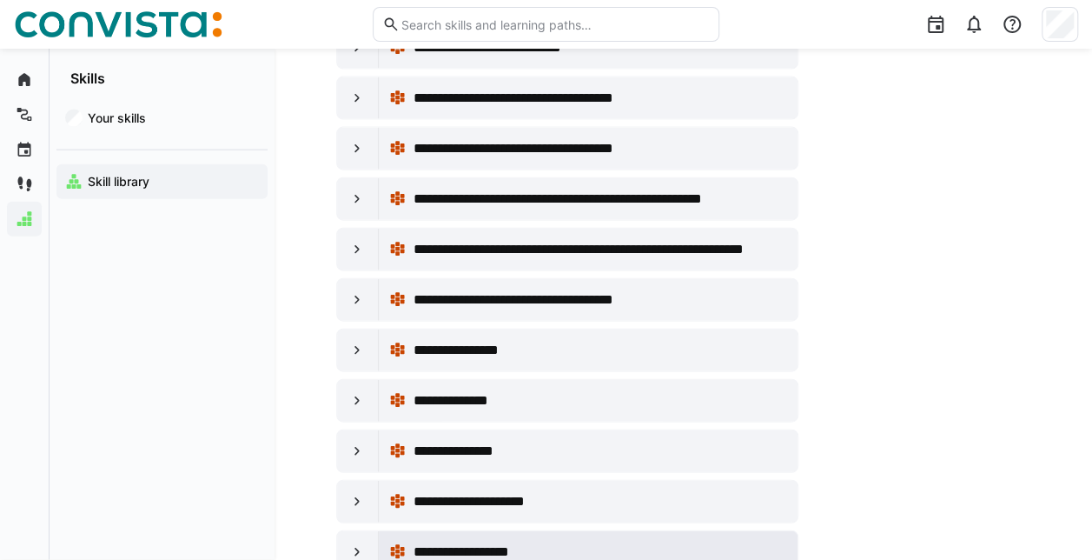
scroll to position [24848, 0]
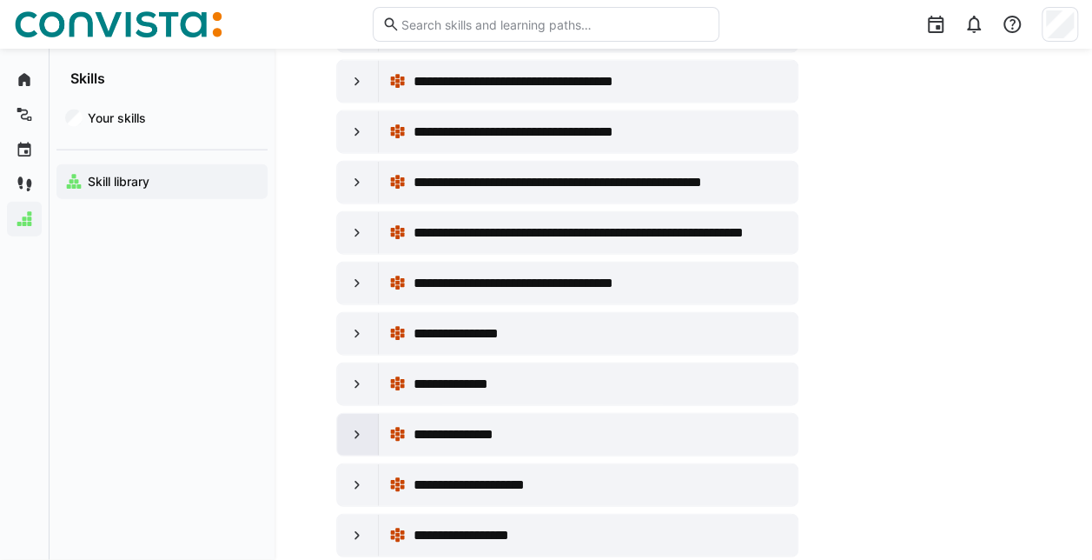
click at [355, 426] on eds-icon at bounding box center [356, 434] width 17 height 17
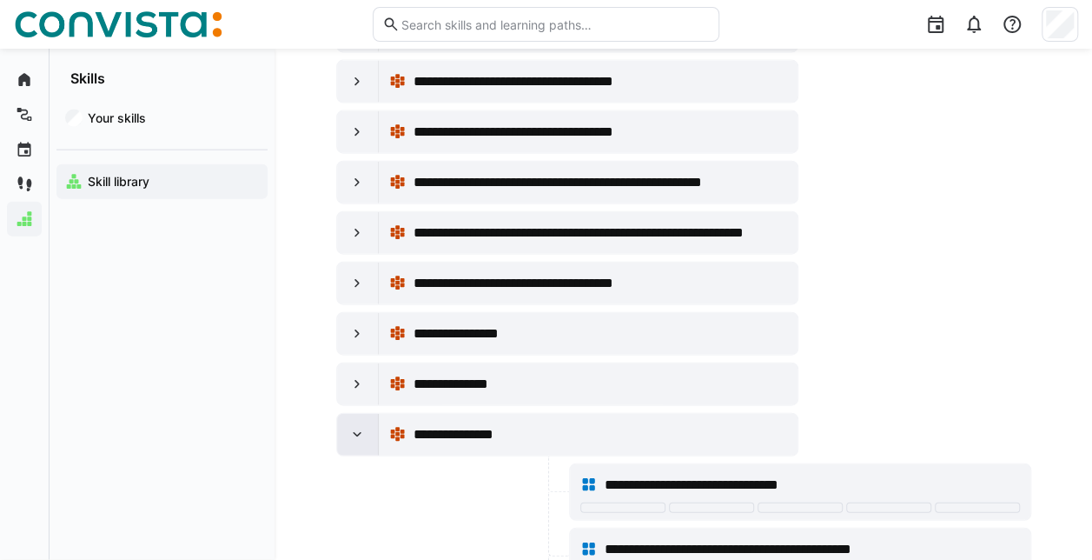
click at [360, 426] on eds-icon at bounding box center [356, 434] width 17 height 17
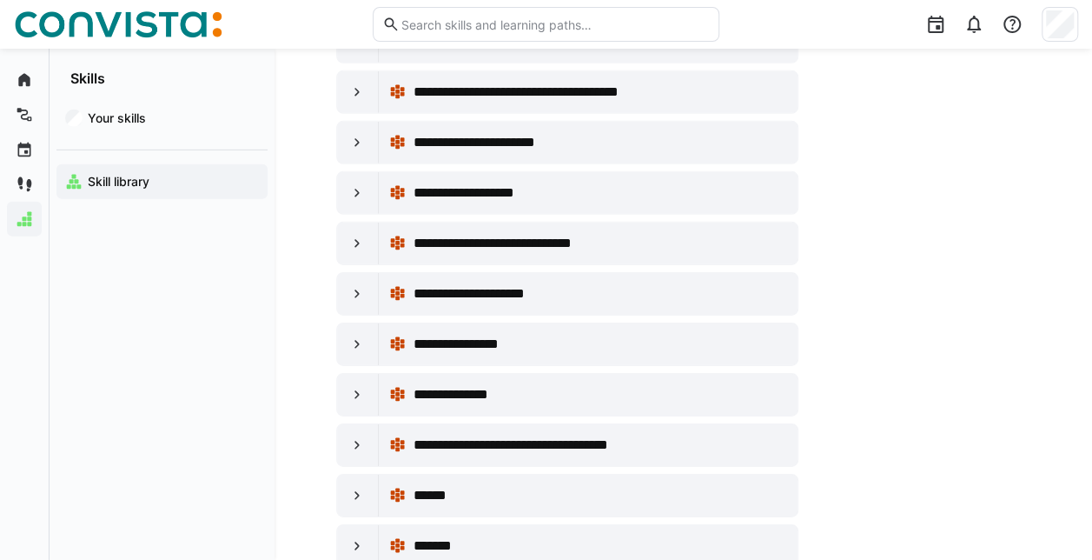
scroll to position [25630, 0]
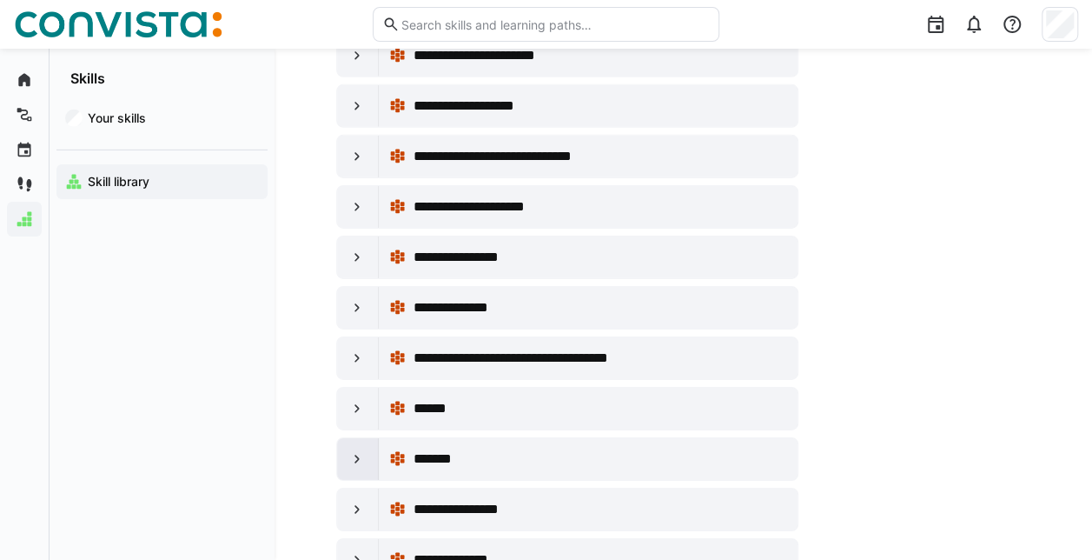
click at [354, 450] on eds-icon at bounding box center [356, 458] width 17 height 17
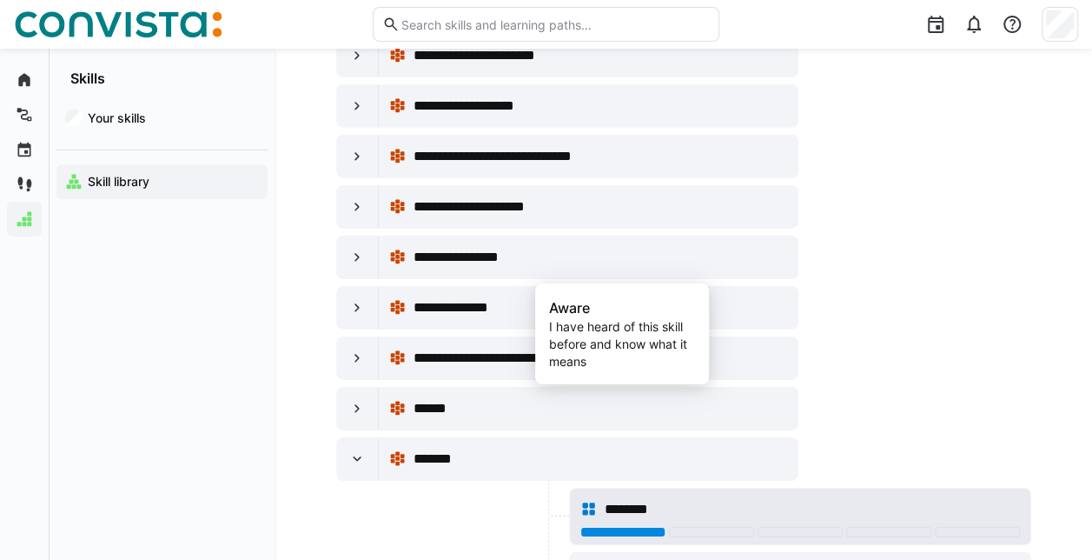
click at [608, 526] on div at bounding box center [622, 531] width 85 height 10
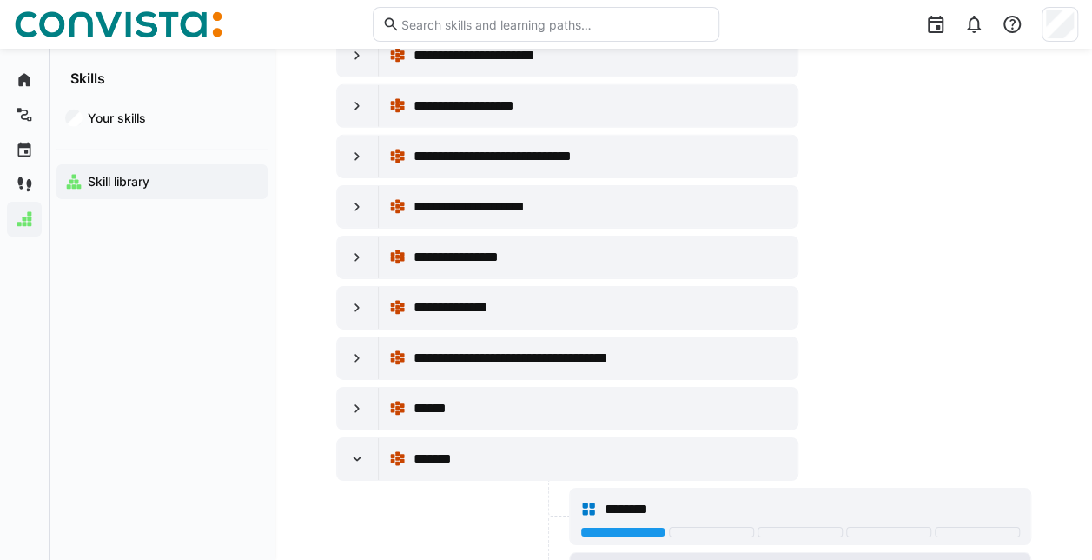
click at [361, 450] on eds-icon at bounding box center [356, 458] width 17 height 17
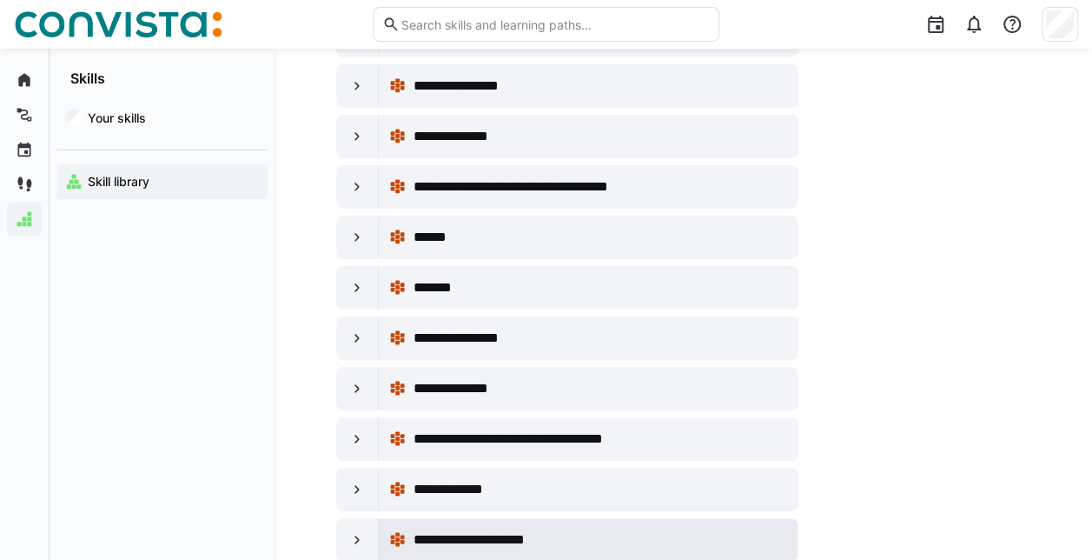
scroll to position [25804, 0]
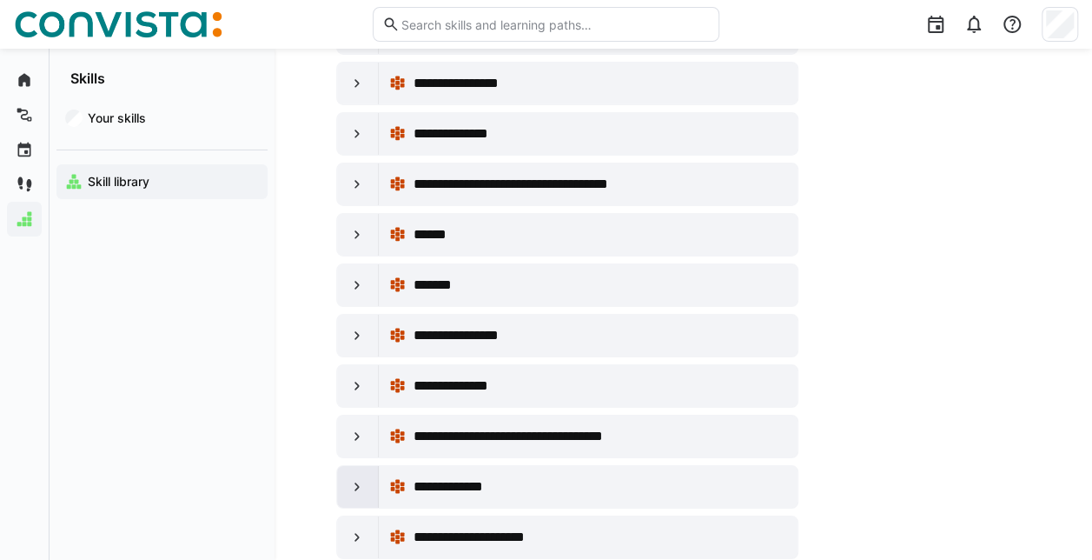
click at [358, 478] on eds-icon at bounding box center [356, 486] width 17 height 17
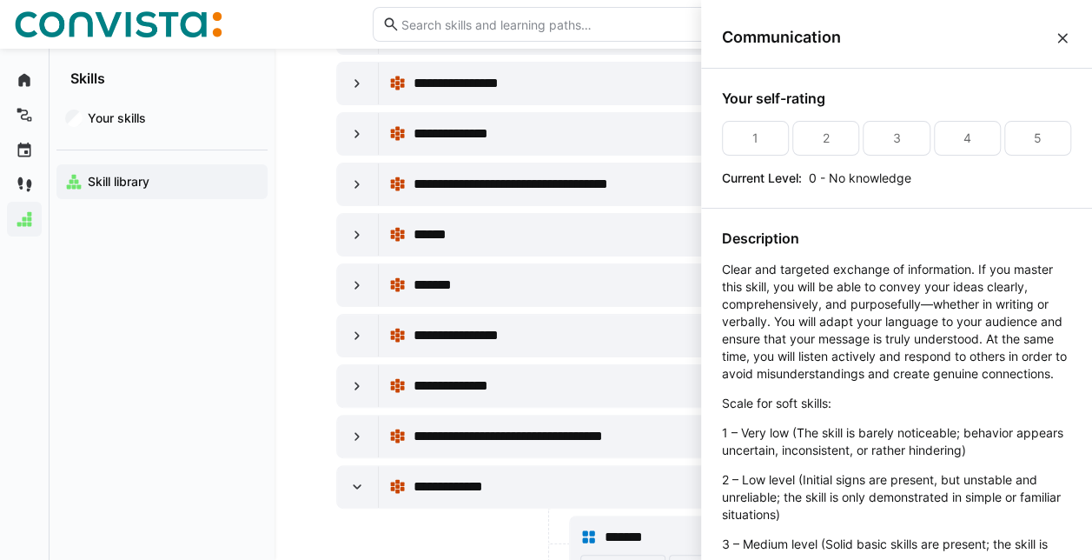
scroll to position [0, 0]
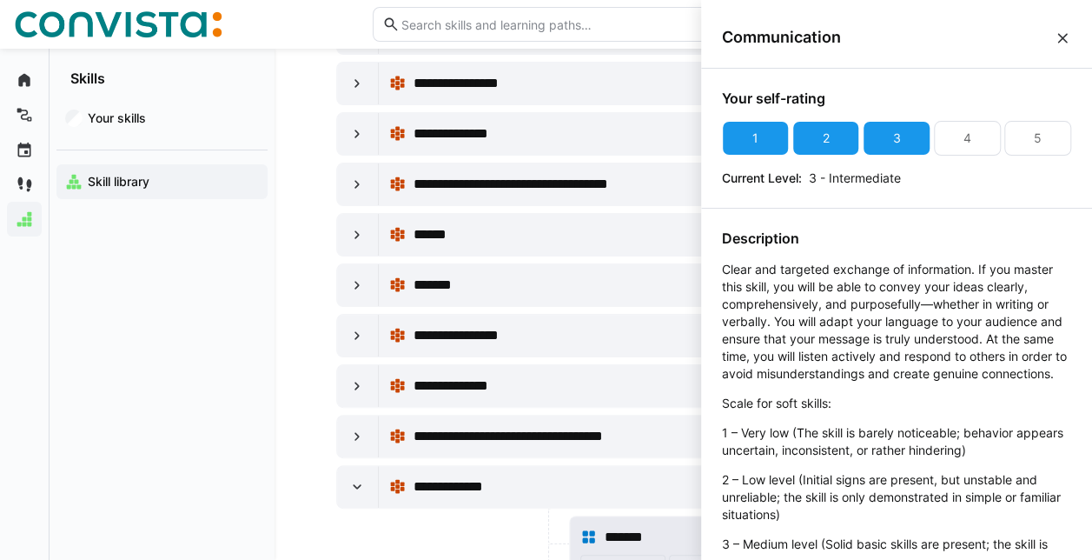
click at [638, 526] on span "*******" at bounding box center [633, 536] width 58 height 21
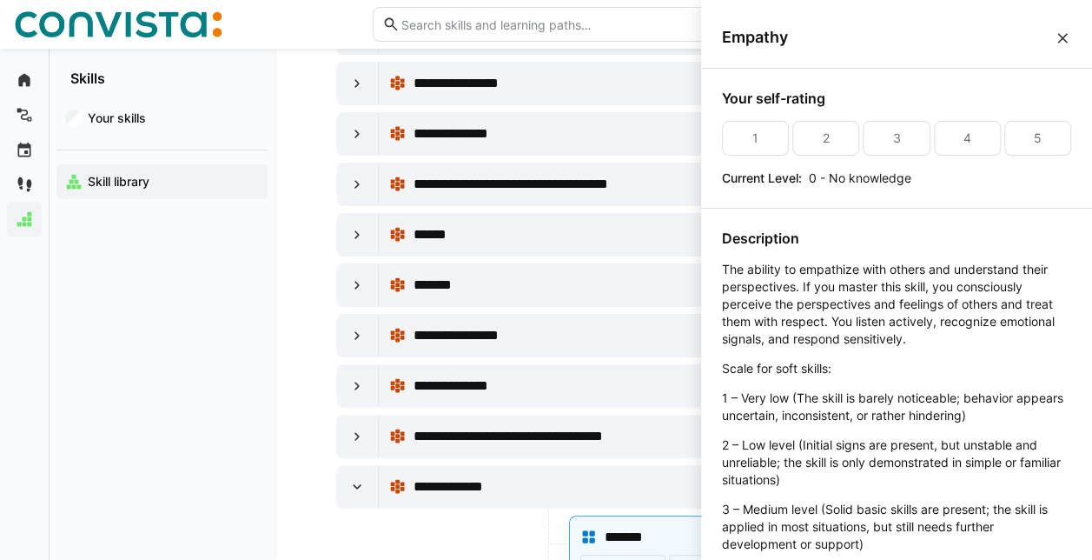
click at [1062, 38] on eds-icon at bounding box center [1062, 38] width 17 height 17
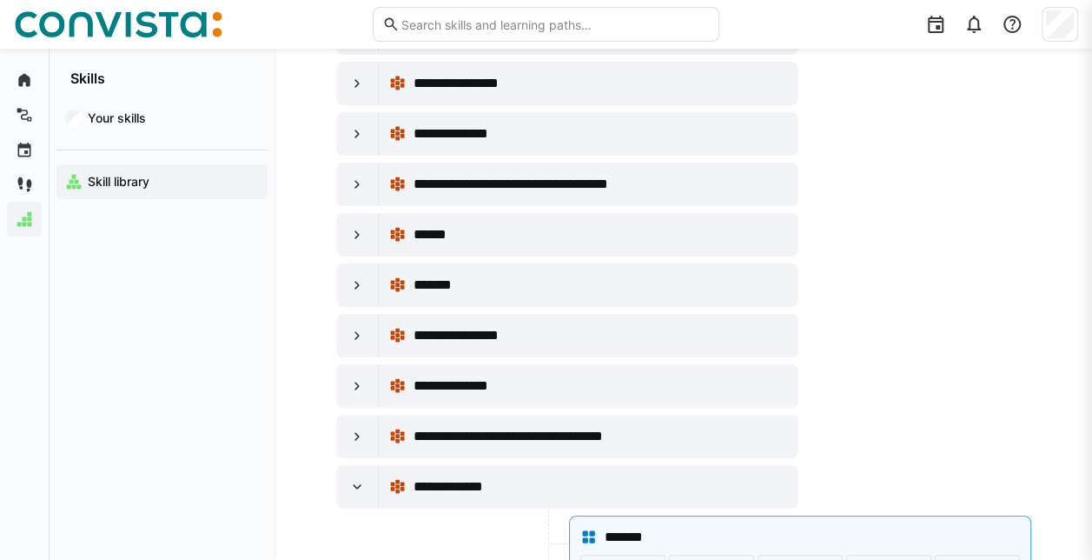
scroll to position [25804, 0]
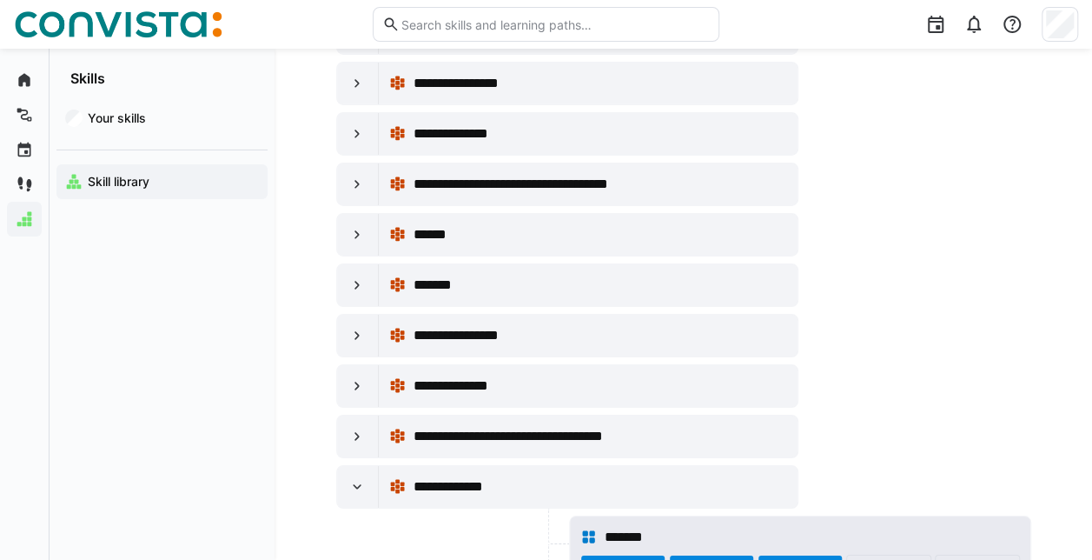
click at [810, 554] on div at bounding box center [800, 559] width 85 height 10
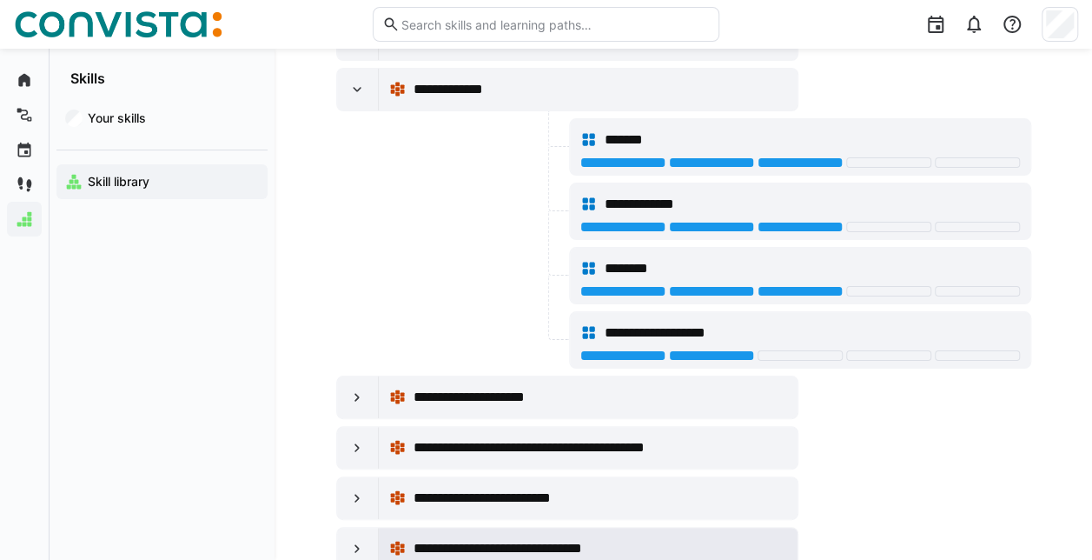
scroll to position [26238, 0]
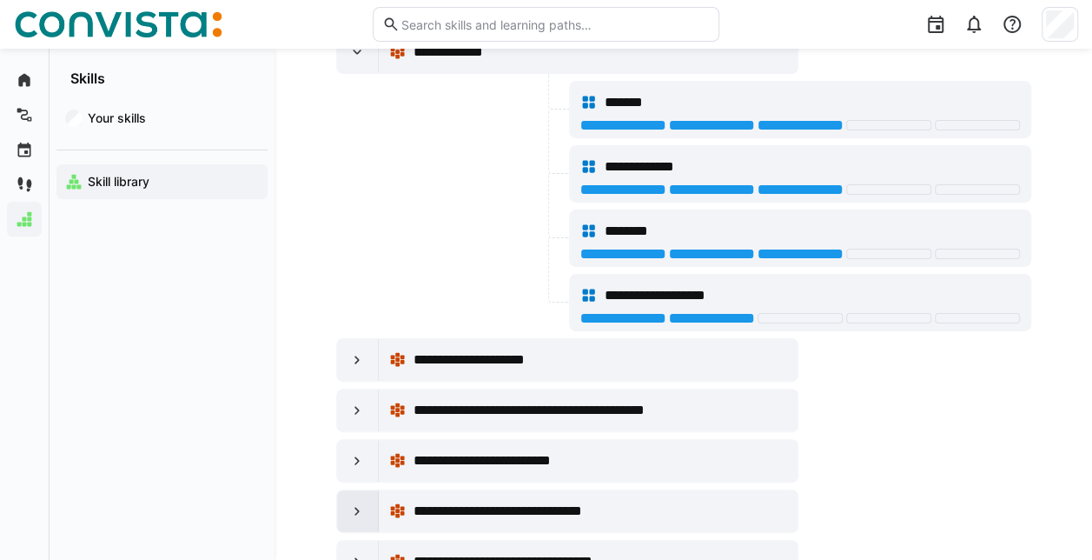
click at [356, 502] on eds-icon at bounding box center [356, 510] width 17 height 17
click at [351, 502] on eds-icon at bounding box center [356, 510] width 17 height 17
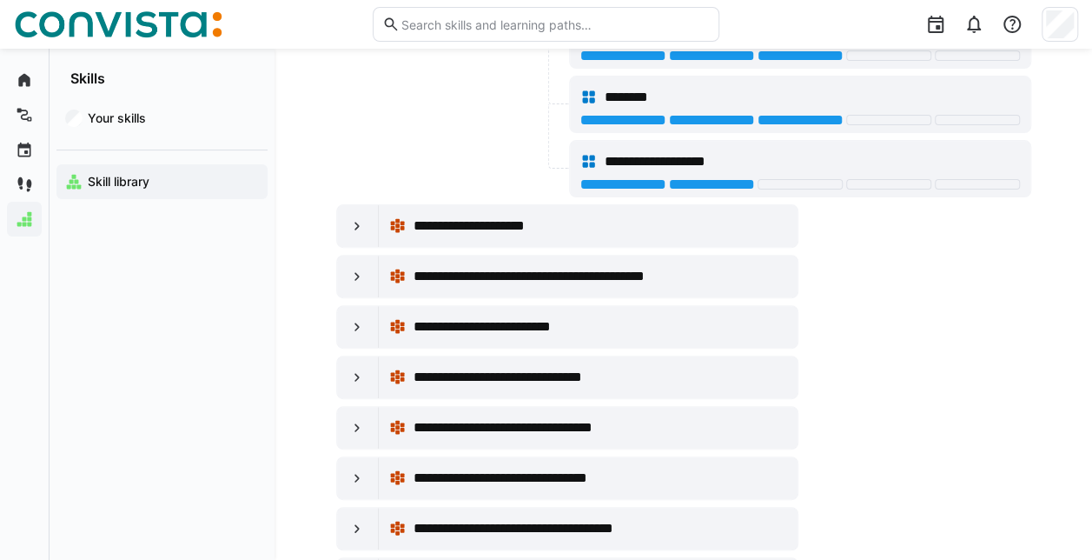
scroll to position [26412, 0]
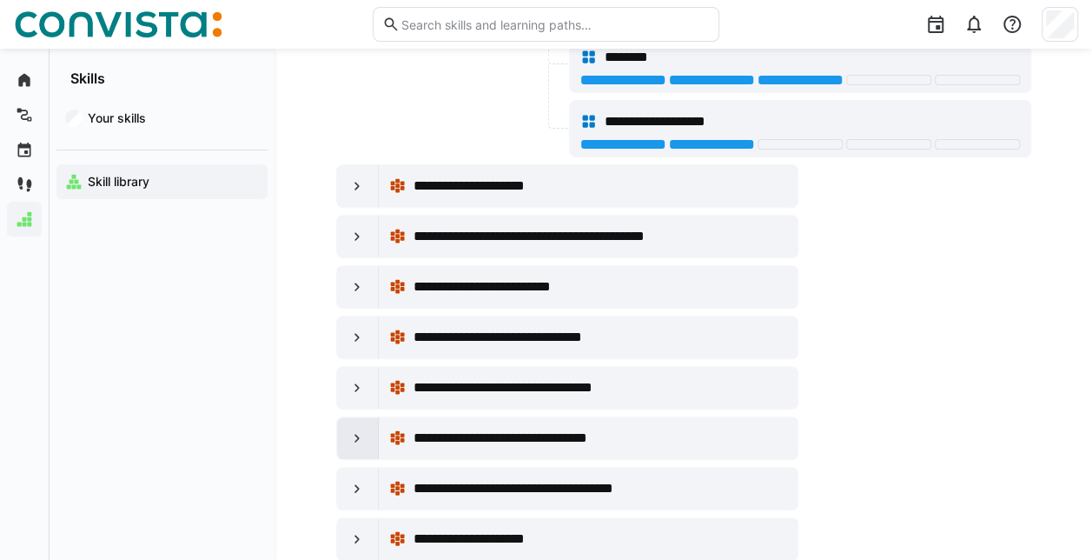
click at [353, 429] on eds-icon at bounding box center [356, 437] width 17 height 17
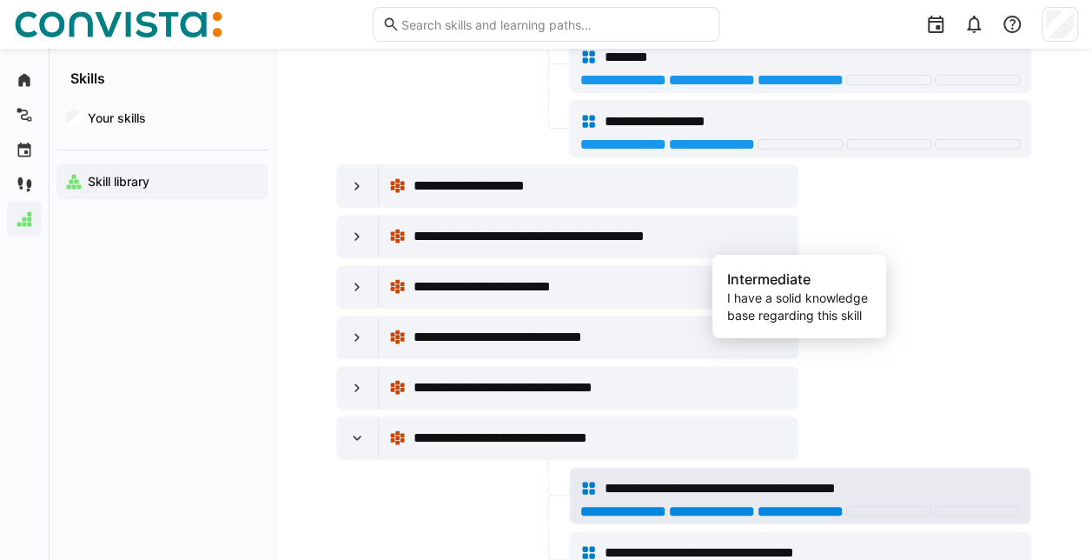
click at [769, 506] on div at bounding box center [800, 511] width 85 height 10
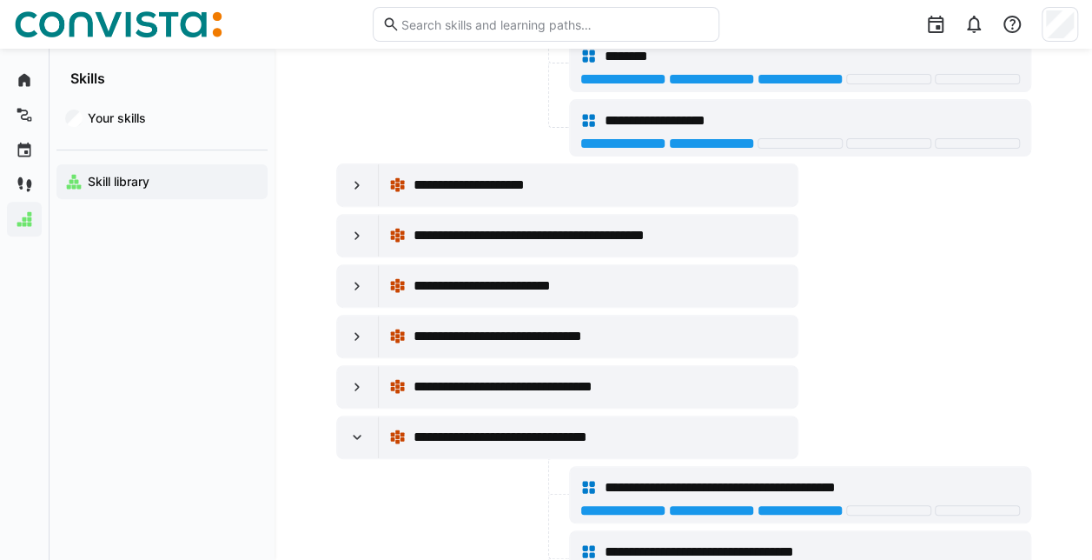
scroll to position [26586, 0]
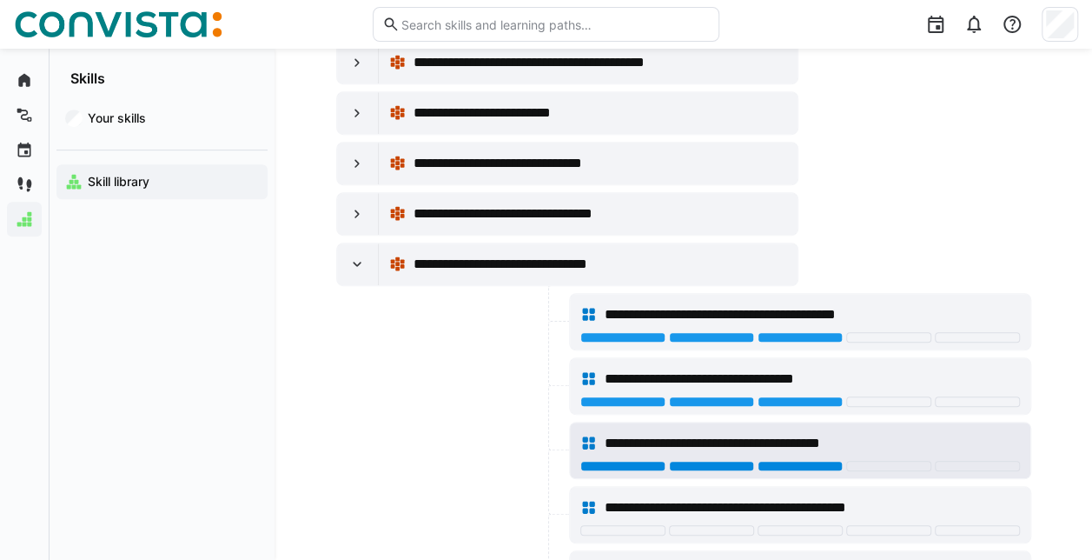
click at [782, 460] on div at bounding box center [800, 465] width 85 height 10
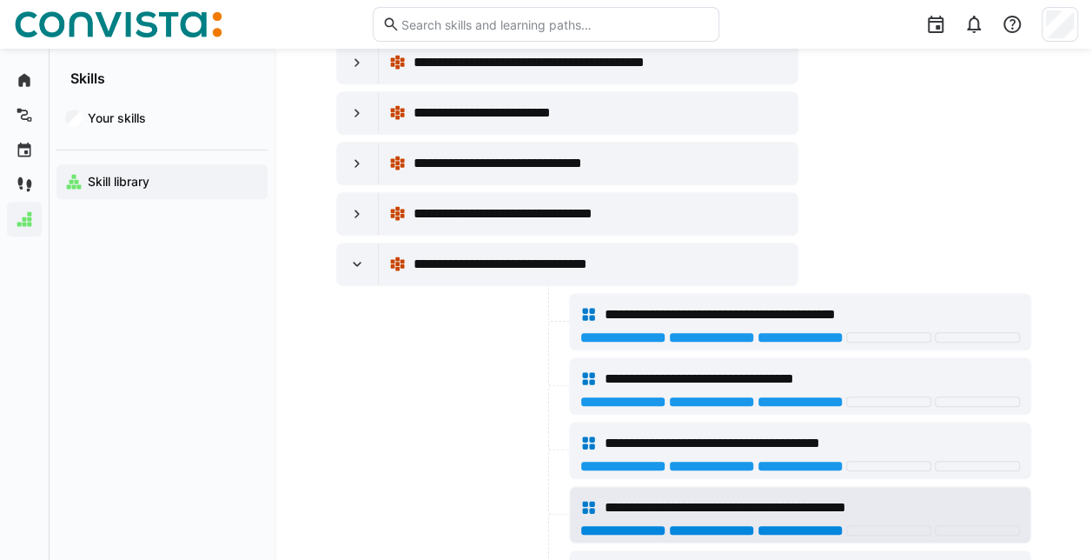
click at [796, 525] on div at bounding box center [800, 530] width 85 height 10
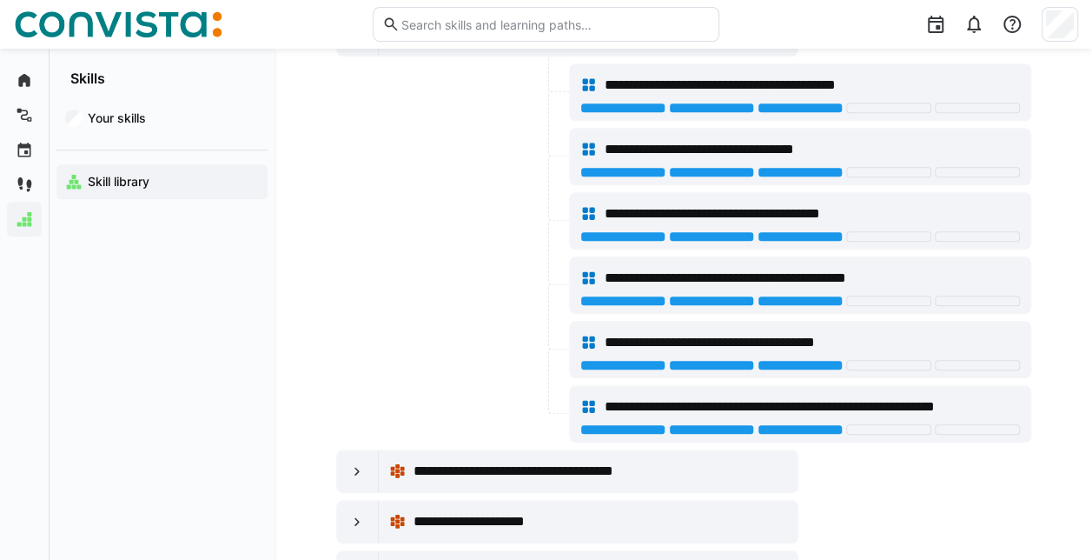
scroll to position [26846, 0]
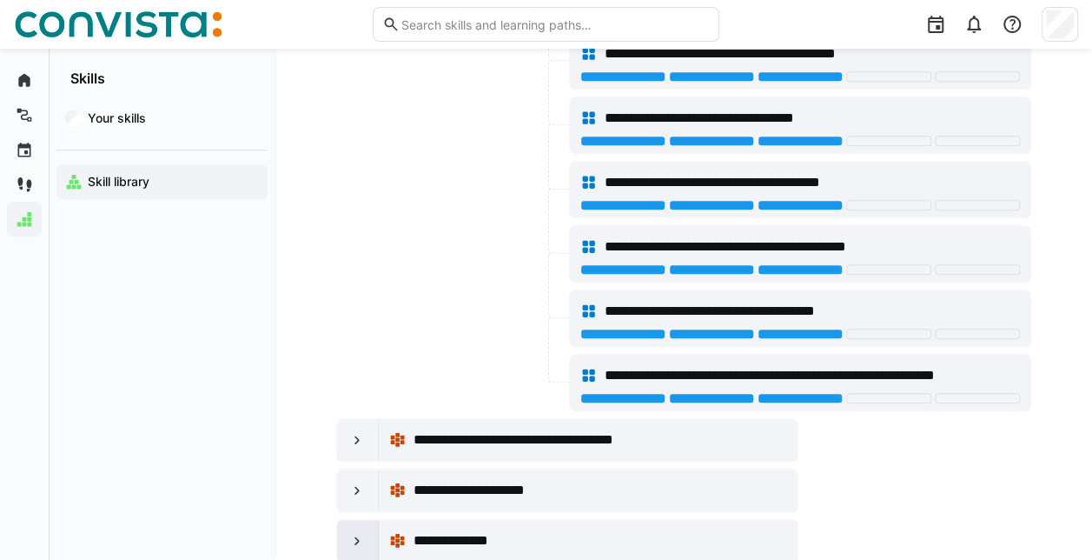
click at [354, 532] on eds-icon at bounding box center [356, 540] width 17 height 17
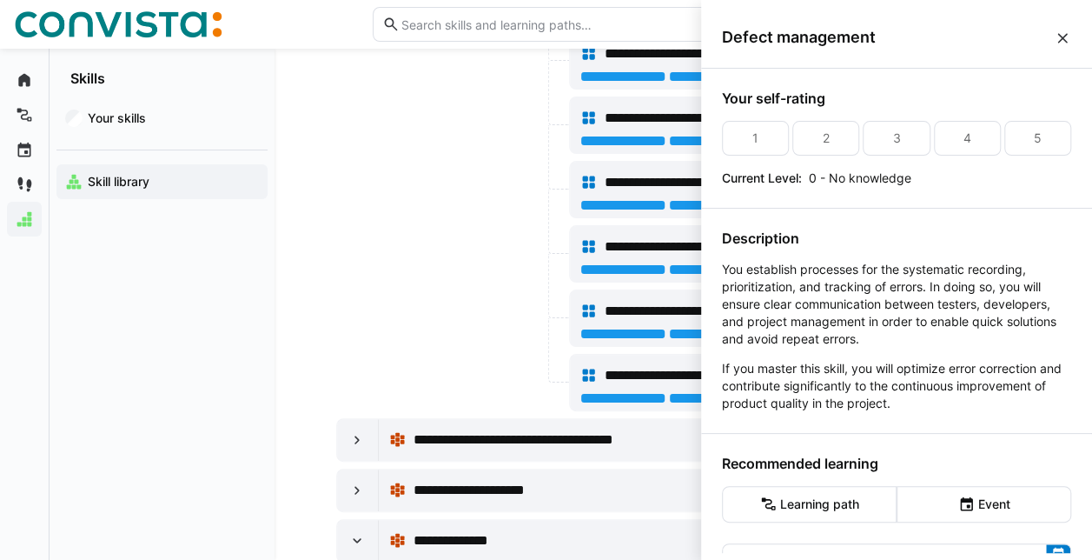
scroll to position [0, 0]
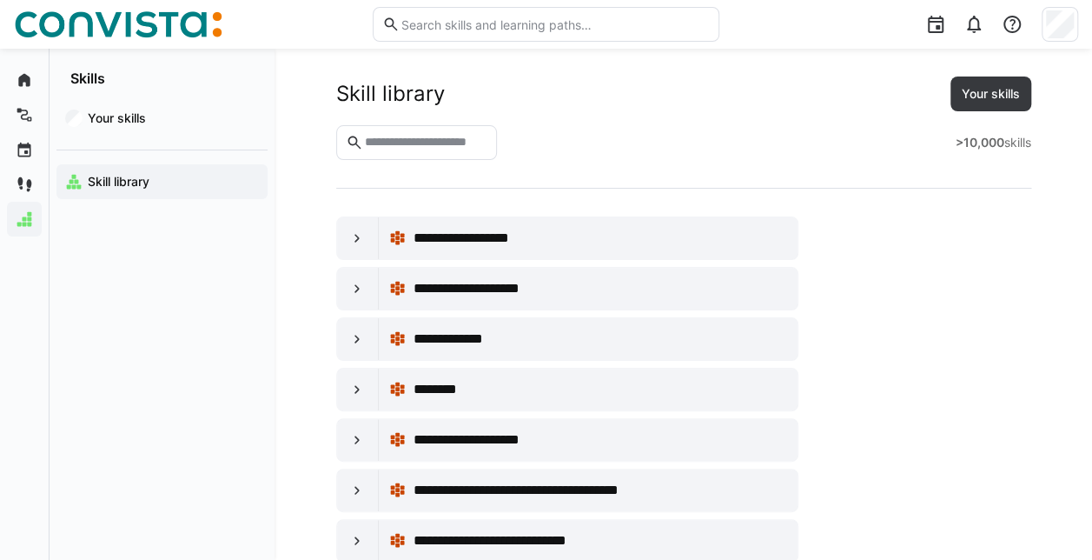
scroll to position [26846, 0]
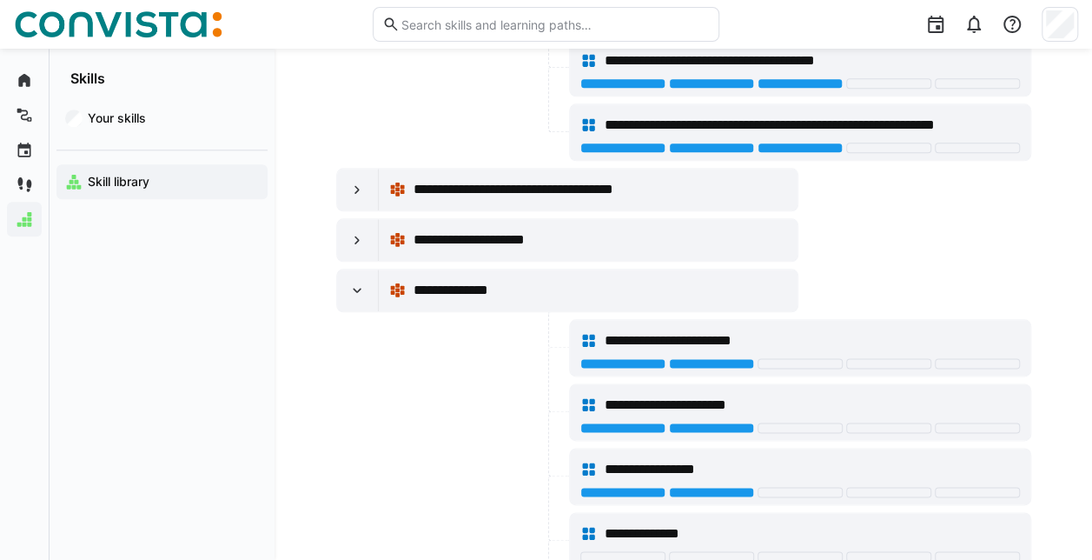
scroll to position [27107, 0]
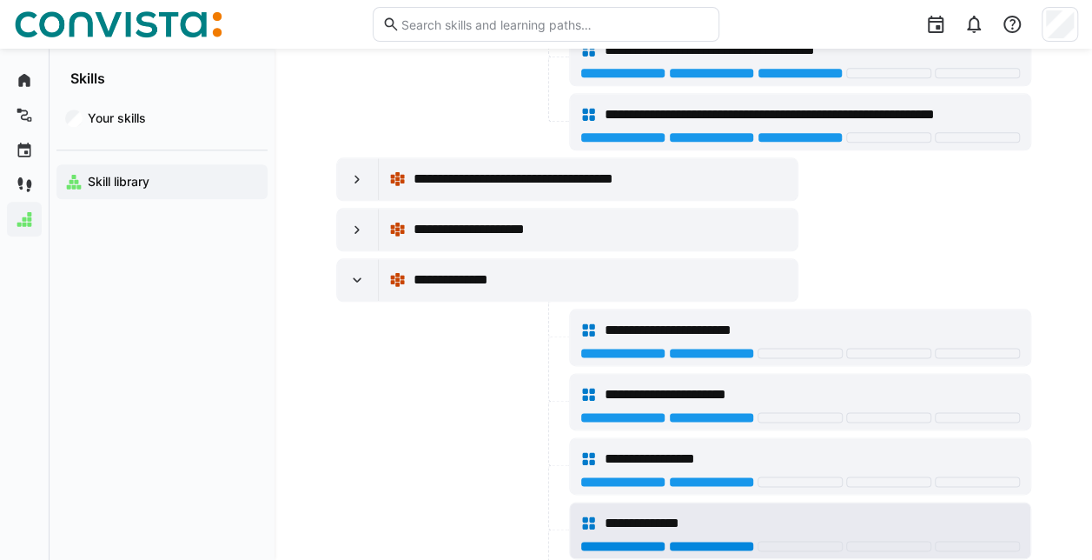
click at [717, 540] on div at bounding box center [711, 545] width 85 height 10
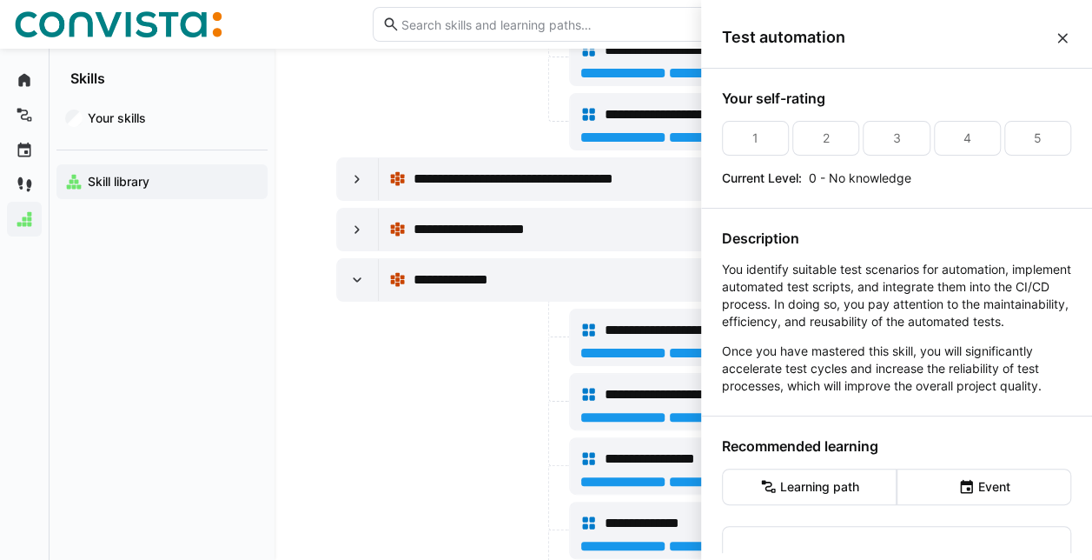
scroll to position [0, 0]
click at [1060, 38] on eds-icon at bounding box center [1062, 38] width 17 height 17
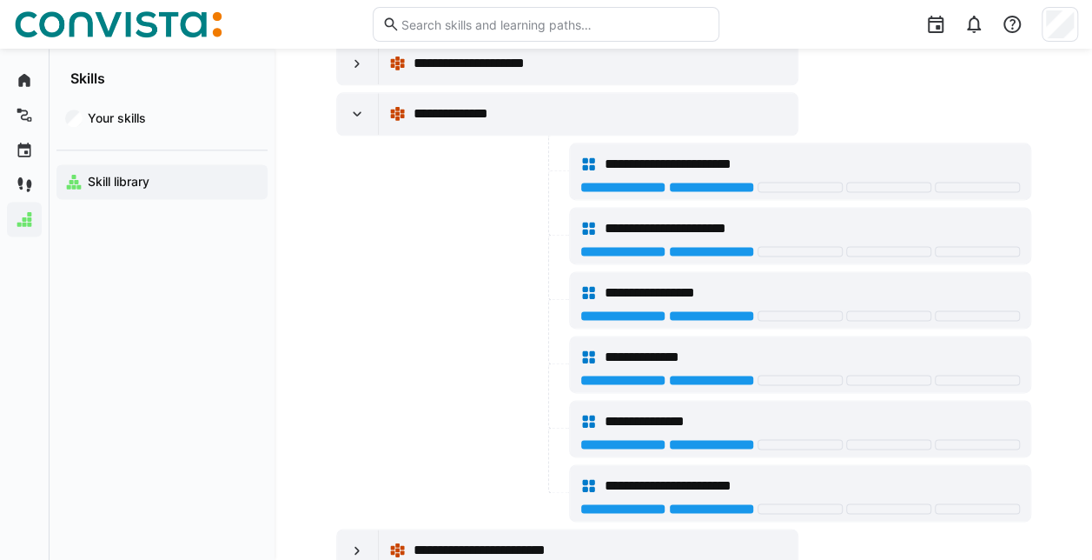
scroll to position [27281, 0]
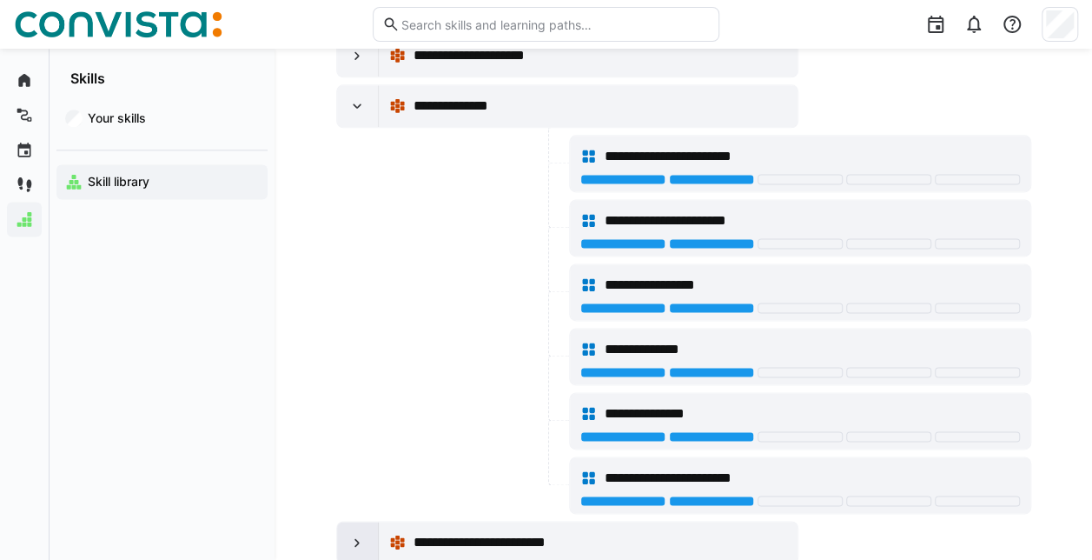
click at [351, 533] on eds-icon at bounding box center [356, 541] width 17 height 17
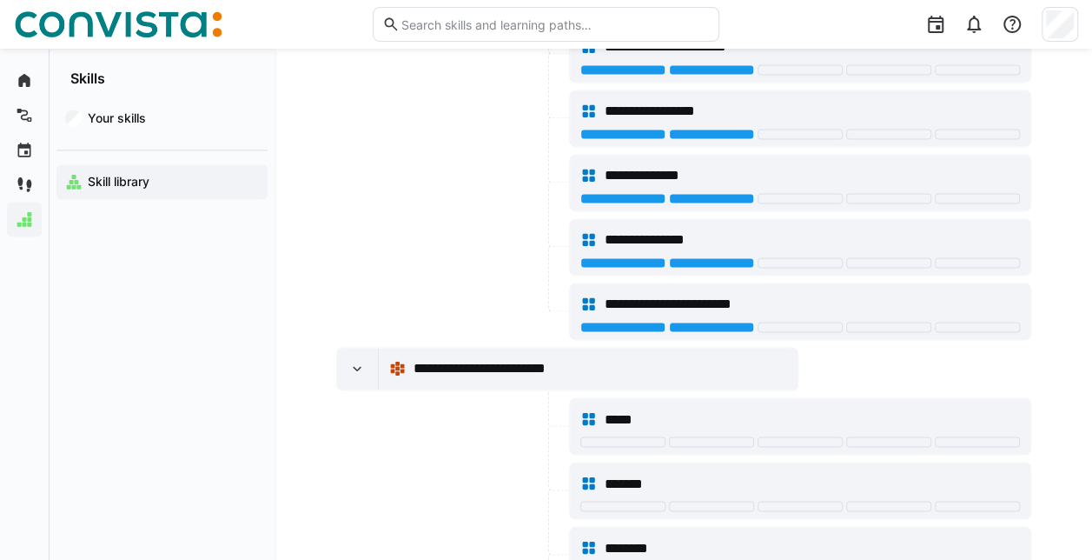
scroll to position [27541, 0]
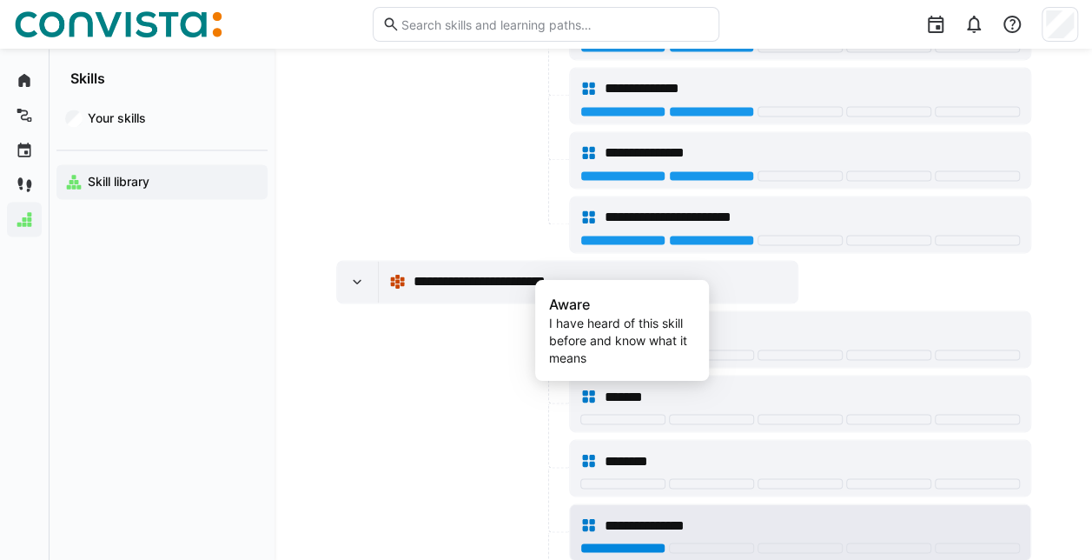
click at [609, 542] on div at bounding box center [622, 547] width 85 height 10
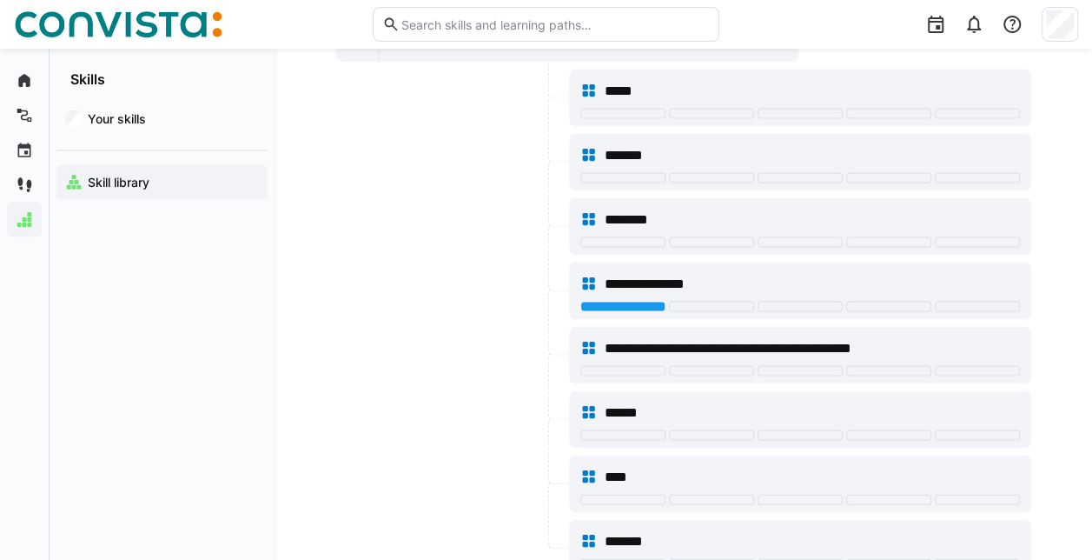
scroll to position [27889, 0]
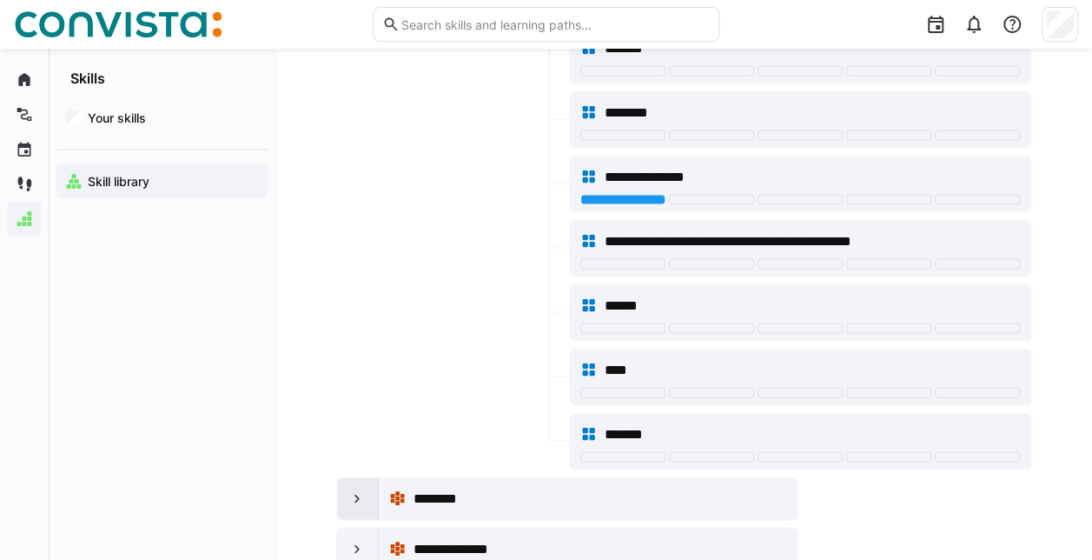
click at [354, 490] on eds-icon at bounding box center [356, 498] width 17 height 17
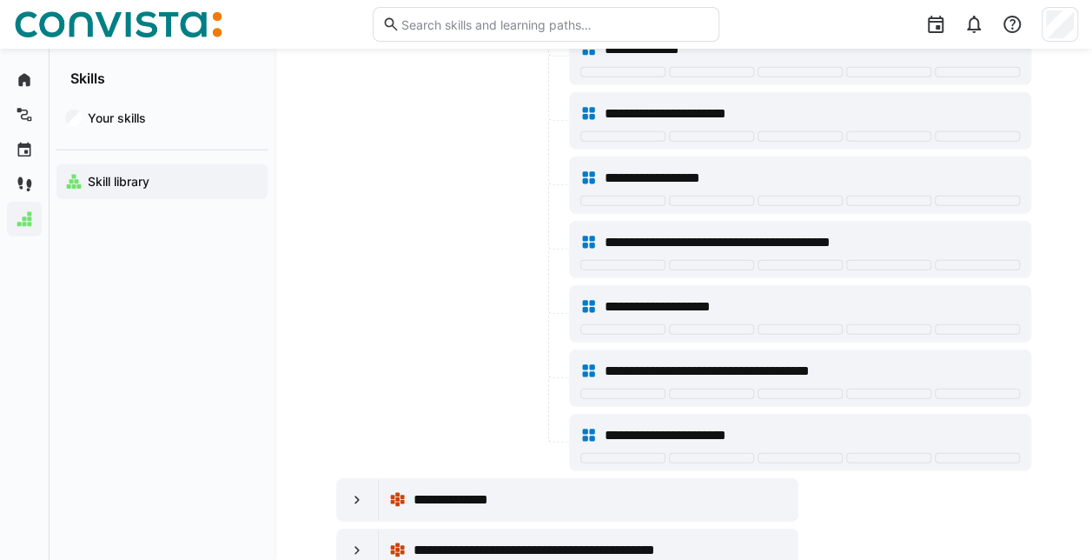
scroll to position [28584, 0]
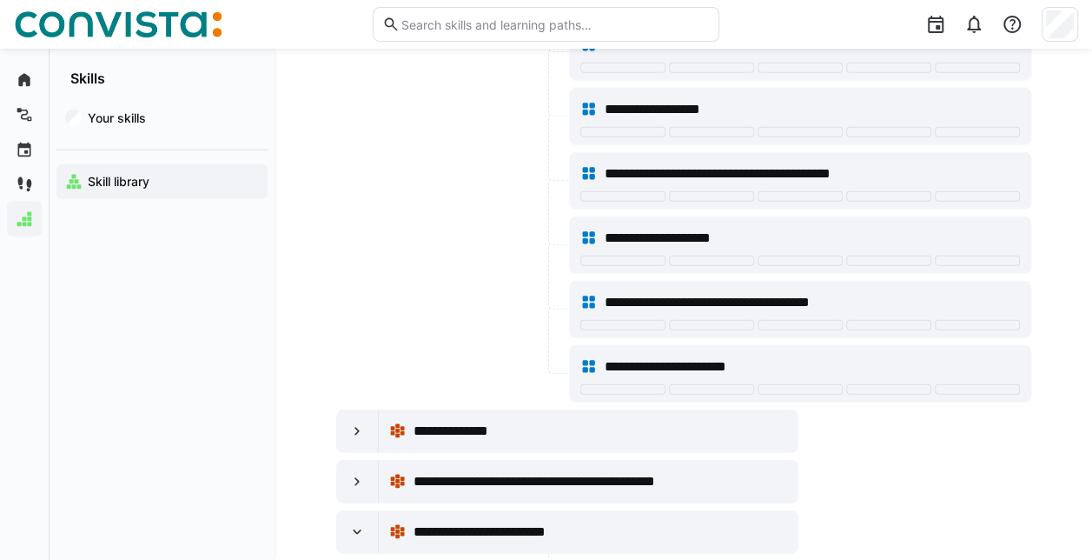
scroll to position [28758, 0]
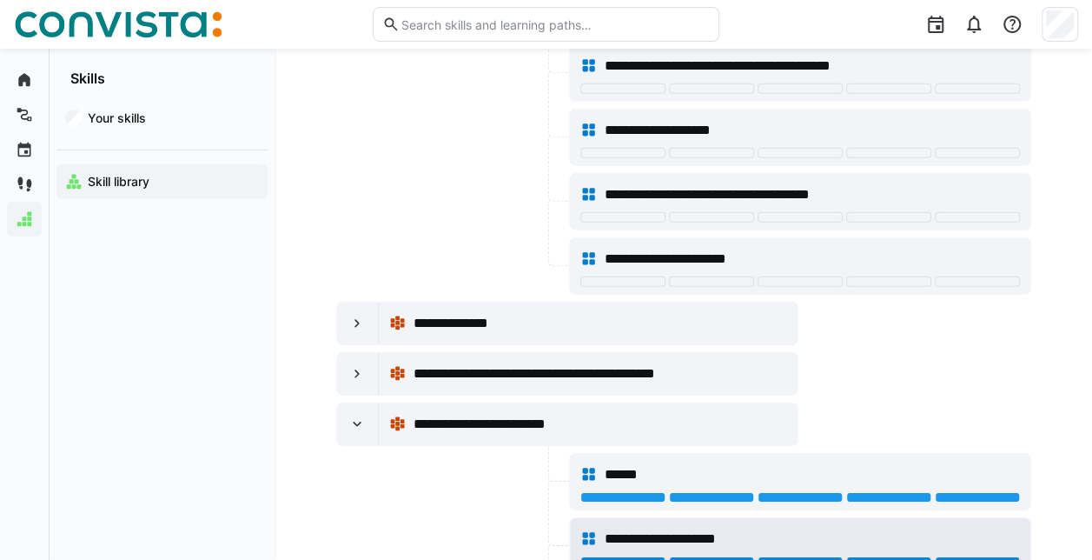
click at [942, 556] on div at bounding box center [977, 561] width 85 height 10
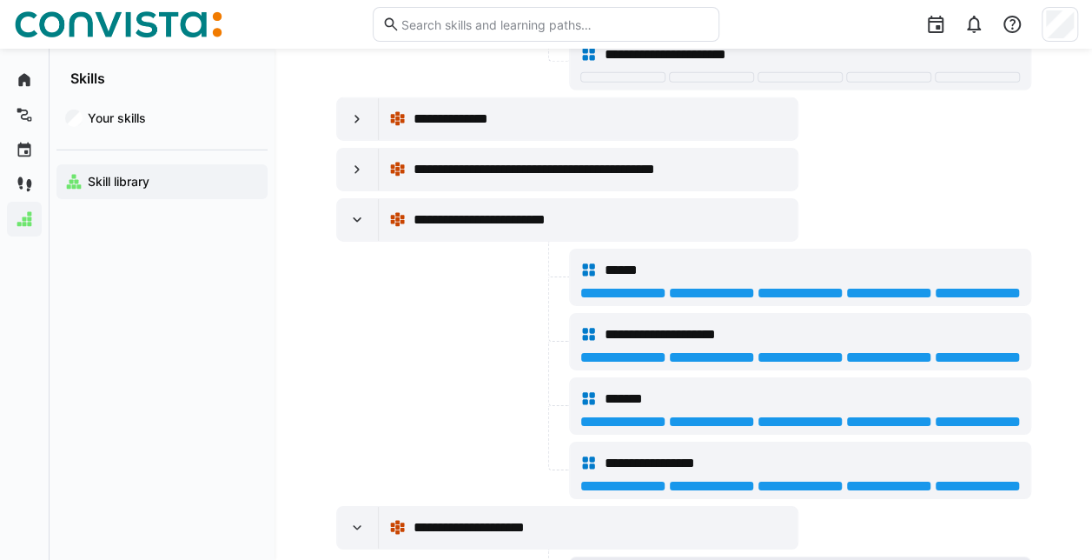
scroll to position [29018, 0]
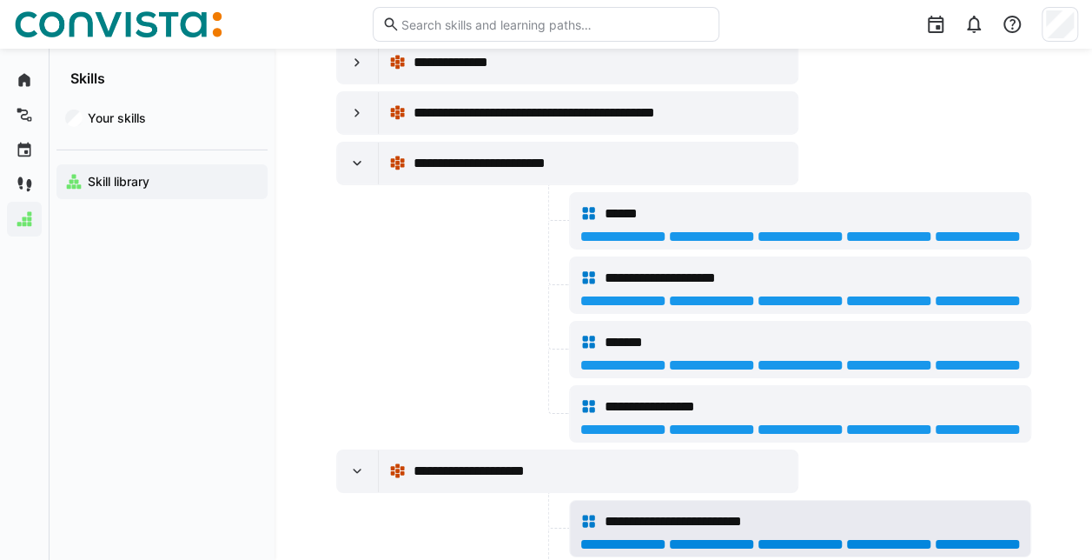
click at [997, 539] on div at bounding box center [977, 544] width 85 height 10
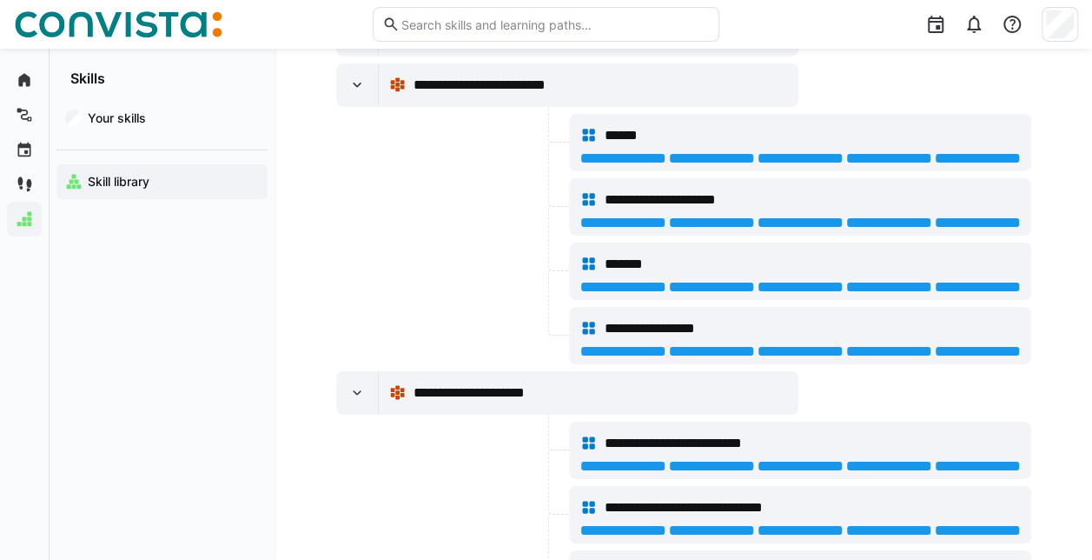
scroll to position [29192, 0]
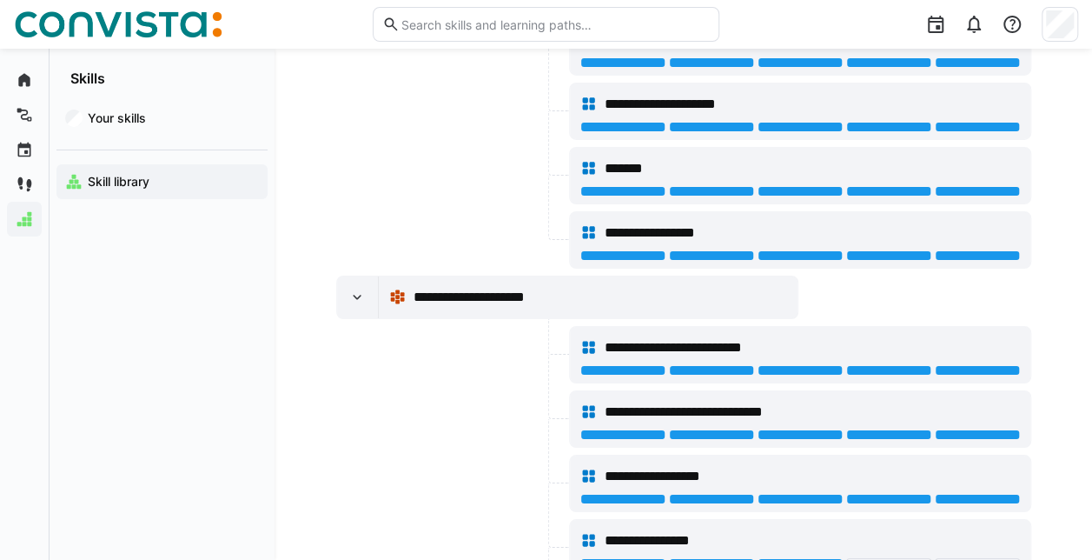
scroll to position [29279, 0]
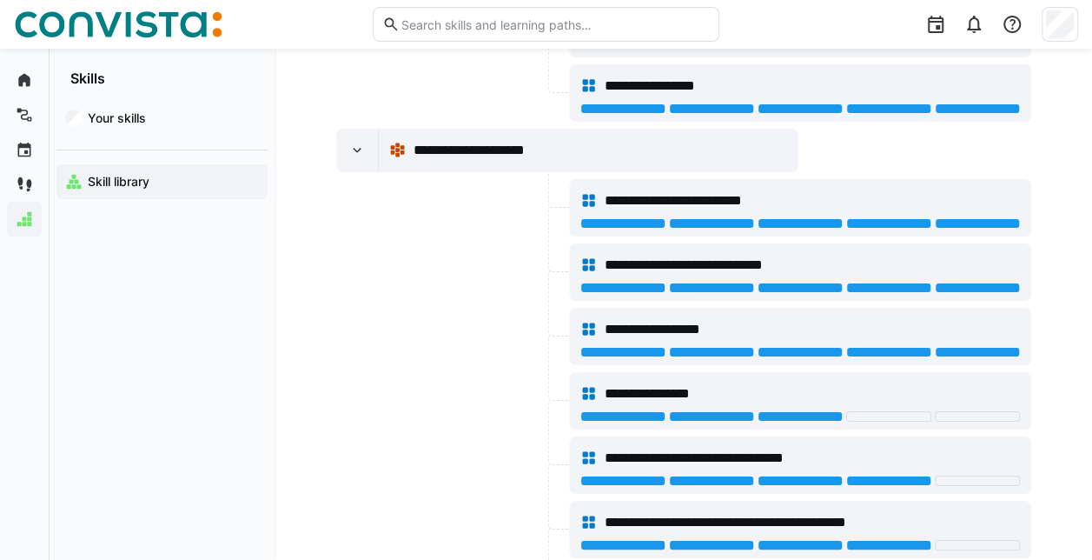
scroll to position [29366, 0]
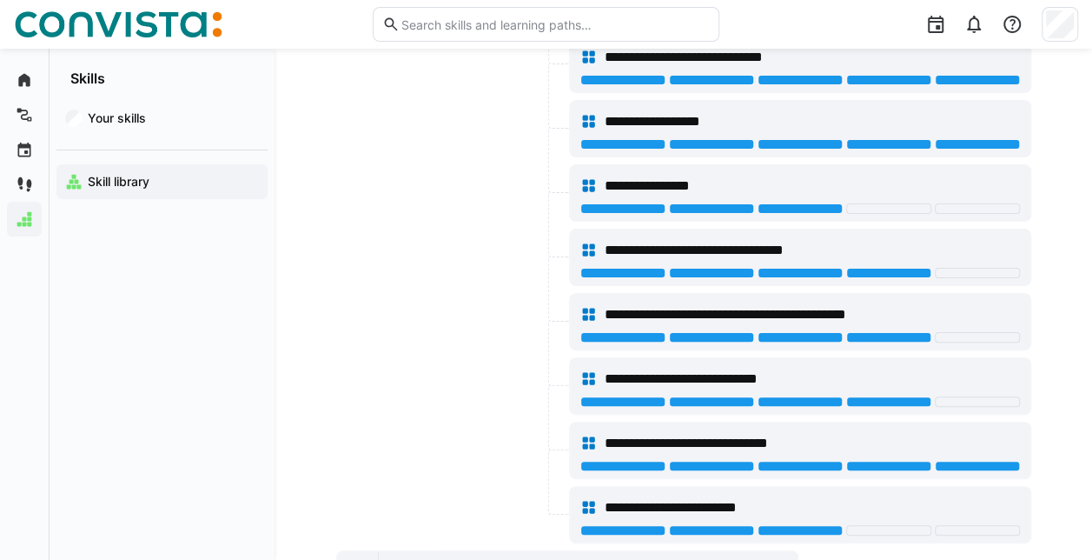
scroll to position [29626, 0]
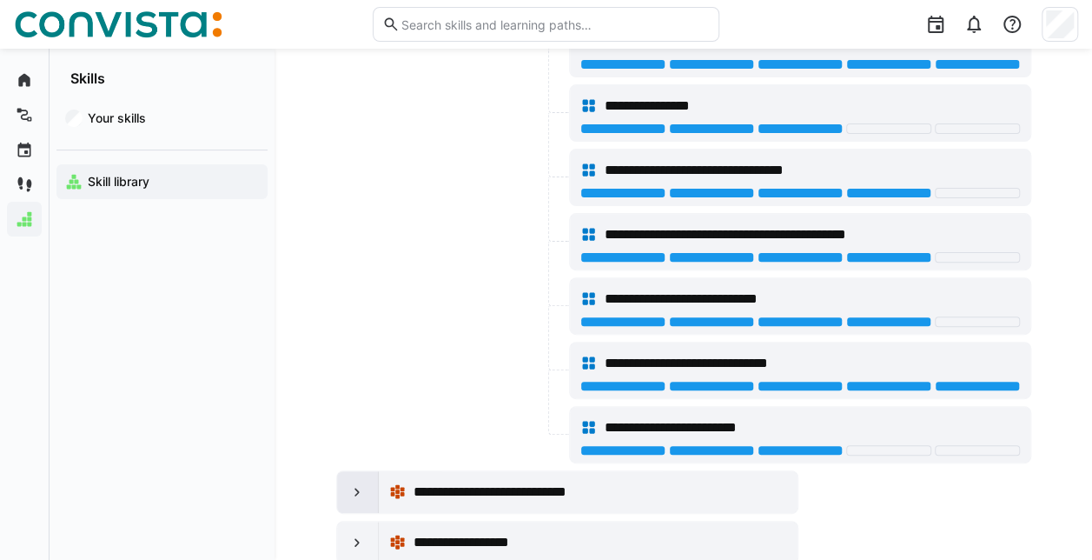
click at [358, 483] on eds-icon at bounding box center [356, 491] width 17 height 17
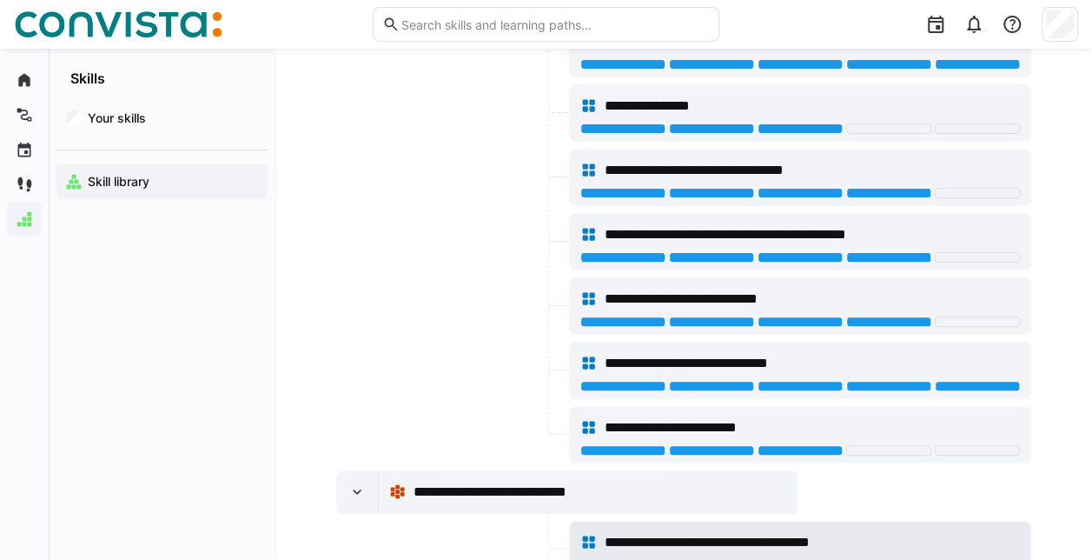
click at [891, 525] on div "**********" at bounding box center [800, 542] width 440 height 35
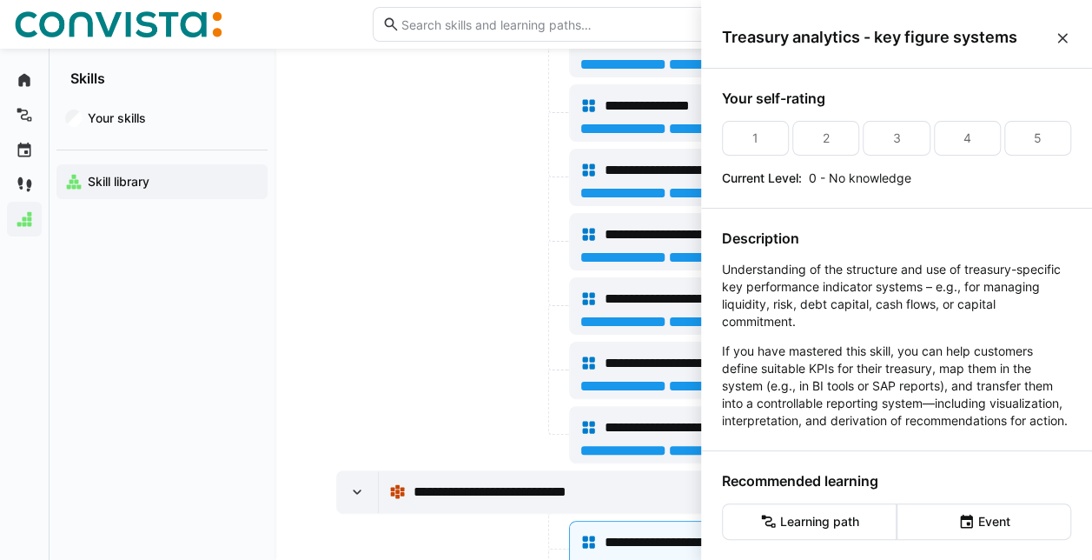
scroll to position [0, 0]
click at [1062, 37] on eds-icon at bounding box center [1062, 38] width 17 height 17
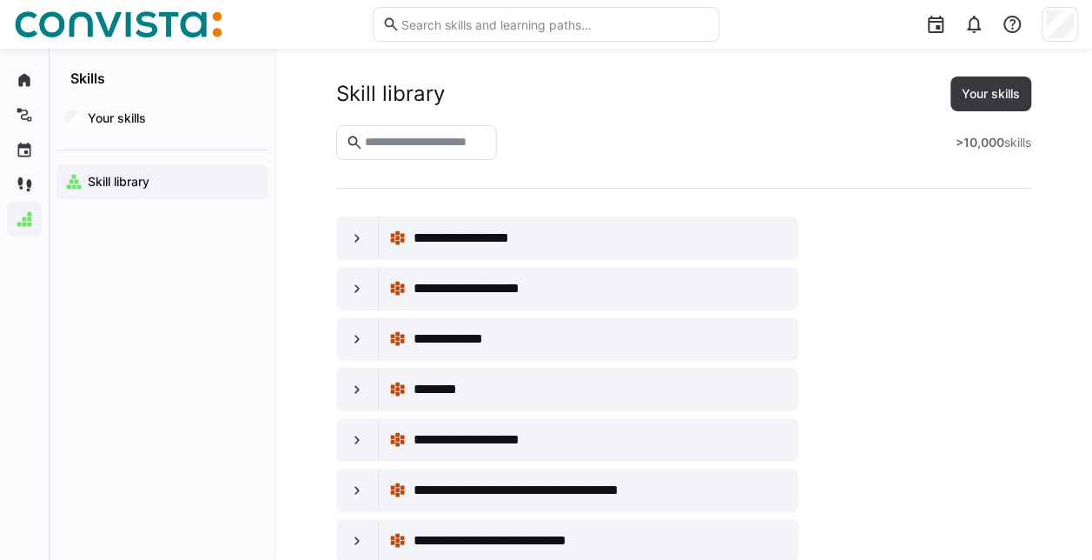
scroll to position [29626, 0]
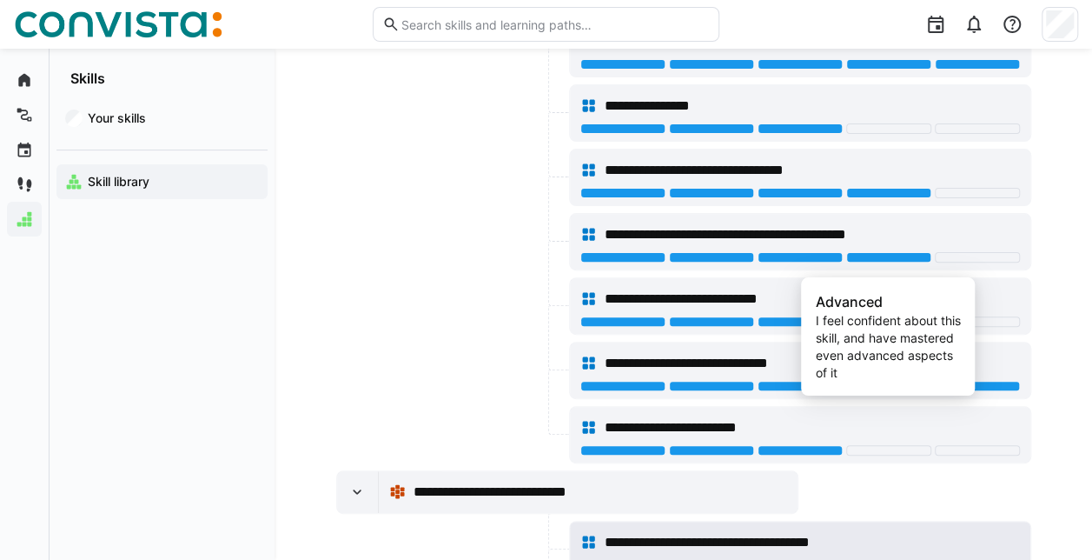
click at [897, 560] on div at bounding box center [888, 565] width 85 height 10
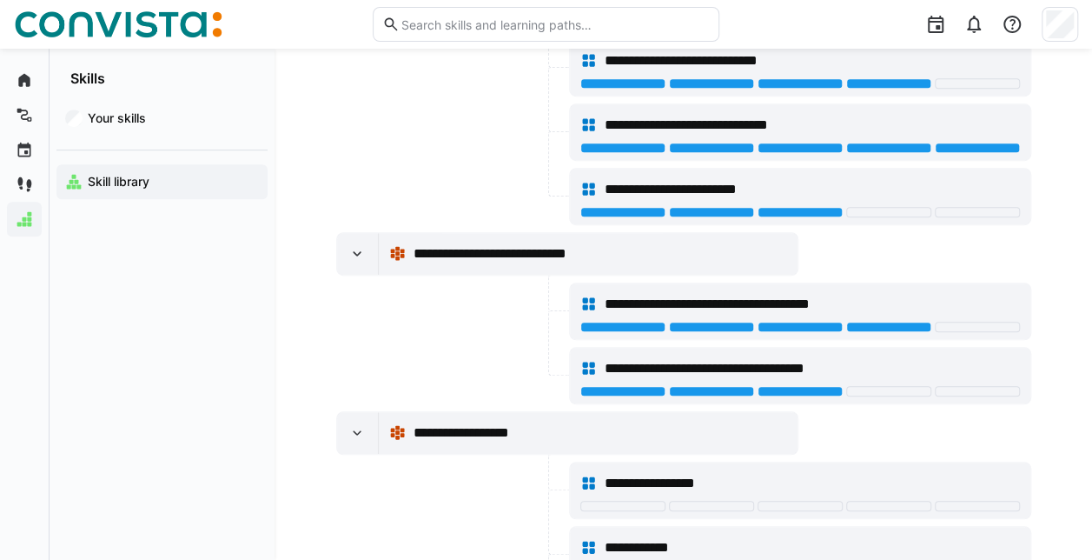
scroll to position [29887, 0]
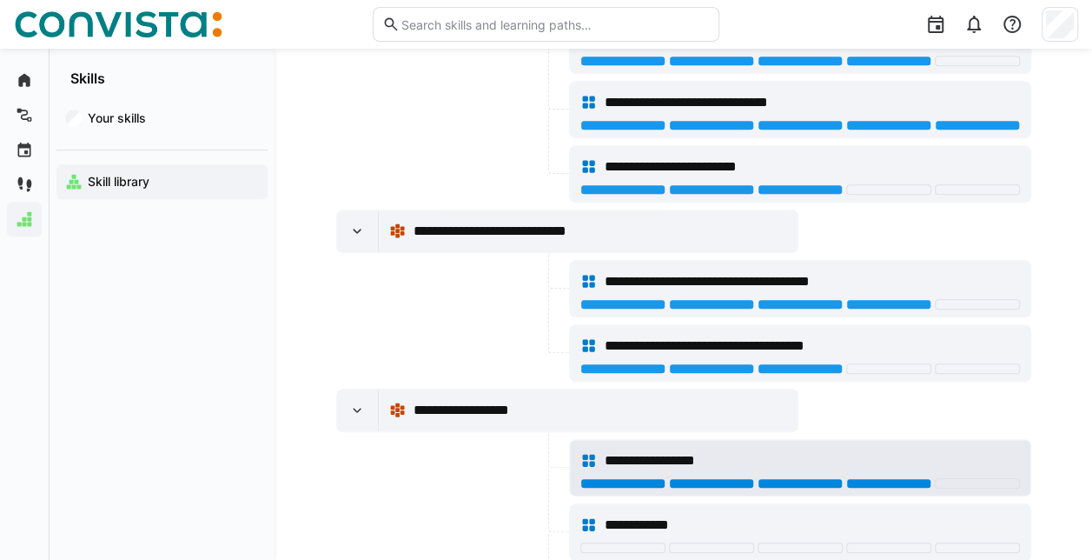
click at [864, 478] on div at bounding box center [888, 483] width 85 height 10
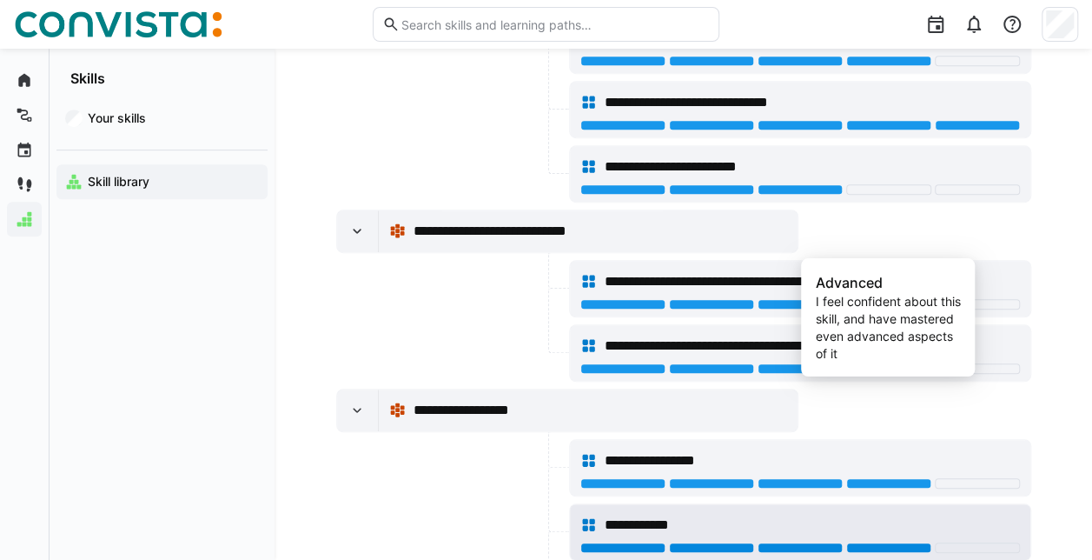
click at [883, 542] on div at bounding box center [888, 547] width 85 height 10
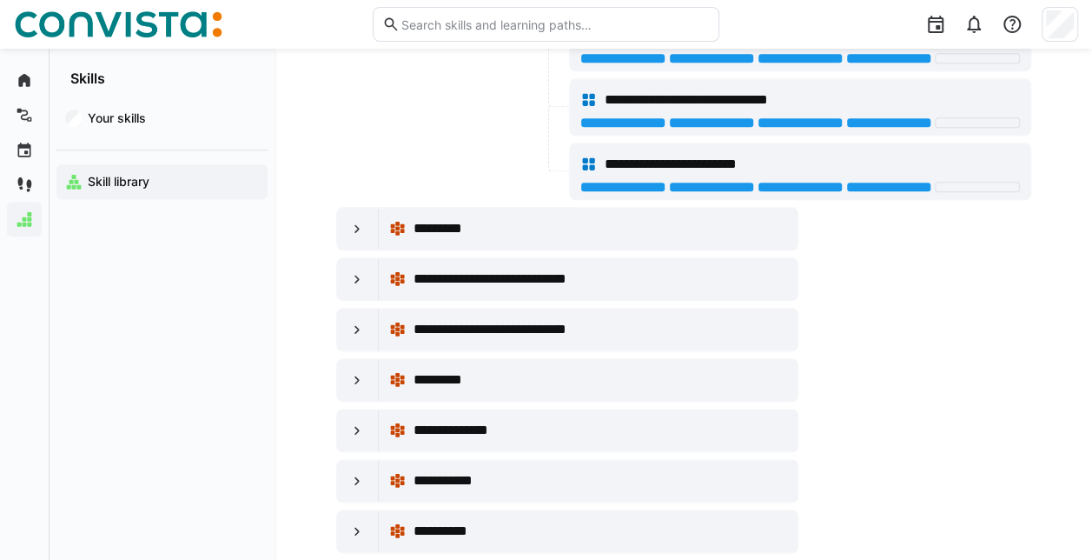
scroll to position [30392, 0]
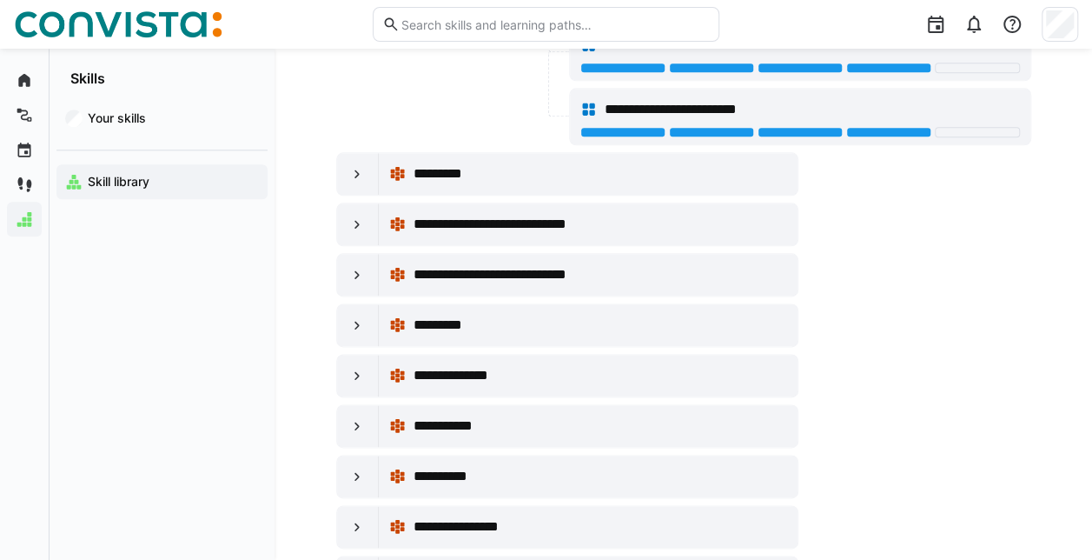
scroll to position [30519, 0]
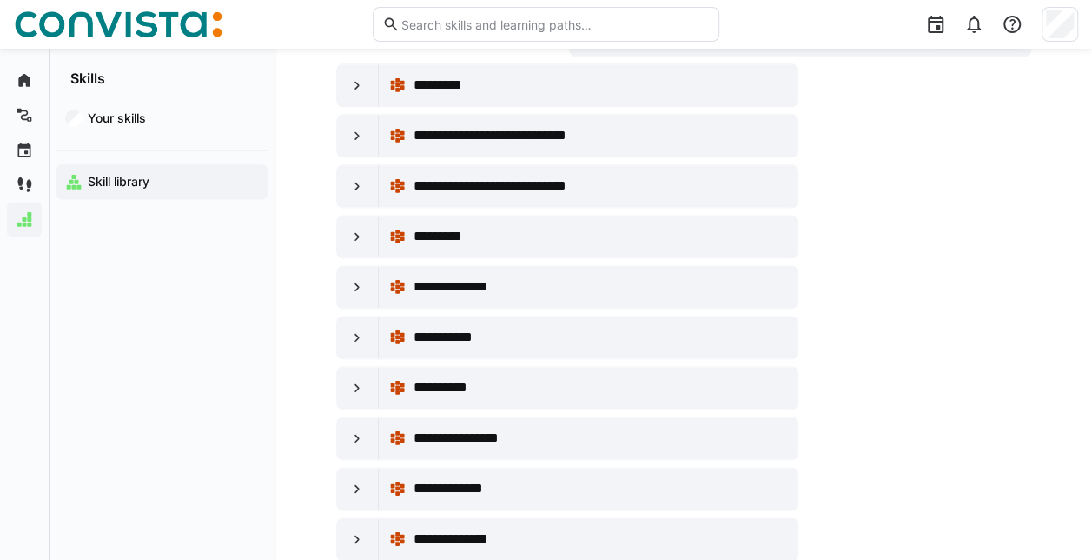
click at [0, 0] on app-navigation-label "Your skills" at bounding box center [0, 0] width 0 height 0
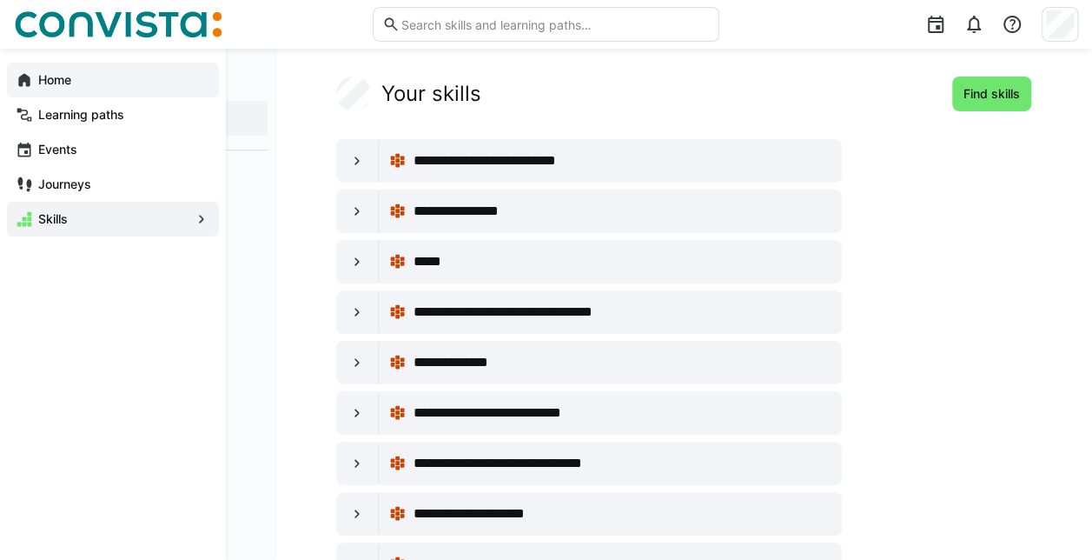
click at [0, 0] on app-navigation-label "Home" at bounding box center [0, 0] width 0 height 0
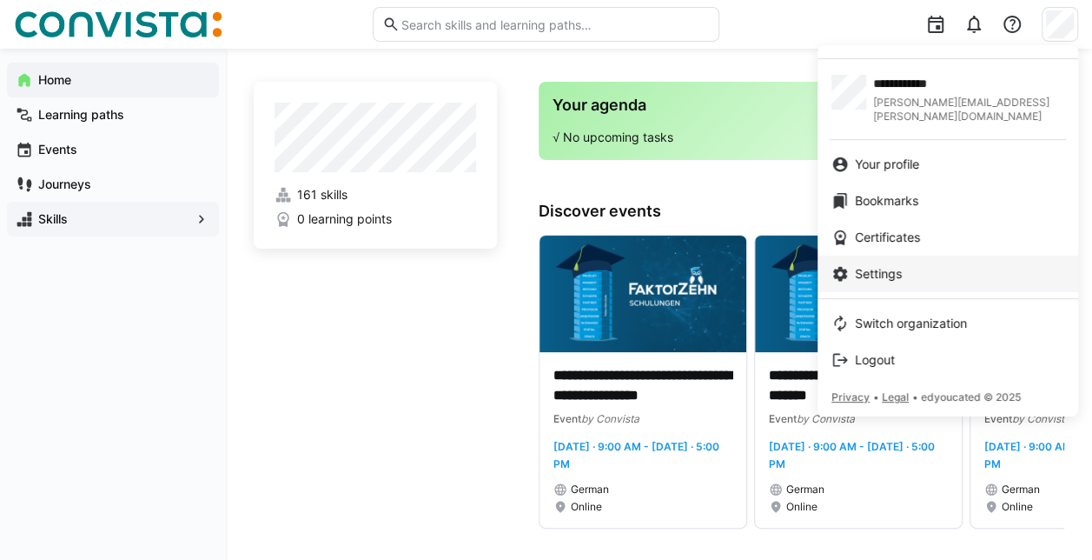
click at [890, 265] on span "Settings" at bounding box center [878, 273] width 47 height 17
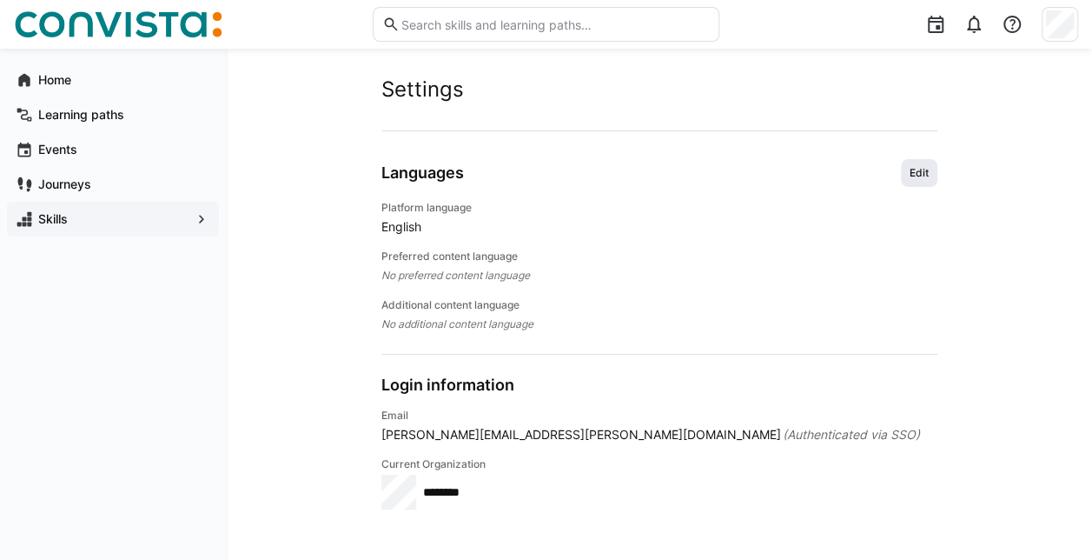
click at [926, 170] on span "Edit" at bounding box center [919, 173] width 23 height 14
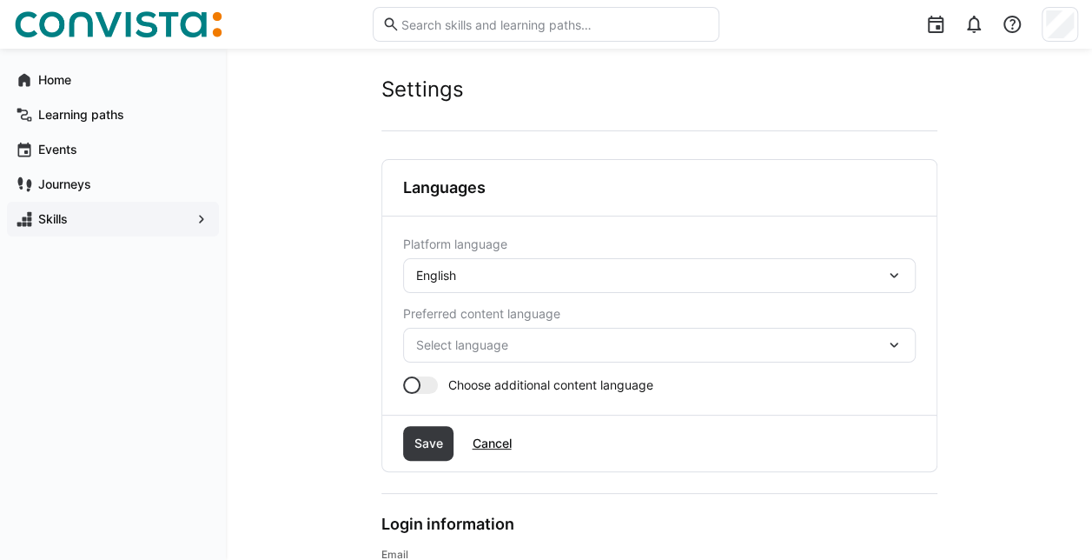
click at [547, 279] on div "English" at bounding box center [650, 276] width 469 height 16
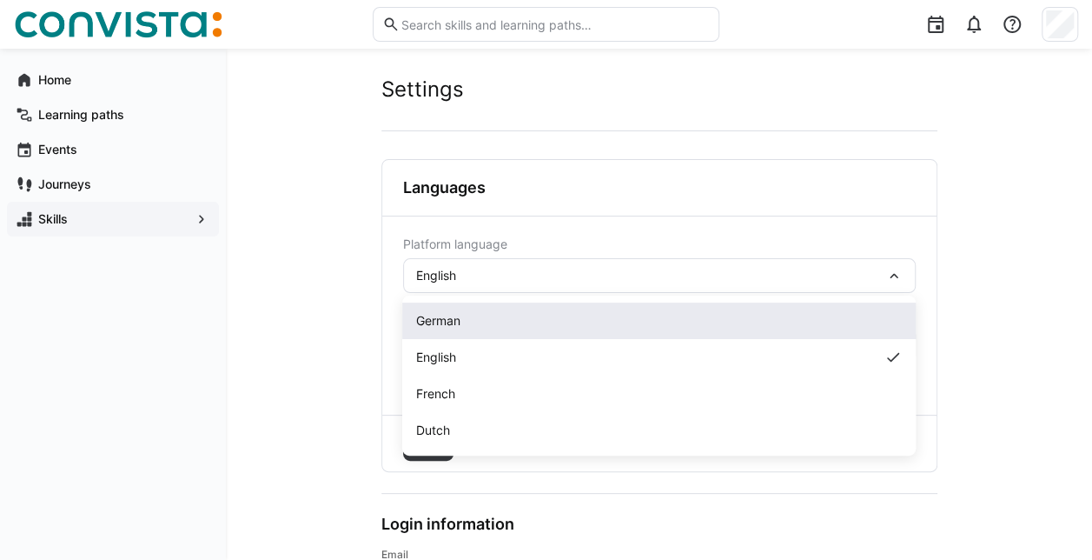
click at [481, 323] on div "German" at bounding box center [659, 320] width 486 height 17
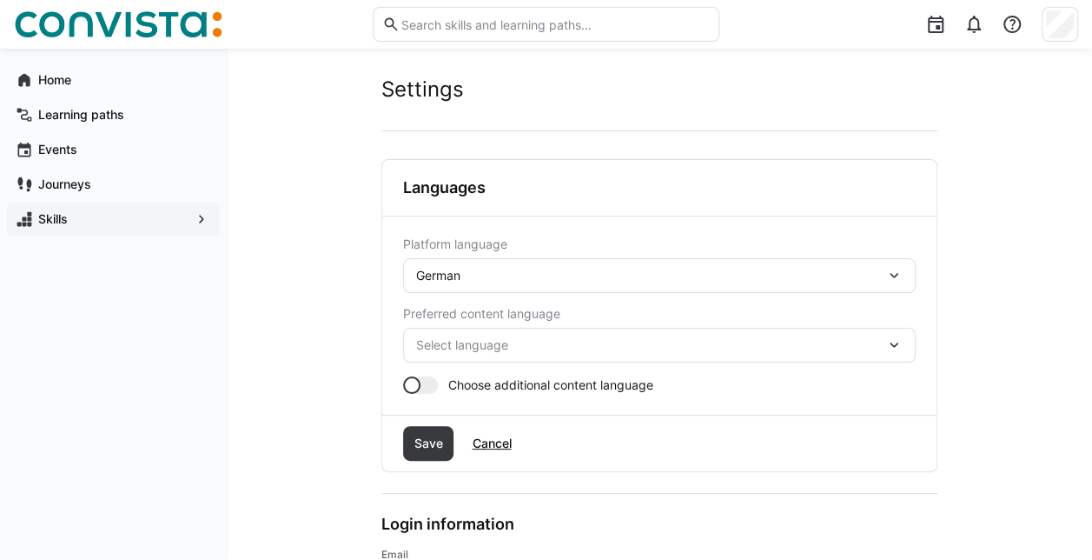
click at [476, 345] on span "Select language" at bounding box center [650, 344] width 469 height 17
click at [442, 155] on span "German" at bounding box center [438, 151] width 44 height 17
click at [433, 384] on div at bounding box center [420, 384] width 35 height 17
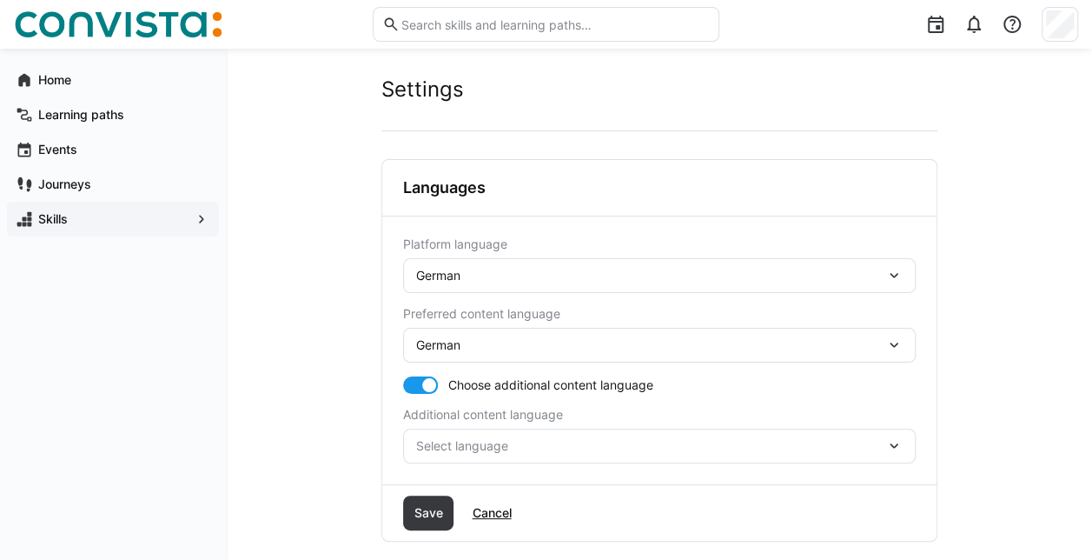
click at [490, 447] on span "Select language" at bounding box center [650, 445] width 469 height 17
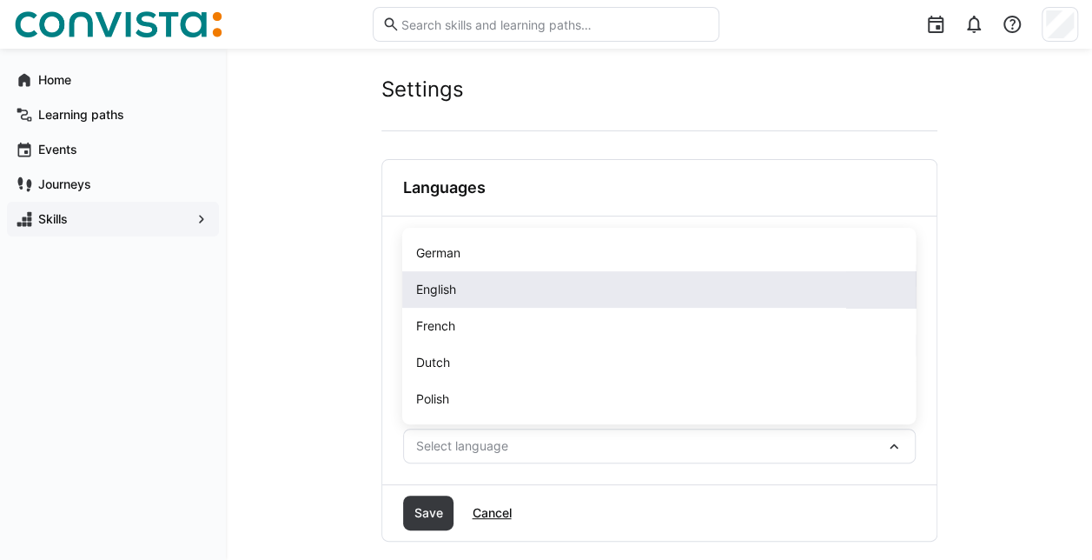
click at [453, 292] on span "English" at bounding box center [436, 289] width 40 height 17
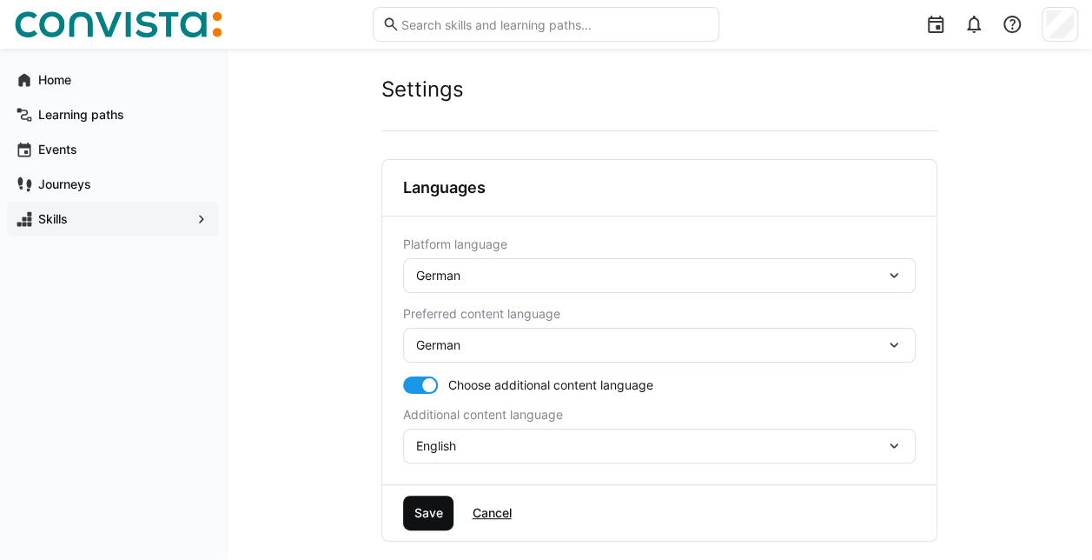
click at [438, 507] on span "Save" at bounding box center [428, 512] width 34 height 17
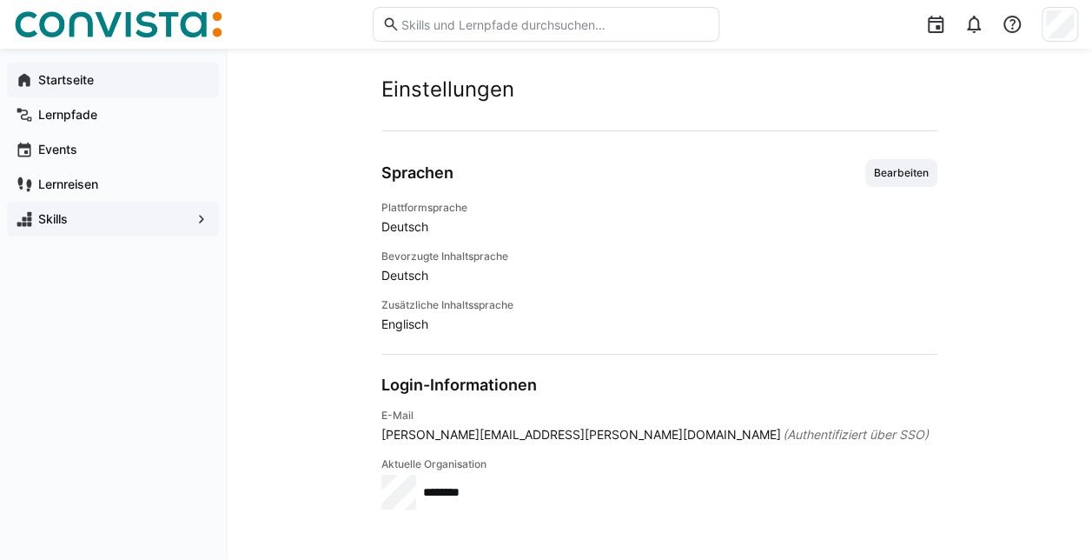
click at [0, 0] on app-navigation-label "Startseite" at bounding box center [0, 0] width 0 height 0
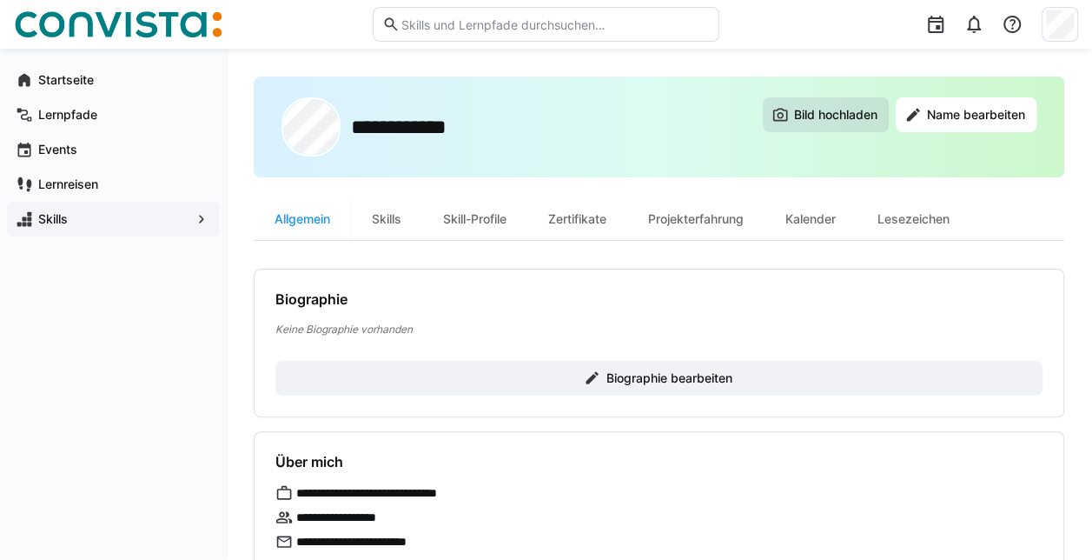
click at [805, 116] on span "Bild hochladen" at bounding box center [835, 114] width 89 height 17
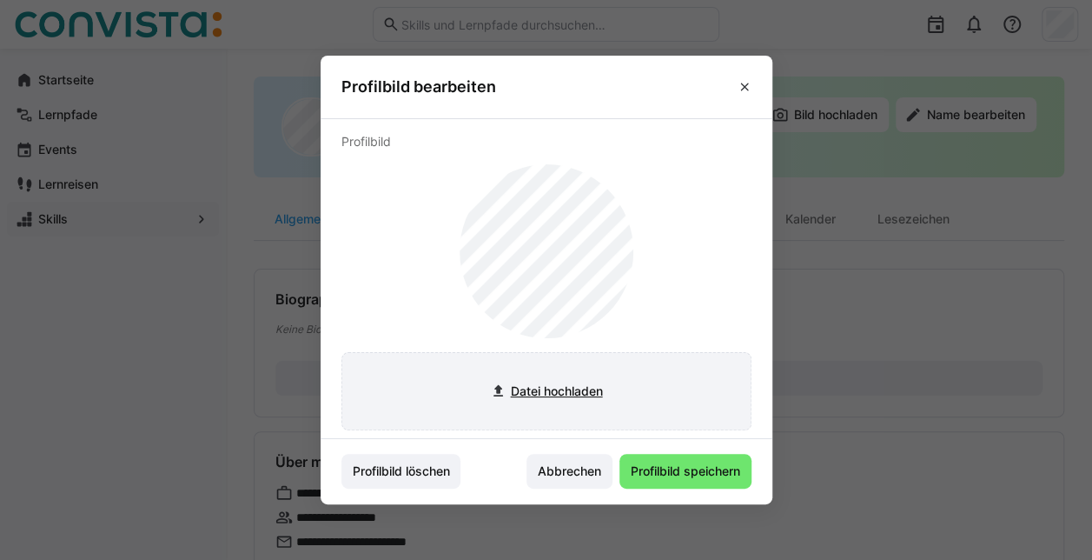
click at [546, 390] on input "file" at bounding box center [546, 391] width 408 height 76
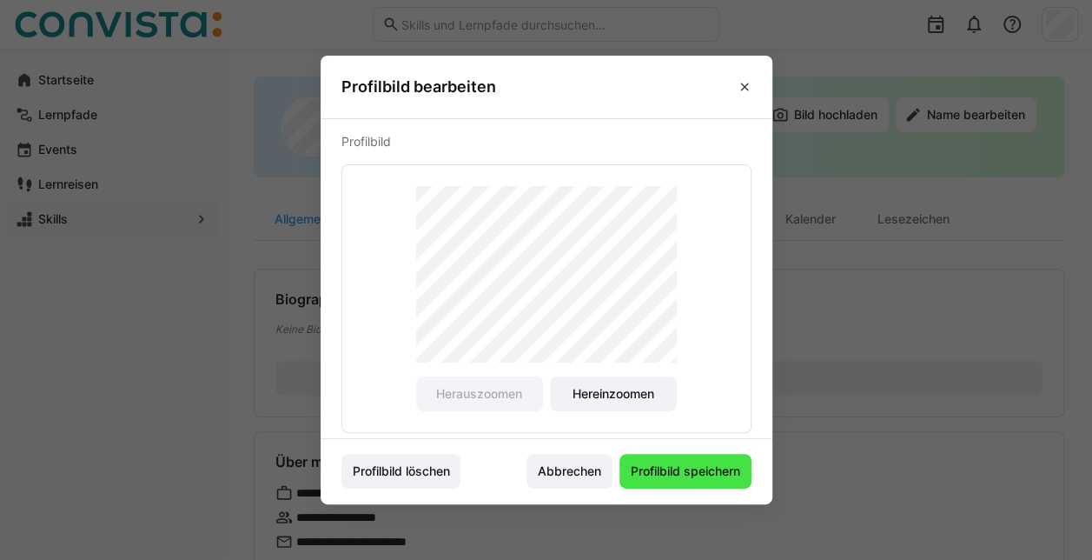
click at [685, 470] on span "Profilbild speichern" at bounding box center [685, 470] width 115 height 17
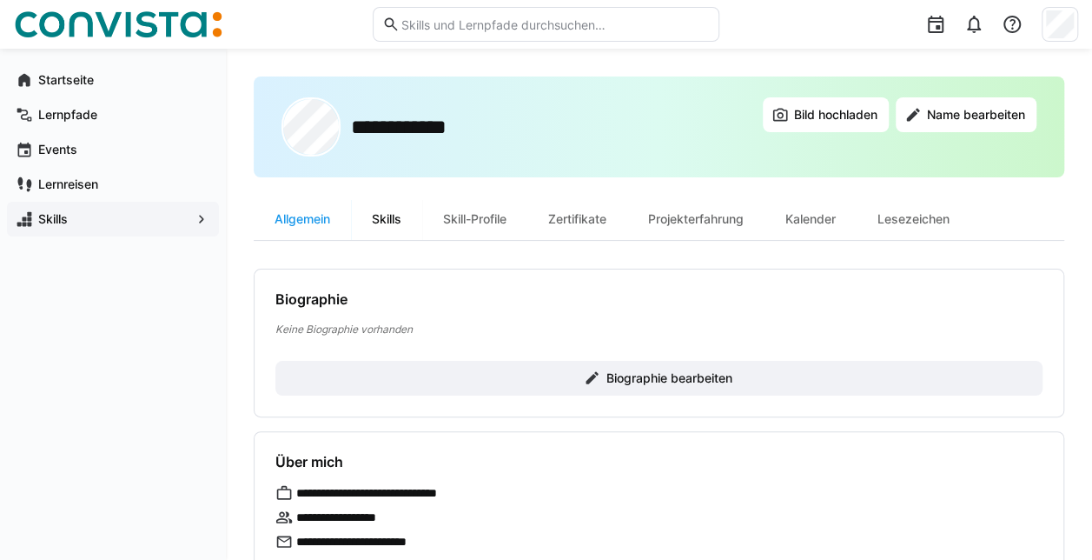
click at [393, 217] on div "Skills" at bounding box center [386, 219] width 71 height 42
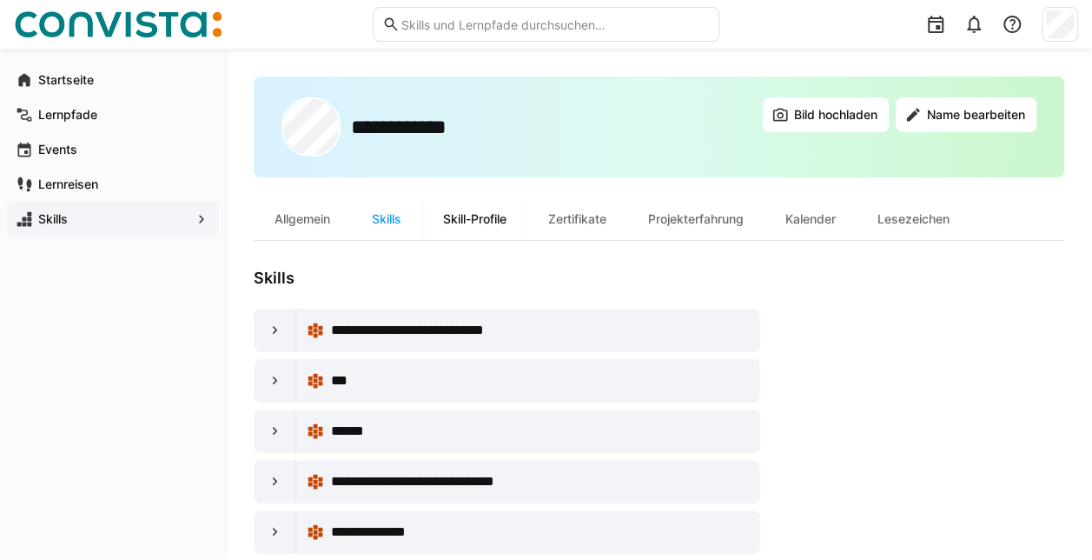
click at [468, 221] on div "Skill-Profile" at bounding box center [474, 219] width 105 height 42
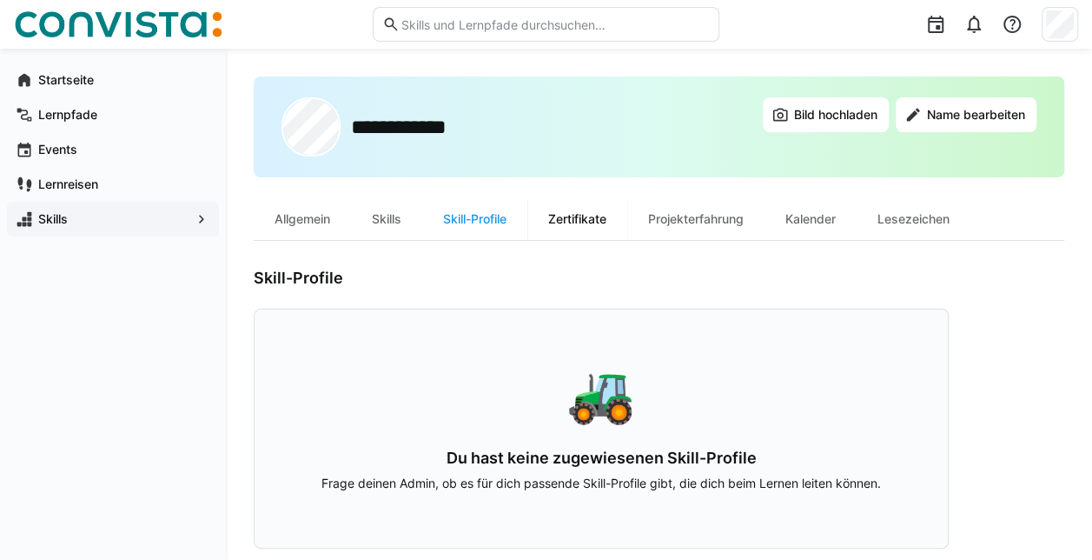
click at [585, 219] on div "Zertifikate" at bounding box center [577, 219] width 100 height 42
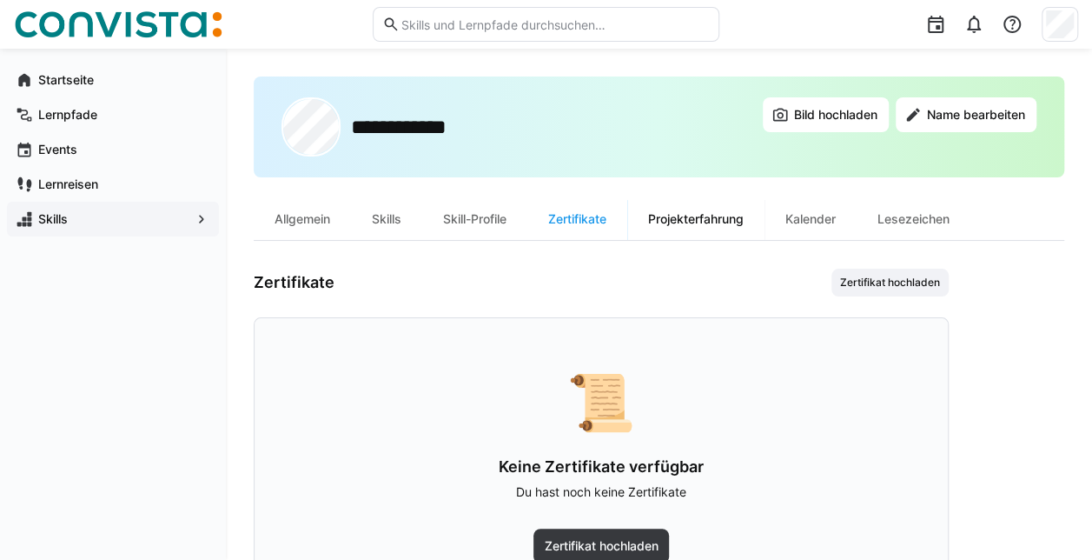
click at [701, 220] on div "Projekterfahrung" at bounding box center [695, 219] width 137 height 42
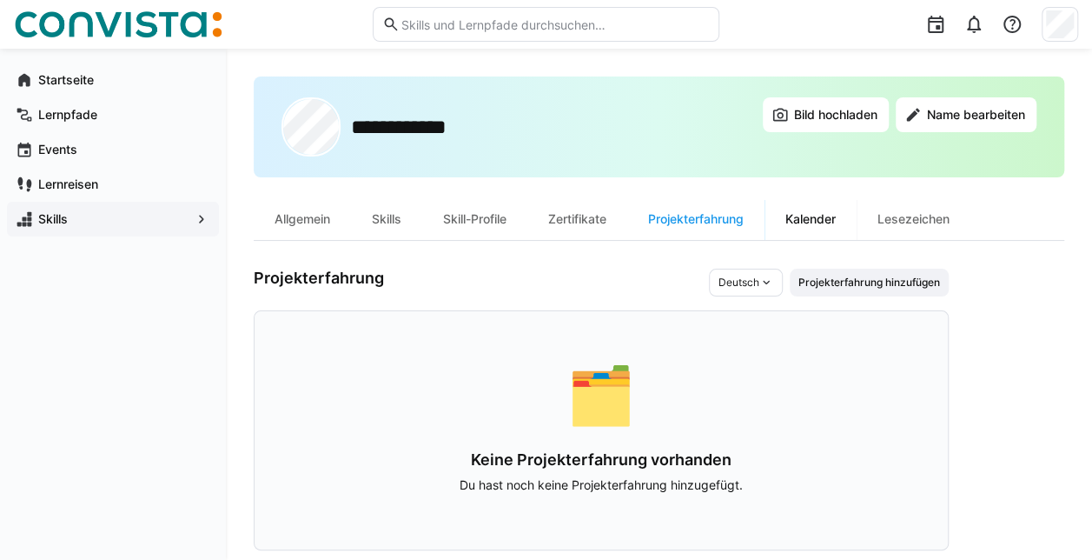
click at [813, 219] on div "Kalender" at bounding box center [811, 219] width 92 height 42
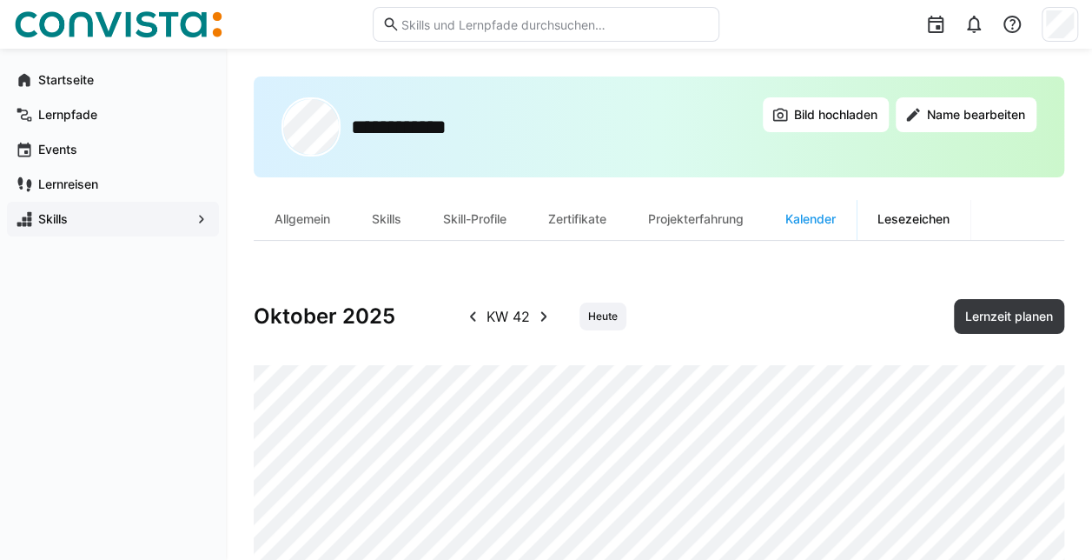
click at [928, 219] on div "Lesezeichen" at bounding box center [914, 219] width 114 height 42
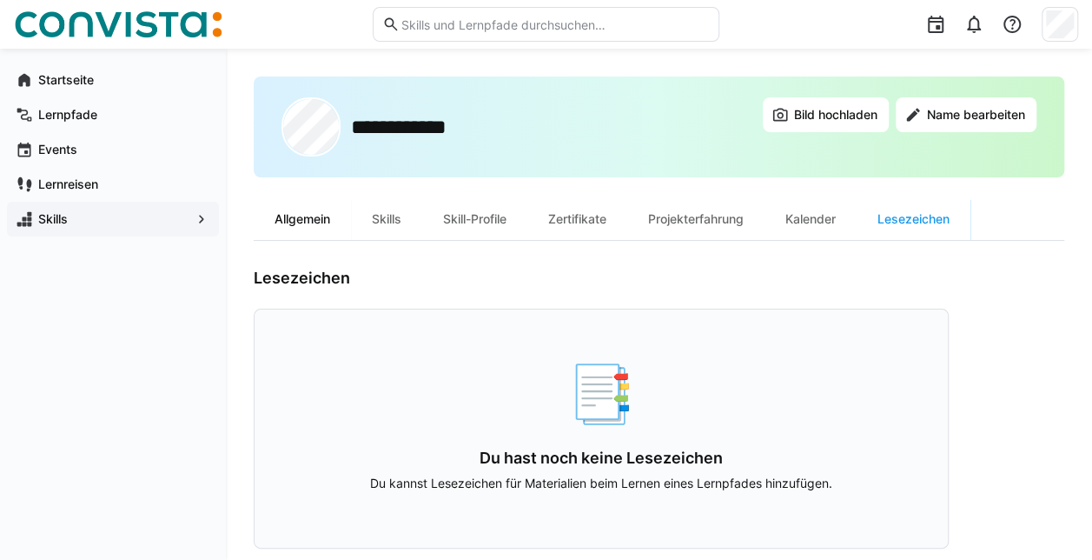
click at [290, 218] on div "Allgemein" at bounding box center [302, 219] width 97 height 42
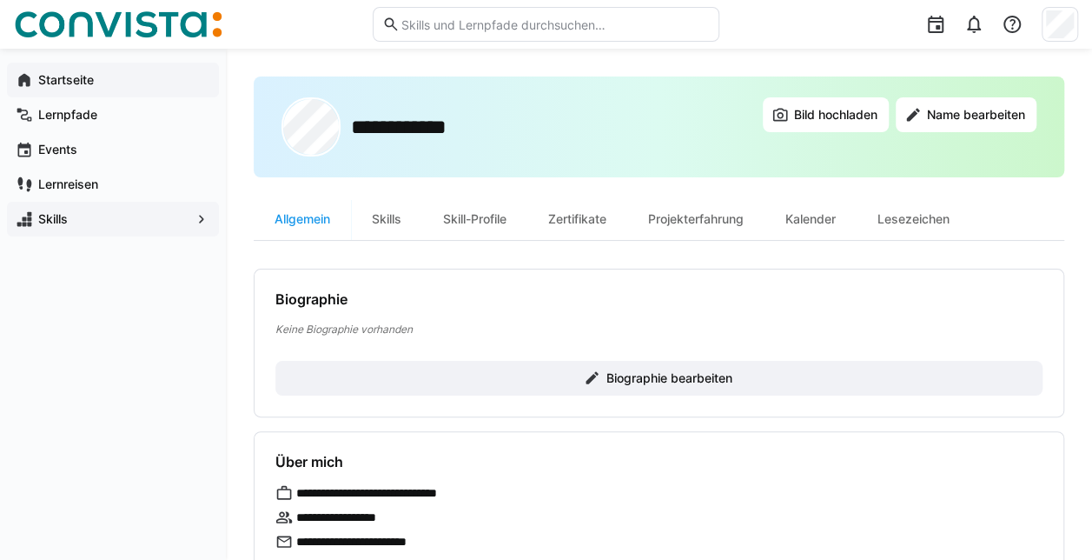
click at [0, 0] on app-navigation-label "Startseite" at bounding box center [0, 0] width 0 height 0
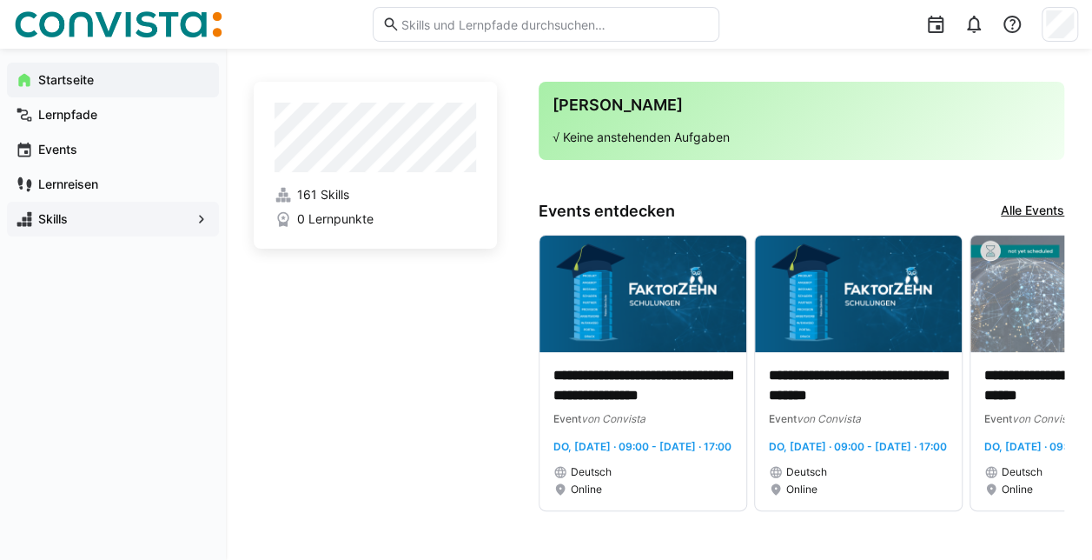
click at [0, 0] on app-navigation-label "Startseite" at bounding box center [0, 0] width 0 height 0
click at [0, 0] on app-navigation-label "Lernpfade" at bounding box center [0, 0] width 0 height 0
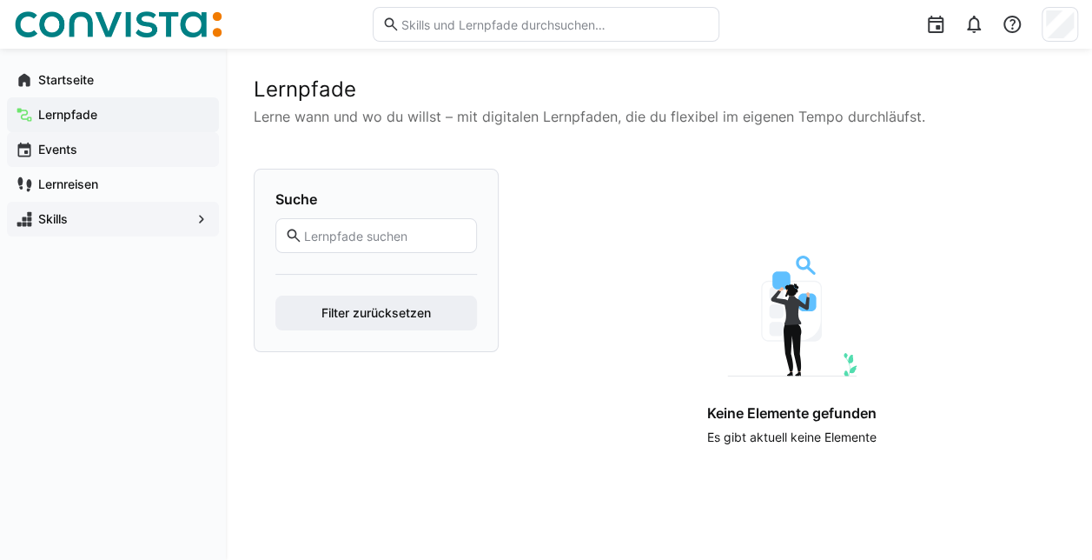
click at [0, 0] on app-navigation-label "Events" at bounding box center [0, 0] width 0 height 0
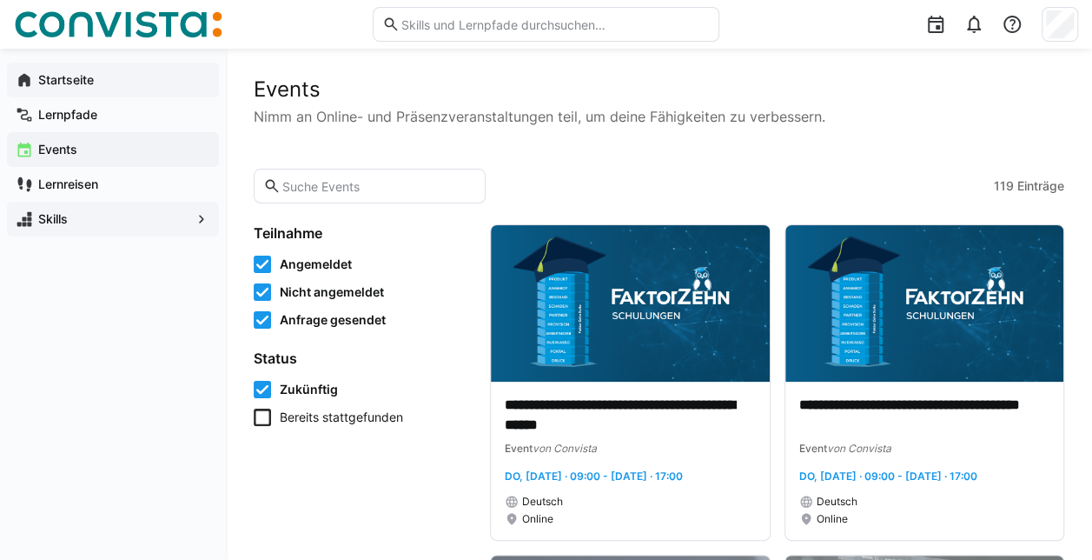
click at [0, 0] on app-navigation-label "Startseite" at bounding box center [0, 0] width 0 height 0
